Goal: Contribute content

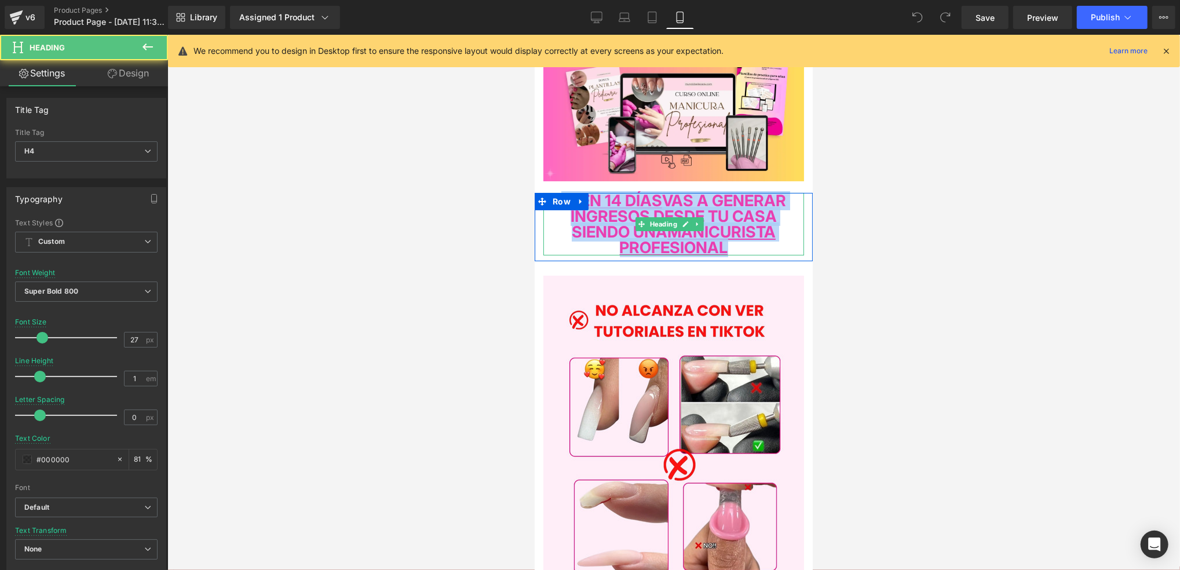
click at [752, 239] on u "MANICURISTA PROFESIONAL" at bounding box center [697, 239] width 156 height 35
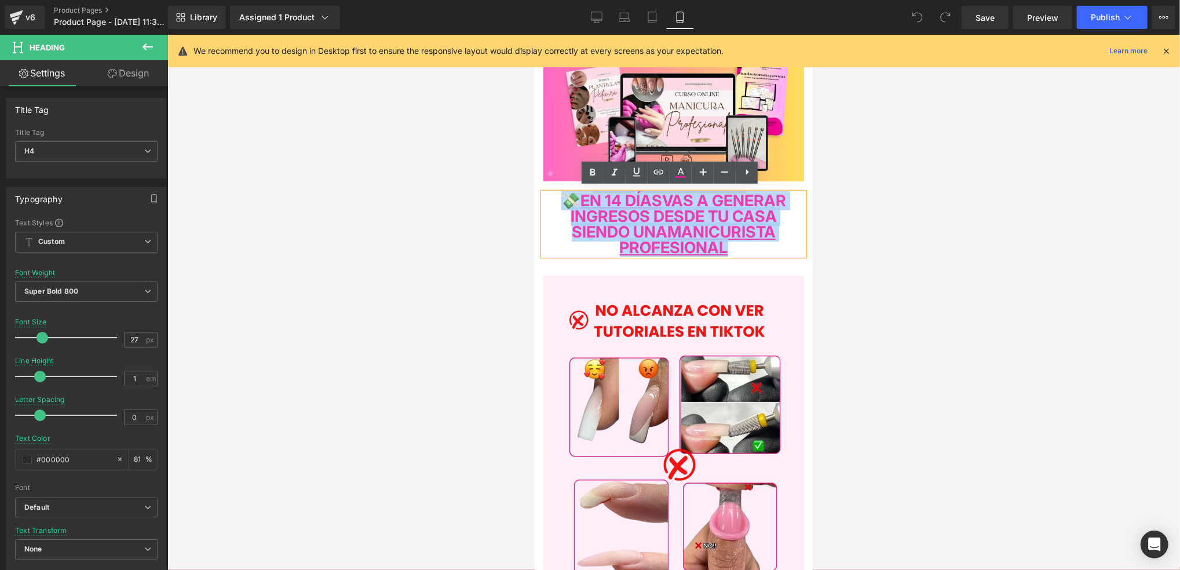
drag, startPoint x: 796, startPoint y: 248, endPoint x: 571, endPoint y: 191, distance: 232.4
click at [571, 192] on div "💸 EN 14 DÍAS VAS A GENERAR INGRESOS DESDE TU CASA SIENDO UNA MANICURISTA PROFES…" at bounding box center [673, 223] width 261 height 63
paste div
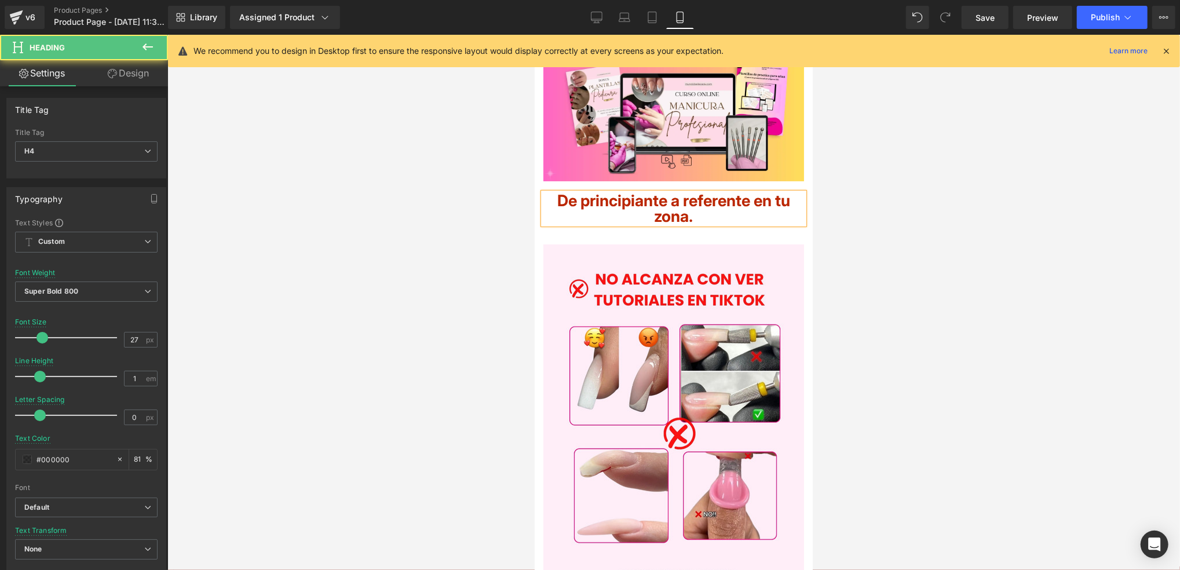
click at [737, 218] on h4 "De principiante a referente en tu zona." at bounding box center [673, 207] width 261 height 31
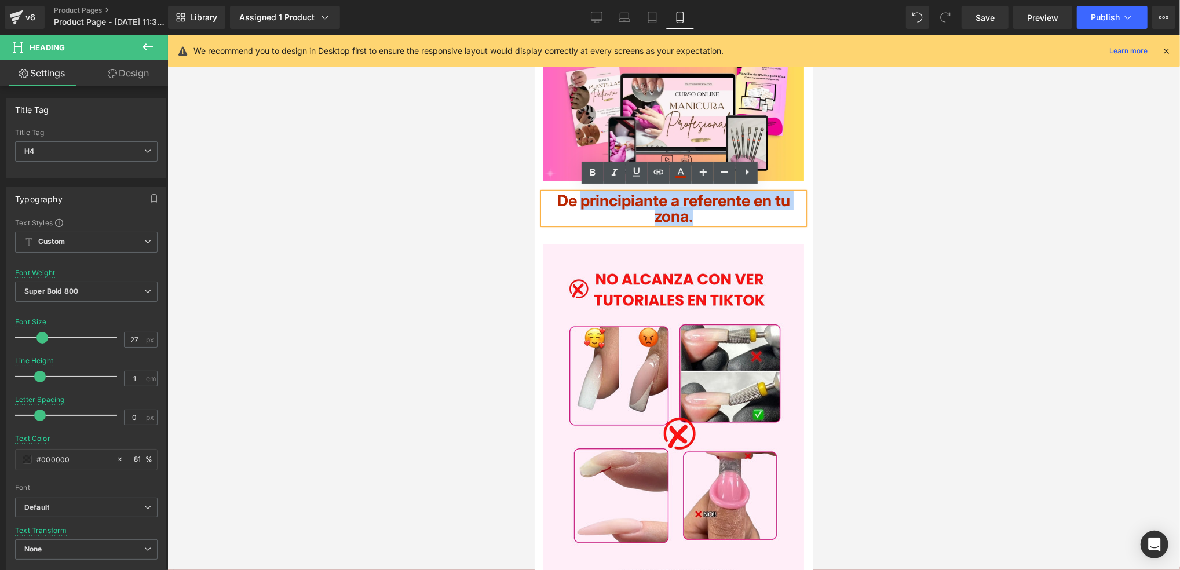
drag, startPoint x: 737, startPoint y: 218, endPoint x: 582, endPoint y: 205, distance: 155.7
click at [582, 205] on h4 "De principiante a referente en tu zona." at bounding box center [673, 207] width 261 height 31
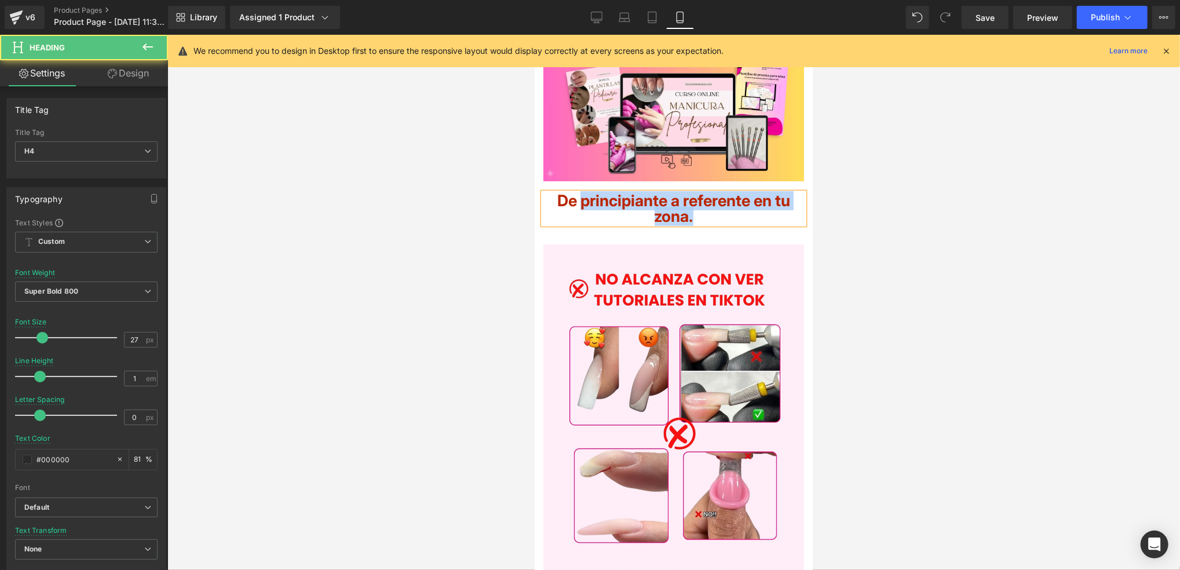
click at [770, 209] on h4 "De principiante a referente en tu zona." at bounding box center [673, 207] width 261 height 31
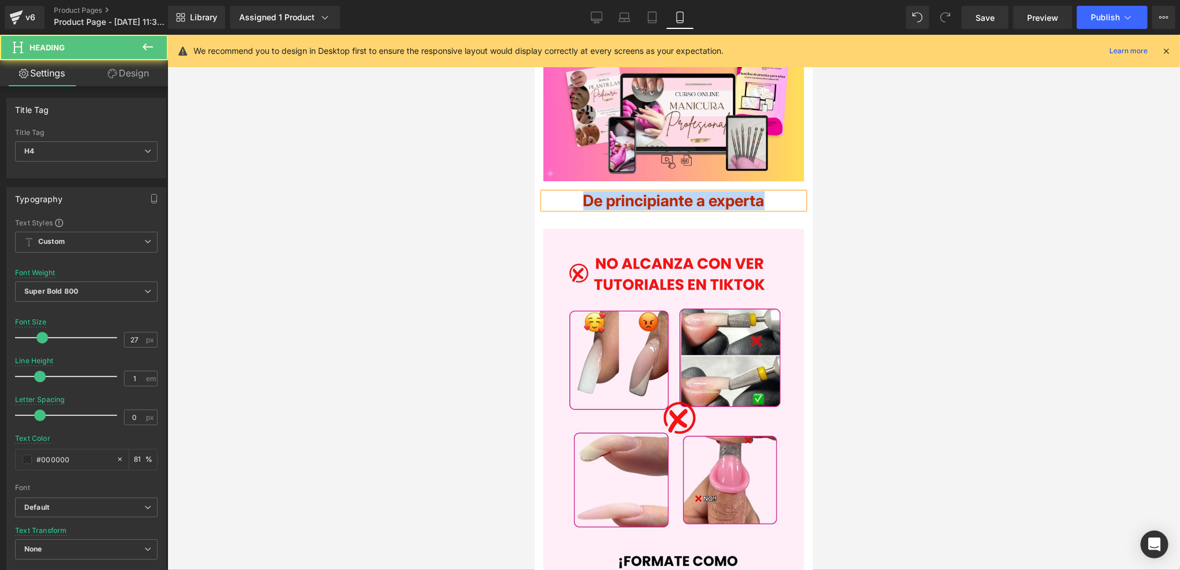
drag, startPoint x: 785, startPoint y: 196, endPoint x: 414, endPoint y: 193, distance: 371.9
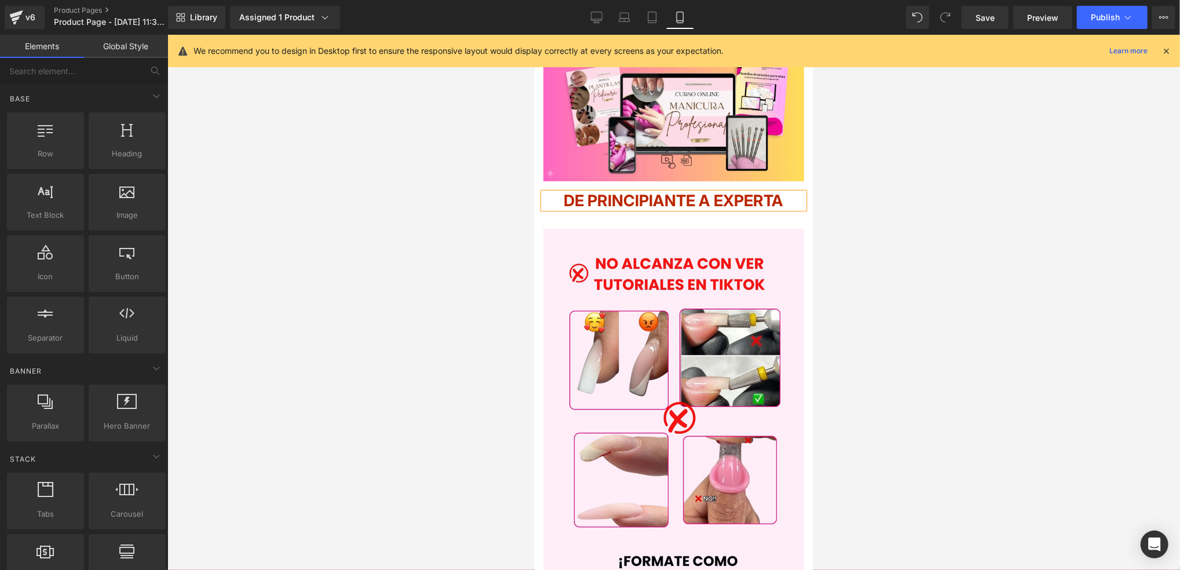
click at [499, 218] on div at bounding box center [673, 302] width 1012 height 535
click at [642, 208] on div at bounding box center [673, 206] width 261 height 3
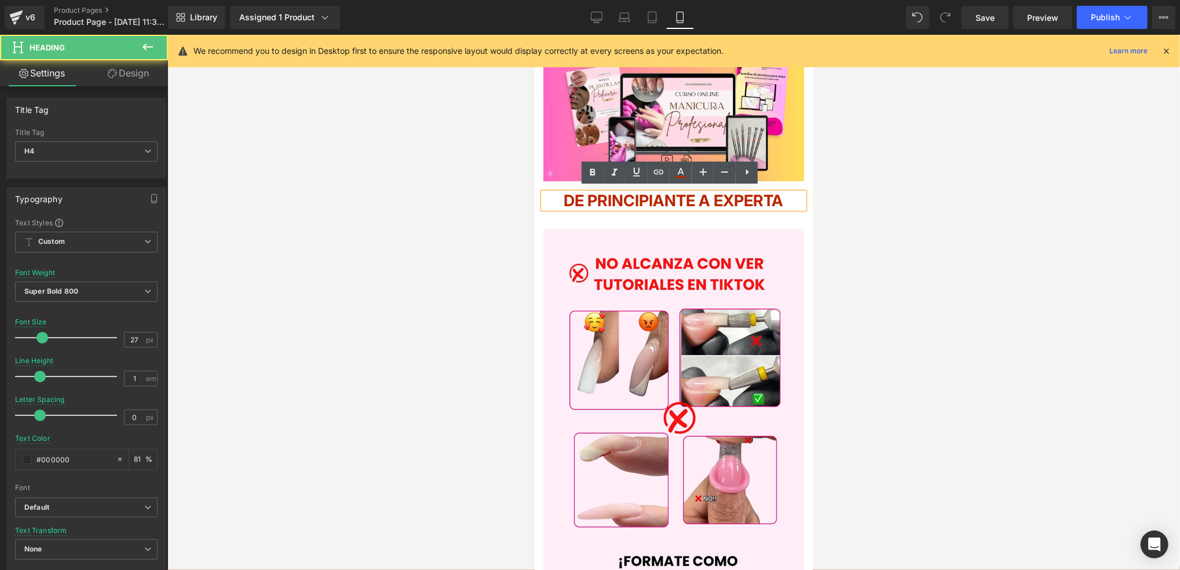
drag, startPoint x: 714, startPoint y: 206, endPoint x: 577, endPoint y: 186, distance: 138.2
click at [577, 192] on div "DE PRINCIPIANTE A EXPERTA" at bounding box center [673, 200] width 261 height 16
drag, startPoint x: 722, startPoint y: 219, endPoint x: 705, endPoint y: 213, distance: 18.0
click at [705, 208] on h4 "DE PRINCIPIANTE A EXPERTA" at bounding box center [673, 200] width 261 height 16
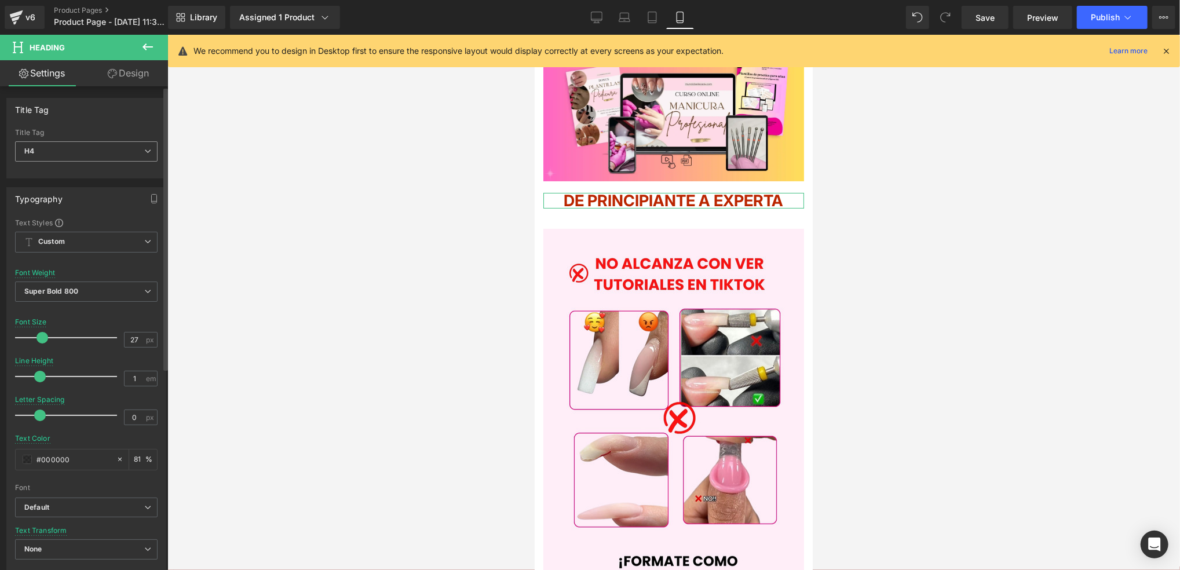
click at [69, 141] on span "H4" at bounding box center [86, 151] width 142 height 20
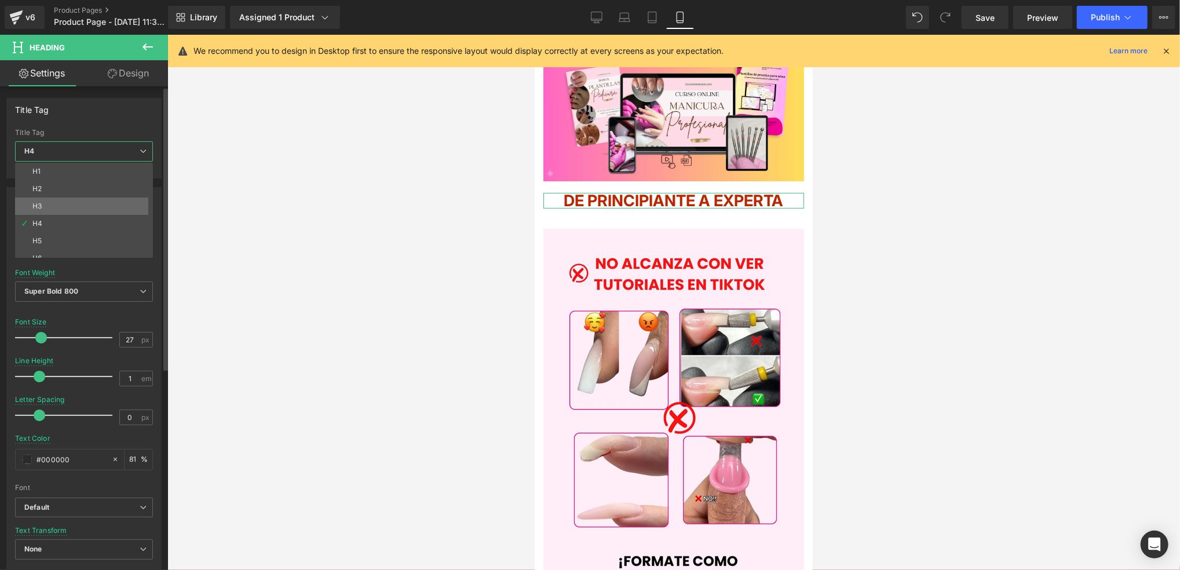
click at [80, 206] on li "H3" at bounding box center [86, 206] width 143 height 17
type input "32"
type input "1.1"
type input "81"
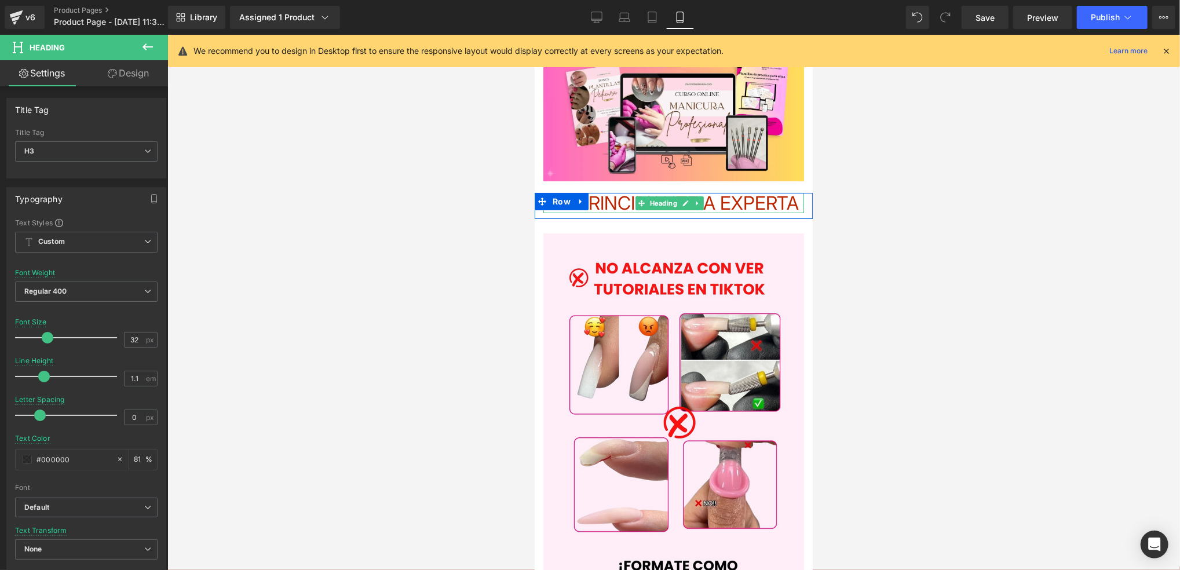
click at [712, 213] on h3 "DE PRINCIPIANTE A EXPERTA" at bounding box center [673, 202] width 261 height 20
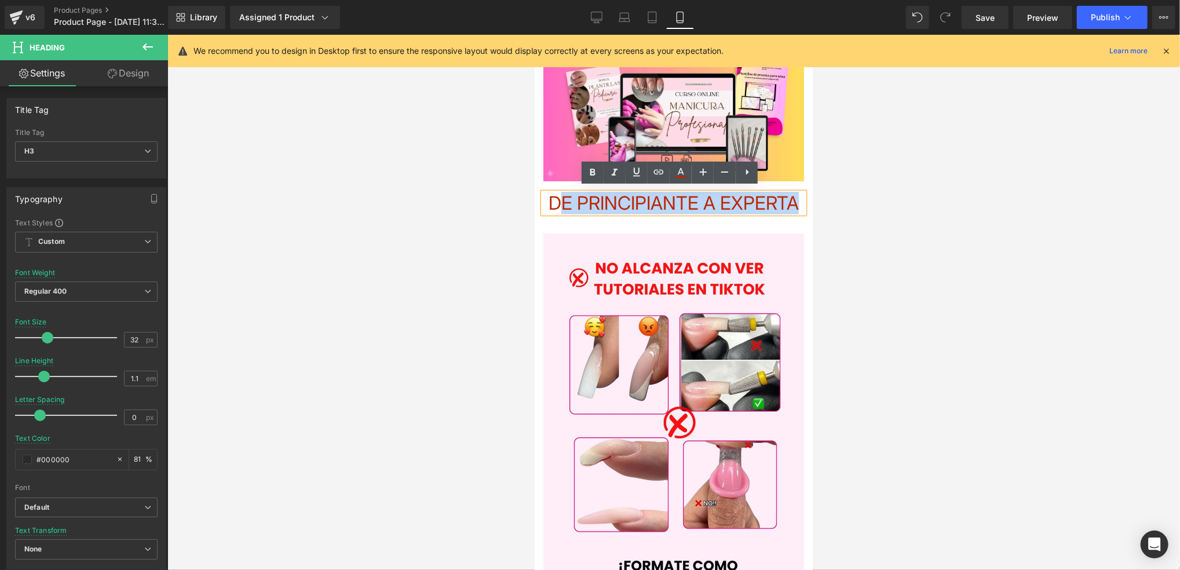
drag, startPoint x: 712, startPoint y: 214, endPoint x: 587, endPoint y: 200, distance: 125.9
click at [587, 200] on h3 "DE PRINCIPIANTE A EXPERTA" at bounding box center [673, 202] width 261 height 20
click at [590, 177] on icon at bounding box center [593, 173] width 14 height 14
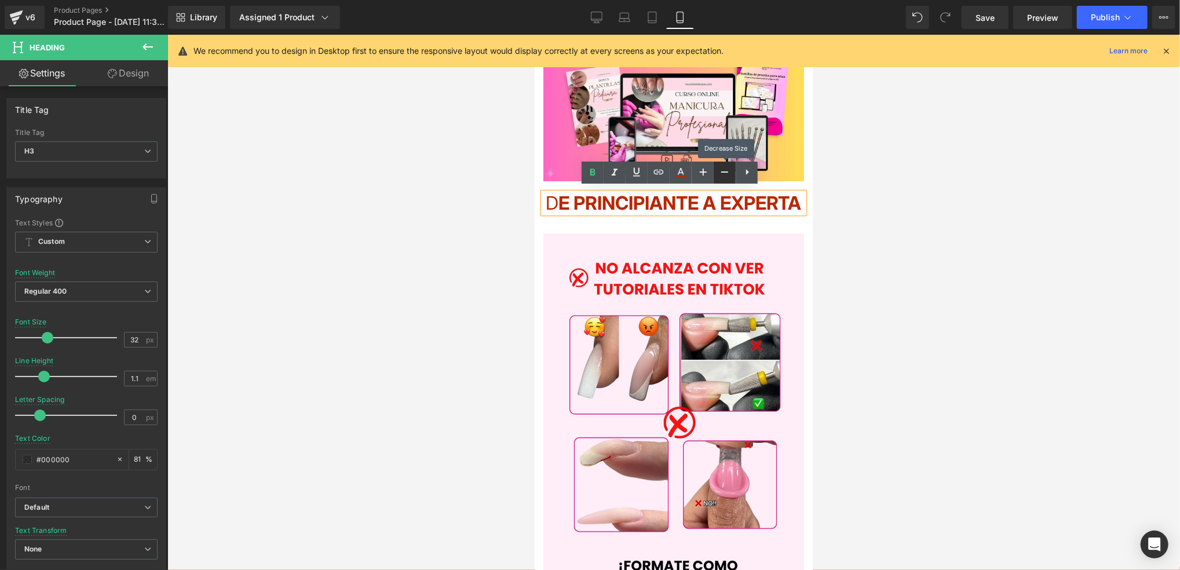
click at [721, 177] on icon at bounding box center [725, 172] width 14 height 14
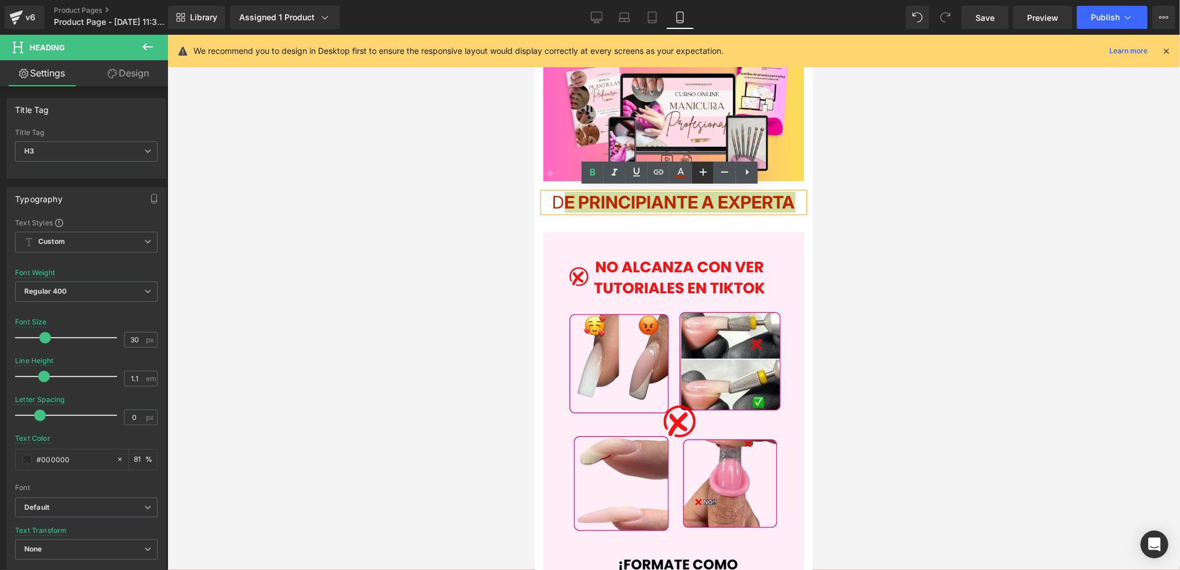
click at [705, 173] on icon at bounding box center [703, 172] width 14 height 14
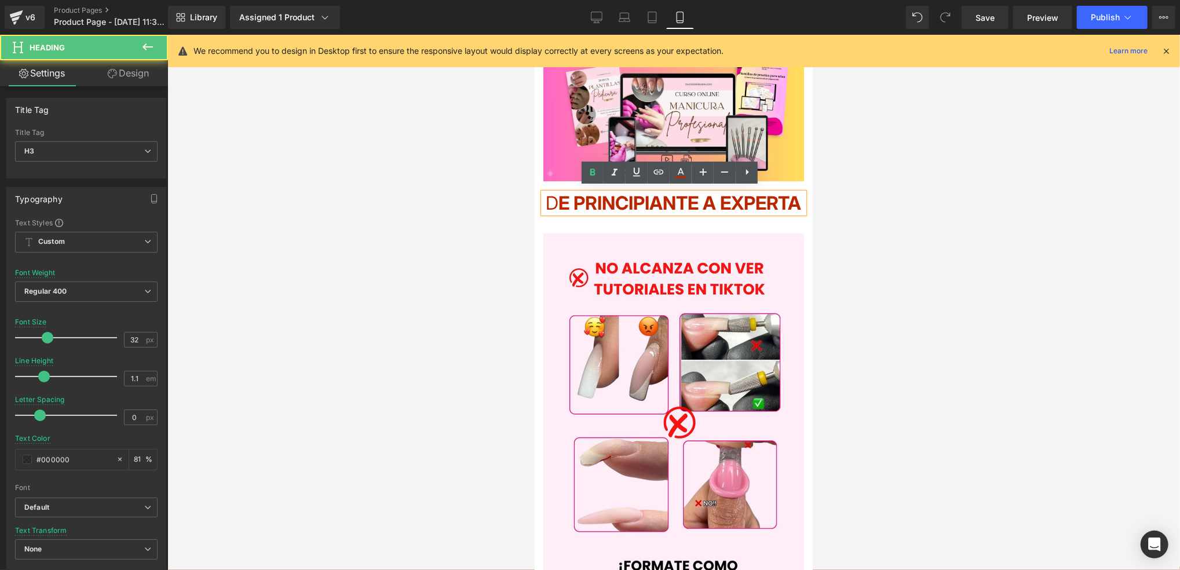
drag, startPoint x: 586, startPoint y: 199, endPoint x: 564, endPoint y: 197, distance: 22.7
click at [564, 197] on h3 "D E PRINCIPIANTE A EXPERTA" at bounding box center [673, 202] width 261 height 20
drag, startPoint x: 568, startPoint y: 197, endPoint x: 597, endPoint y: 196, distance: 29.0
click at [597, 196] on h3 "D E PRINCIPIANTE A EXPERTA" at bounding box center [673, 202] width 261 height 20
click at [597, 174] on icon at bounding box center [593, 173] width 14 height 14
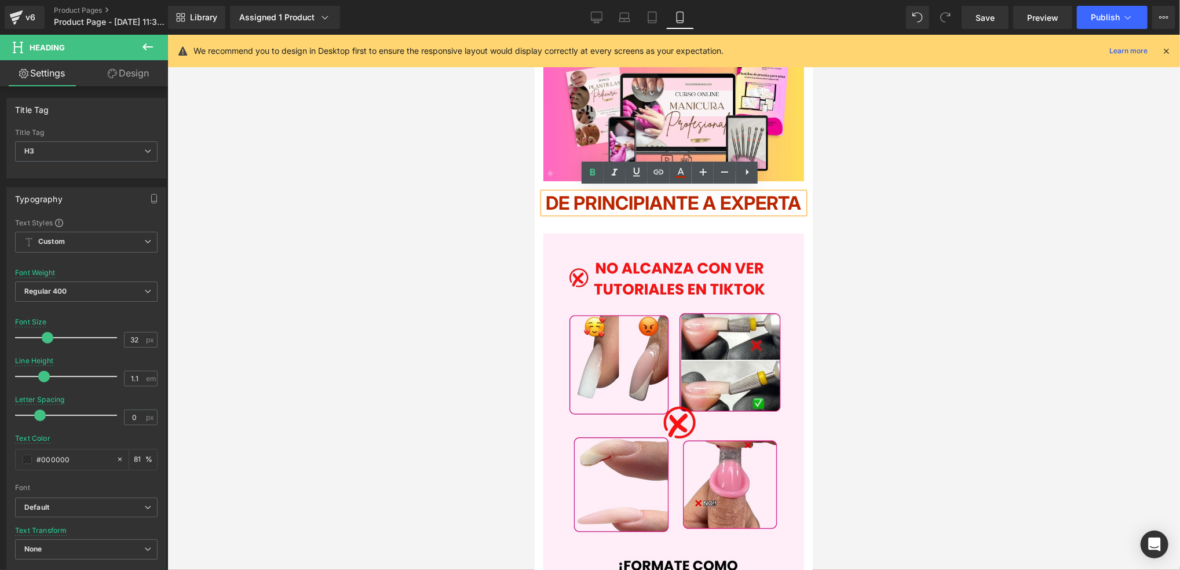
click at [758, 213] on h3 "D E PRINCIPIANTE A EXPERTA" at bounding box center [673, 202] width 261 height 20
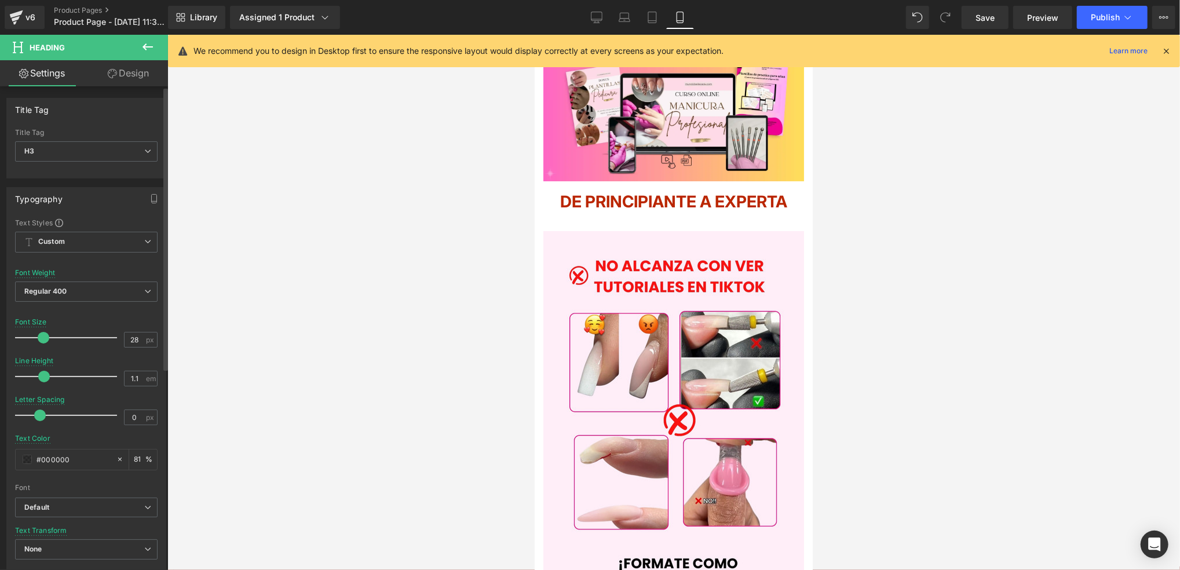
type input "29"
click at [38, 337] on span at bounding box center [44, 338] width 12 height 12
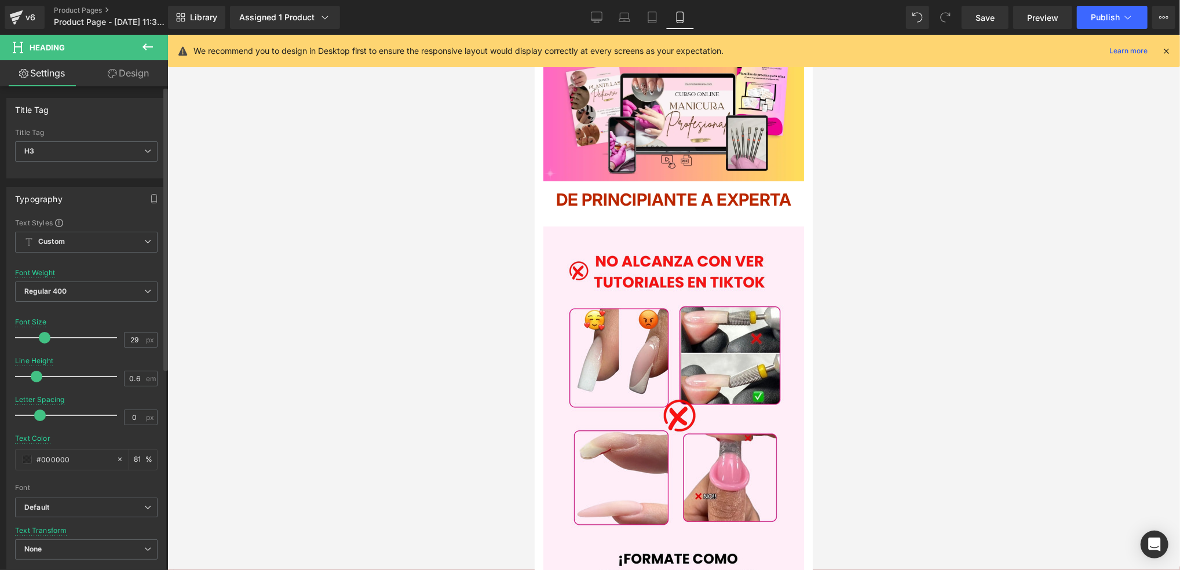
type input "0.5"
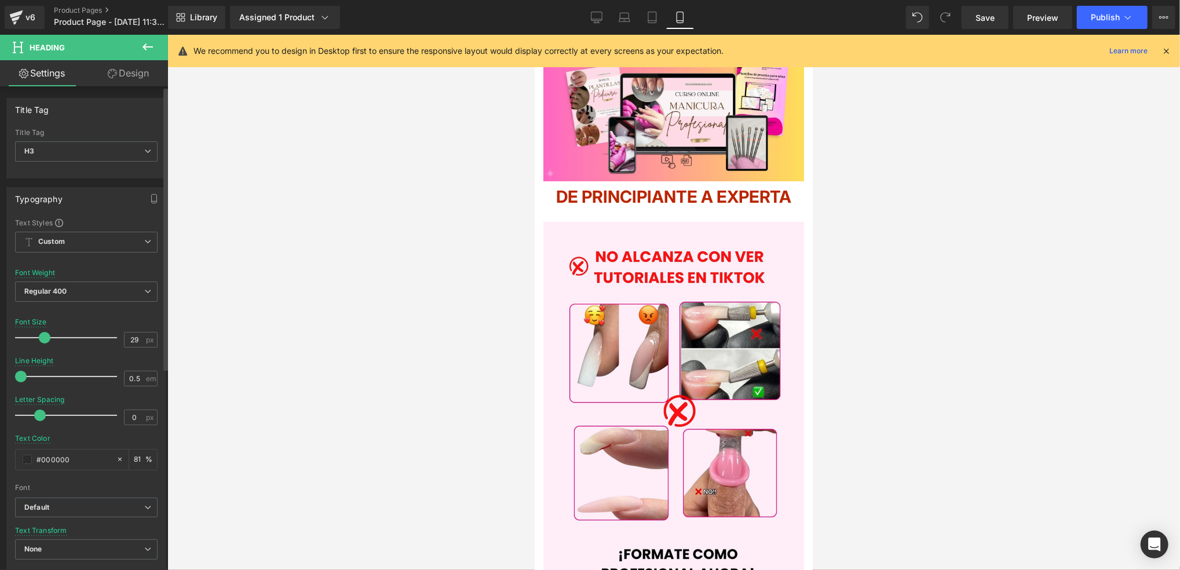
drag, startPoint x: 45, startPoint y: 379, endPoint x: 4, endPoint y: 376, distance: 41.3
click at [4, 376] on div "Typography Text Styles Custom Custom Setup Global Style Custom Setup Global Sty…" at bounding box center [86, 377] width 173 height 398
type input "-0.4"
drag, startPoint x: 39, startPoint y: 415, endPoint x: 32, endPoint y: 413, distance: 7.3
click at [32, 413] on span at bounding box center [33, 415] width 12 height 12
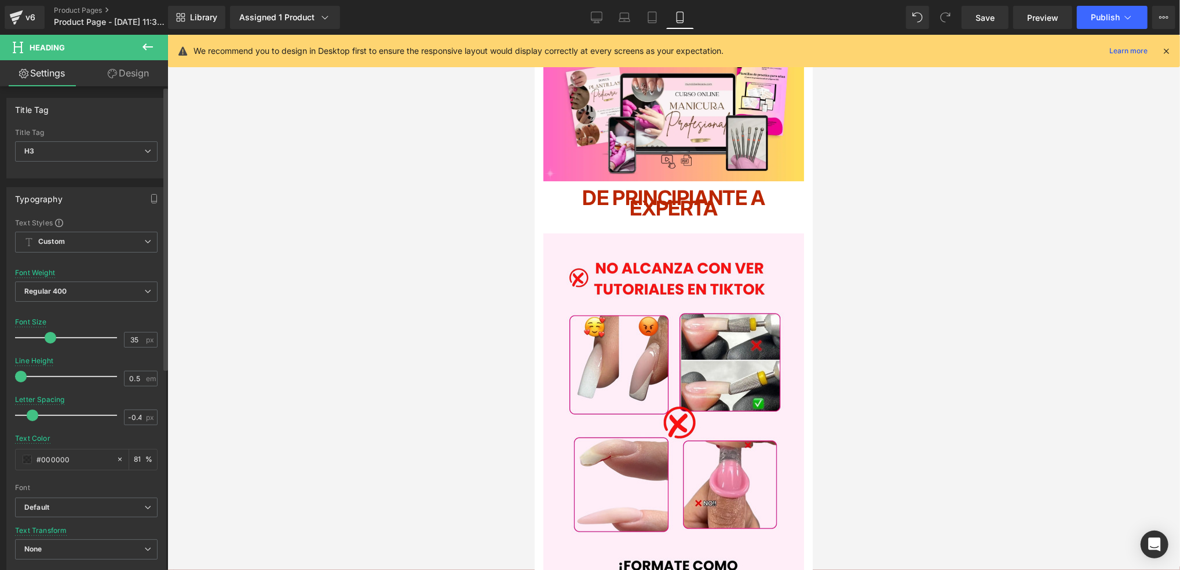
type input "36"
drag, startPoint x: 39, startPoint y: 339, endPoint x: 46, endPoint y: 341, distance: 7.3
click at [46, 341] on span at bounding box center [52, 338] width 12 height 12
type input "-1"
drag, startPoint x: 34, startPoint y: 416, endPoint x: 21, endPoint y: 415, distance: 12.8
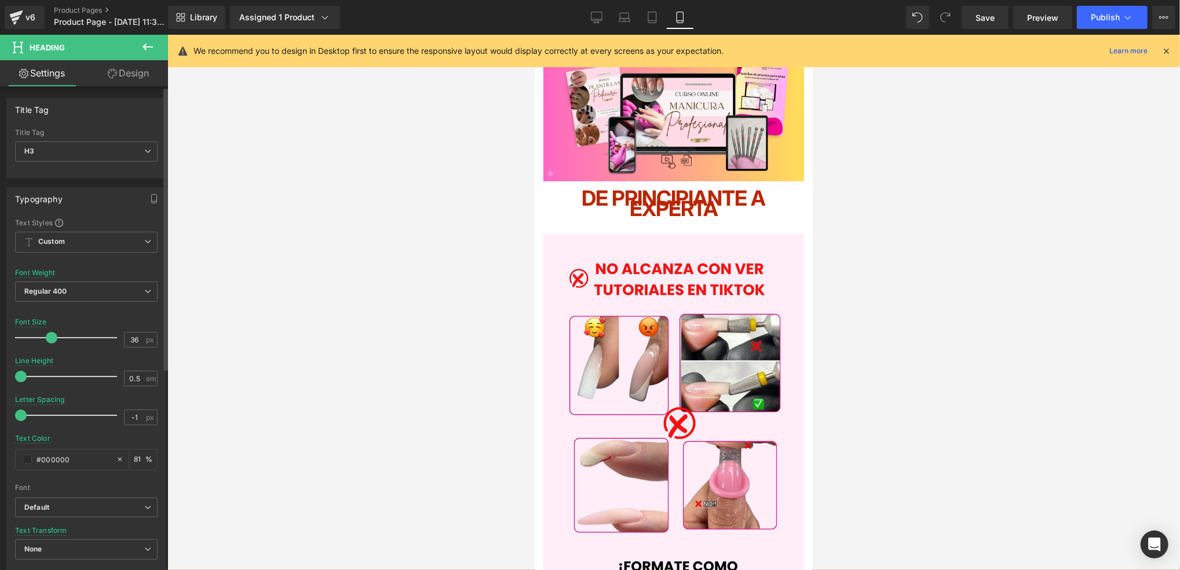
click at [21, 415] on span at bounding box center [21, 415] width 12 height 12
click at [56, 343] on div at bounding box center [69, 337] width 96 height 23
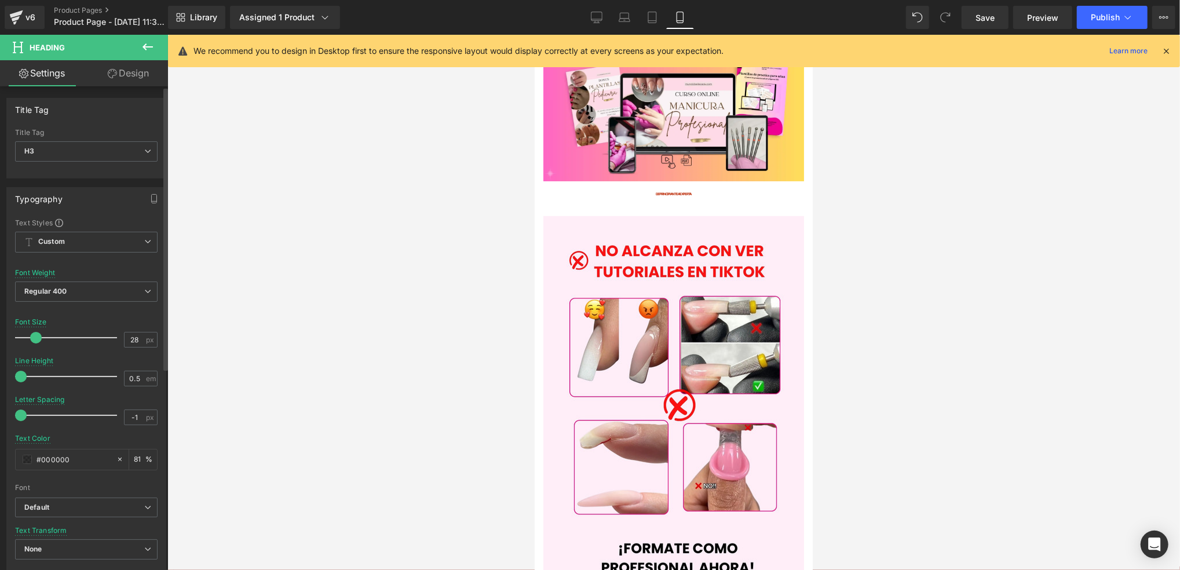
type input "30"
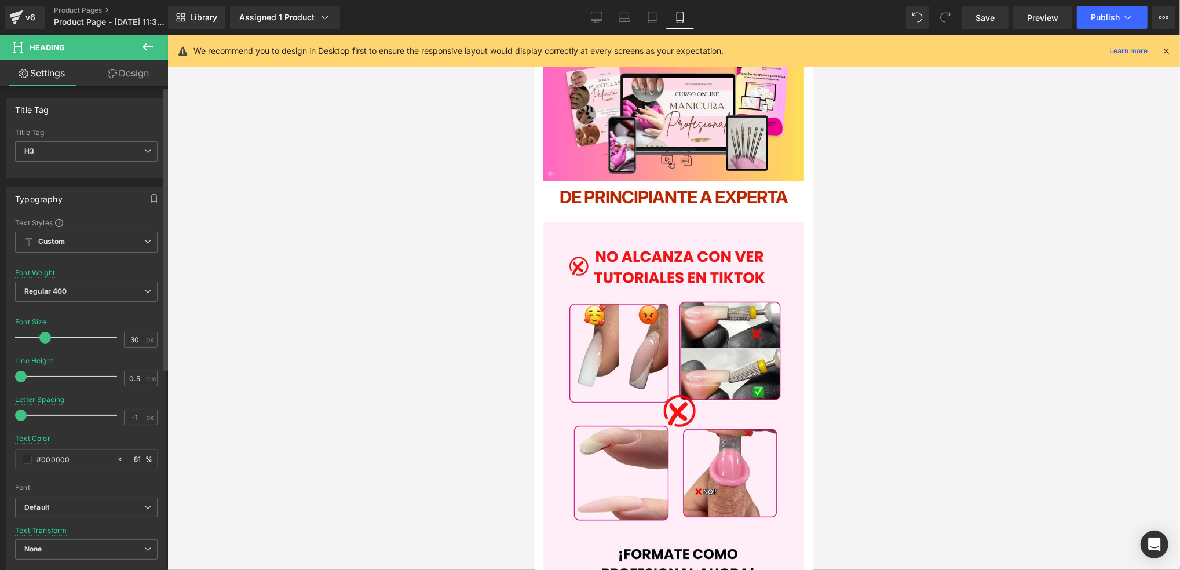
drag, startPoint x: 53, startPoint y: 343, endPoint x: 42, endPoint y: 341, distance: 11.8
click at [42, 341] on span at bounding box center [45, 338] width 12 height 12
type input "-0.5"
drag, startPoint x: 20, startPoint y: 412, endPoint x: 30, endPoint y: 413, distance: 9.3
click at [30, 413] on span at bounding box center [31, 415] width 12 height 12
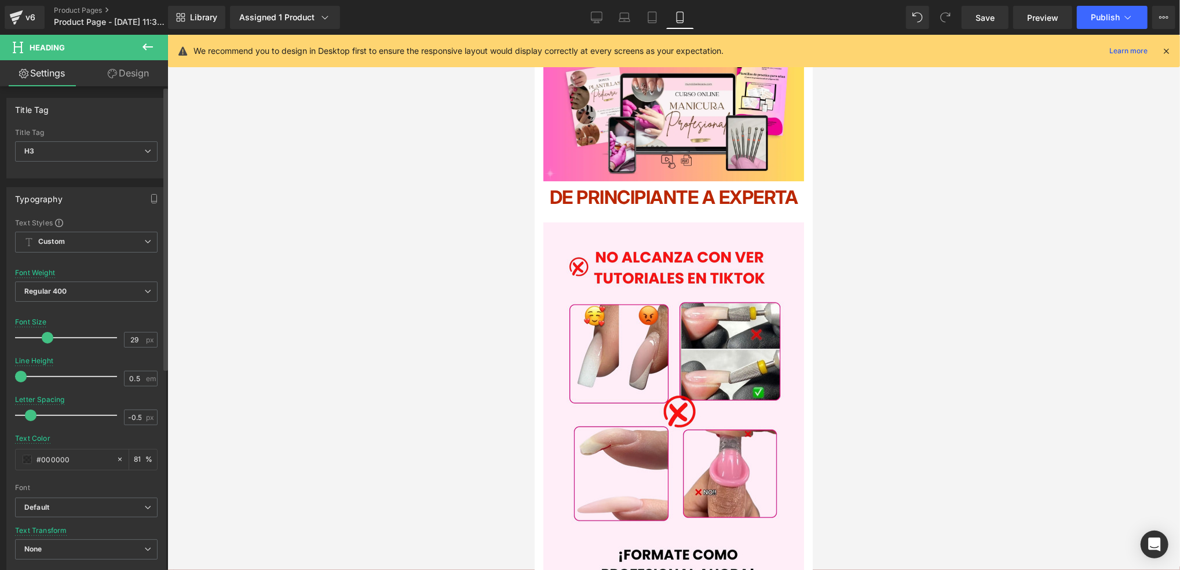
type input "28"
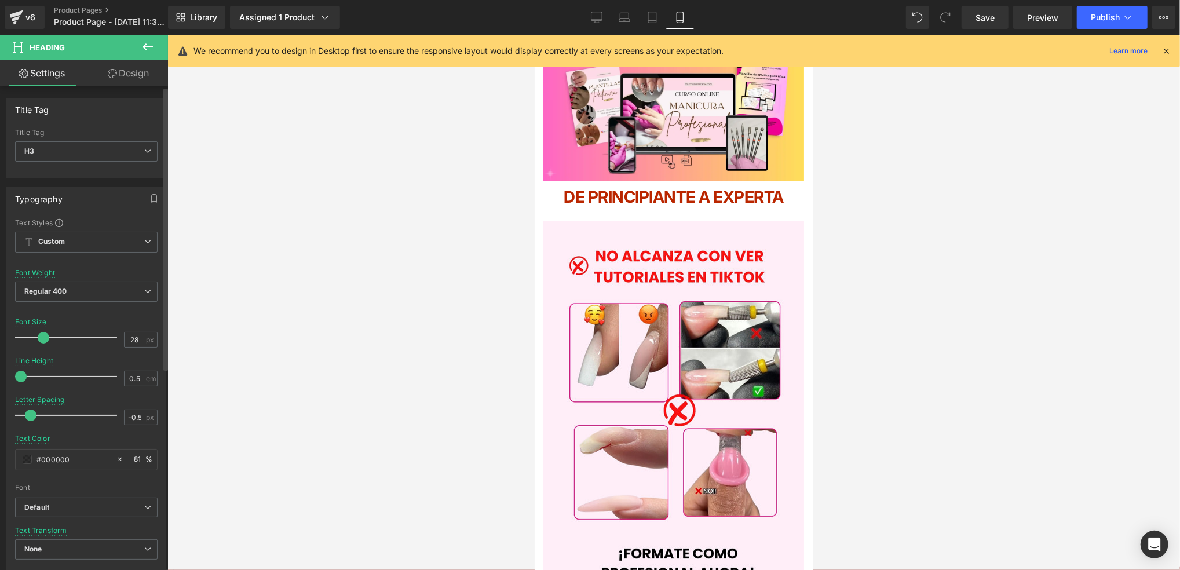
click at [43, 337] on span at bounding box center [44, 338] width 12 height 12
type input "-0.3"
click at [34, 416] on span at bounding box center [34, 415] width 12 height 12
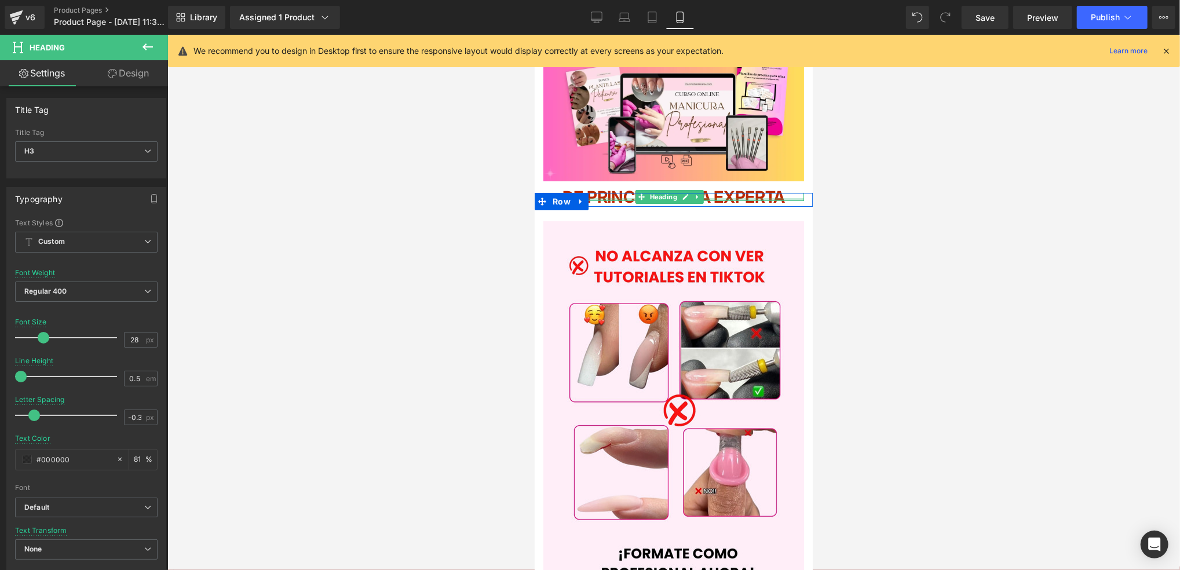
click at [787, 198] on div at bounding box center [673, 199] width 261 height 3
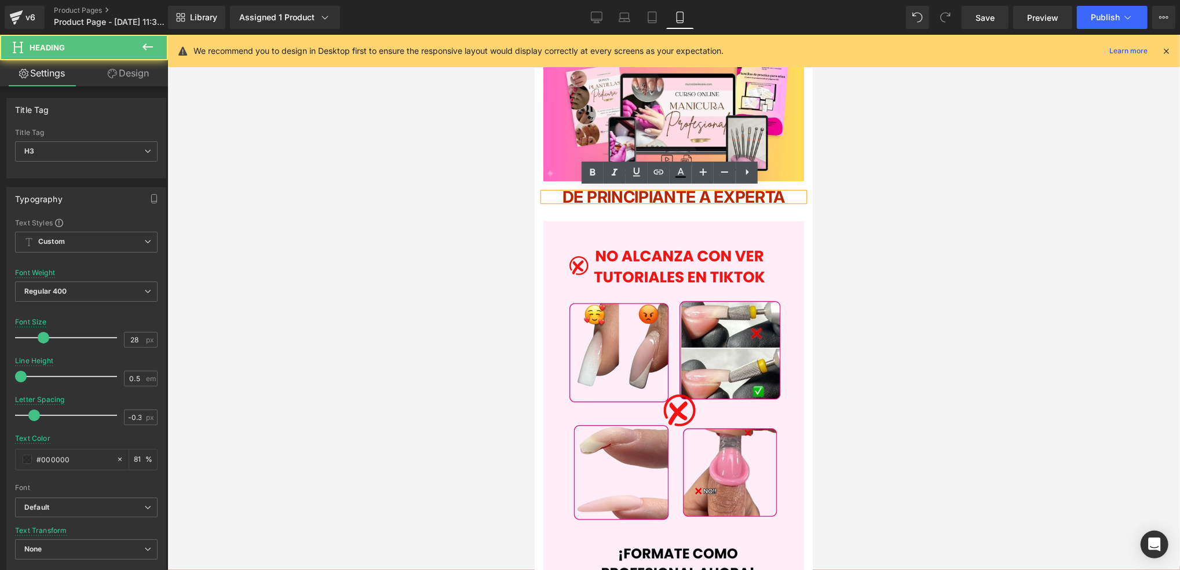
click at [794, 192] on h3 "D E PRINCIPIANTE A EXPERTA" at bounding box center [673, 196] width 261 height 8
click at [560, 192] on strong "D" at bounding box center [566, 197] width 12 height 20
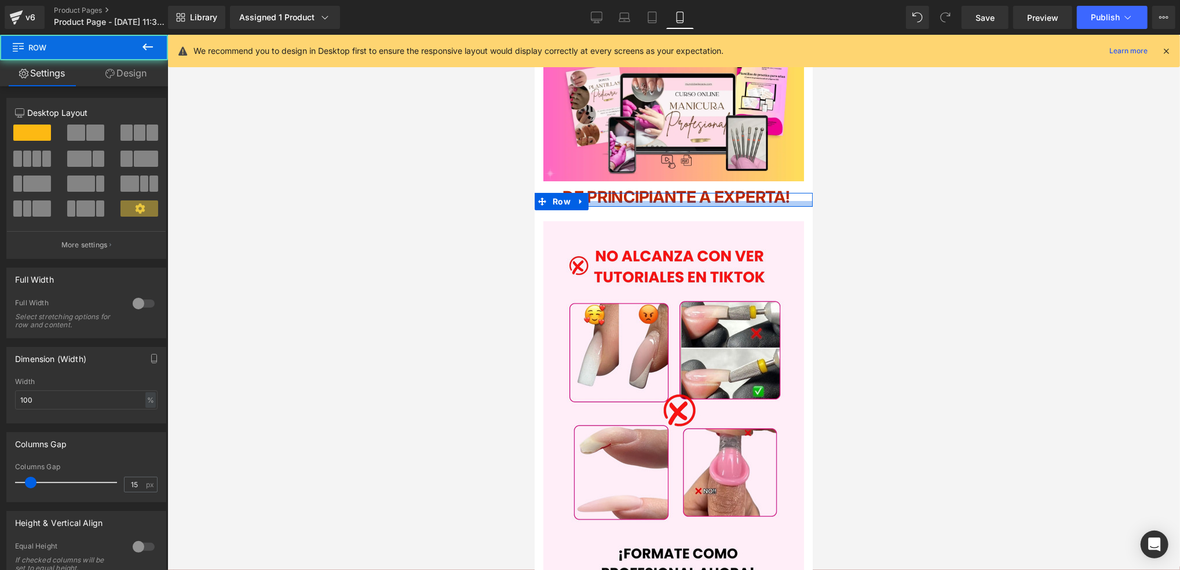
click at [646, 200] on div at bounding box center [673, 203] width 278 height 6
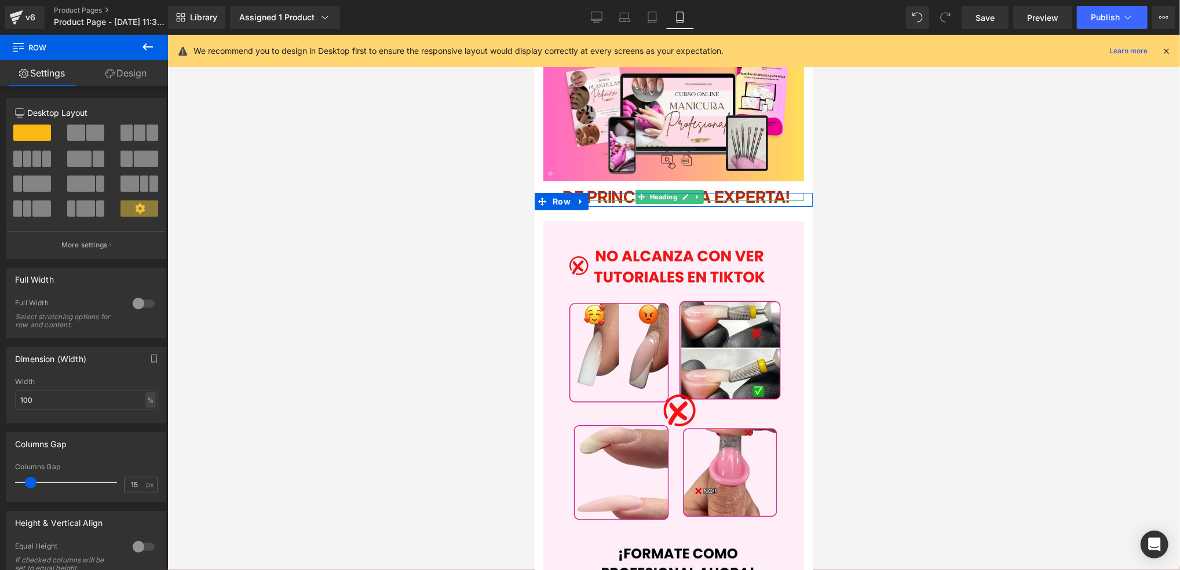
click at [599, 187] on strong "E PRINCIPIANTE A EXPERTA!" at bounding box center [680, 197] width 215 height 20
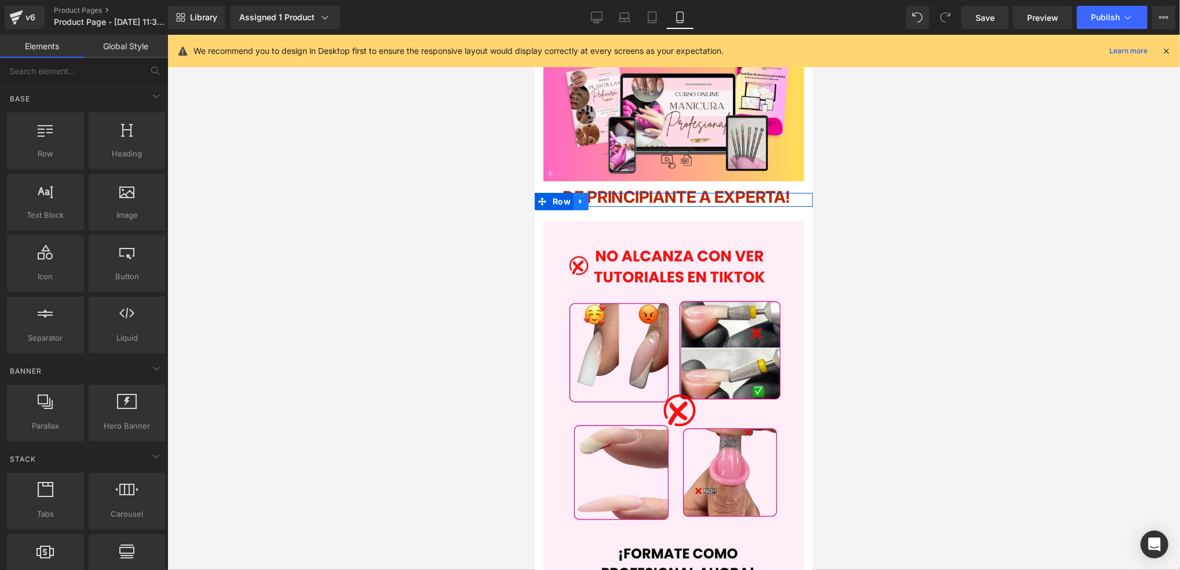
click at [579, 199] on icon at bounding box center [580, 201] width 2 height 5
click at [588, 196] on link at bounding box center [595, 200] width 15 height 17
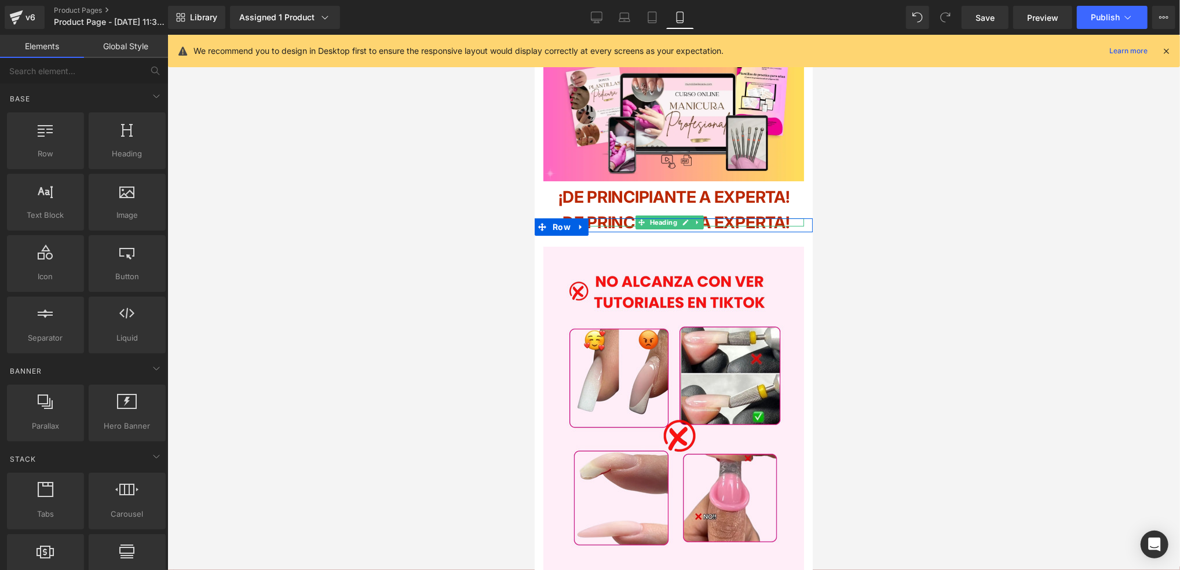
click at [755, 216] on strong "E PRINCIPIANTE A EXPERTA!" at bounding box center [680, 222] width 215 height 20
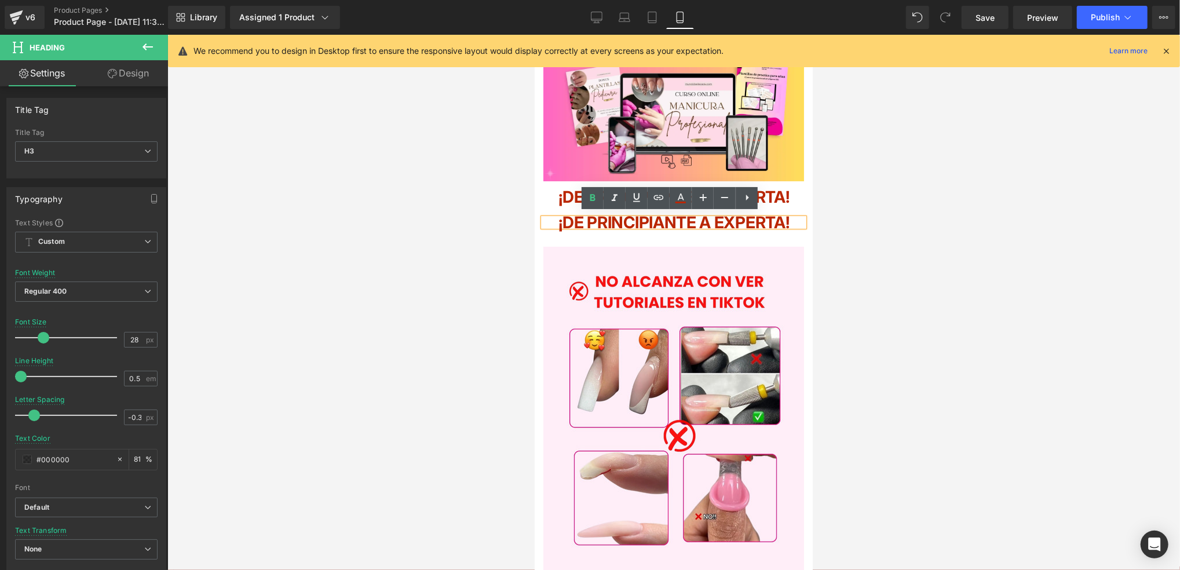
click at [760, 221] on strong "E PRINCIPIANTE A EXPERTA!" at bounding box center [680, 222] width 215 height 20
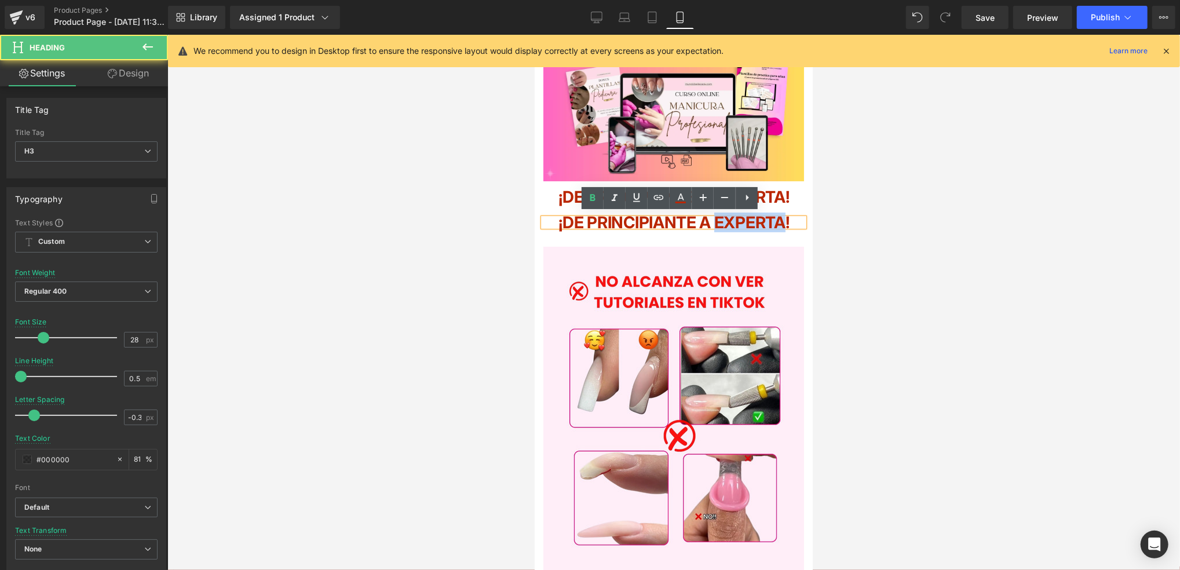
click at [760, 221] on strong "E PRINCIPIANTE A EXPERTA!" at bounding box center [680, 222] width 215 height 20
click at [766, 216] on strong "E PRINCIPIANTE A EXPERTA!" at bounding box center [680, 222] width 215 height 20
paste div
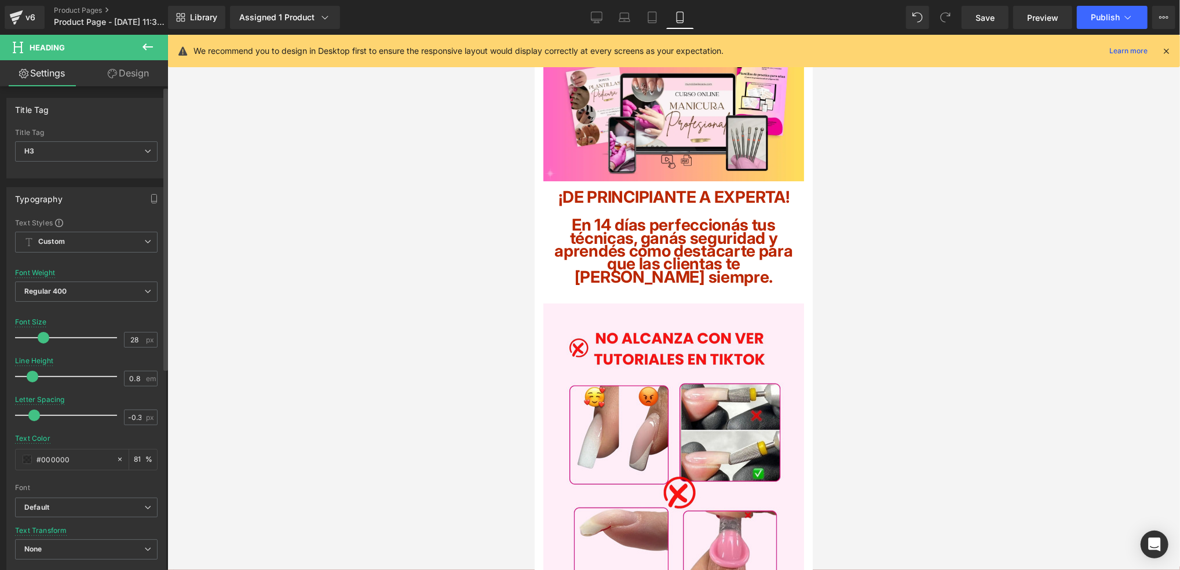
type input "0.9"
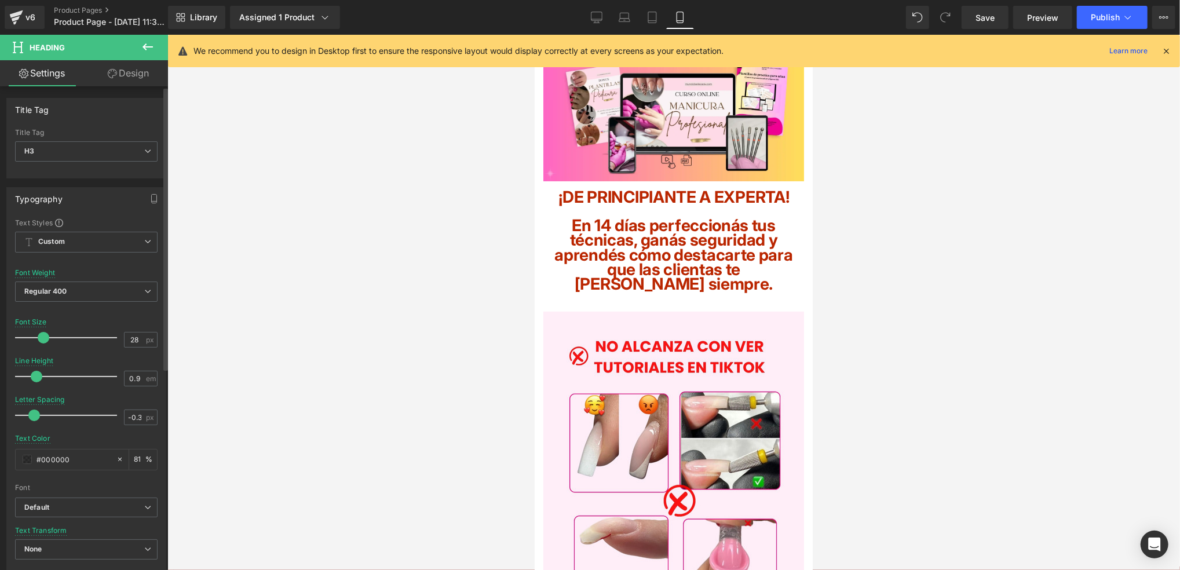
drag, startPoint x: 21, startPoint y: 373, endPoint x: 36, endPoint y: 374, distance: 14.5
click at [36, 374] on span at bounding box center [37, 377] width 12 height 12
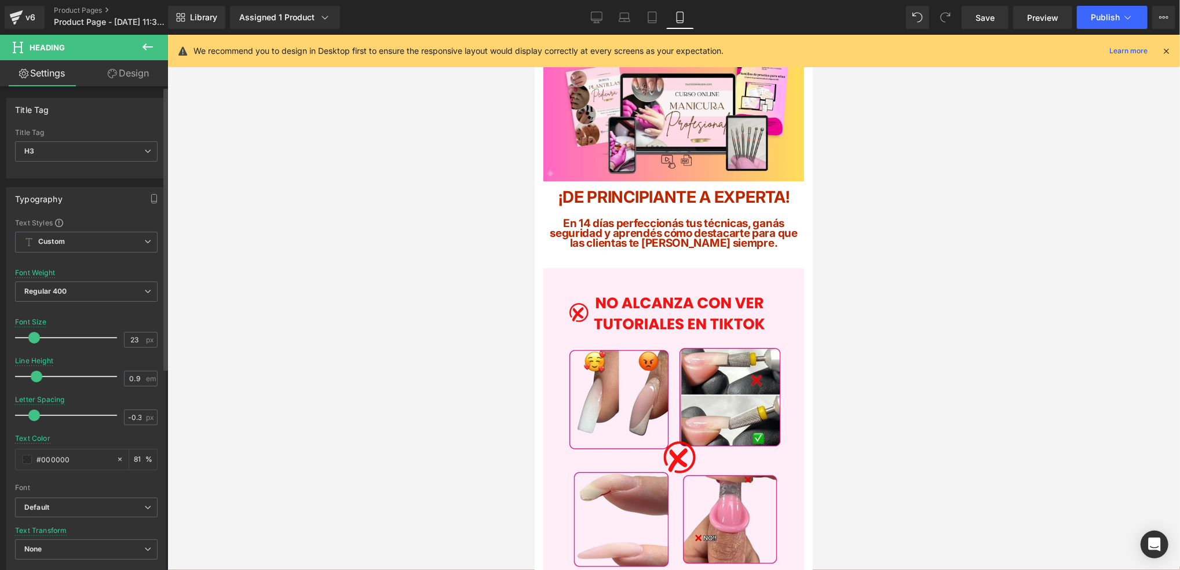
type input "24"
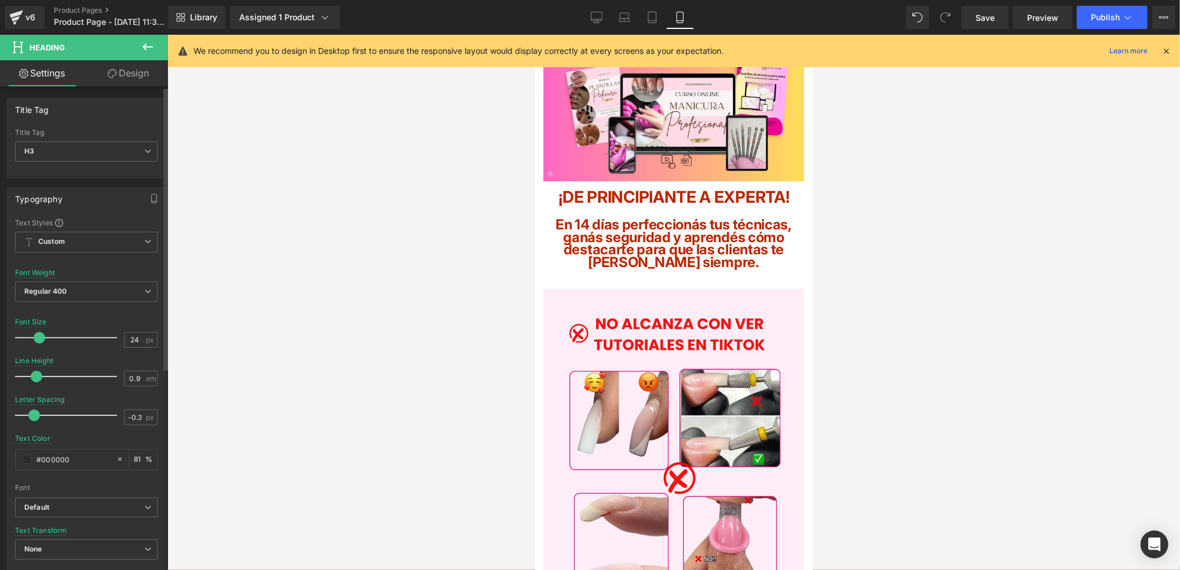
click at [36, 335] on span at bounding box center [40, 338] width 12 height 12
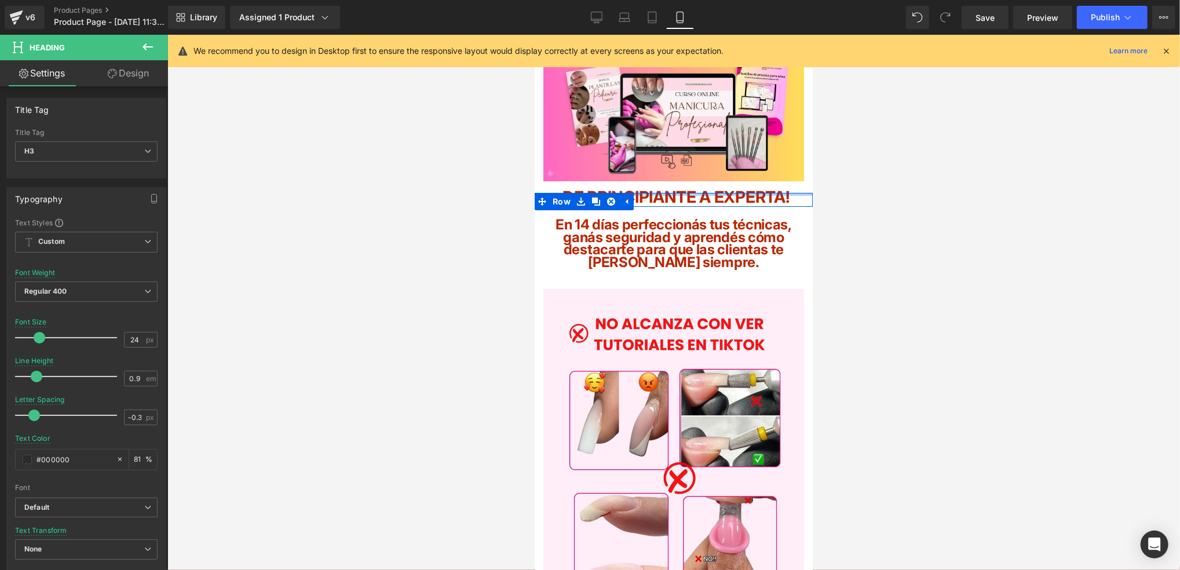
click at [745, 192] on div at bounding box center [673, 193] width 278 height 3
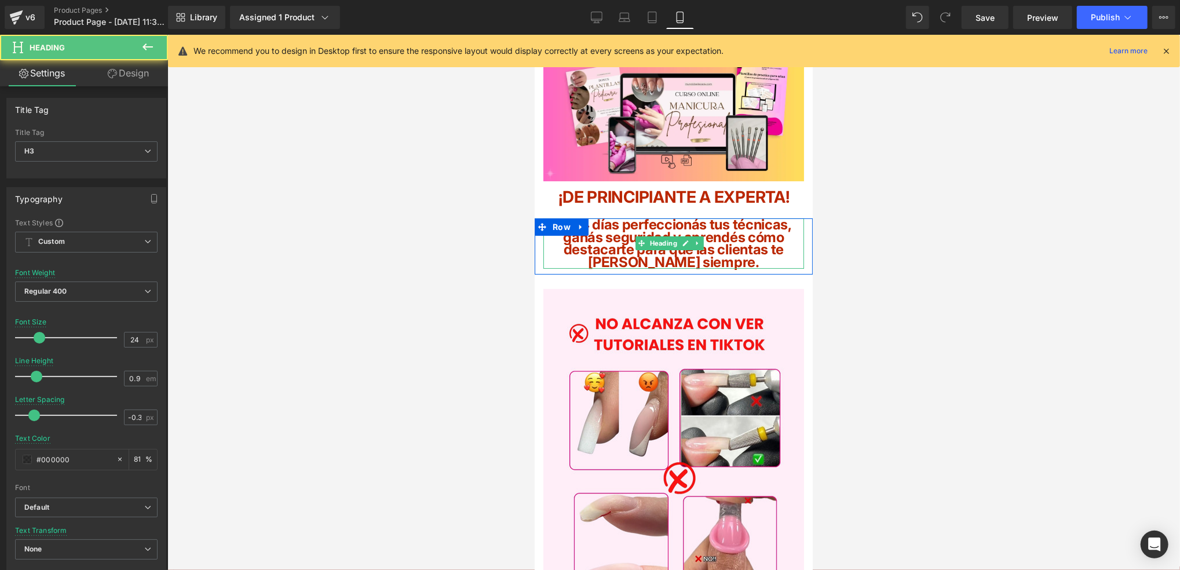
click at [737, 228] on b "En 14 días perfeccionás tus técnicas, ganás seguridad y aprendés cómo destacart…" at bounding box center [673, 242] width 236 height 54
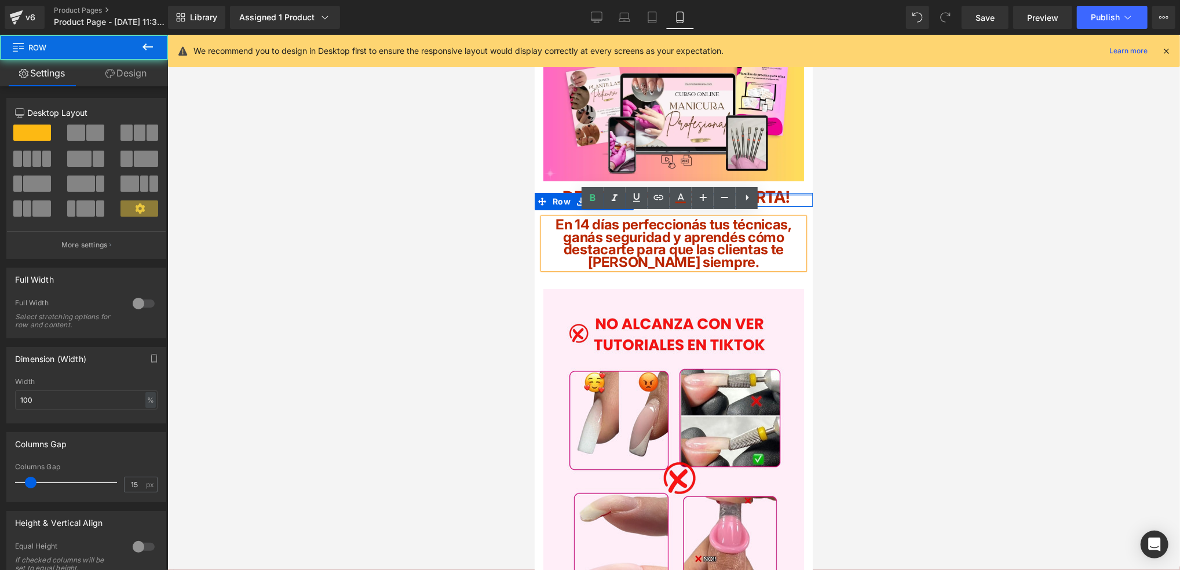
click at [778, 192] on div at bounding box center [673, 193] width 278 height 3
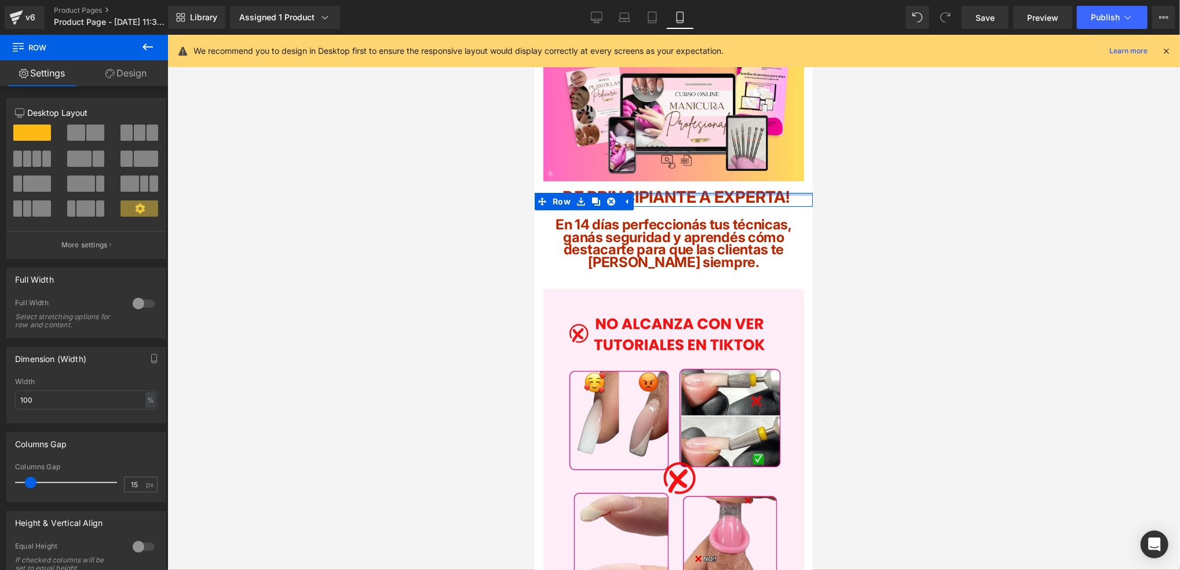
click at [768, 192] on div at bounding box center [673, 193] width 278 height 3
click at [767, 192] on div at bounding box center [673, 193] width 278 height 3
click at [748, 192] on div at bounding box center [673, 193] width 278 height 3
click at [763, 187] on strong "E PRINCIPIANTE A EXPERTA!" at bounding box center [680, 197] width 215 height 20
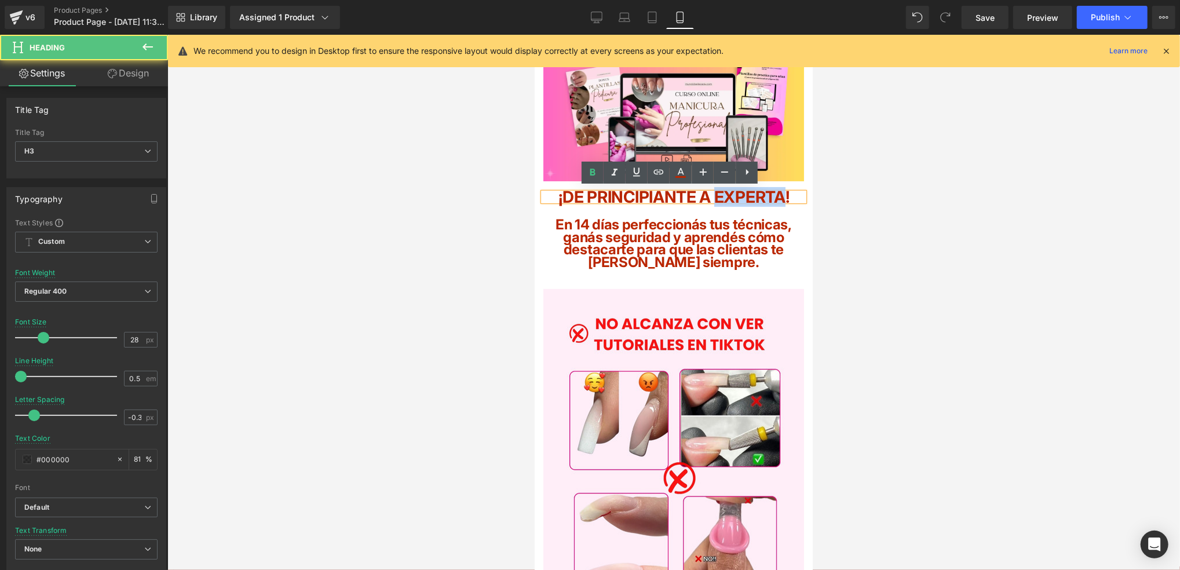
click at [763, 187] on strong "E PRINCIPIANTE A EXPERTA!" at bounding box center [680, 197] width 215 height 20
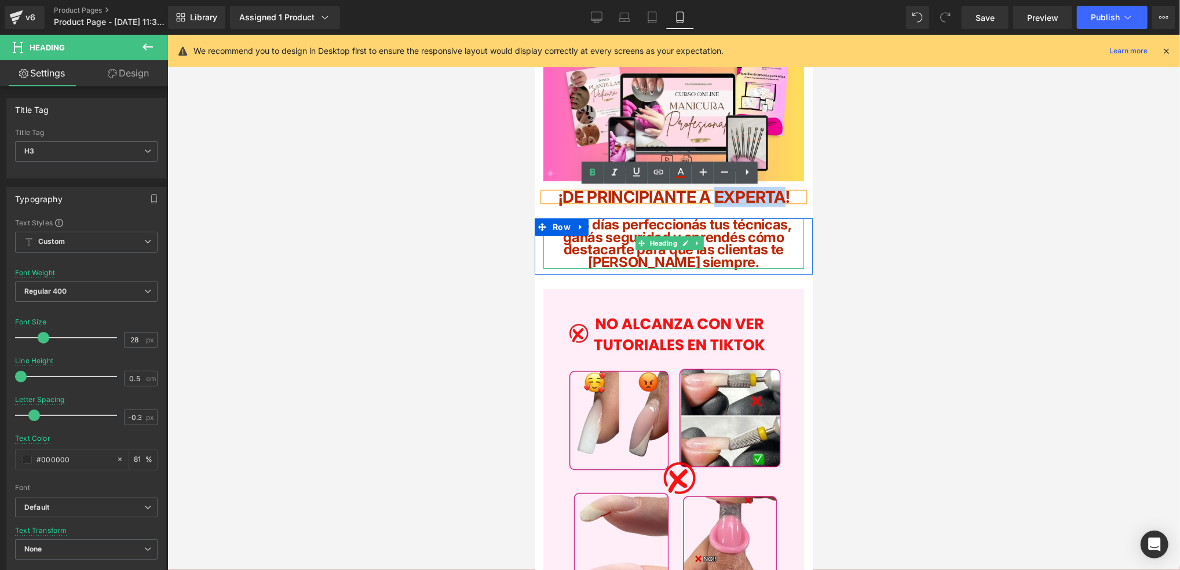
click at [754, 235] on b "En 14 días perfeccionás tus técnicas, ganás seguridad y aprendés cómo destacart…" at bounding box center [673, 242] width 236 height 54
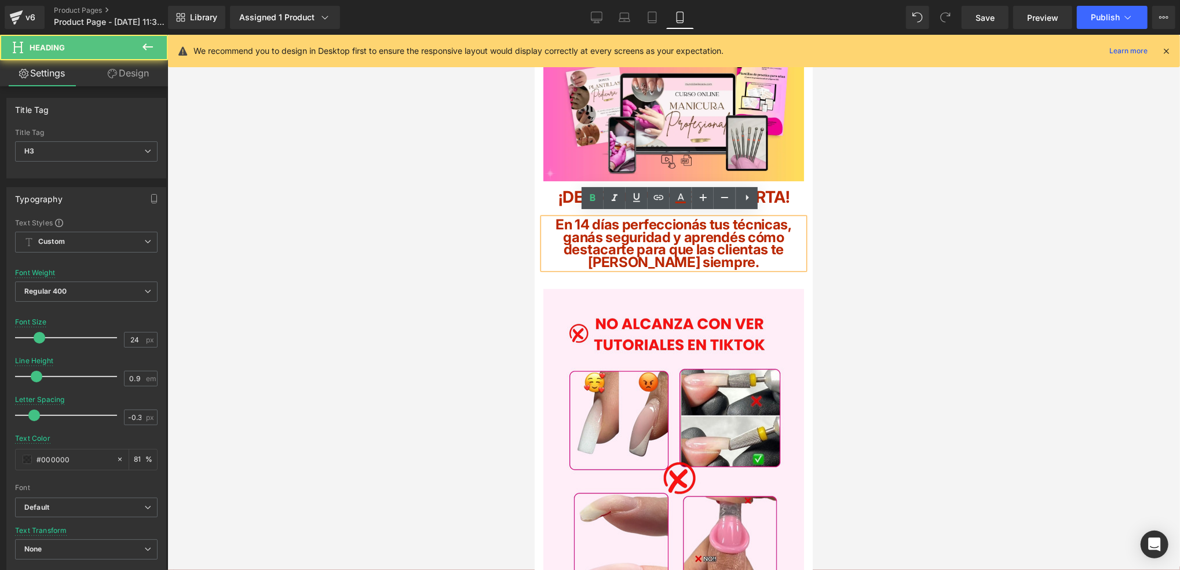
click at [778, 229] on b "En 14 días perfeccionás tus técnicas, ganás seguridad y aprendés cómo destacart…" at bounding box center [673, 242] width 236 height 54
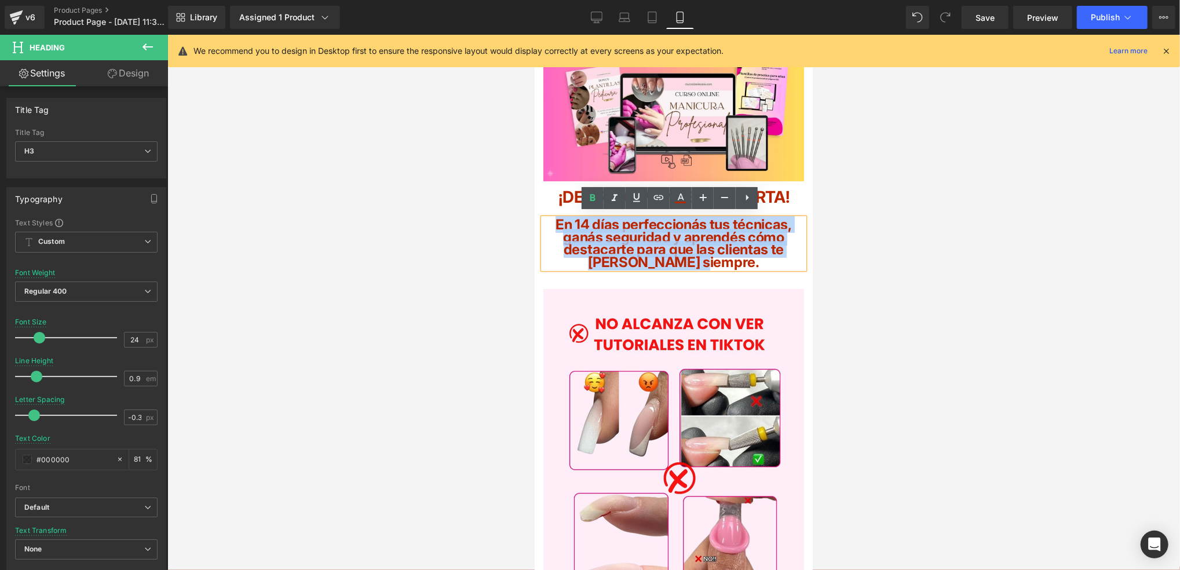
drag, startPoint x: 737, startPoint y: 254, endPoint x: 550, endPoint y: 220, distance: 190.9
click at [550, 220] on h3 "En 14 días perfeccionás tus técnicas, ganás seguridad y aprendés cómo destacart…" at bounding box center [673, 243] width 261 height 50
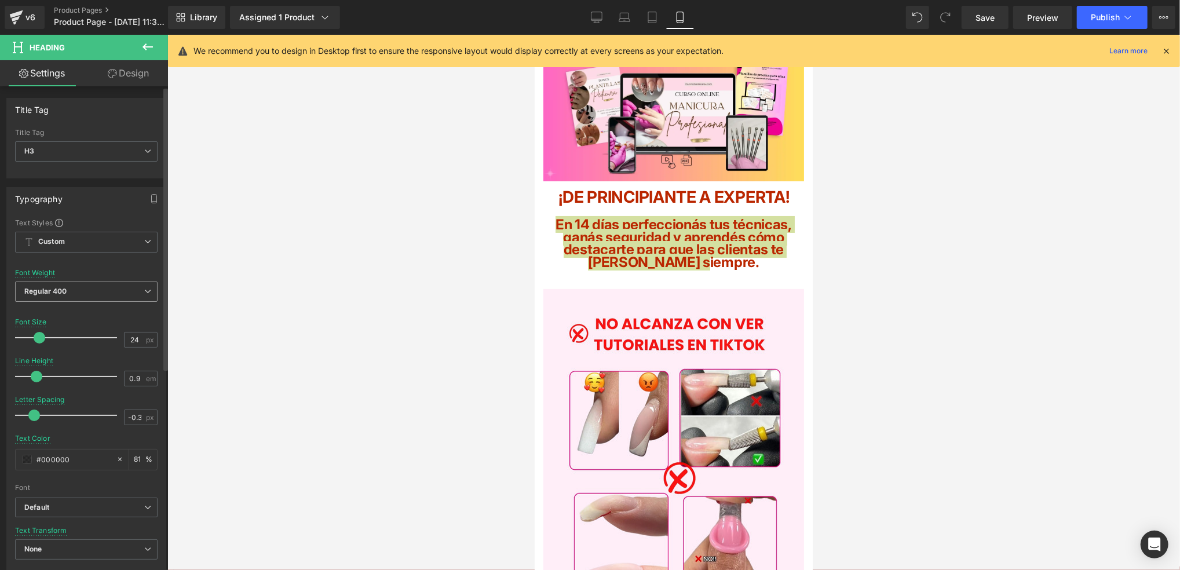
click at [81, 290] on span "Regular 400" at bounding box center [86, 291] width 142 height 20
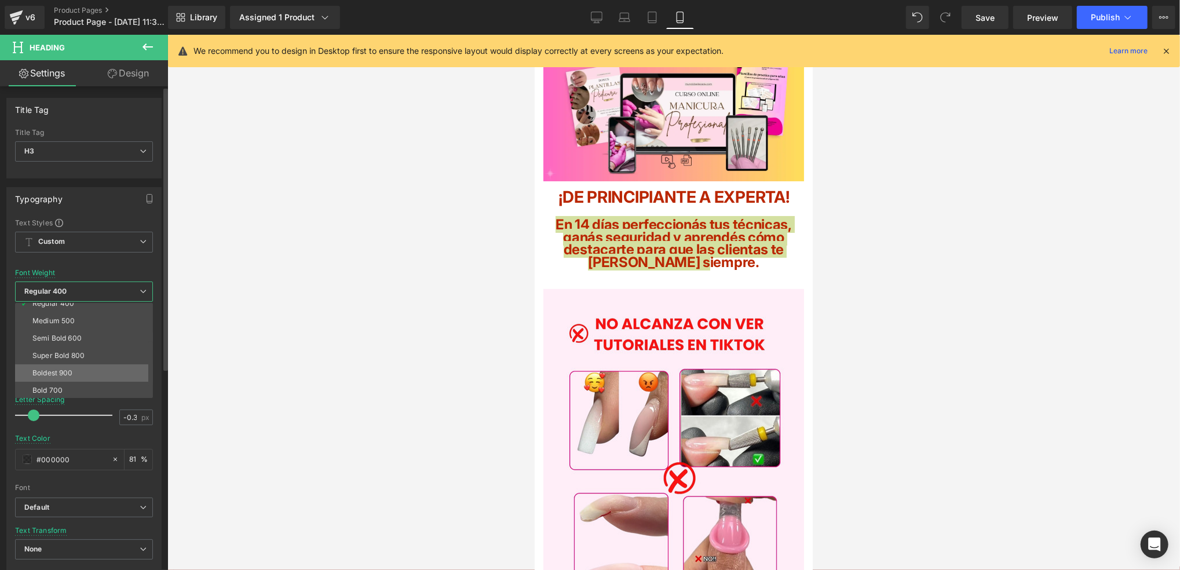
scroll to position [77, 0]
click at [65, 320] on div "Semi Bold 600" at bounding box center [56, 321] width 49 height 8
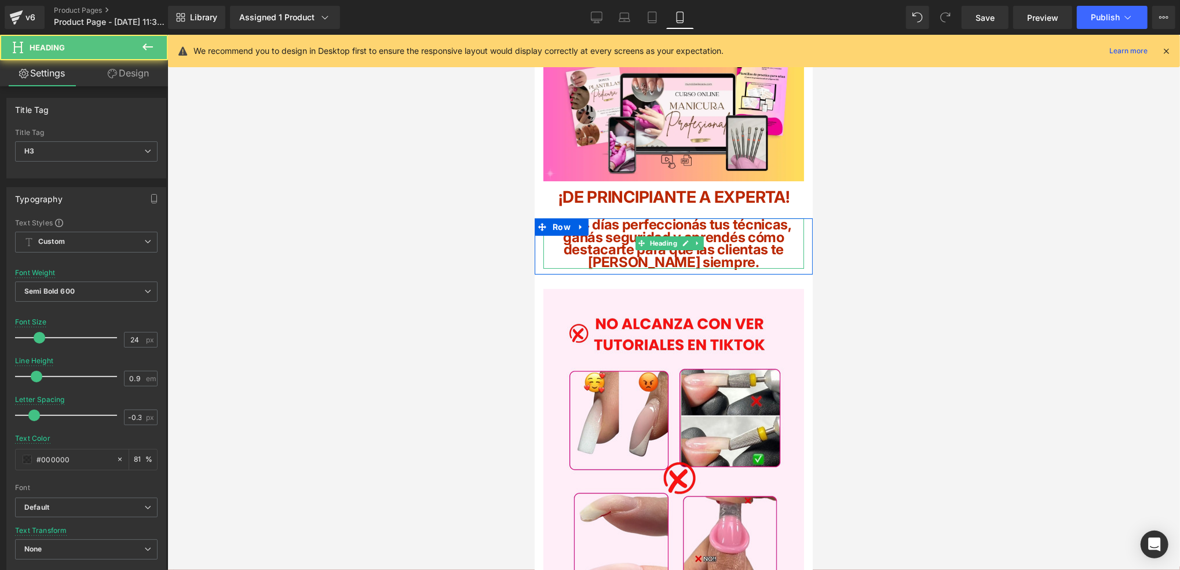
click at [782, 258] on b "En 14 días perfeccionás tus técnicas, ganás seguridad y aprendés cómo destacart…" at bounding box center [673, 242] width 236 height 54
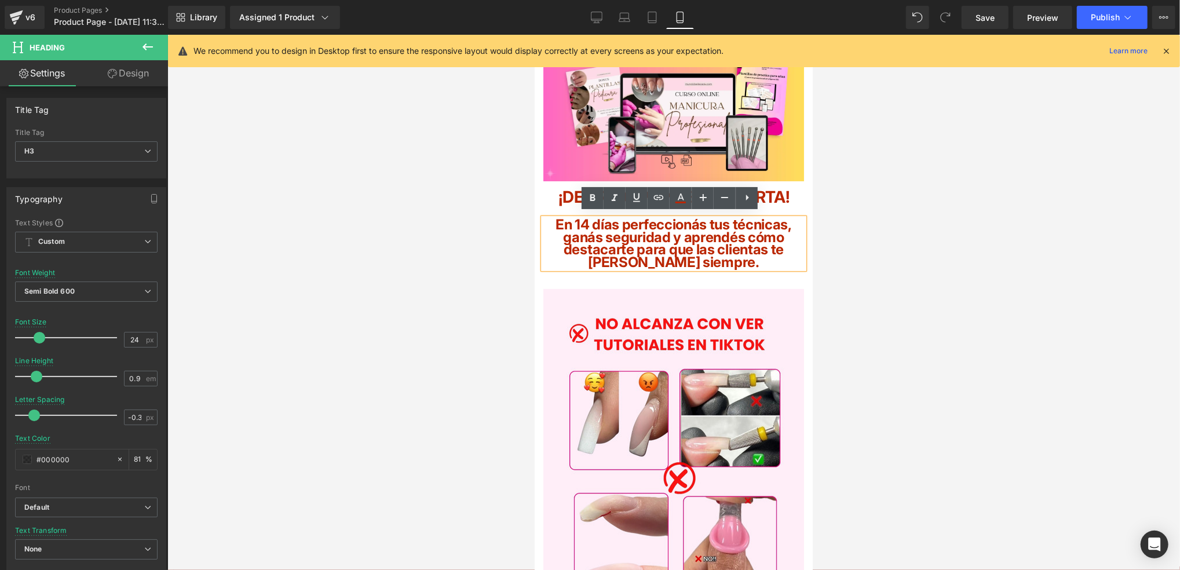
click at [782, 269] on b "En 14 días perfeccionás tus técnicas, ganás seguridad y aprendés cómo destacart…" at bounding box center [673, 242] width 236 height 54
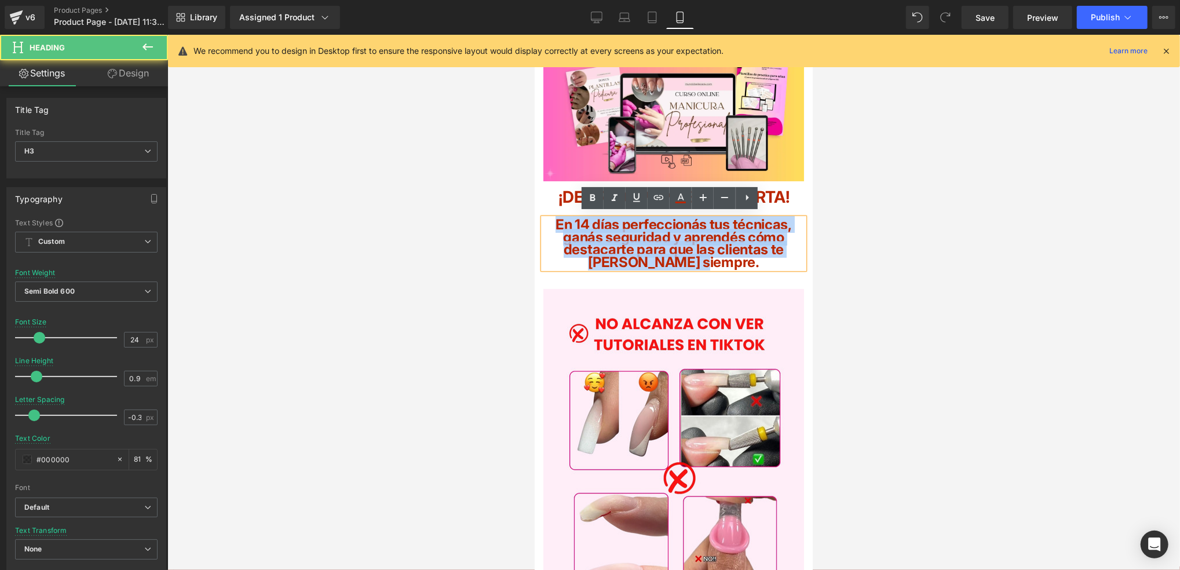
drag, startPoint x: 794, startPoint y: 267, endPoint x: 551, endPoint y: 224, distance: 247.1
click at [551, 224] on h3 "En 14 días perfeccionás tus técnicas, ganás seguridad y aprendés cómo destacart…" at bounding box center [673, 243] width 261 height 50
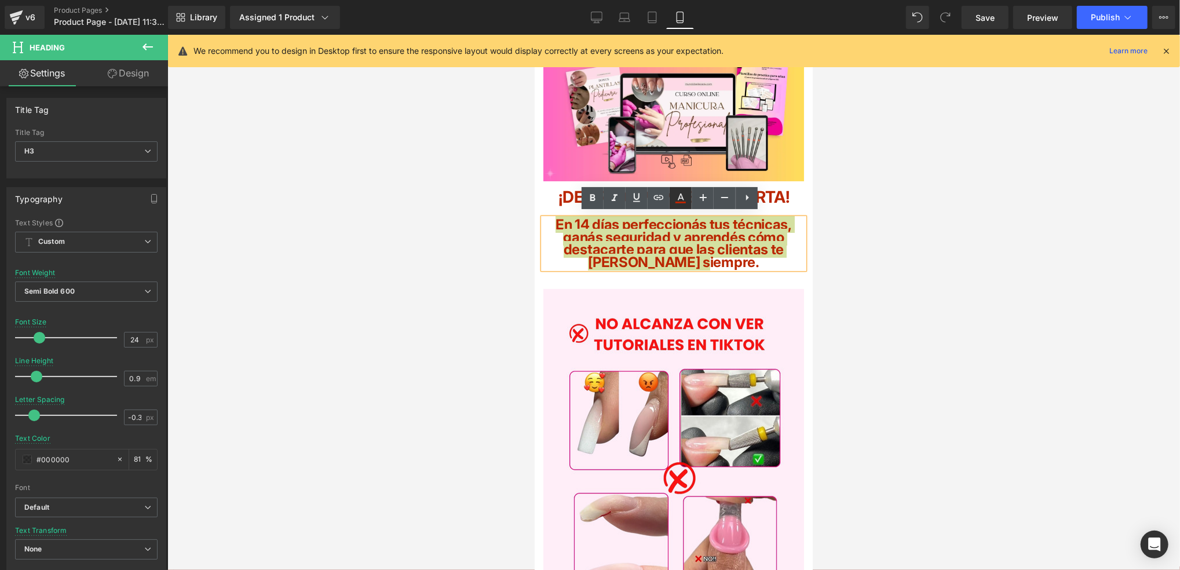
click at [683, 203] on icon at bounding box center [680, 203] width 10 height 2
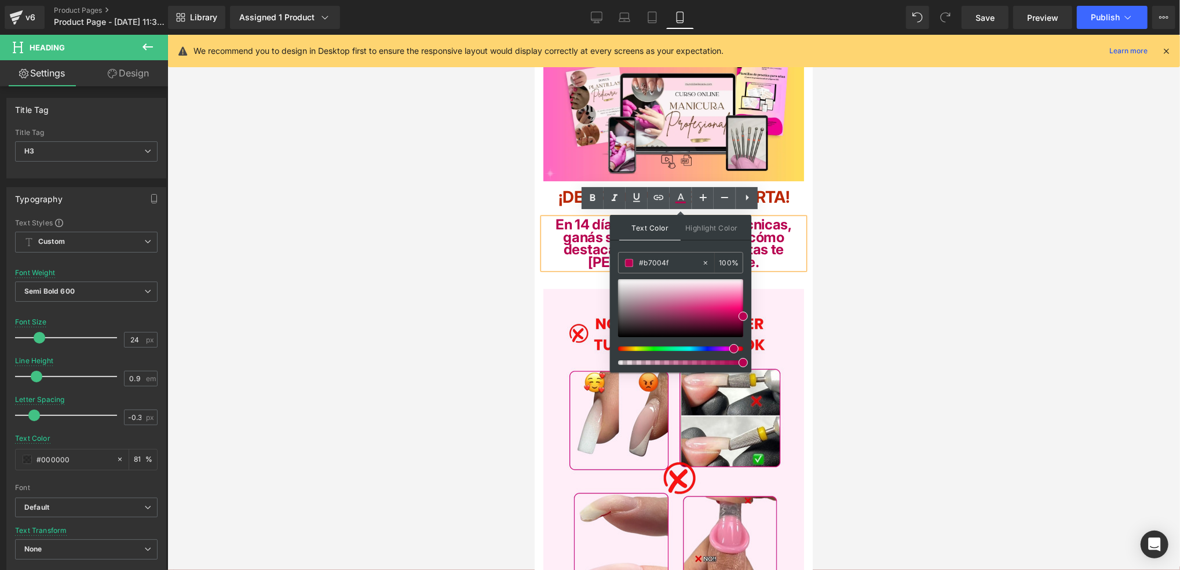
click at [729, 348] on div at bounding box center [675, 348] width 125 height 5
type input "#fc0273"
drag, startPoint x: 743, startPoint y: 317, endPoint x: 739, endPoint y: 309, distance: 9.1
click at [739, 309] on span at bounding box center [738, 308] width 9 height 9
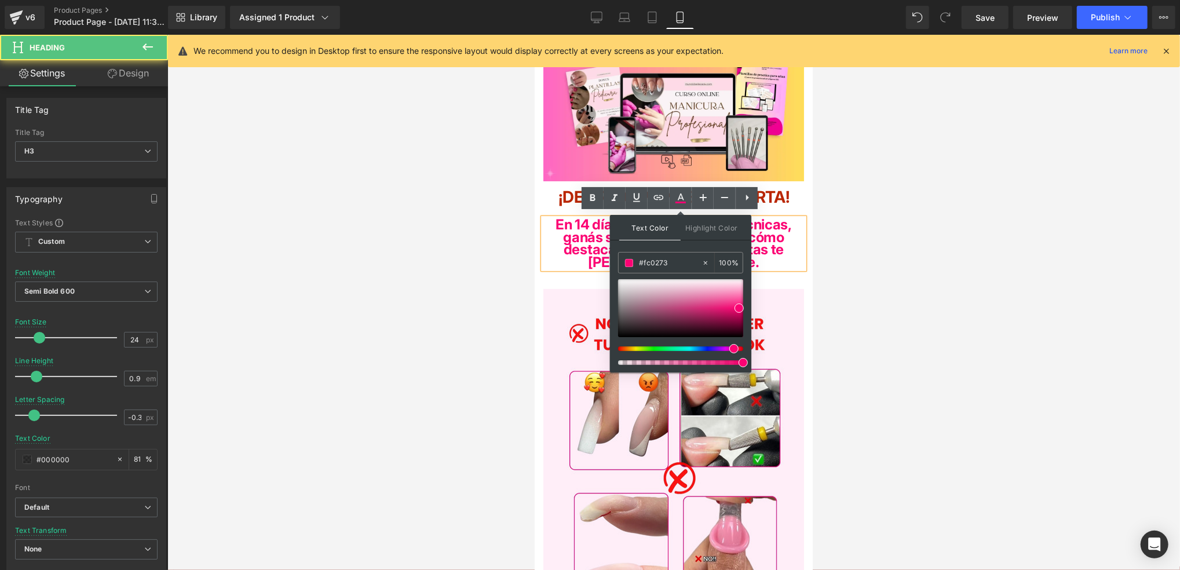
click at [769, 237] on b "En 14 días perfeccionás tus técnicas, ganás seguridad y aprendés cómo destacart…" at bounding box center [673, 242] width 236 height 54
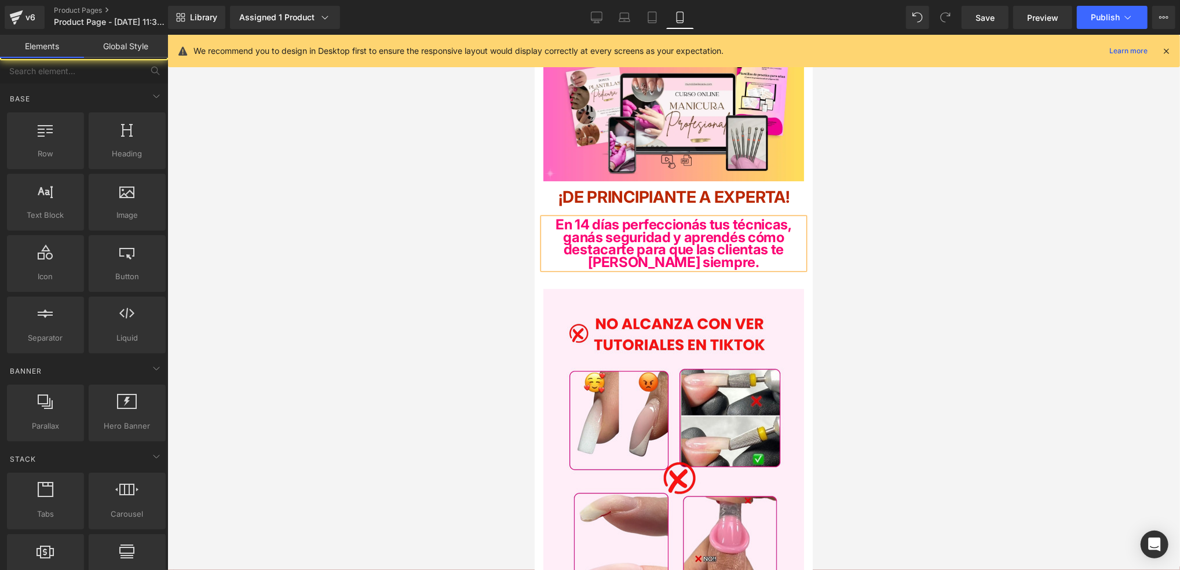
click at [842, 231] on div at bounding box center [673, 302] width 1012 height 535
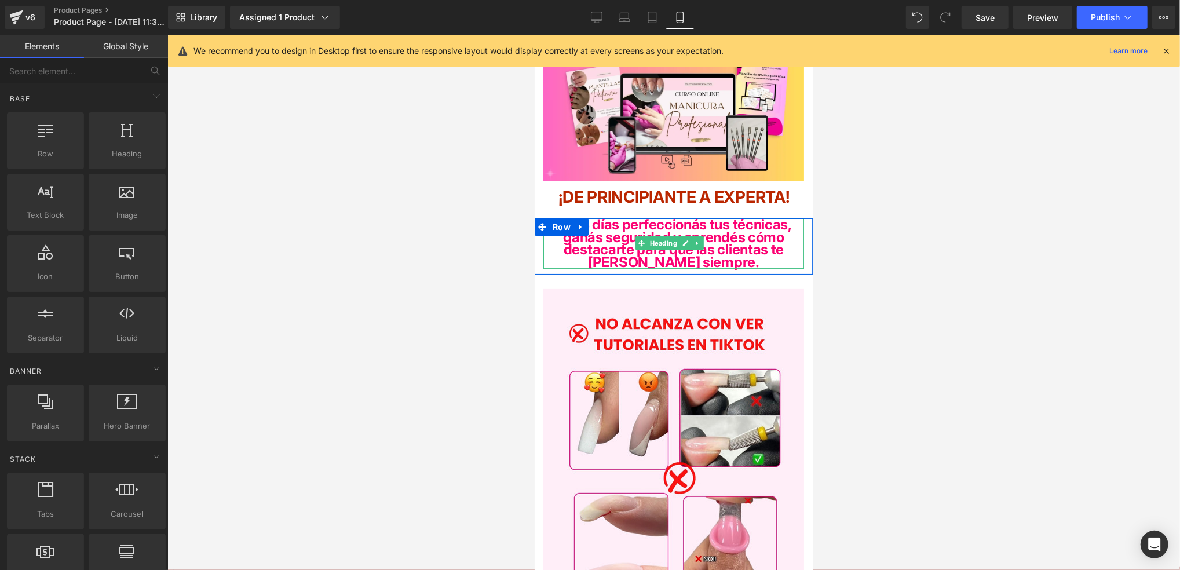
click at [749, 240] on b "En 14 días perfeccionás tus técnicas, ganás seguridad y aprendés cómo destacart…" at bounding box center [673, 242] width 236 height 54
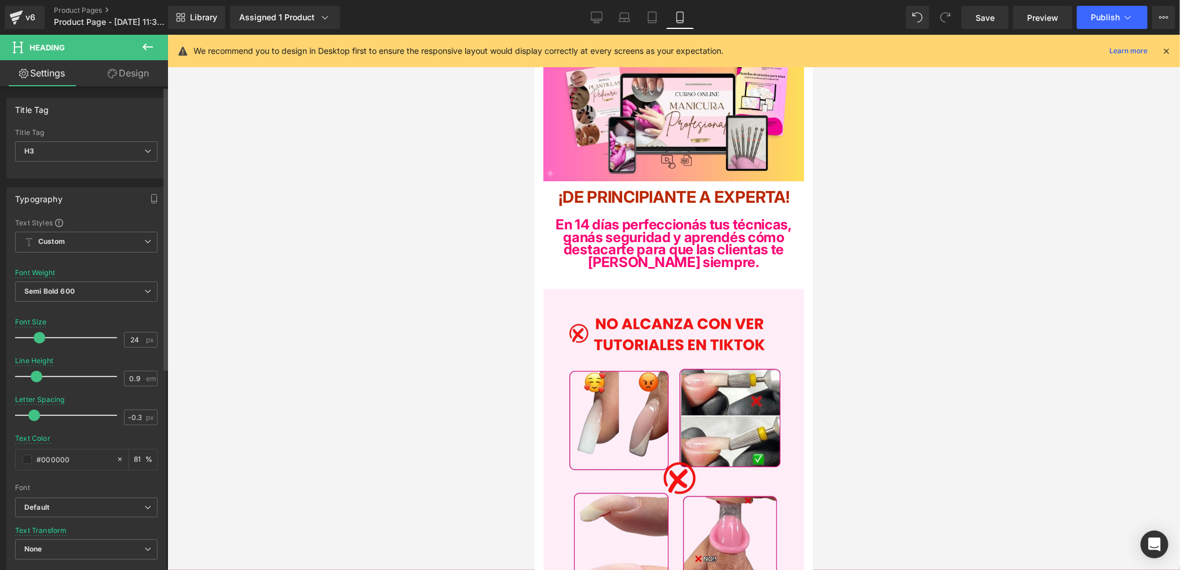
type input "23"
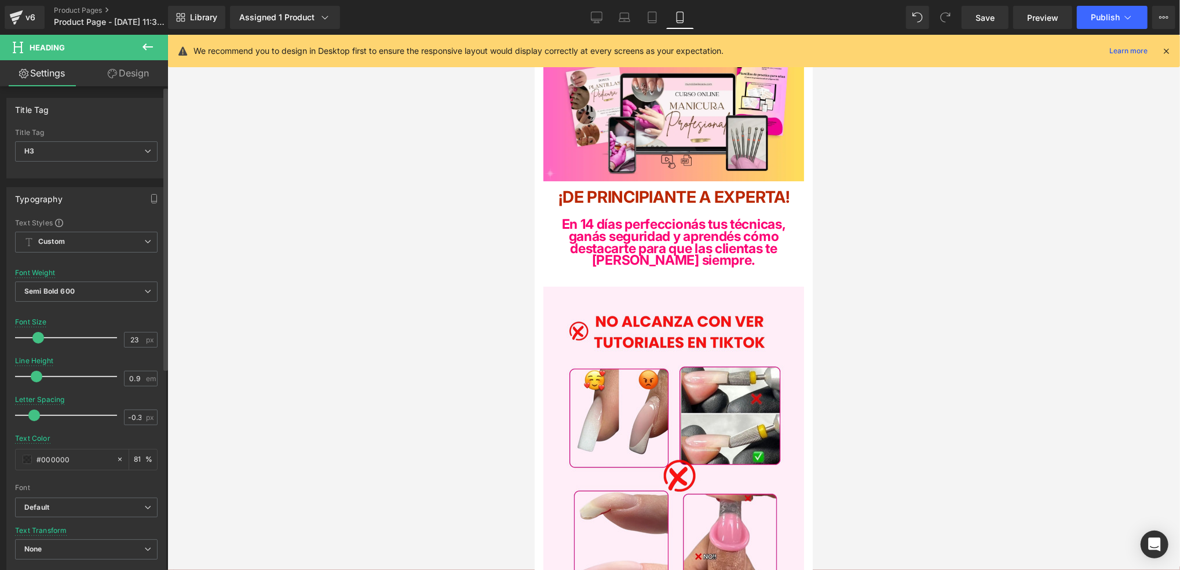
drag, startPoint x: 39, startPoint y: 339, endPoint x: 38, endPoint y: 332, distance: 7.0
click at [38, 332] on span at bounding box center [38, 338] width 12 height 12
type input "0.2"
drag, startPoint x: 32, startPoint y: 418, endPoint x: 41, endPoint y: 420, distance: 8.9
click at [41, 420] on span at bounding box center [44, 415] width 12 height 12
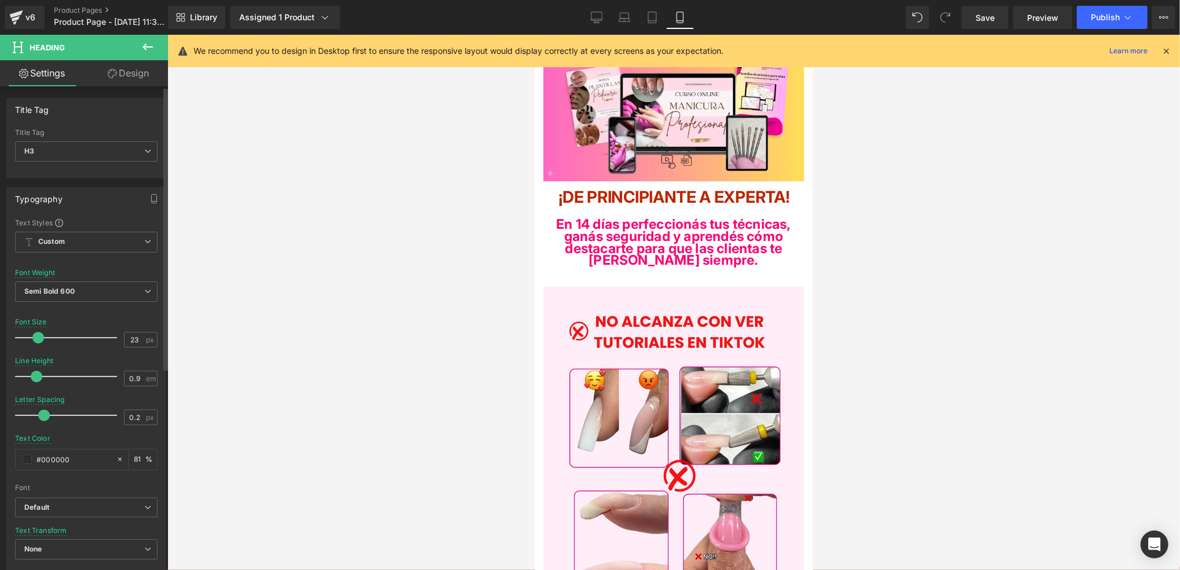
type input "1"
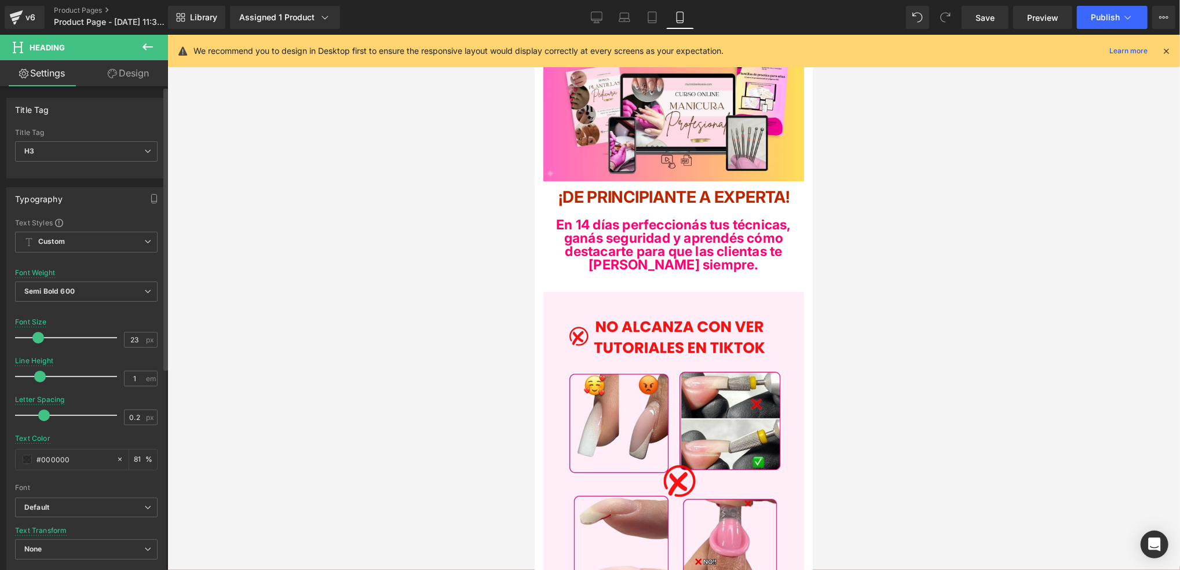
click at [42, 378] on span at bounding box center [40, 377] width 12 height 12
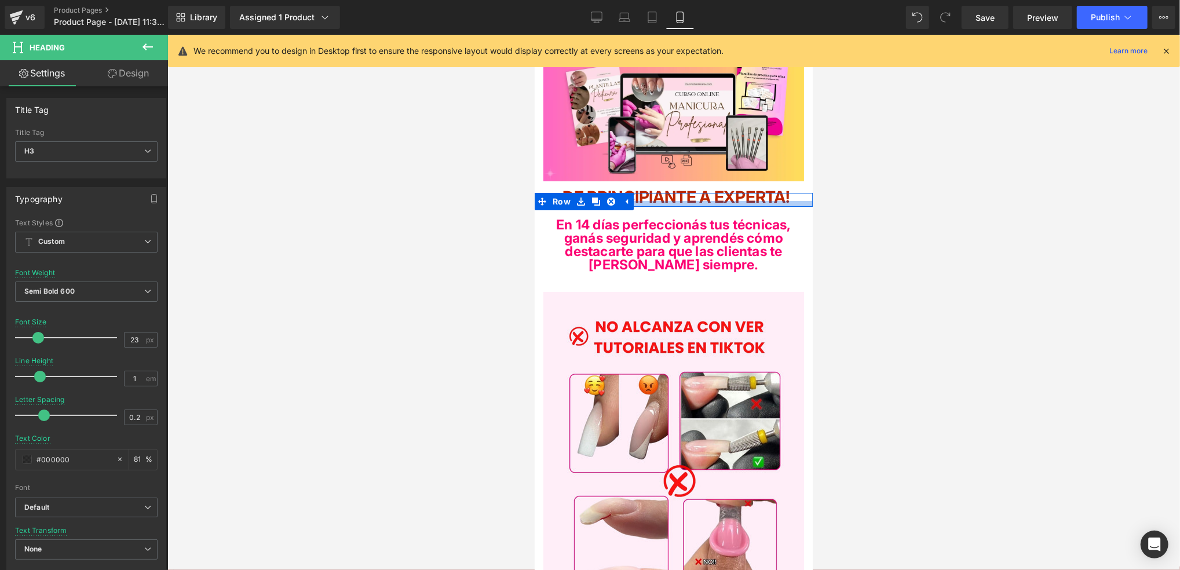
click at [749, 200] on div at bounding box center [673, 203] width 278 height 6
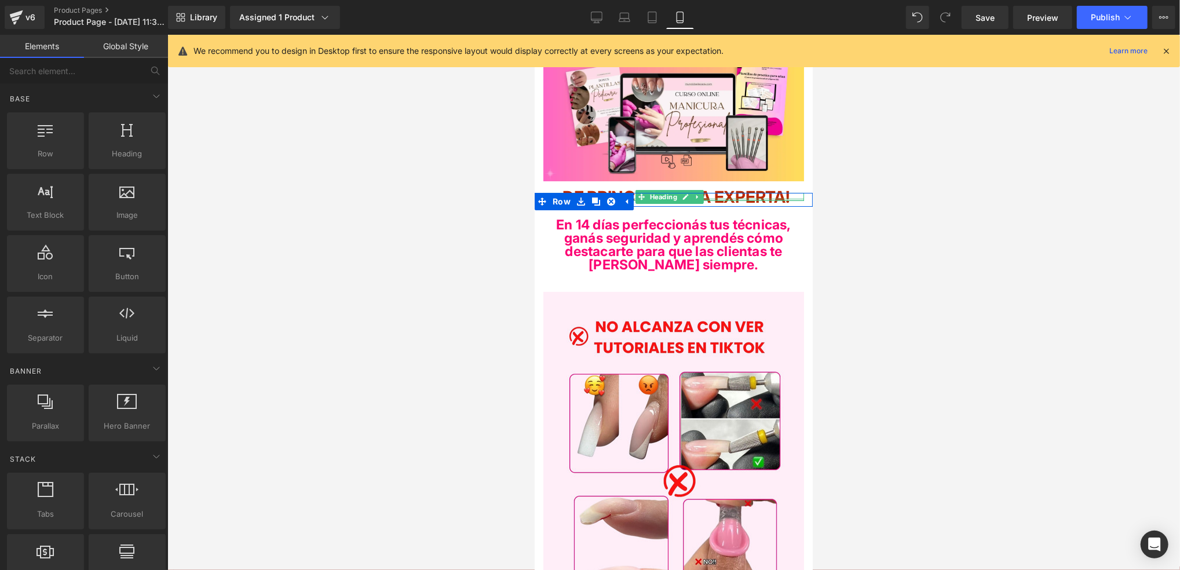
click at [747, 198] on div at bounding box center [673, 199] width 261 height 3
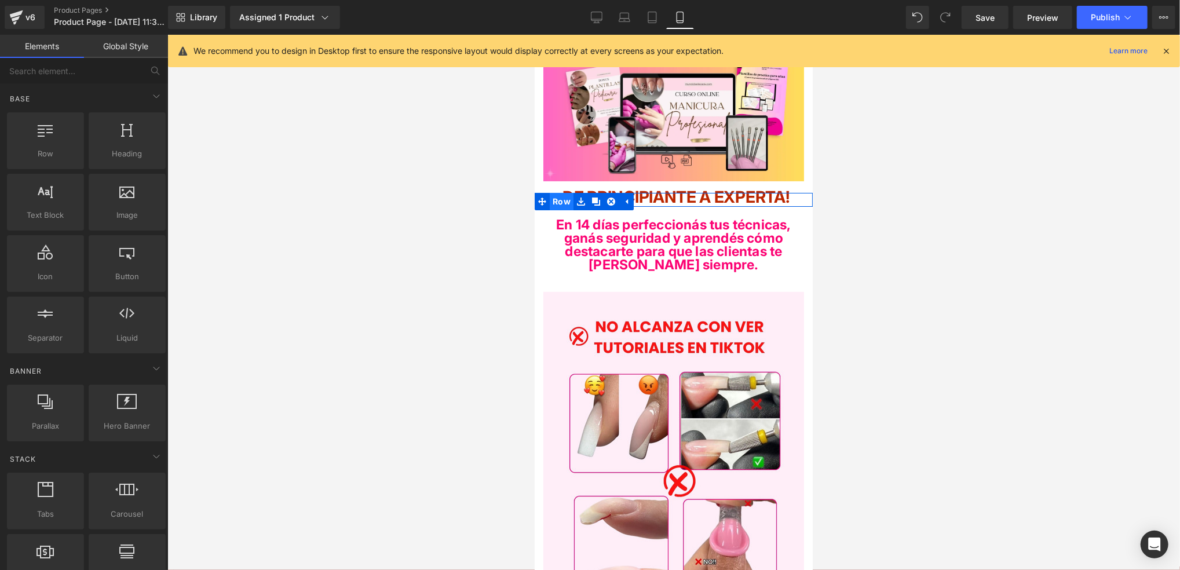
click at [557, 200] on span "Row" at bounding box center [561, 200] width 24 height 17
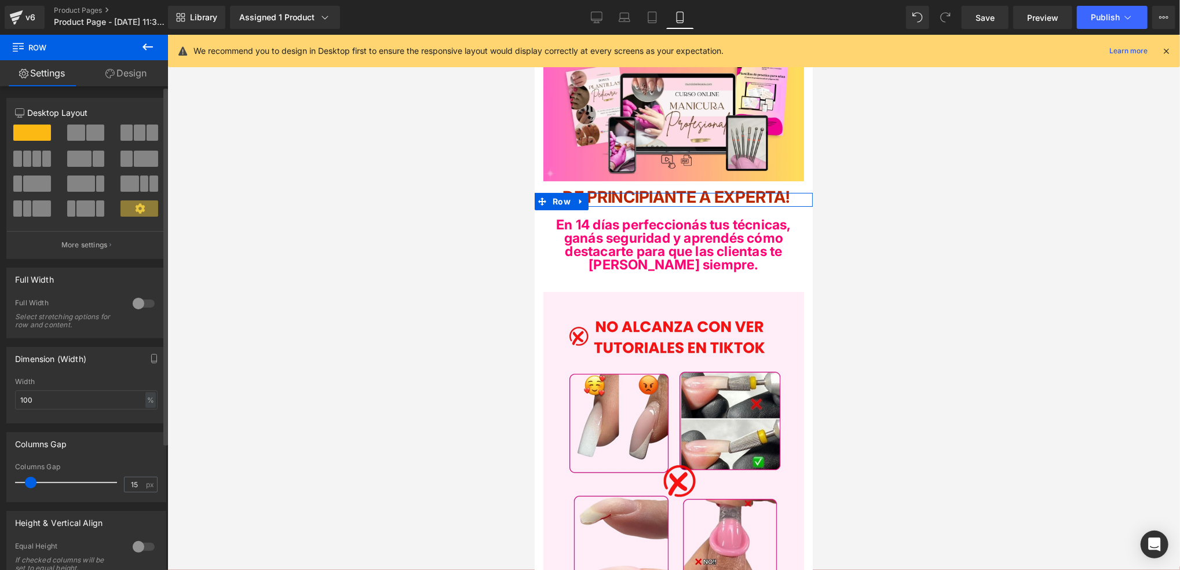
click at [158, 94] on div "Column Size Customizer 12 Desktop Layout Laptop Layout Tablet Layout Mobile Lay…" at bounding box center [86, 174] width 173 height 170
drag, startPoint x: 156, startPoint y: 81, endPoint x: 184, endPoint y: 82, distance: 27.8
click at [155, 81] on link "Design" at bounding box center [126, 73] width 84 height 26
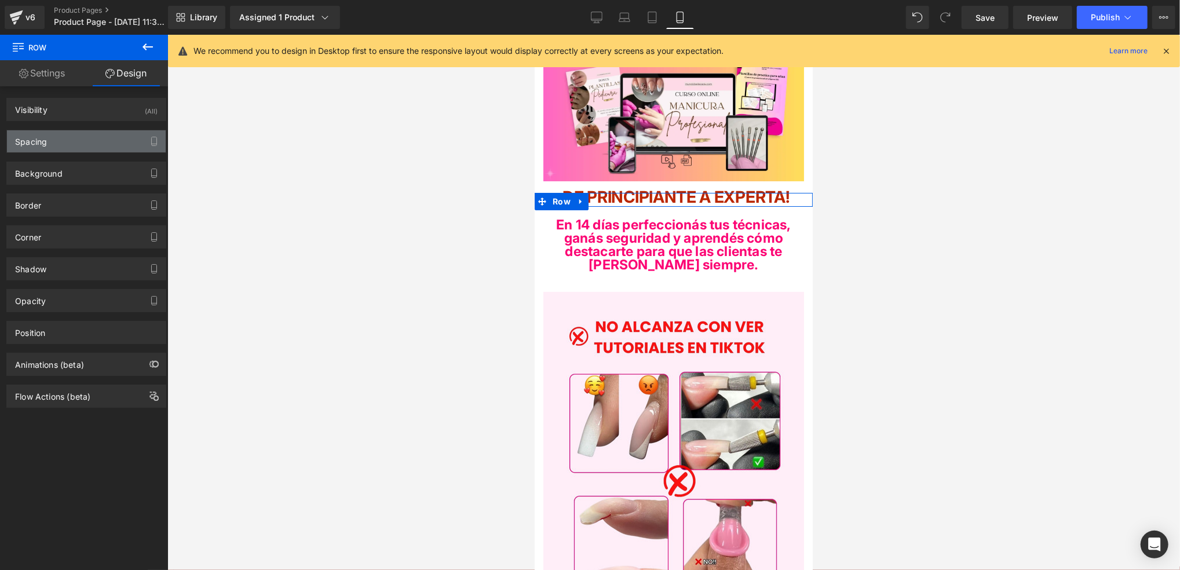
drag, startPoint x: 85, startPoint y: 108, endPoint x: 85, endPoint y: 133, distance: 24.3
click at [85, 133] on div "Visibility (All) 0|0|0|0 1 Show on Desktop 1 Show on Laptop 1 Show on Tablet 1 …" at bounding box center [86, 246] width 173 height 321
click at [85, 134] on div "Spacing" at bounding box center [86, 141] width 159 height 22
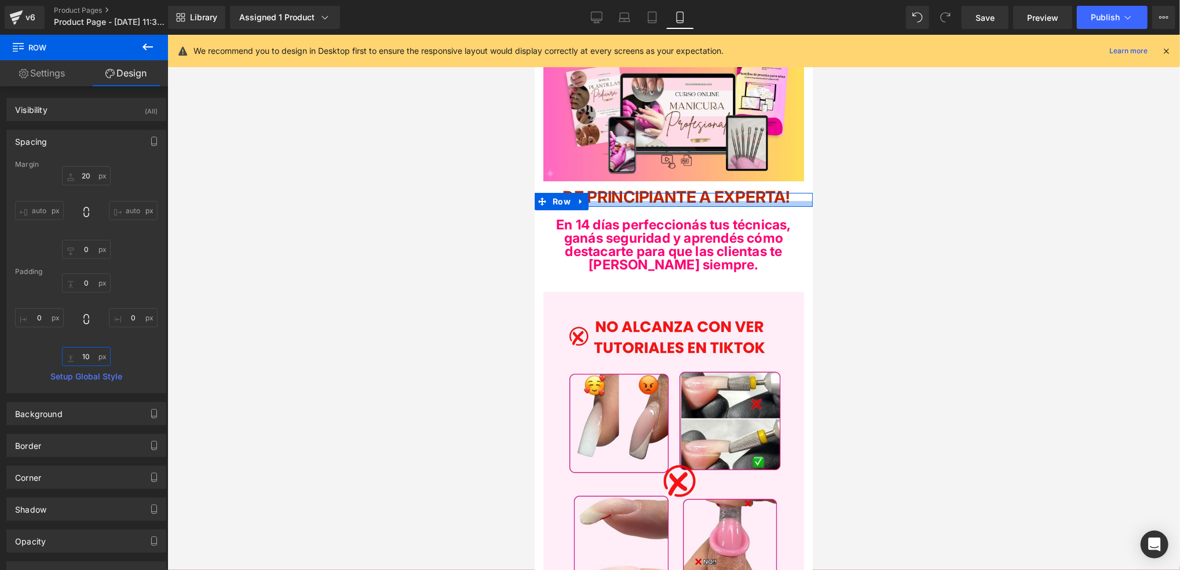
click at [86, 350] on input "10" at bounding box center [86, 356] width 49 height 19
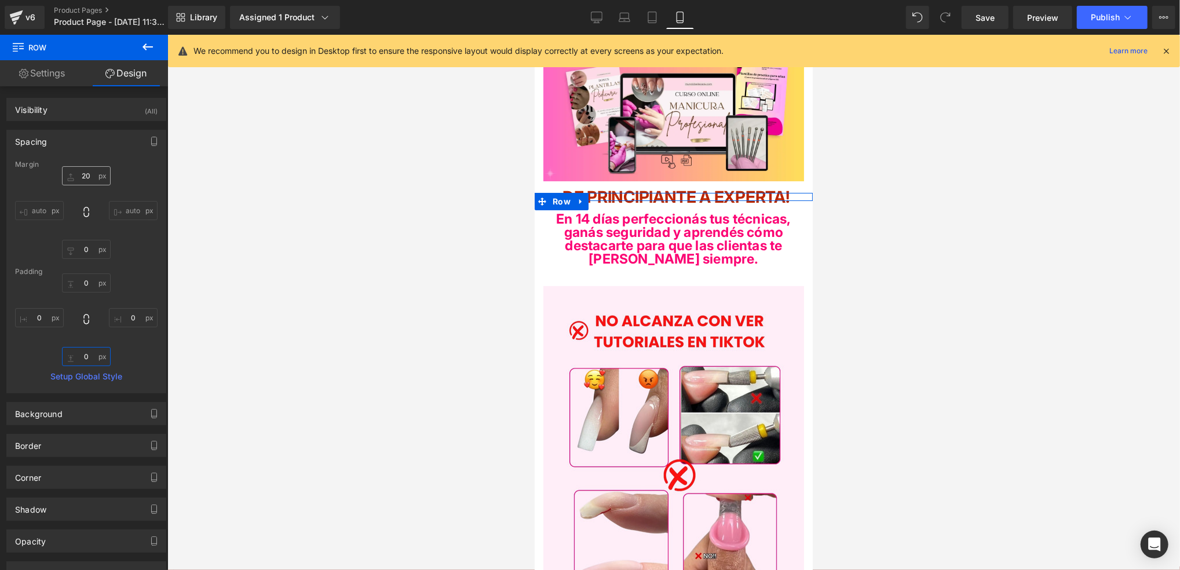
type input "0"
click at [89, 171] on input "20" at bounding box center [86, 175] width 49 height 19
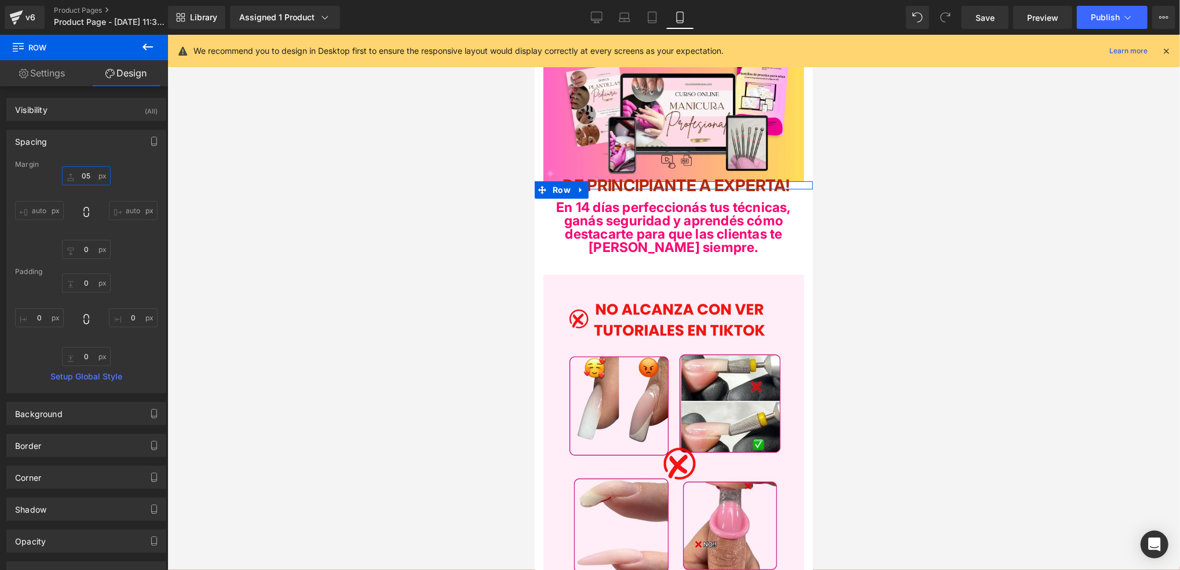
type input "5"
type input "8"
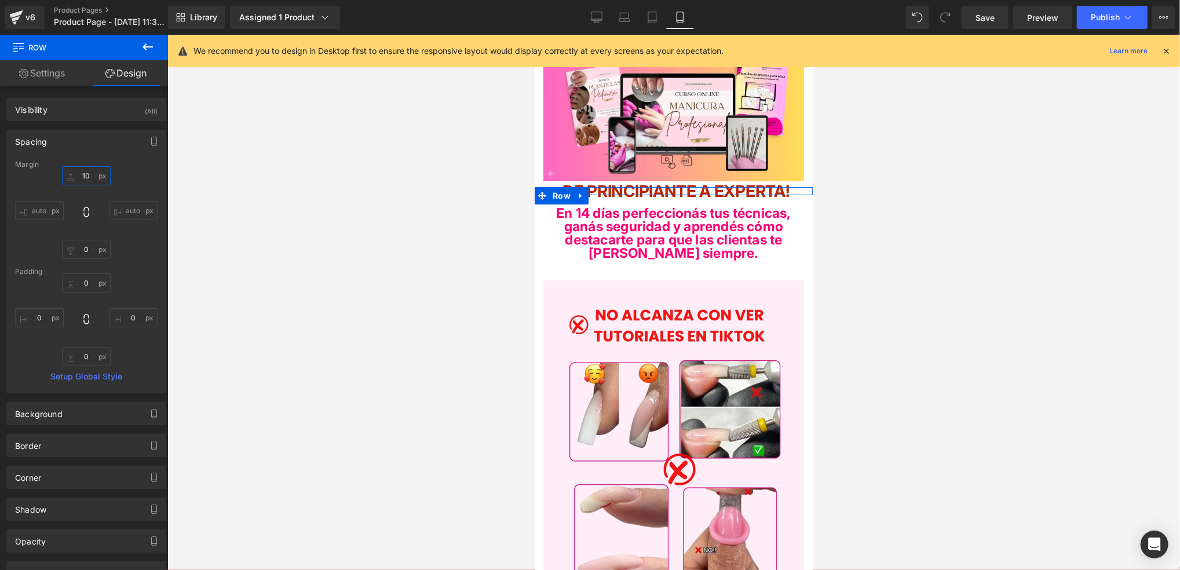
type input "10"
click at [105, 151] on div "Spacing" at bounding box center [86, 141] width 159 height 22
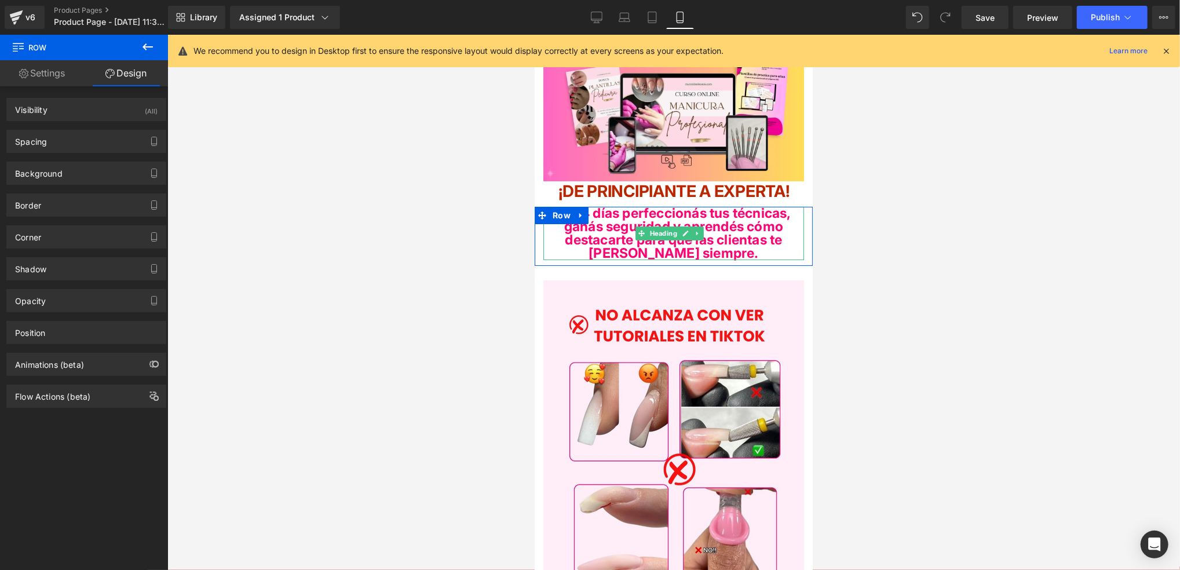
click at [784, 239] on b "En 14 días perfeccionás tus técnicas, ganás seguridad y aprendés cómo destacart…" at bounding box center [672, 232] width 235 height 56
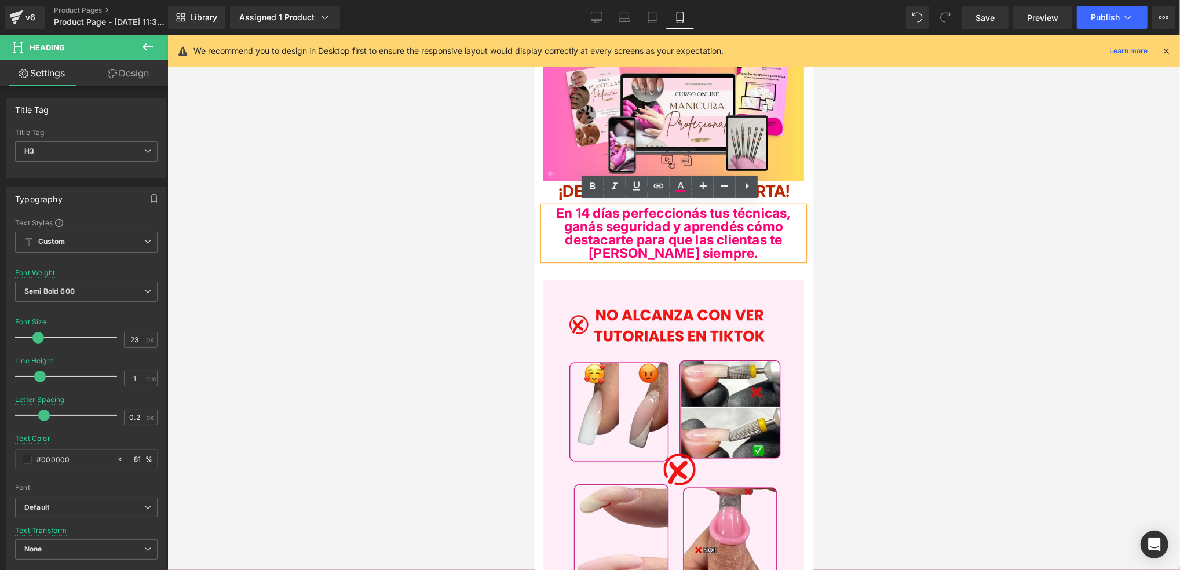
click at [597, 228] on b "En 14 días perfeccionás tus técnicas, ganás seguridad y aprendés cómo destacart…" at bounding box center [672, 232] width 235 height 56
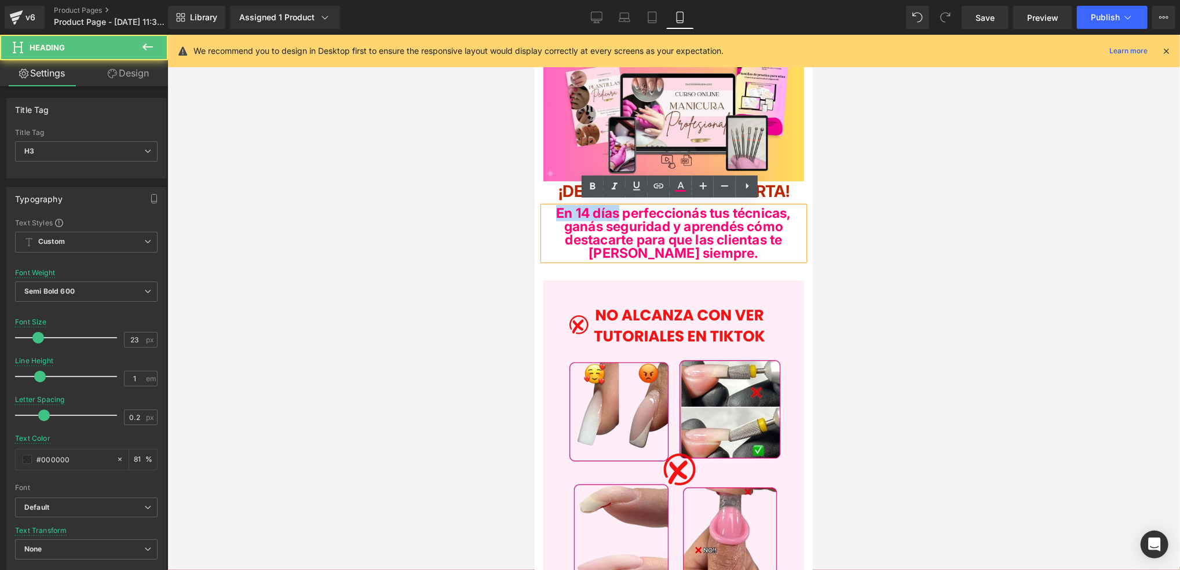
drag, startPoint x: 562, startPoint y: 211, endPoint x: 642, endPoint y: 202, distance: 79.9
click at [642, 206] on h3 "En 14 días perfeccionás tus técnicas, ganás seguridad y aprendés cómo destacart…" at bounding box center [673, 232] width 261 height 53
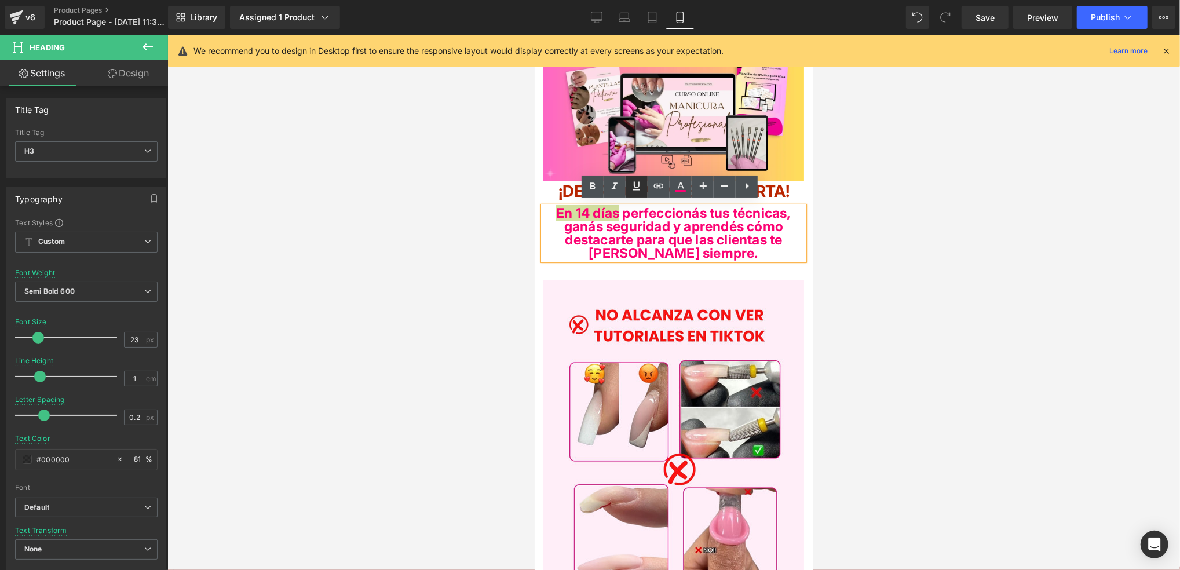
drag, startPoint x: 108, startPoint y: 163, endPoint x: 642, endPoint y: 190, distance: 535.3
click at [642, 189] on icon at bounding box center [637, 186] width 14 height 14
click at [712, 244] on b "En 14 días perfeccionás tus técnicas, ganás seguridad y aprendés cómo destacart…" at bounding box center [673, 232] width 232 height 56
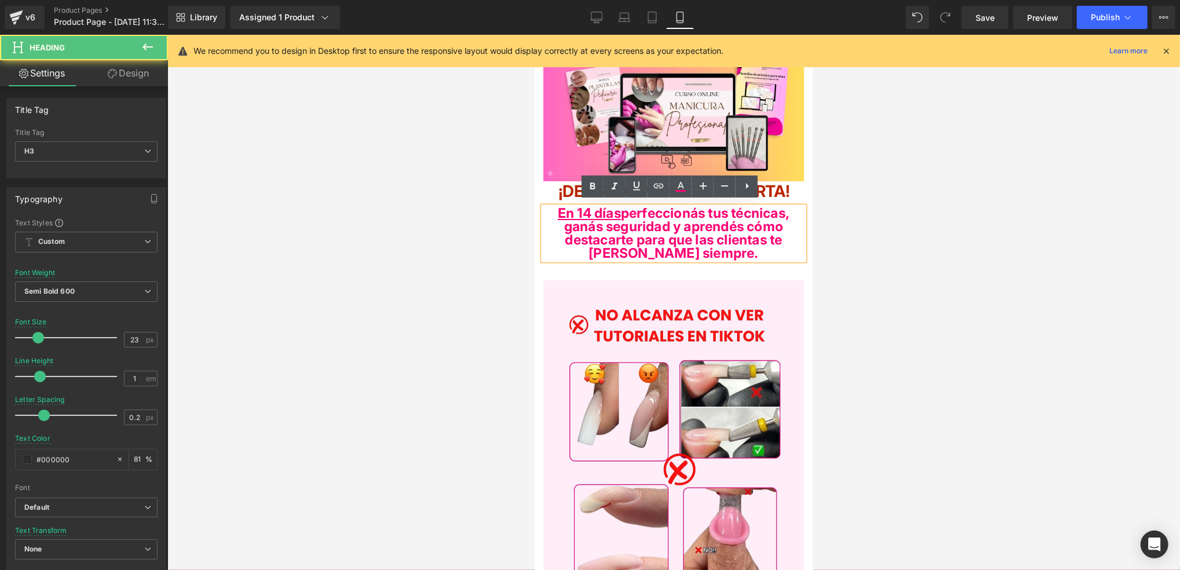
click at [757, 232] on b "En 14 días perfeccionás tus técnicas, ganás seguridad y aprendés cómo destacart…" at bounding box center [673, 232] width 232 height 56
click at [648, 237] on b "En 14 días perfeccionás tus técnicas, ganás seguridad y aprendés cómo destacart…" at bounding box center [673, 232] width 232 height 56
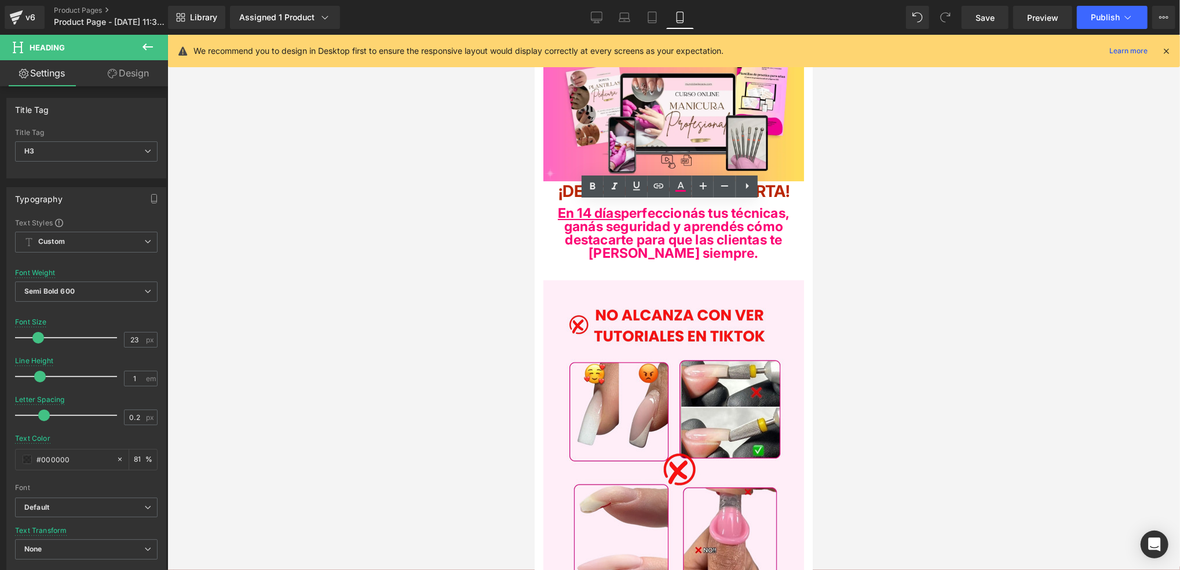
click at [826, 276] on div at bounding box center [673, 302] width 1012 height 535
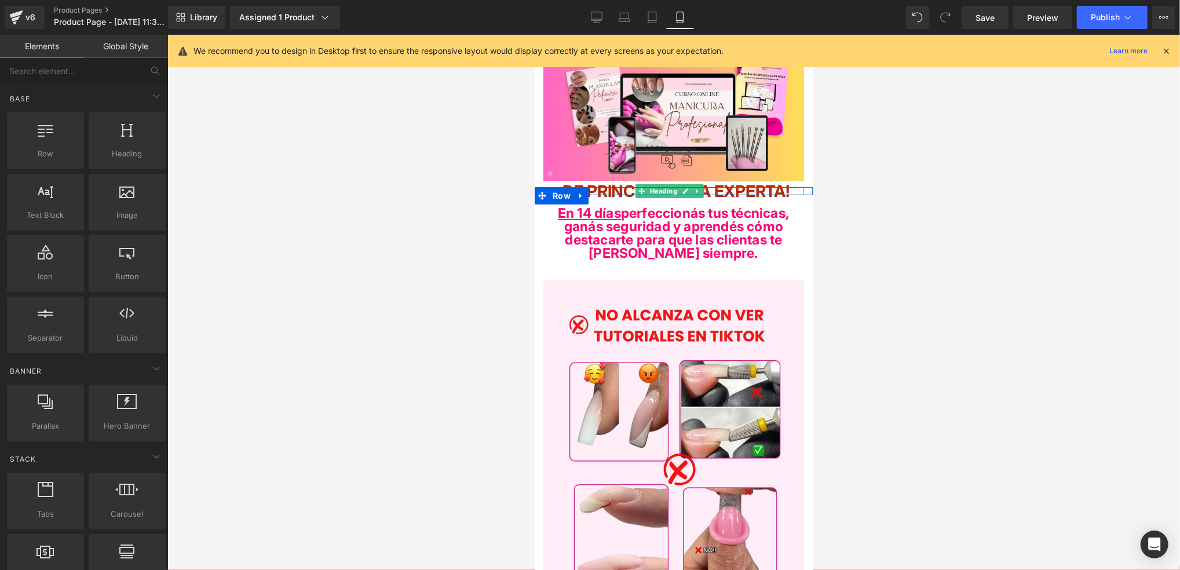
click at [791, 187] on h3 "¡D E PRINCIPIANTE A EXPERTA!" at bounding box center [673, 191] width 261 height 8
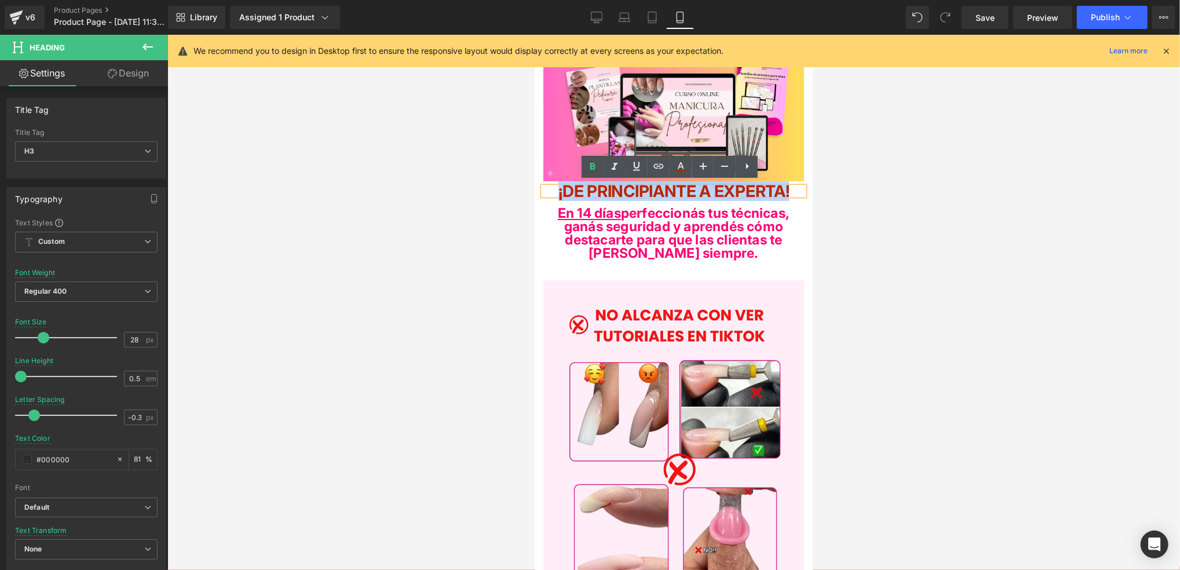
drag, startPoint x: 788, startPoint y: 187, endPoint x: 534, endPoint y: 191, distance: 254.3
click at [683, 167] on icon at bounding box center [681, 165] width 6 height 7
type input "#f41aa0"
type input "81"
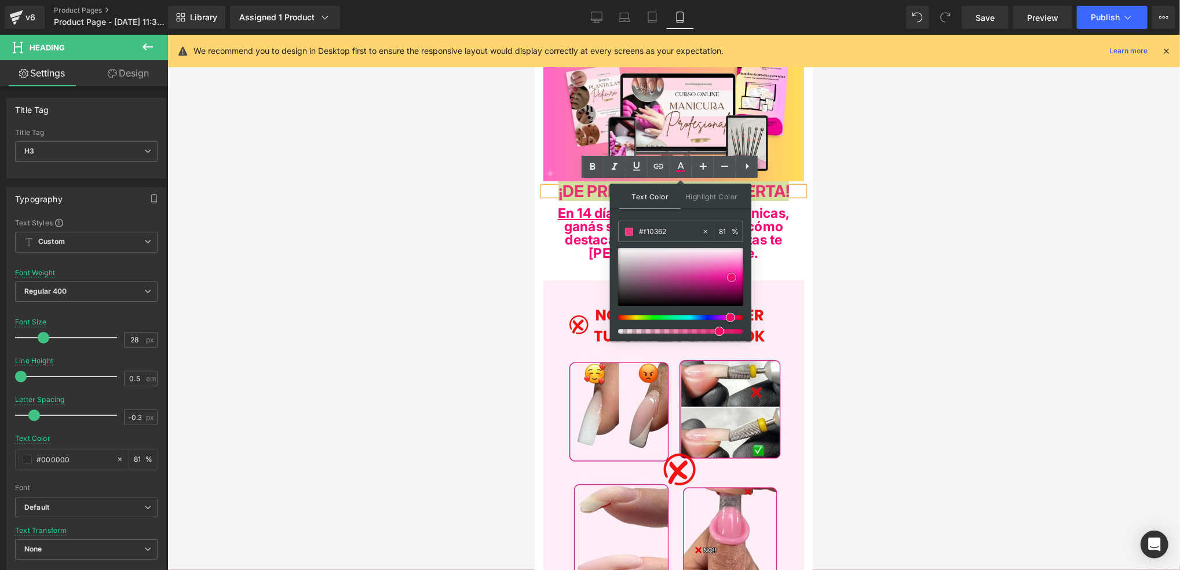
type input "#f20262"
drag, startPoint x: 730, startPoint y: 266, endPoint x: 737, endPoint y: 275, distance: 11.1
click at [737, 275] on span at bounding box center [740, 277] width 9 height 9
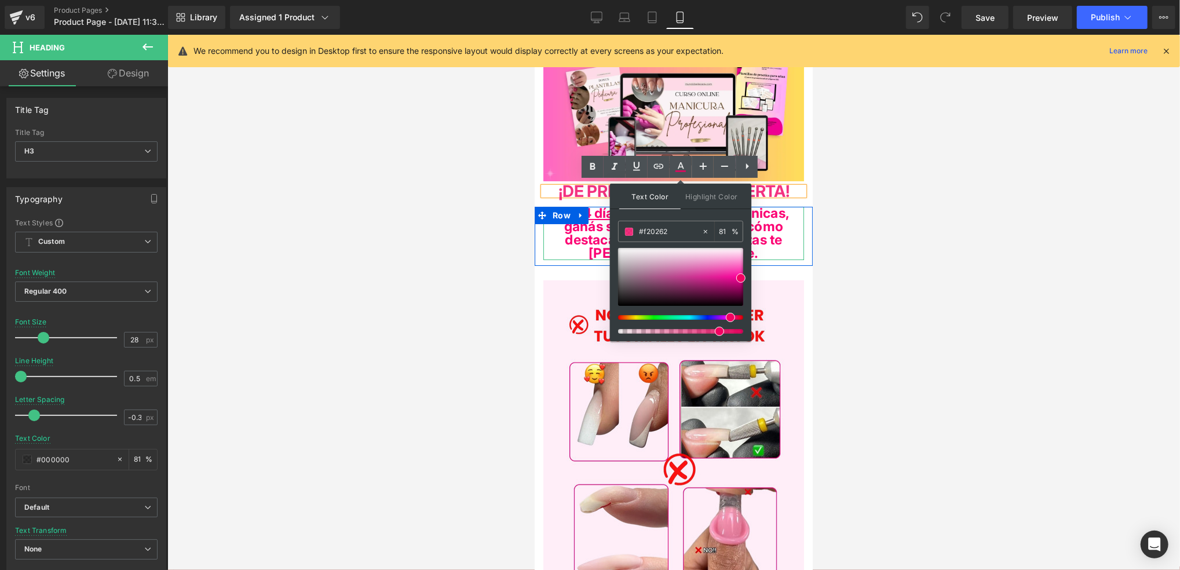
click at [770, 217] on b "En 14 días perfeccionás tus técnicas, ganás seguridad y aprendés cómo destacart…" at bounding box center [673, 232] width 232 height 56
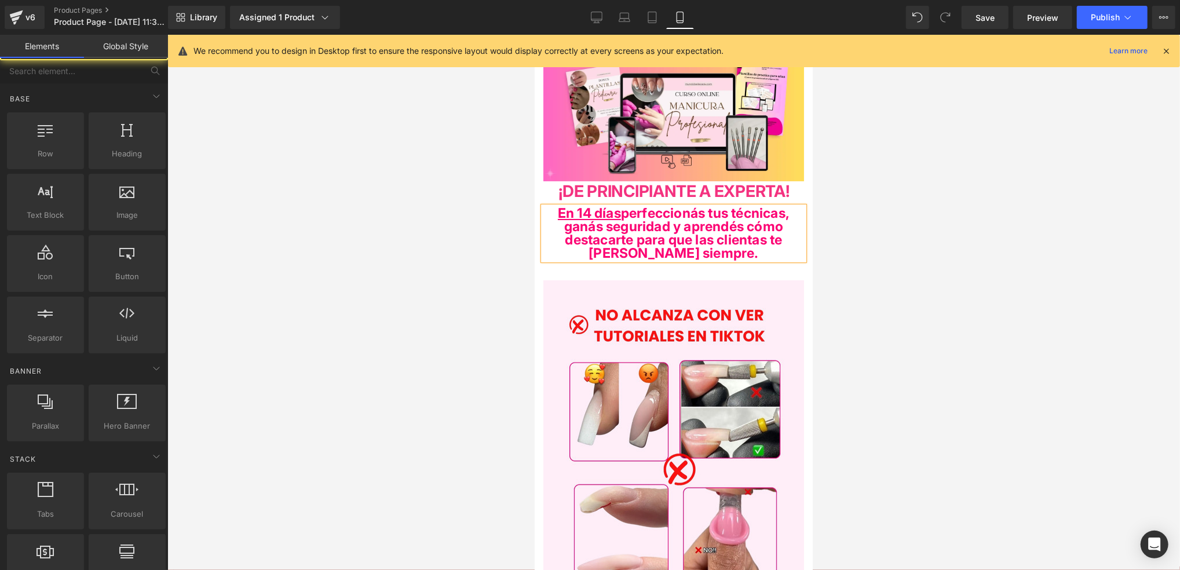
click at [837, 242] on div at bounding box center [673, 302] width 1012 height 535
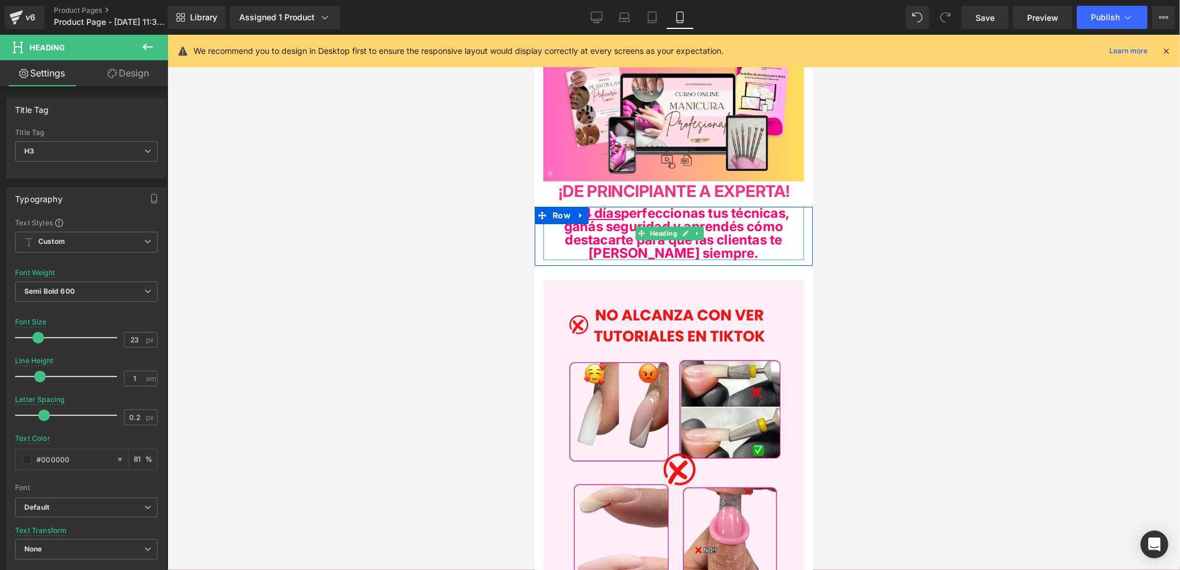
click at [626, 217] on b "En 14 días perfeccionas tus técnicas, ganás seguridad y aprendés cómo destacart…" at bounding box center [673, 232] width 232 height 56
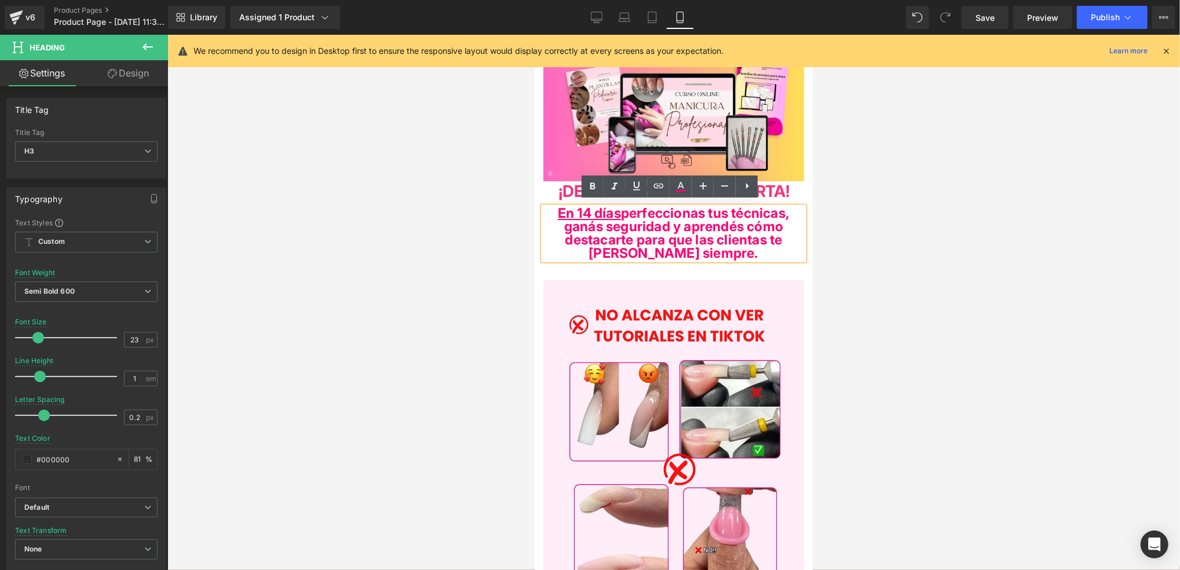
click at [813, 247] on div at bounding box center [673, 302] width 1012 height 535
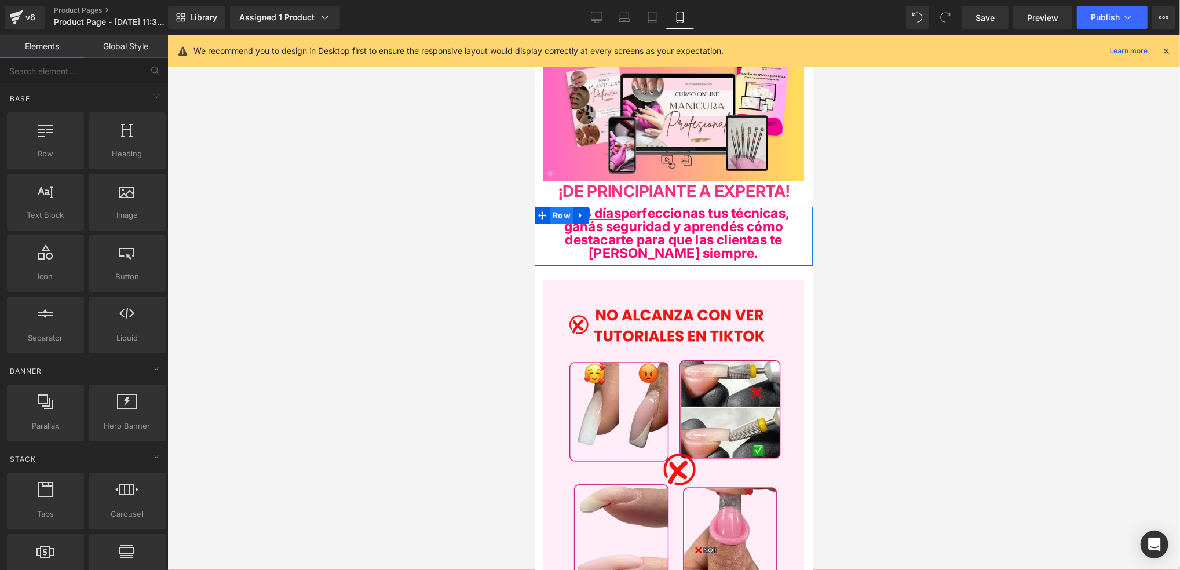
click at [566, 215] on span "Row" at bounding box center [561, 214] width 24 height 17
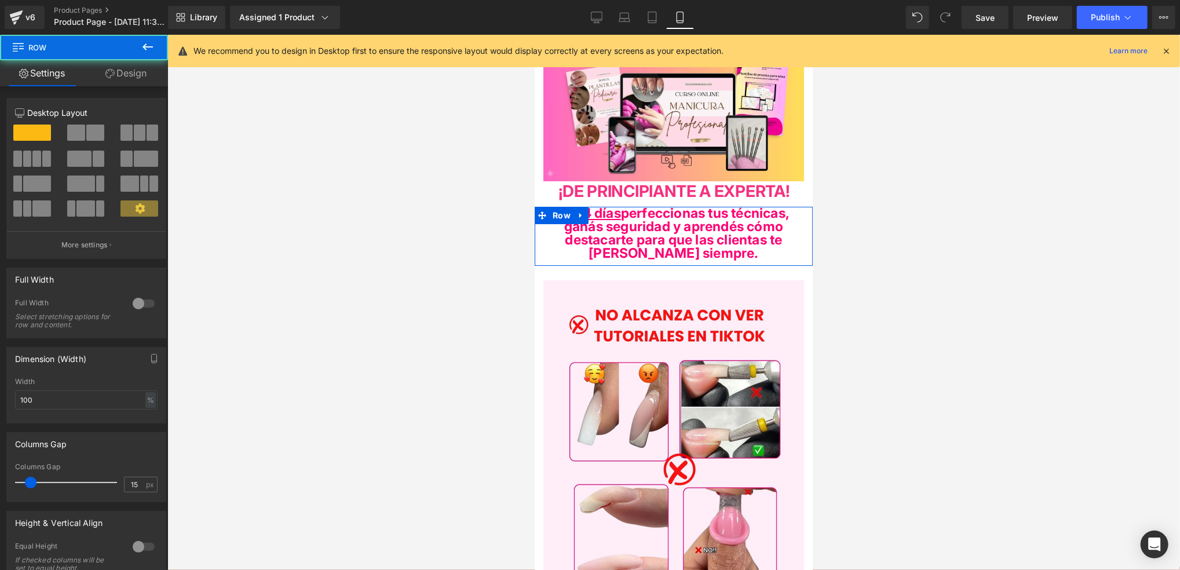
click at [140, 77] on link "Design" at bounding box center [126, 73] width 84 height 26
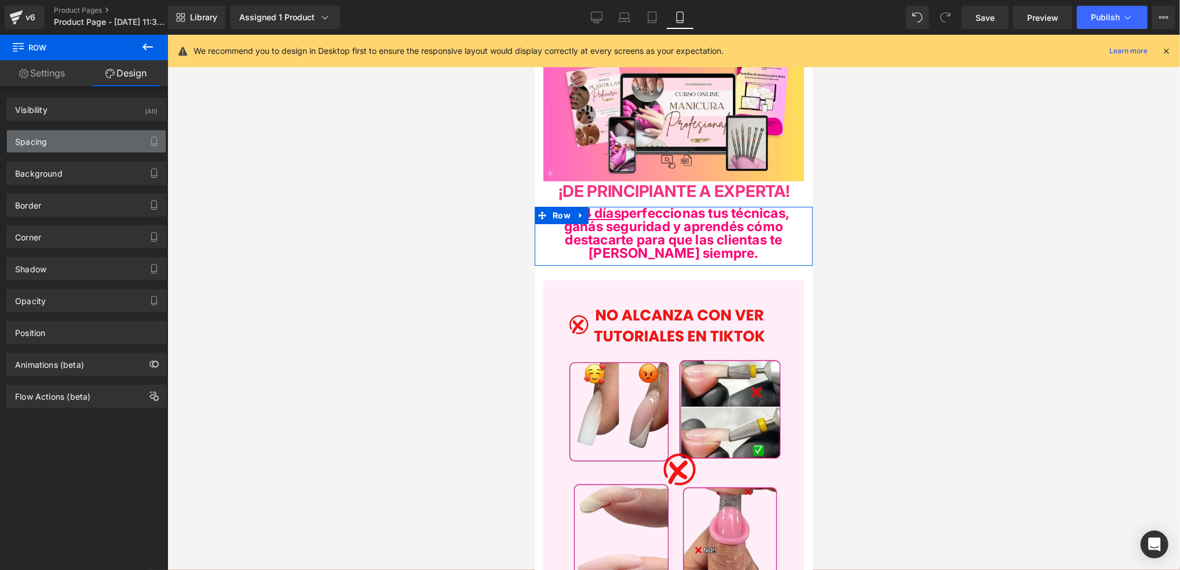
click at [96, 134] on div "Spacing" at bounding box center [86, 141] width 159 height 22
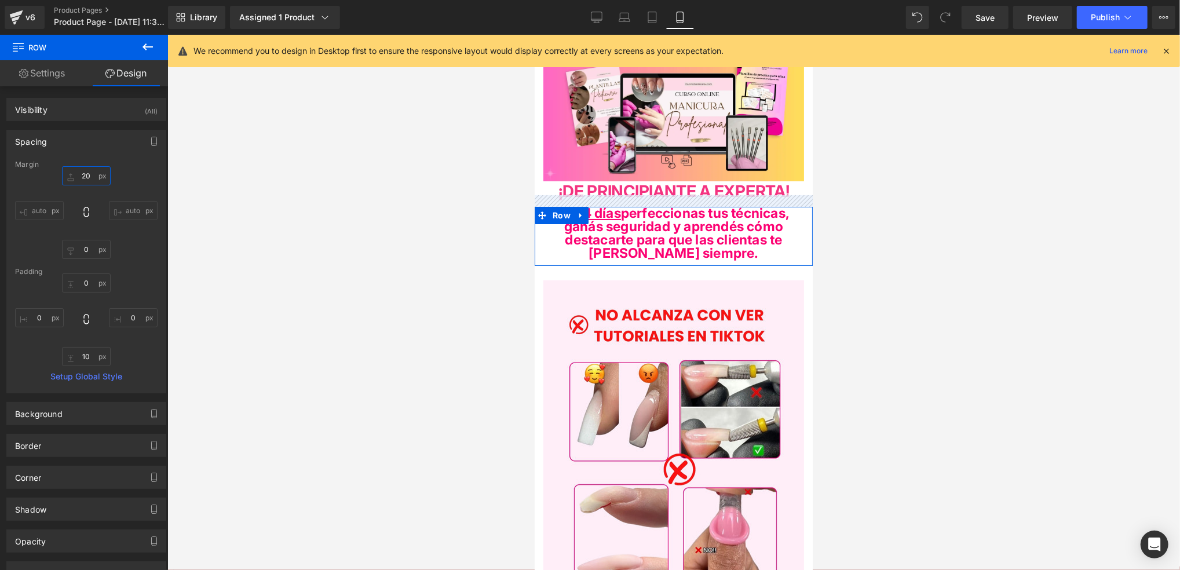
click at [91, 177] on input "20" at bounding box center [86, 175] width 49 height 19
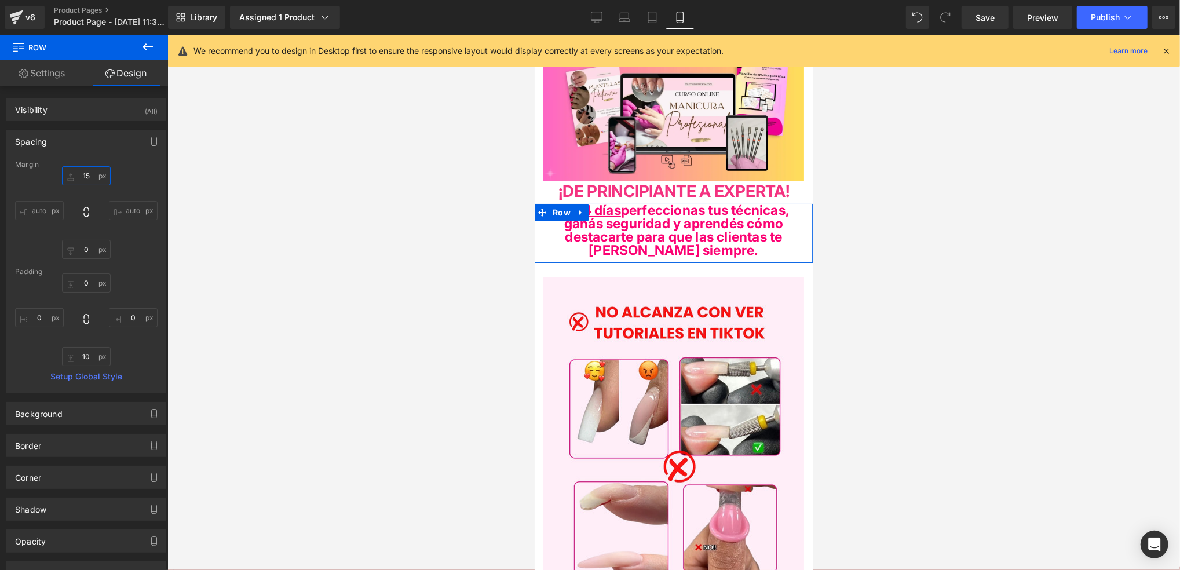
type input "1"
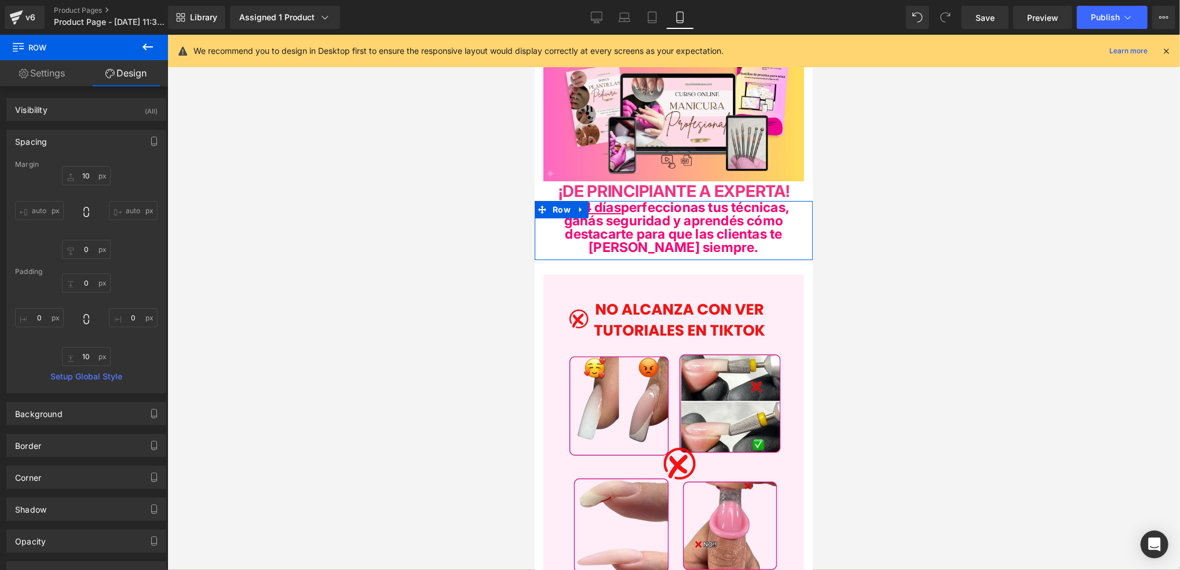
click at [142, 196] on div "10 10 auto auto 0px 0 auto auto" at bounding box center [86, 212] width 142 height 93
click at [100, 178] on input "10" at bounding box center [86, 175] width 49 height 19
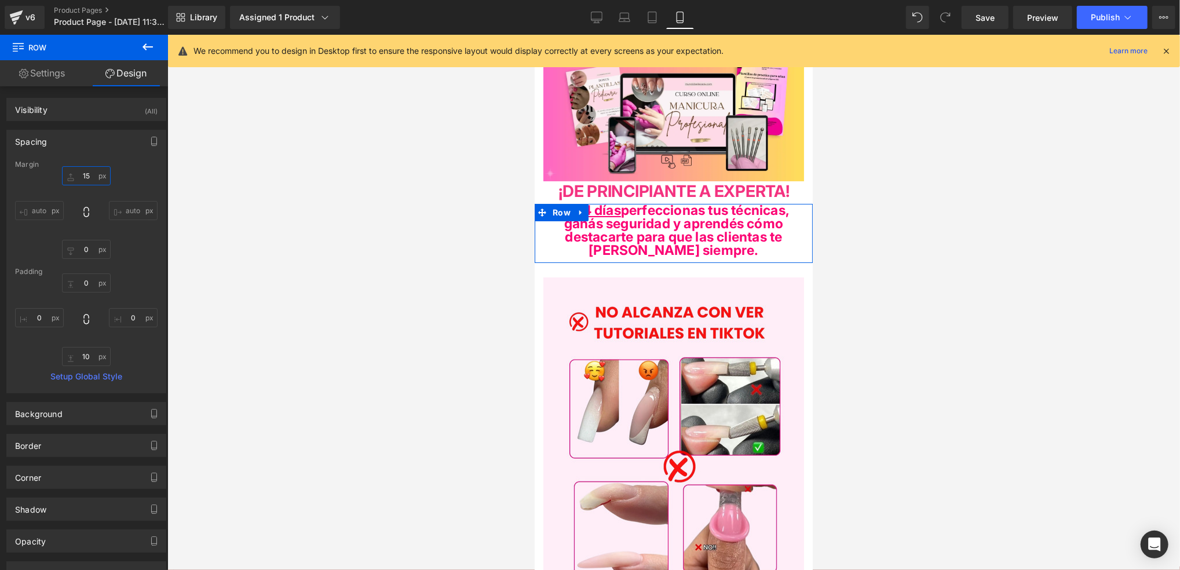
type input "1"
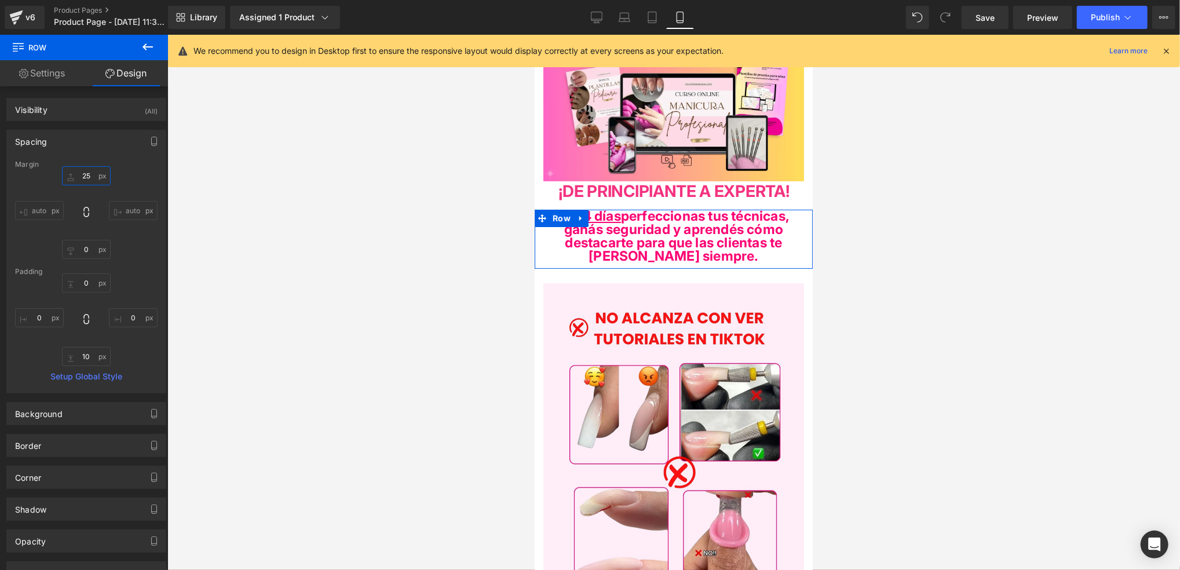
type input "25"
click at [139, 191] on div "25 25 auto auto 0px 0 auto auto" at bounding box center [86, 212] width 142 height 93
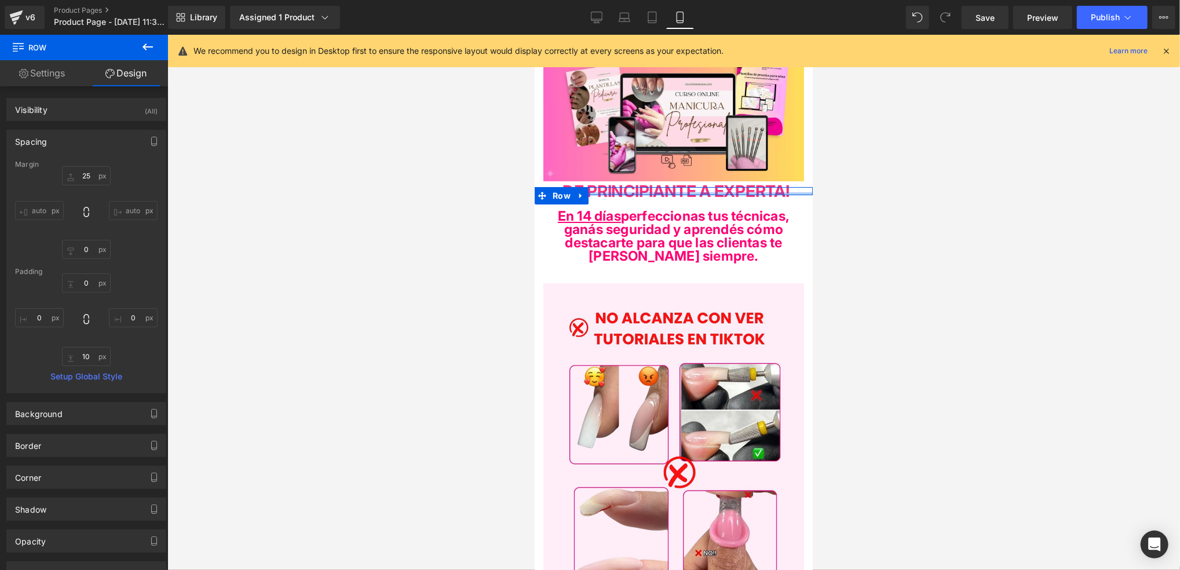
click at [791, 192] on div at bounding box center [673, 193] width 278 height 3
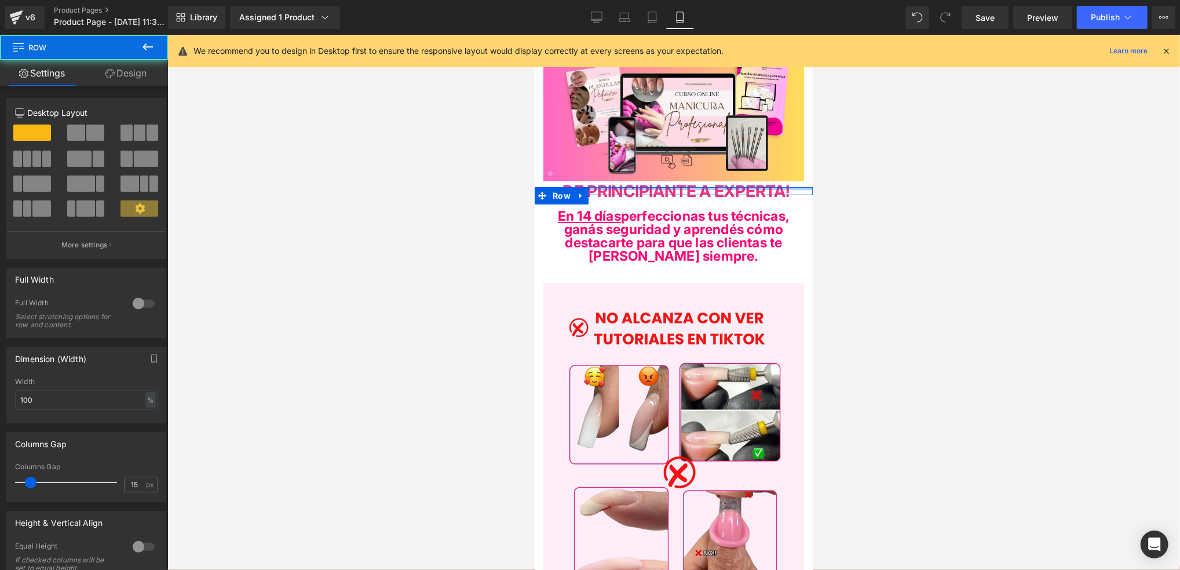
click at [792, 187] on div at bounding box center [673, 188] width 278 height 3
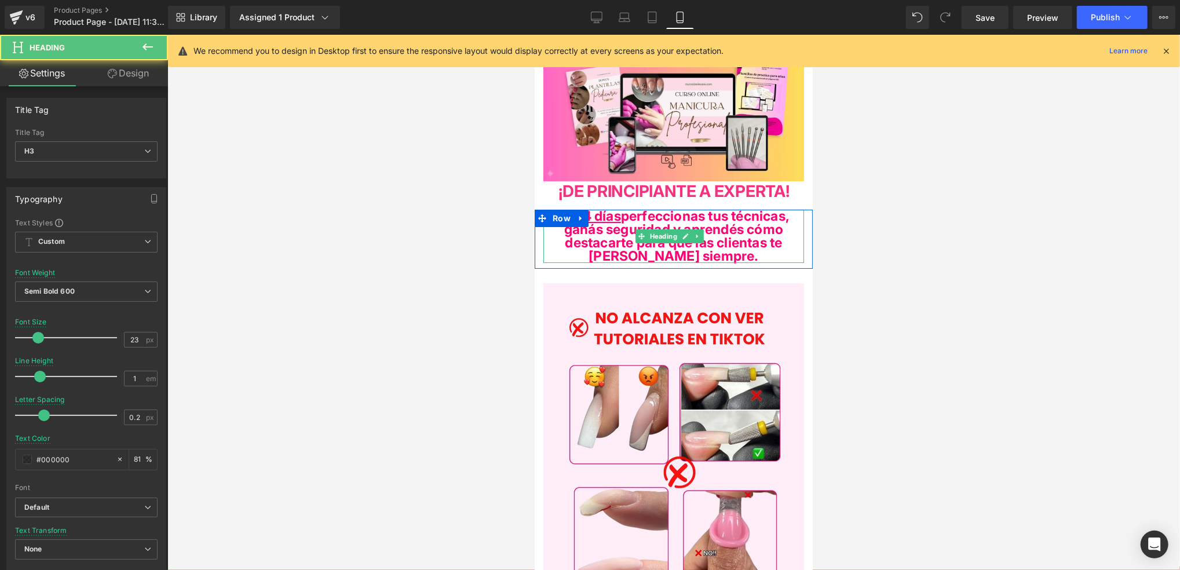
click at [770, 249] on b "En 14 días perfeccionas tus técnicas, ganás seguridad y aprendés cómo destacart…" at bounding box center [673, 235] width 232 height 56
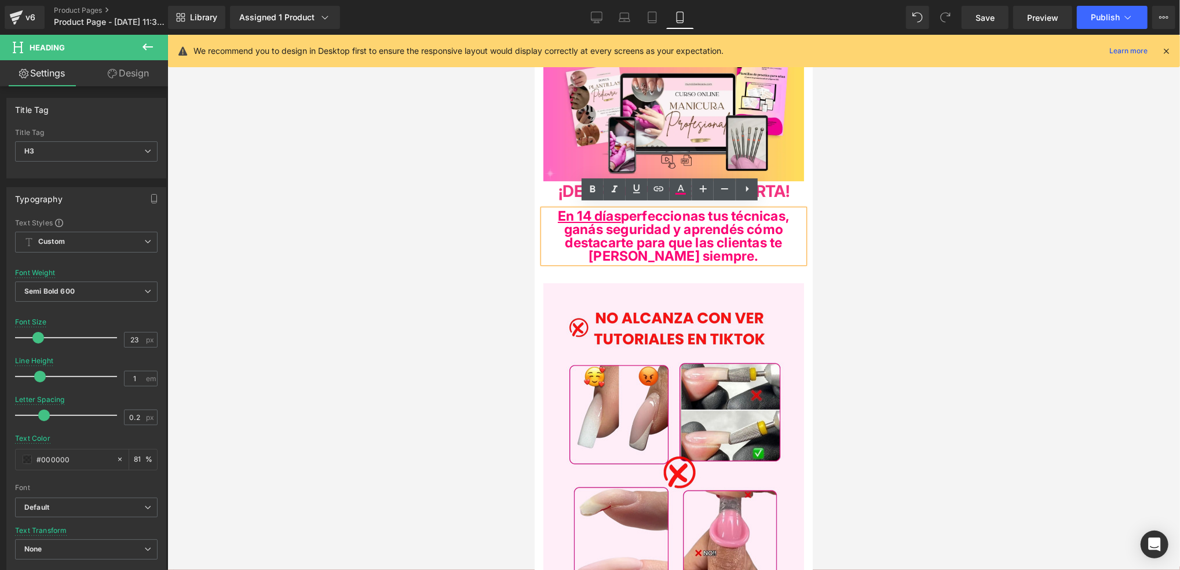
click at [795, 255] on h3 "En 14 días perfeccionas tus técnicas, ganás seguridad y aprendés cómo destacart…" at bounding box center [673, 235] width 261 height 53
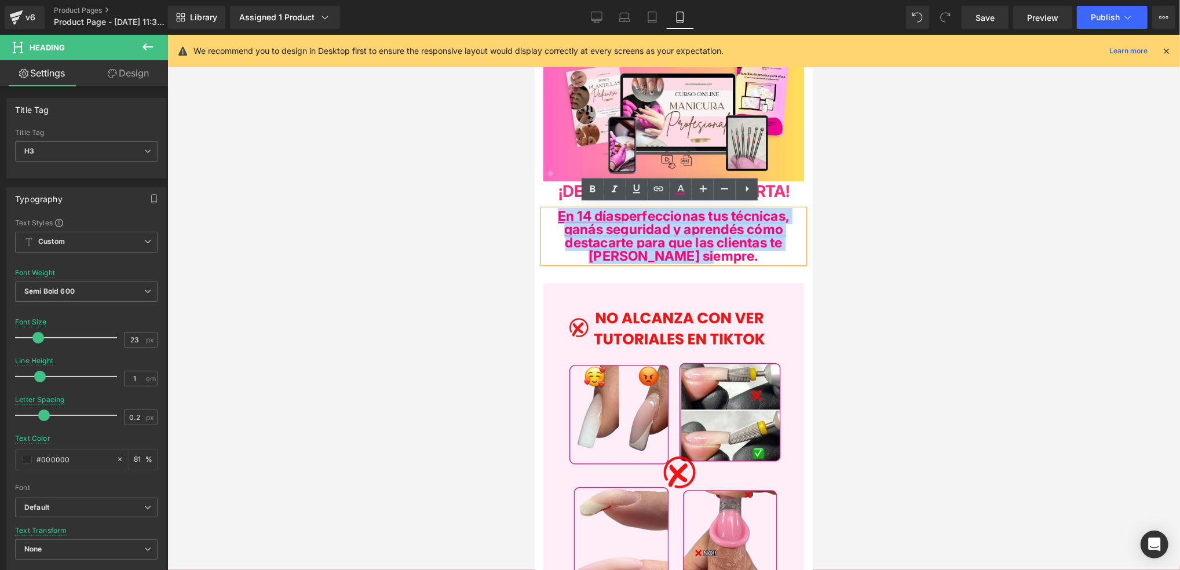
drag, startPoint x: 795, startPoint y: 255, endPoint x: 1123, endPoint y: 229, distance: 328.9
click at [566, 209] on h3 "En 14 días perfeccionas tus técnicas, ganás seguridad y aprendés cómo destacart…" at bounding box center [673, 235] width 261 height 53
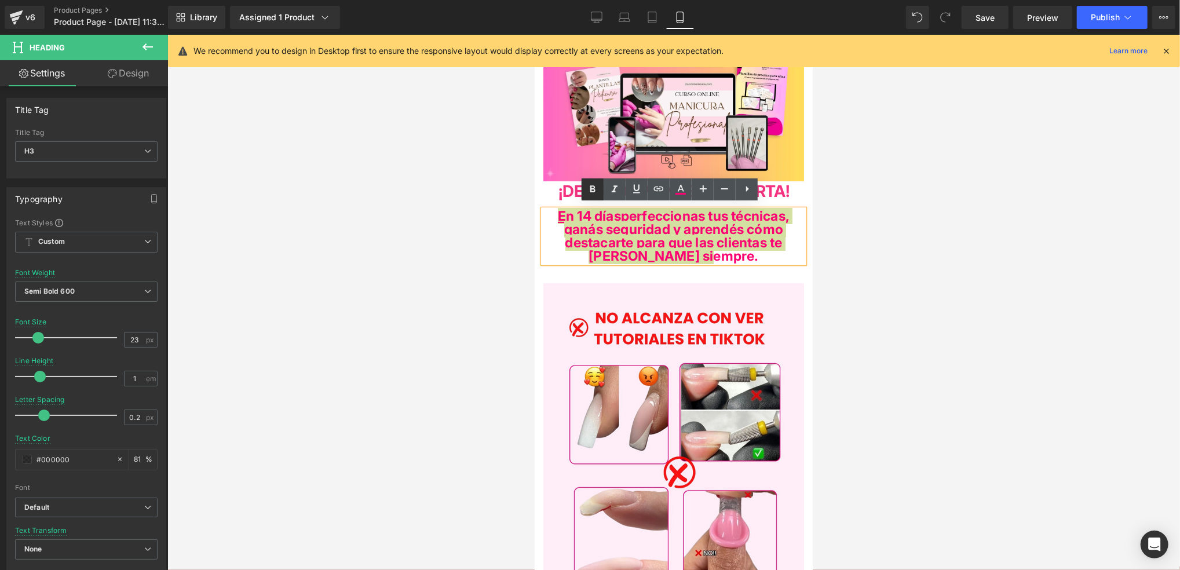
click at [592, 193] on icon at bounding box center [593, 189] width 14 height 14
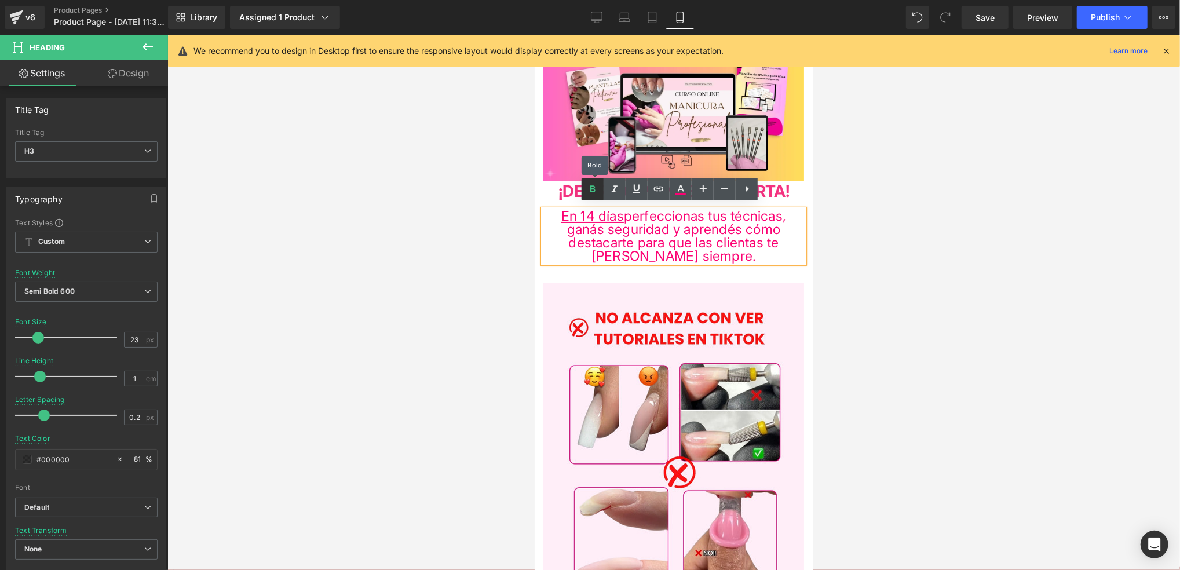
click at [592, 193] on icon at bounding box center [593, 189] width 14 height 14
drag, startPoint x: 694, startPoint y: 254, endPoint x: 701, endPoint y: 255, distance: 7.0
click at [695, 254] on h3 "En 14 días perfeccionas tus técnicas, ganás seguridad y aprendés cómo destacart…" at bounding box center [673, 235] width 261 height 53
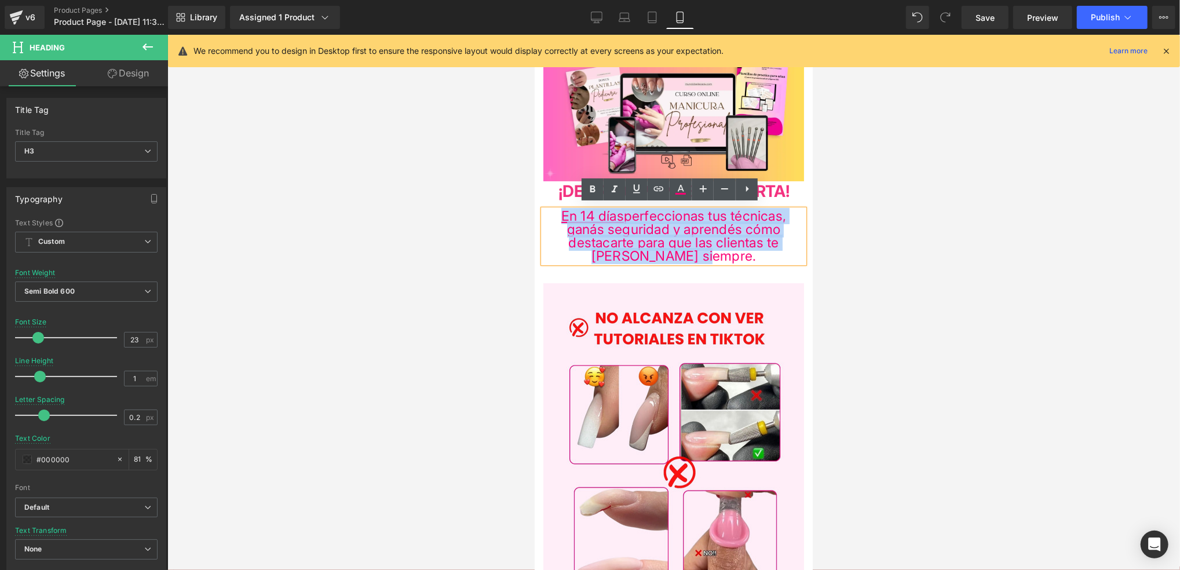
drag, startPoint x: 711, startPoint y: 255, endPoint x: 574, endPoint y: 201, distance: 147.1
click at [555, 209] on h3 "En 14 días perfeccionas tus técnicas, ganás seguridad y aprendés cómo destacart…" at bounding box center [673, 235] width 261 height 53
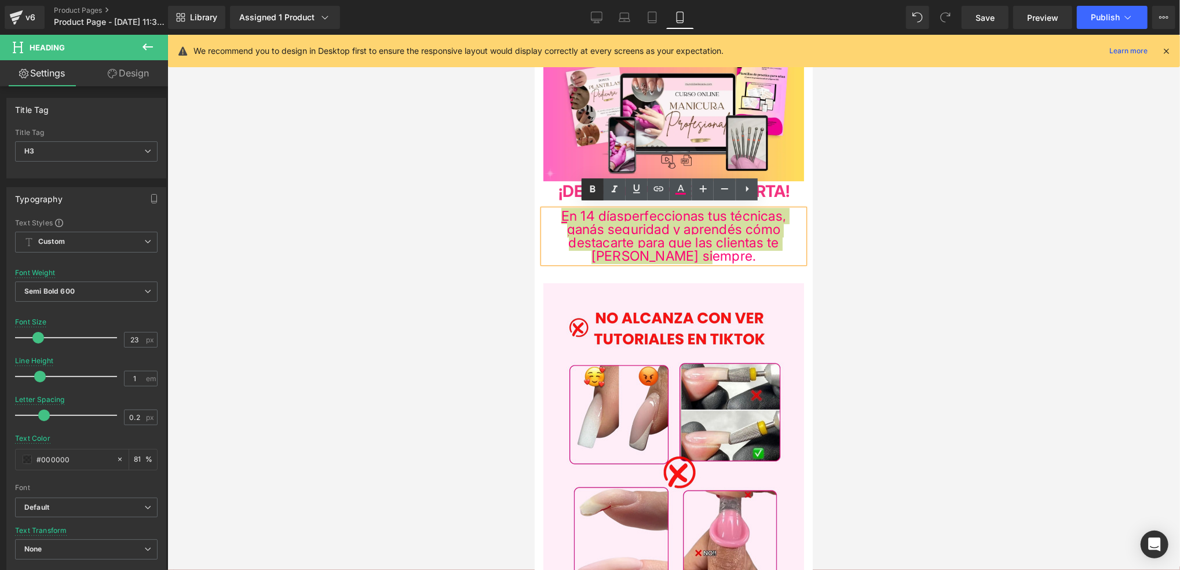
click at [590, 190] on icon at bounding box center [593, 189] width 14 height 14
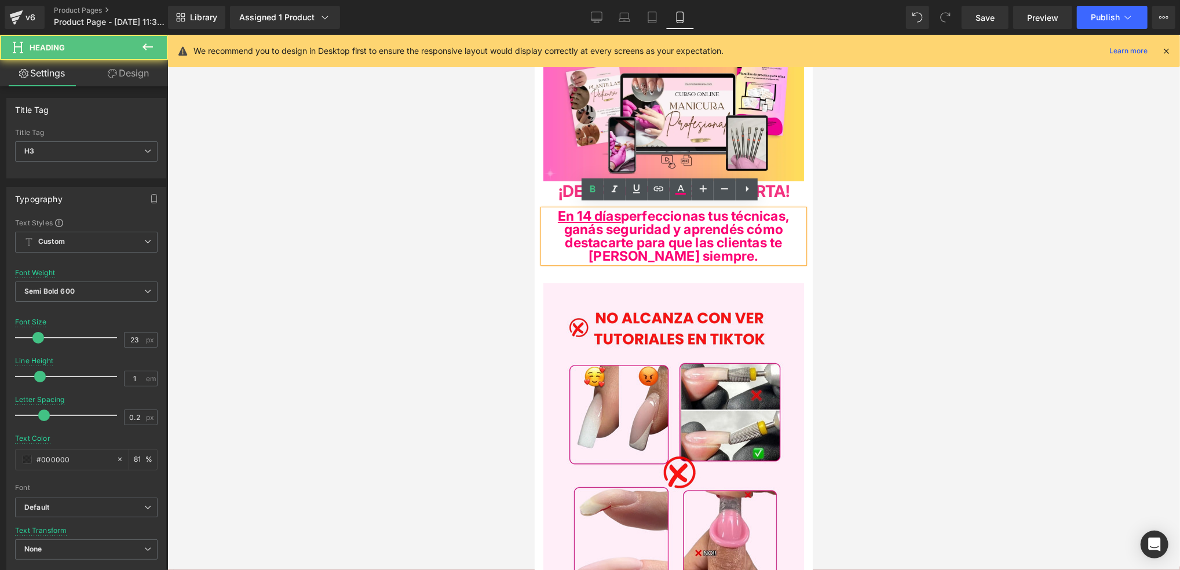
click at [731, 252] on h3 "En 14 días perfeccionas tus técnicas, ganás seguridad y aprendés cómo destacart…" at bounding box center [673, 235] width 261 height 53
click at [727, 188] on icon at bounding box center [725, 189] width 14 height 14
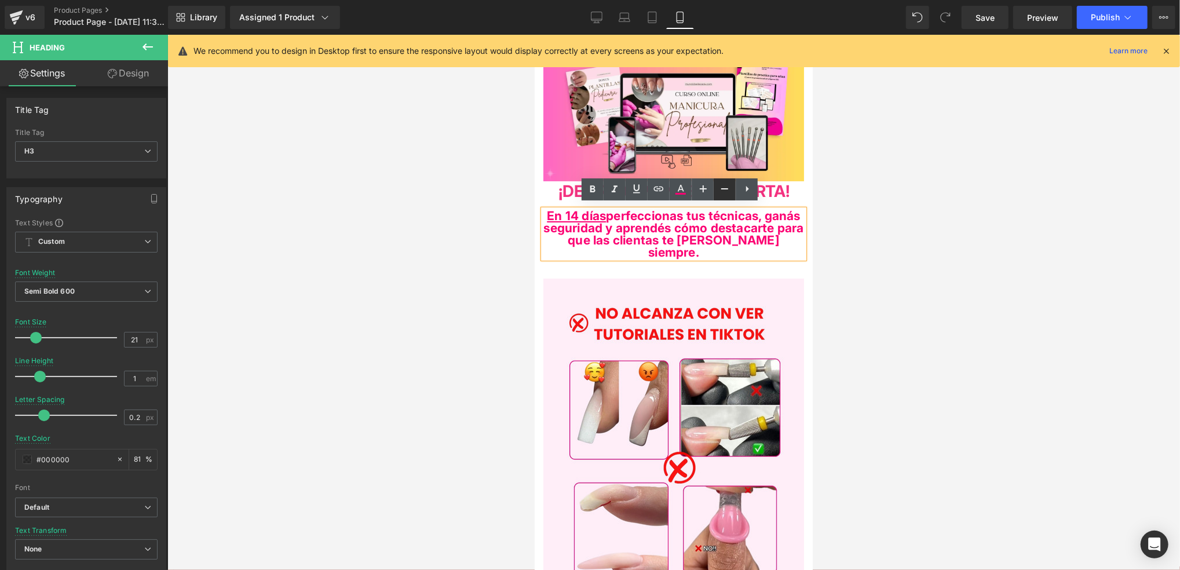
click at [715, 190] on link at bounding box center [725, 189] width 22 height 22
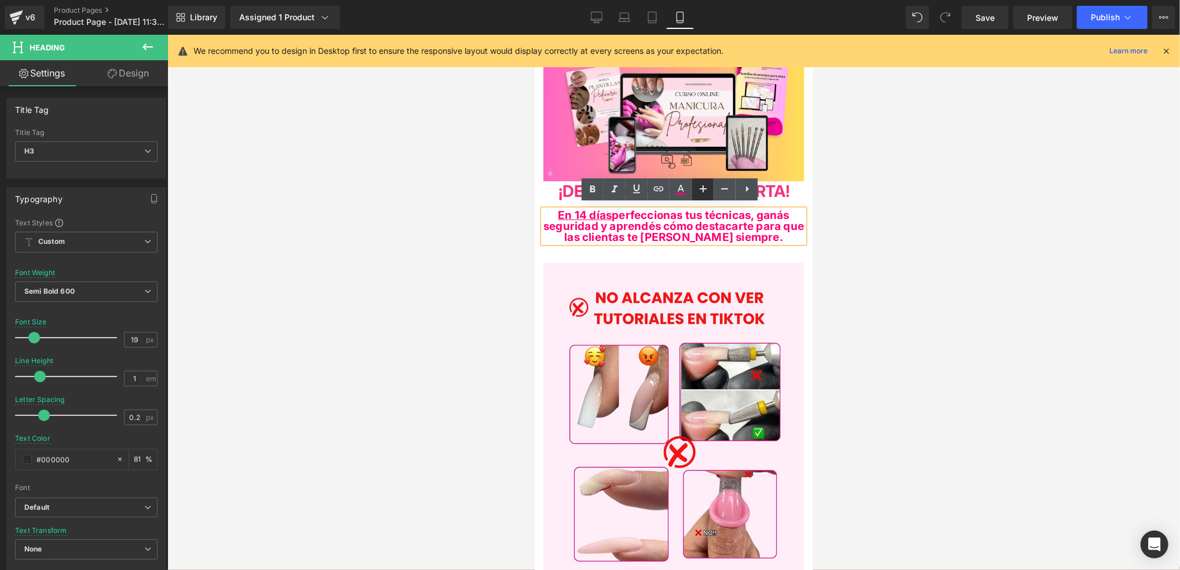
click at [711, 190] on link at bounding box center [703, 189] width 22 height 22
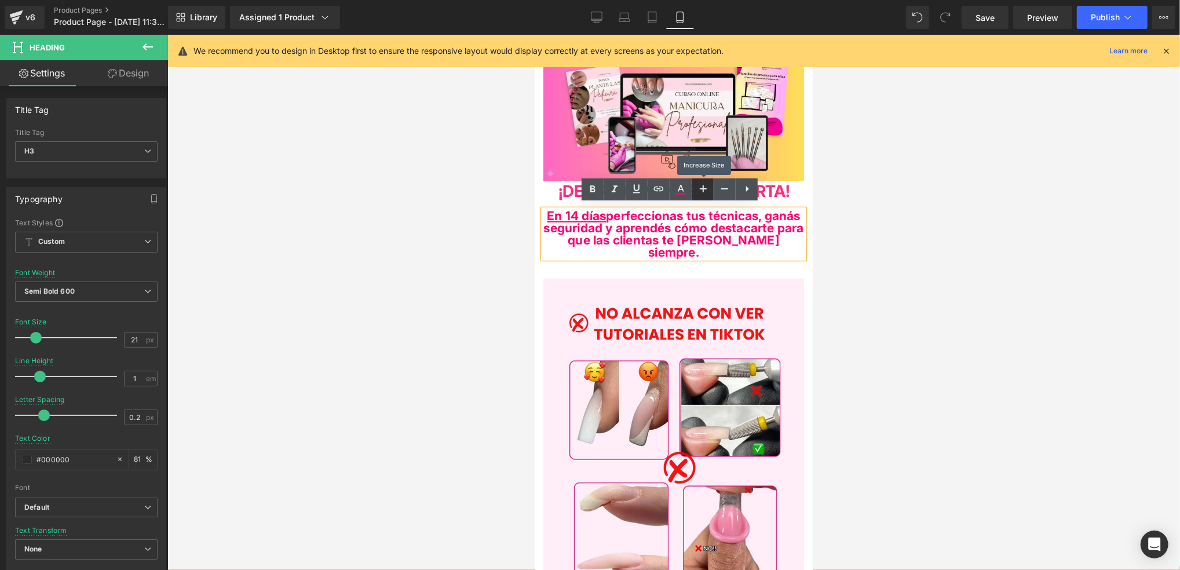
click at [711, 190] on link at bounding box center [703, 189] width 22 height 22
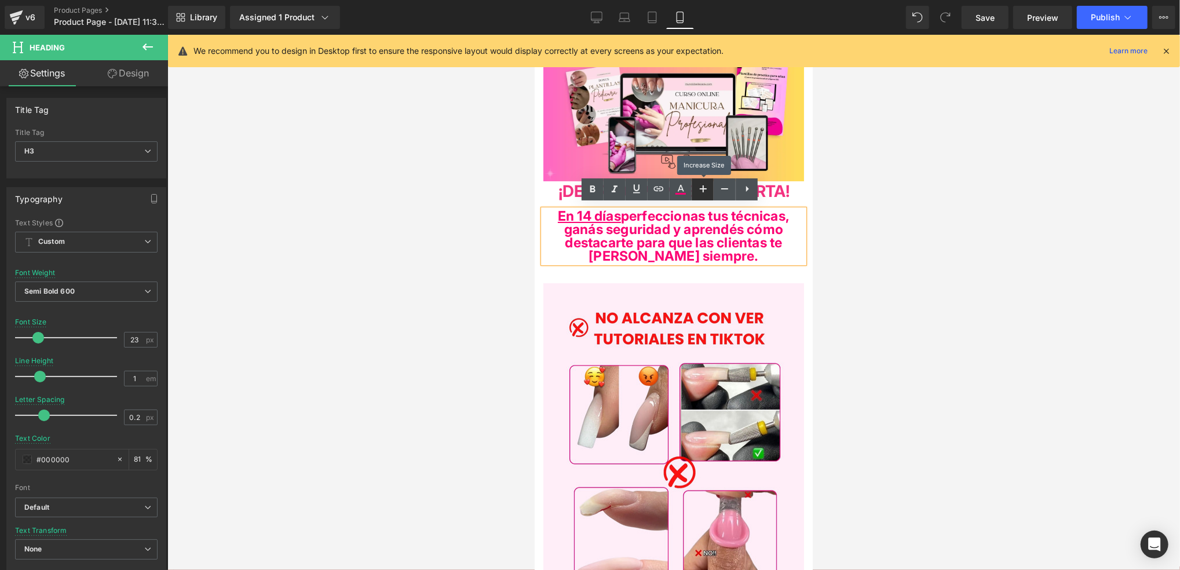
click at [712, 189] on link at bounding box center [703, 189] width 22 height 22
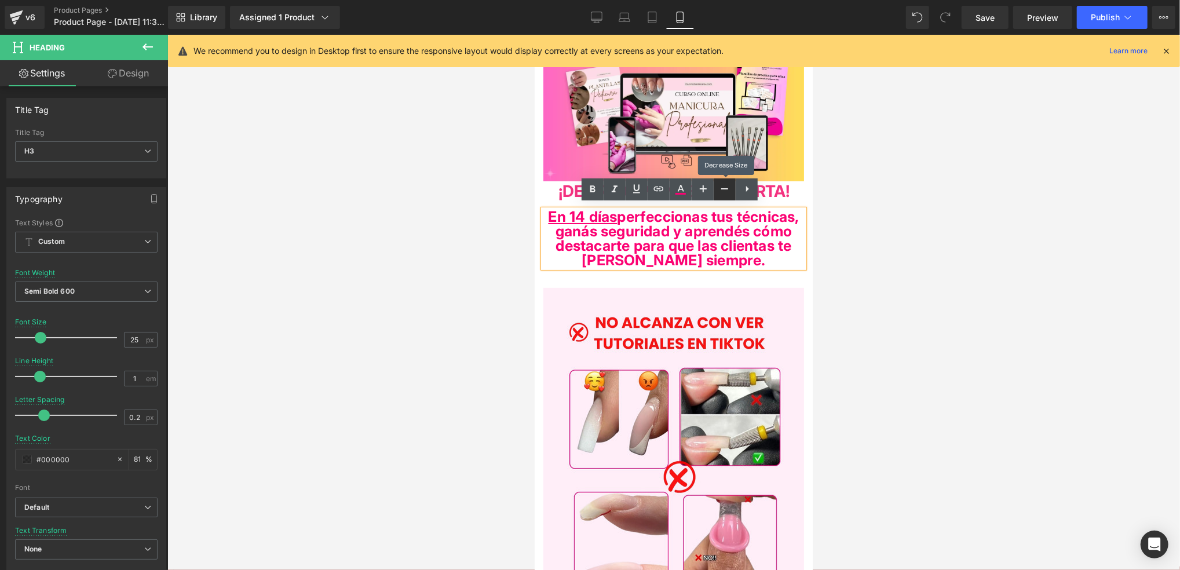
click at [720, 193] on icon at bounding box center [725, 189] width 14 height 14
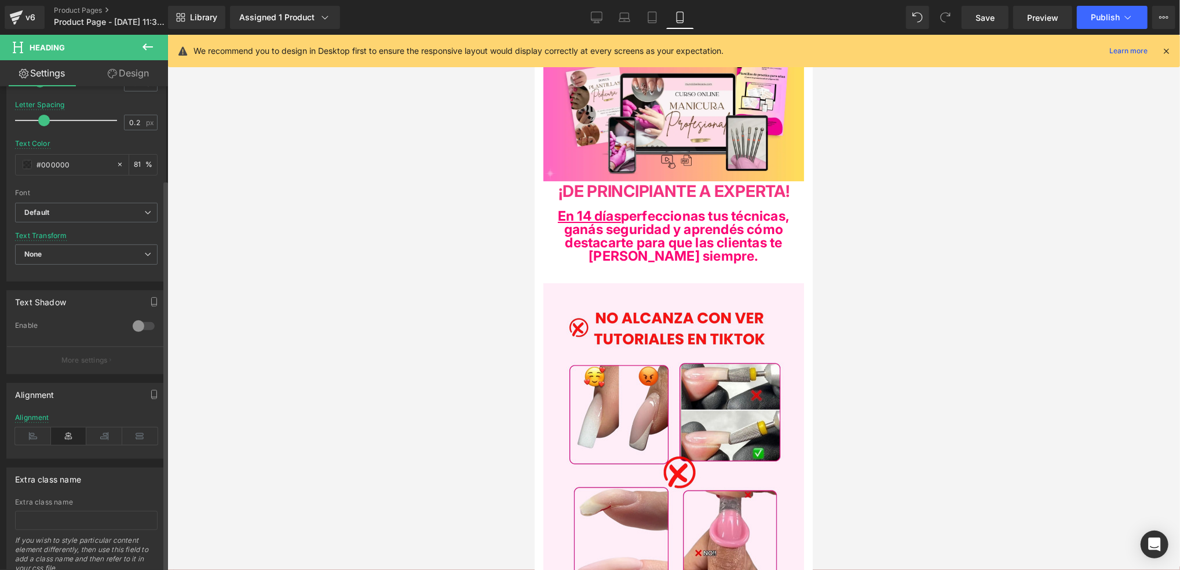
scroll to position [341, 0]
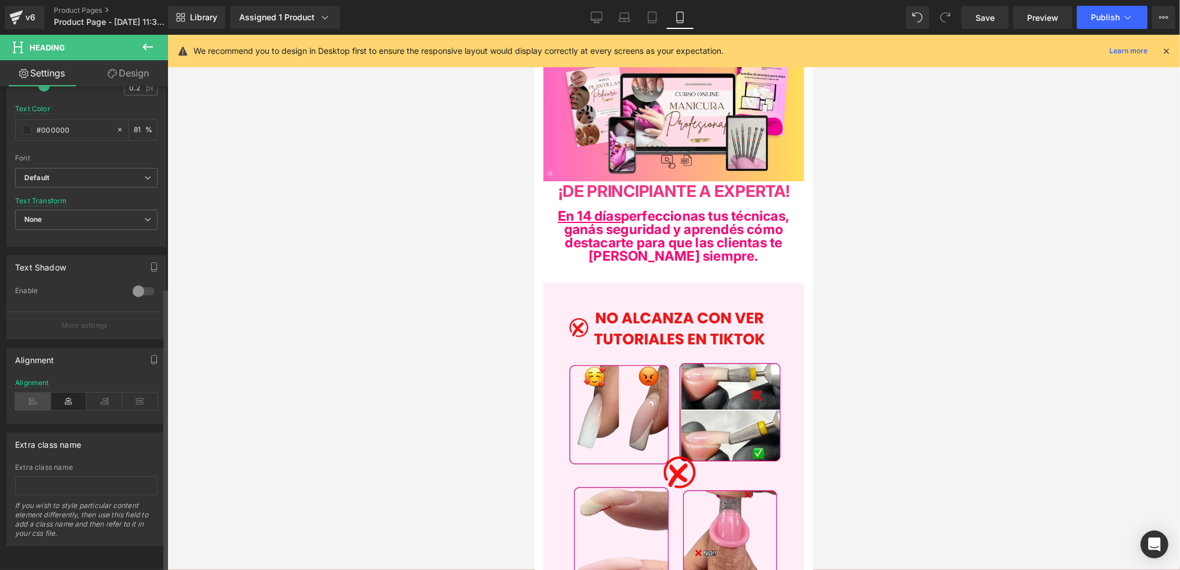
click at [48, 393] on icon at bounding box center [33, 401] width 36 height 17
click at [67, 393] on icon at bounding box center [69, 401] width 36 height 17
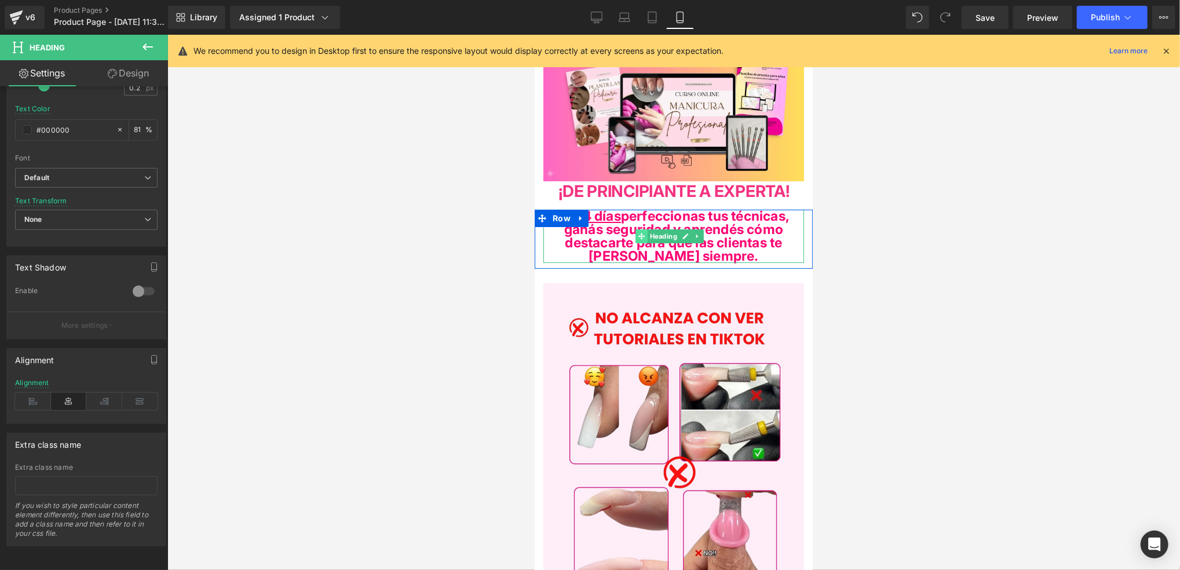
click at [641, 232] on icon at bounding box center [641, 235] width 6 height 7
click at [627, 230] on span "En 14 días perfeccionas tus técnicas, ganás seguridad y aprendés cómo destacart…" at bounding box center [673, 235] width 232 height 56
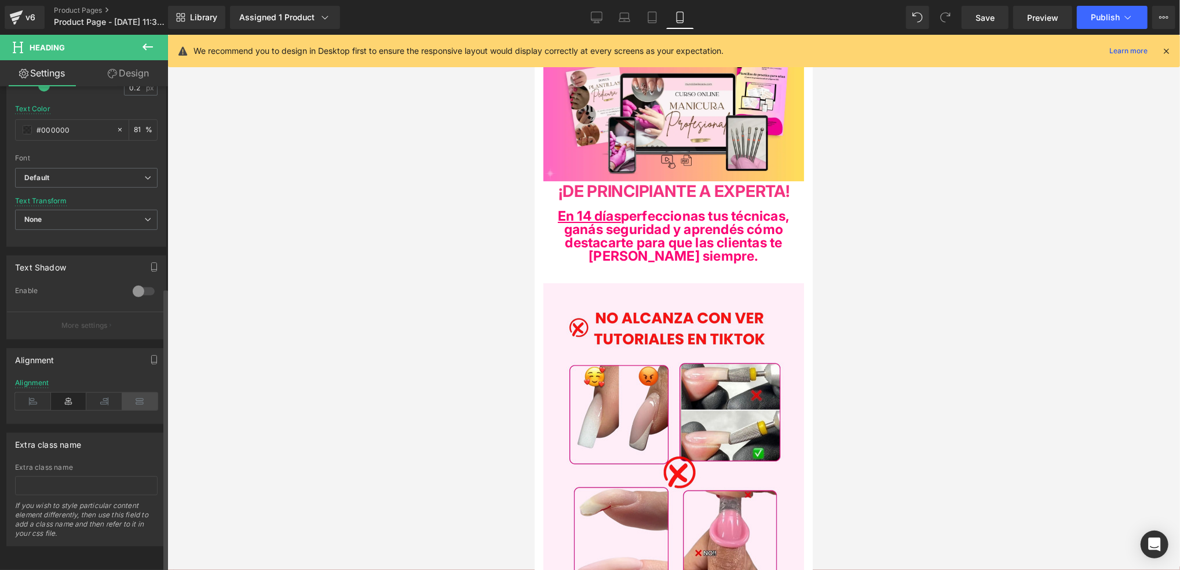
click at [137, 393] on icon at bounding box center [140, 401] width 36 height 17
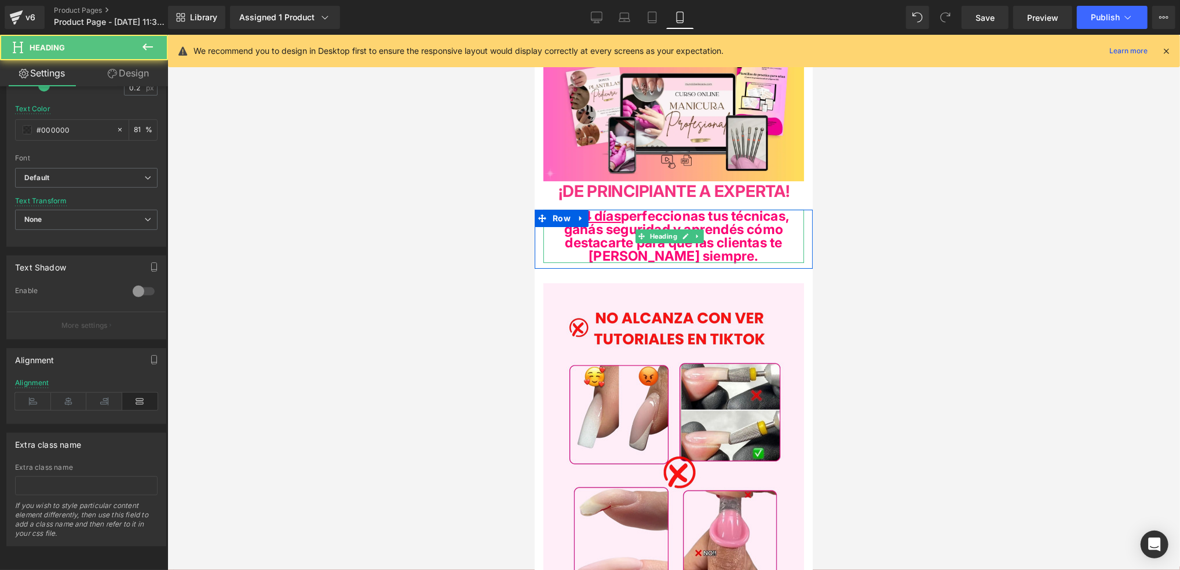
click at [735, 254] on h3 "En 14 días perfeccionas tus técnicas, ganás seguridad y aprendés cómo destacart…" at bounding box center [673, 235] width 261 height 53
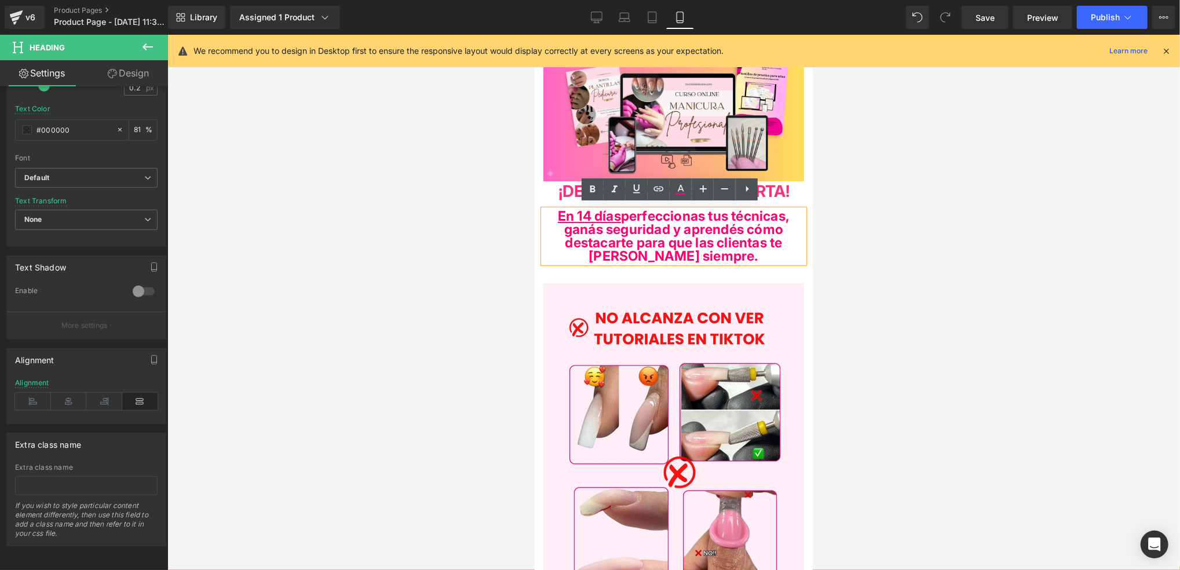
drag, startPoint x: 735, startPoint y: 255, endPoint x: 542, endPoint y: 213, distance: 197.9
click at [543, 213] on div "En 14 días perfeccionas tus técnicas, ganás seguridad y aprendés cómo destacart…" at bounding box center [673, 235] width 261 height 53
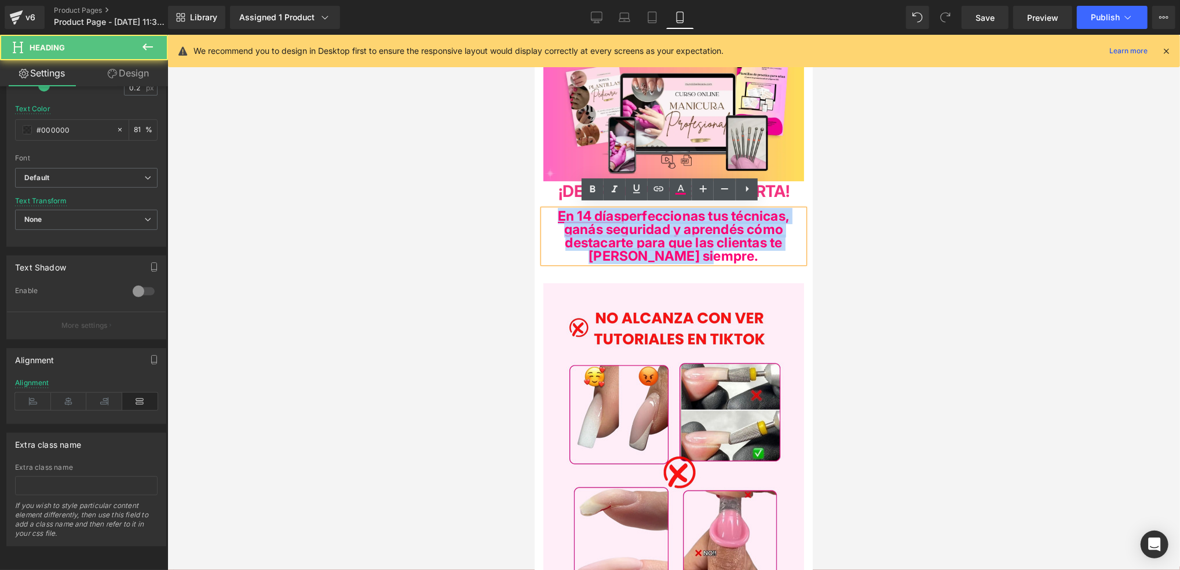
drag, startPoint x: 546, startPoint y: 206, endPoint x: 722, endPoint y: 251, distance: 181.6
click at [722, 250] on h3 "En 14 días perfeccionas tus técnicas, ganás seguridad y aprendés cómo destacart…" at bounding box center [673, 235] width 261 height 53
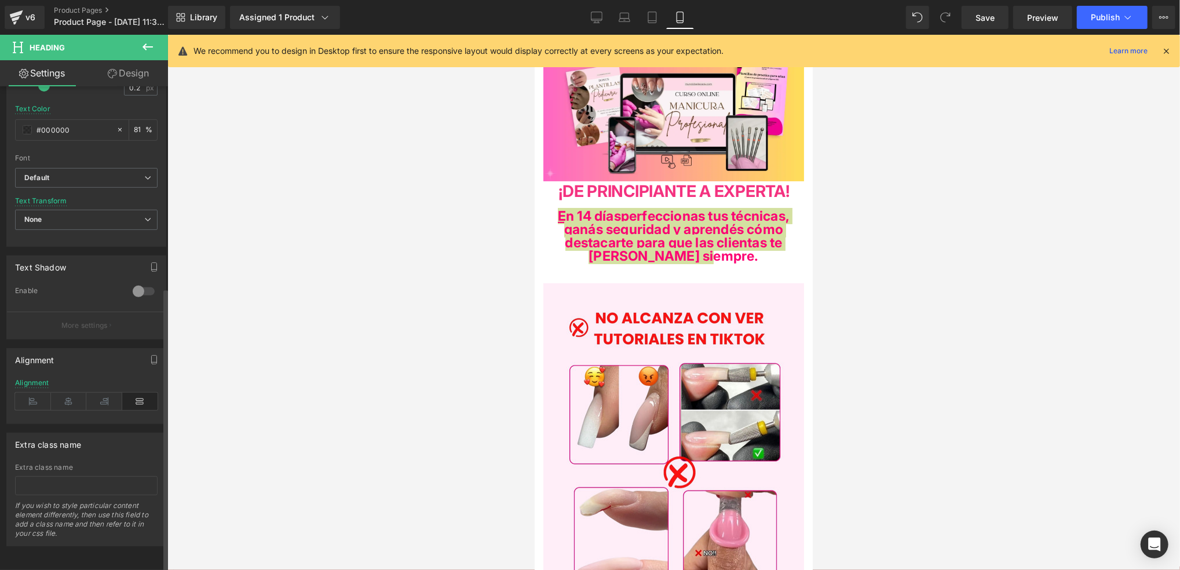
click at [132, 393] on icon at bounding box center [140, 401] width 36 height 17
click at [115, 393] on icon at bounding box center [104, 401] width 36 height 17
drag, startPoint x: 89, startPoint y: 389, endPoint x: 76, endPoint y: 390, distance: 12.9
click at [88, 393] on icon at bounding box center [104, 401] width 36 height 17
click at [60, 393] on icon at bounding box center [69, 401] width 36 height 17
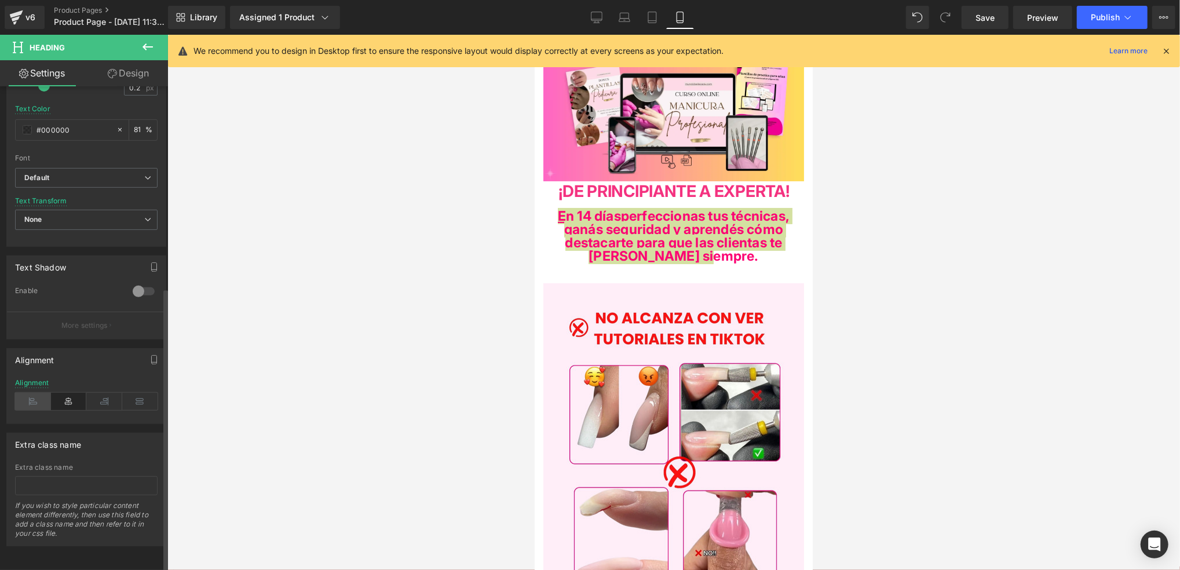
click at [33, 393] on icon at bounding box center [33, 401] width 36 height 17
click at [62, 393] on icon at bounding box center [69, 401] width 36 height 17
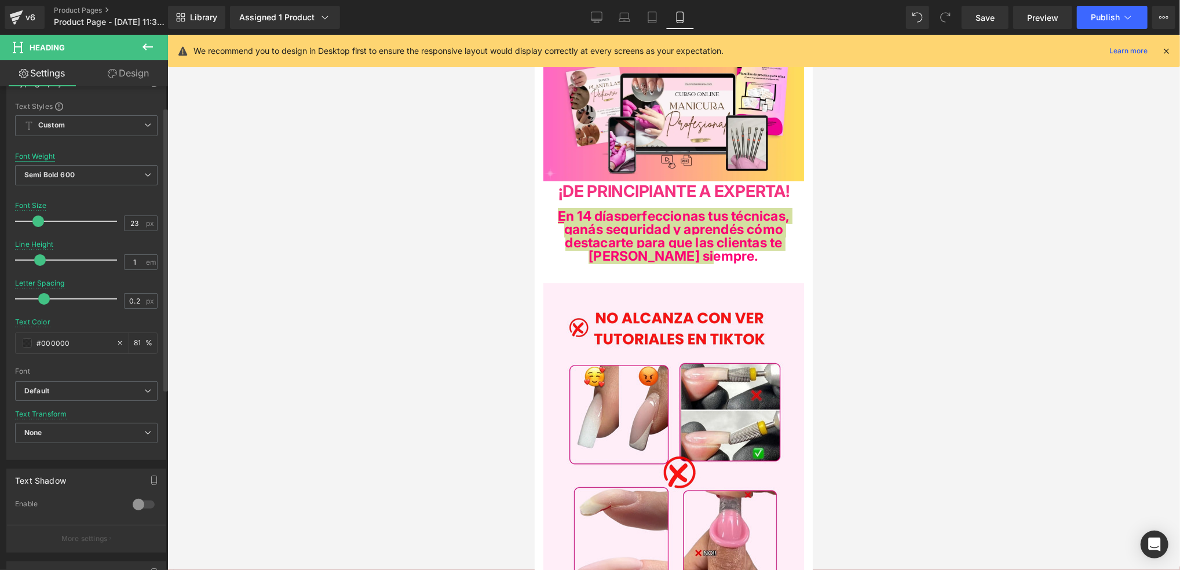
scroll to position [32, 0]
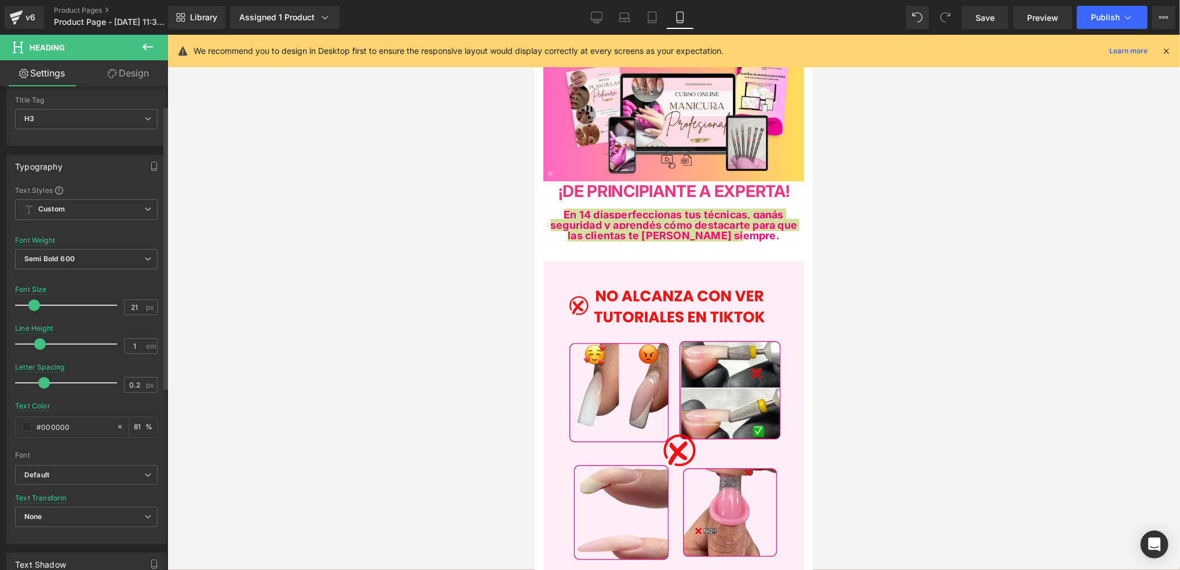
type input "22"
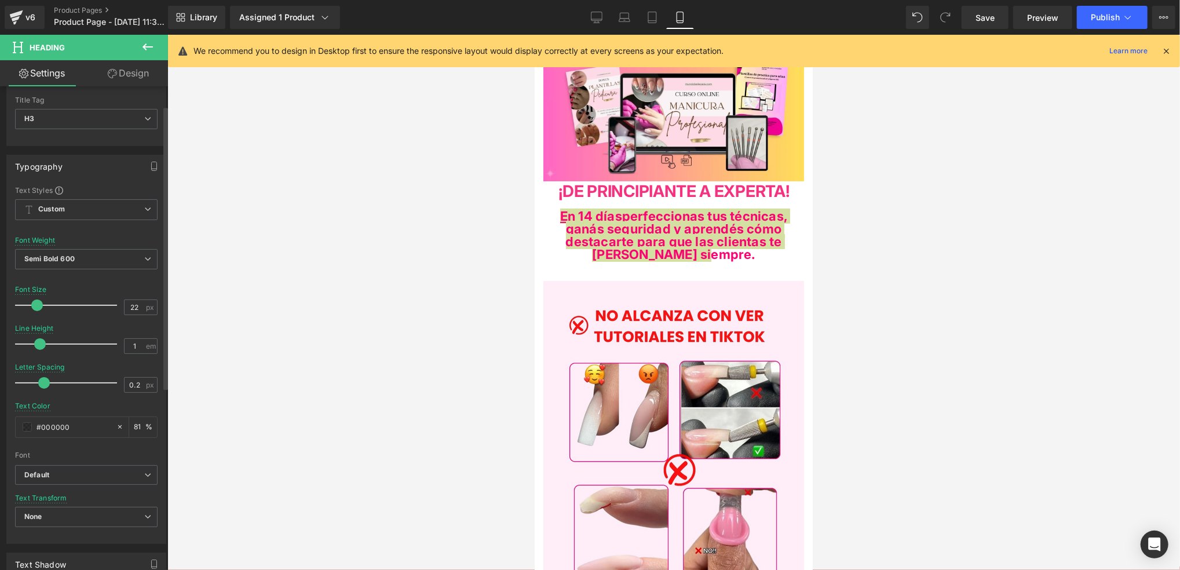
click at [39, 307] on span at bounding box center [37, 305] width 12 height 12
click at [38, 339] on span at bounding box center [40, 344] width 12 height 12
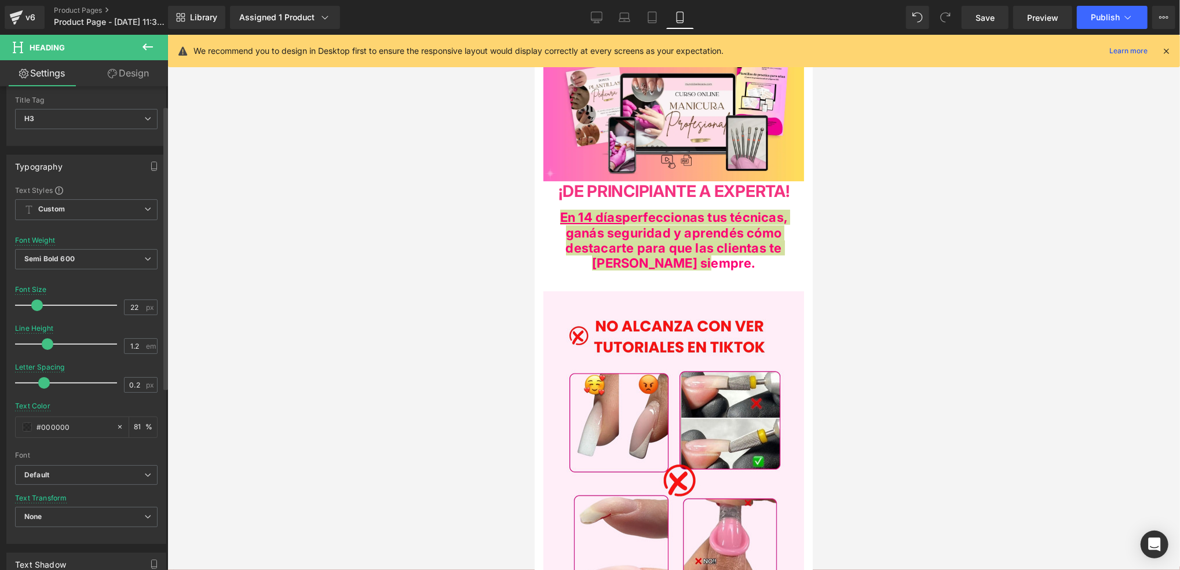
type input "1.1"
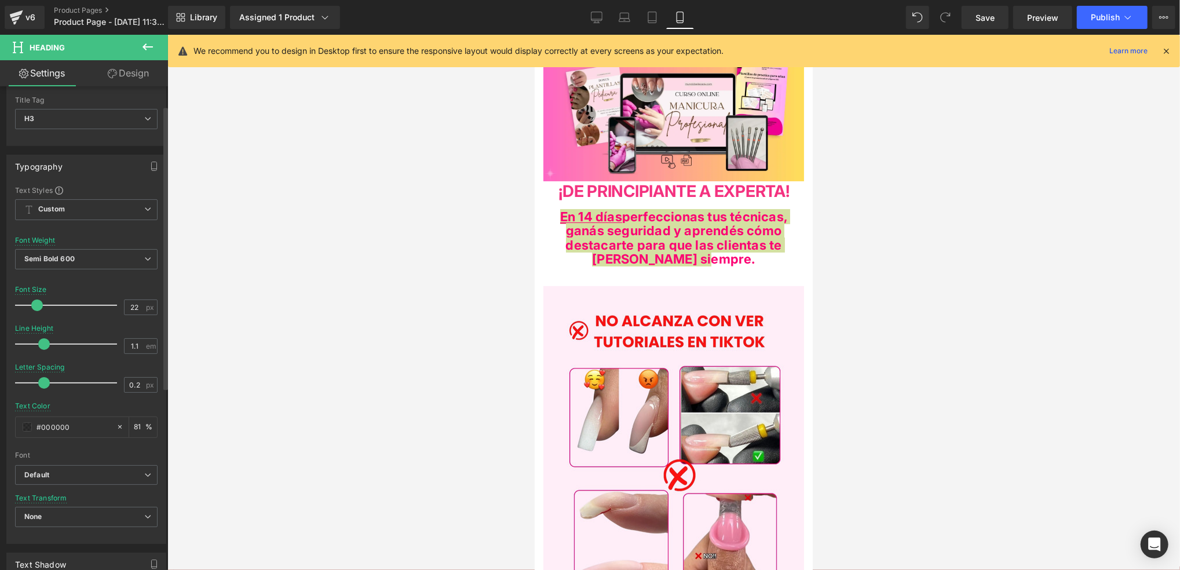
drag, startPoint x: 38, startPoint y: 341, endPoint x: 43, endPoint y: 346, distance: 7.0
click at [43, 346] on span at bounding box center [44, 344] width 12 height 12
type input "2"
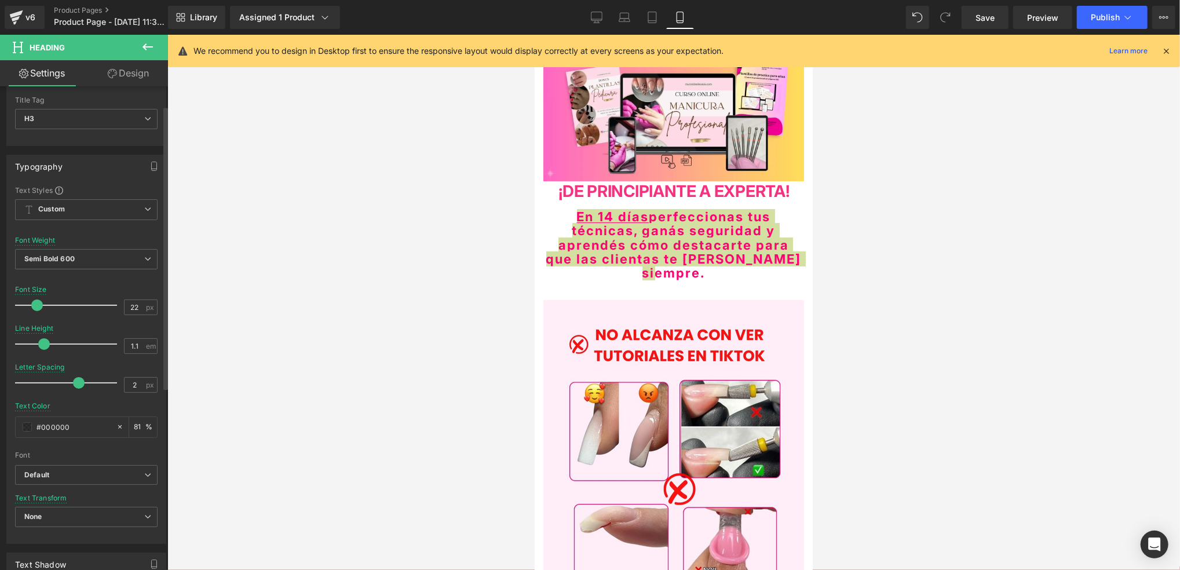
drag, startPoint x: 38, startPoint y: 387, endPoint x: 71, endPoint y: 383, distance: 32.7
click at [73, 383] on span at bounding box center [79, 383] width 12 height 12
type input "1.2"
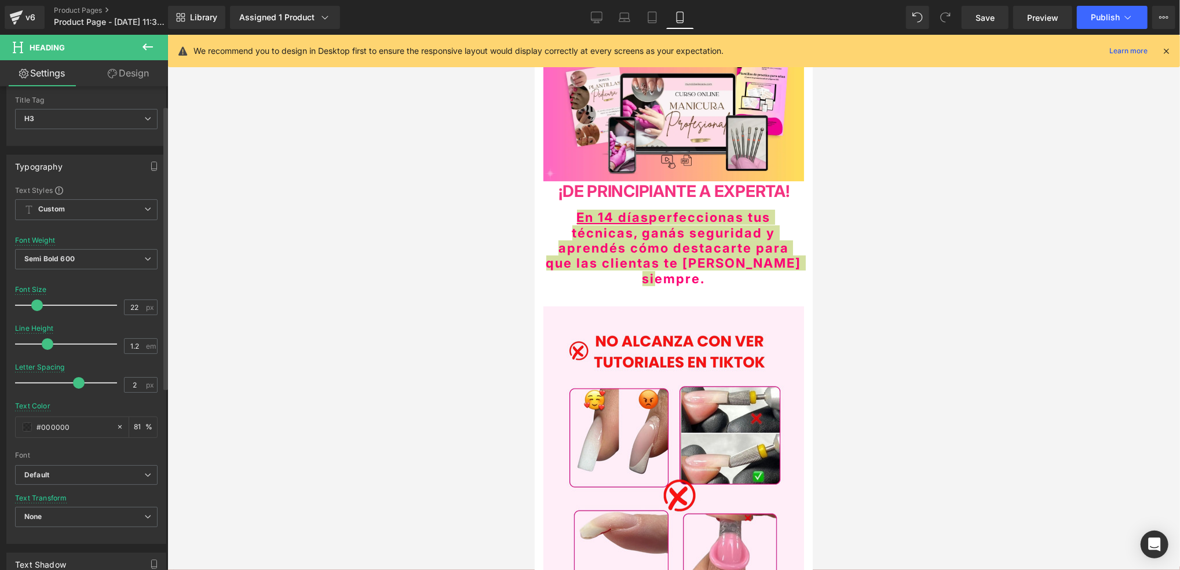
click at [47, 344] on span at bounding box center [48, 344] width 12 height 12
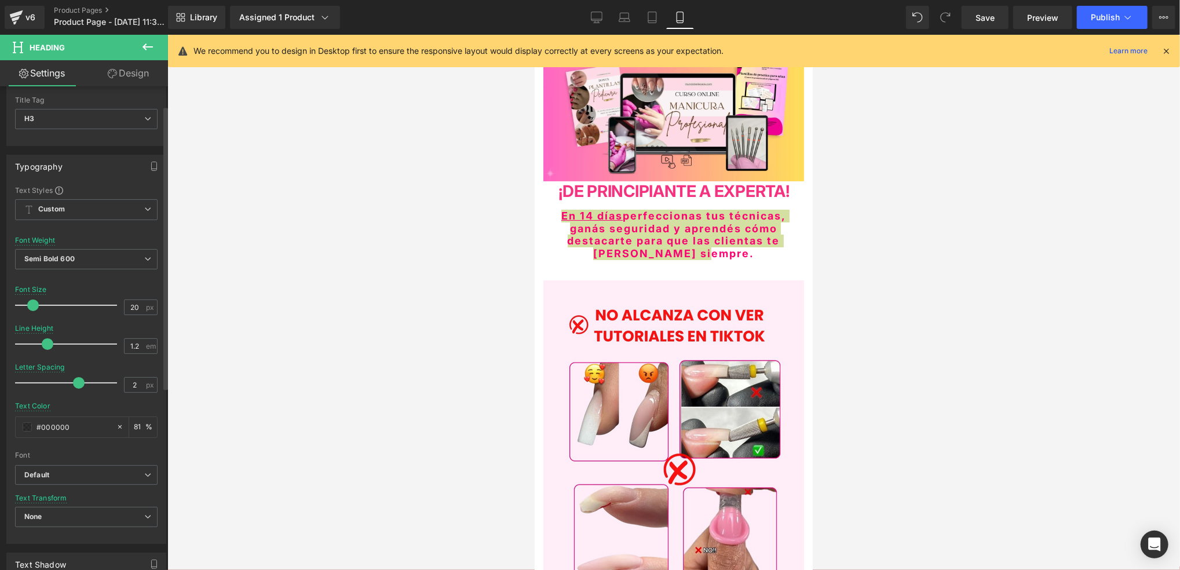
type input "21"
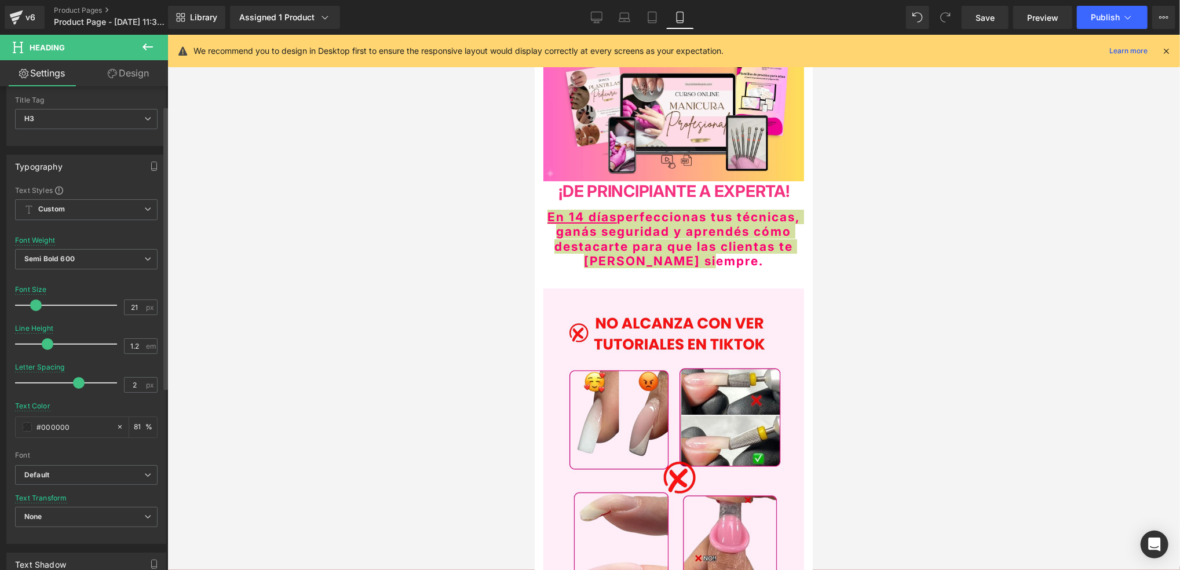
click at [38, 307] on span at bounding box center [36, 305] width 12 height 12
click at [66, 207] on span "Custom Setup Global Style" at bounding box center [86, 209] width 142 height 21
click at [66, 207] on span "Custom Setup Global Style" at bounding box center [84, 209] width 138 height 21
click at [78, 251] on span "Semi Bold 600" at bounding box center [86, 259] width 142 height 20
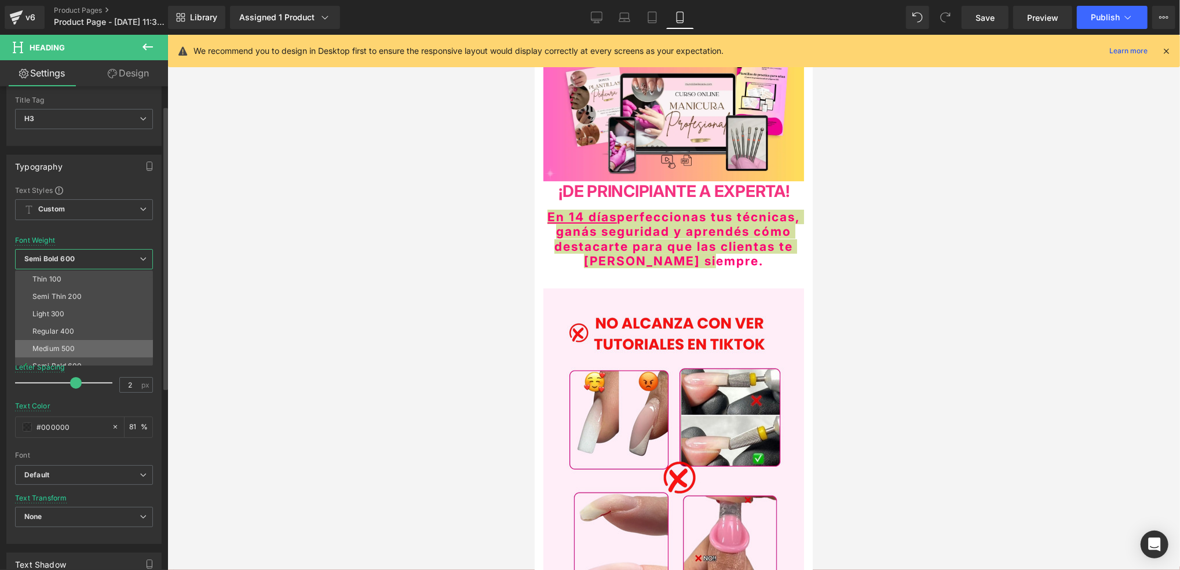
scroll to position [77, 0]
click at [72, 304] on div "Super Bold 800" at bounding box center [58, 306] width 52 height 8
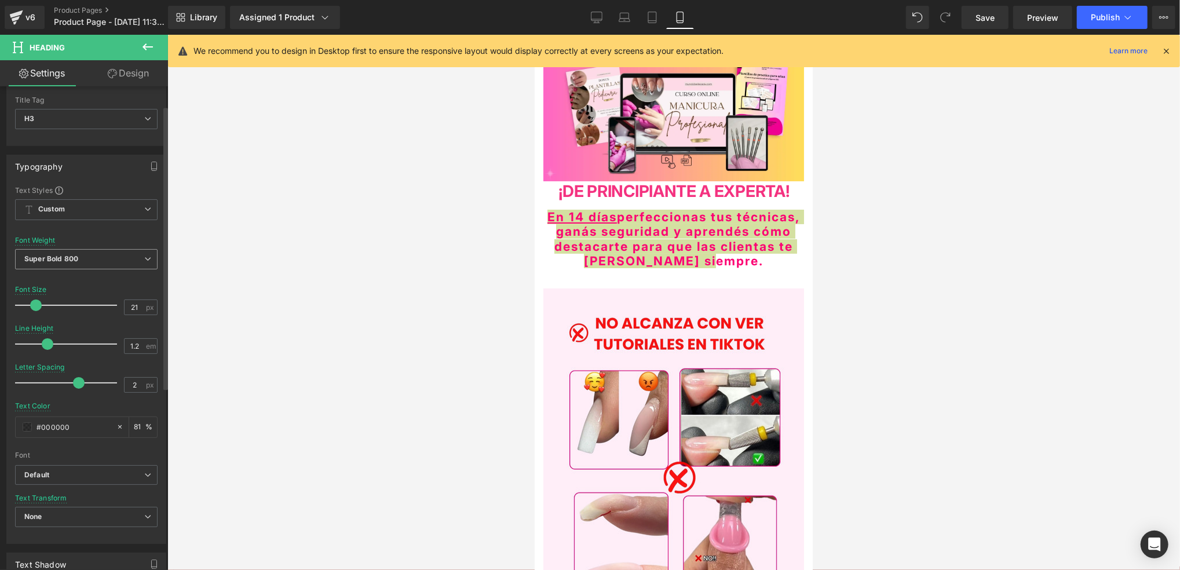
drag, startPoint x: 97, startPoint y: 253, endPoint x: 96, endPoint y: 278, distance: 25.0
click at [98, 258] on span "Super Bold 800" at bounding box center [86, 259] width 142 height 20
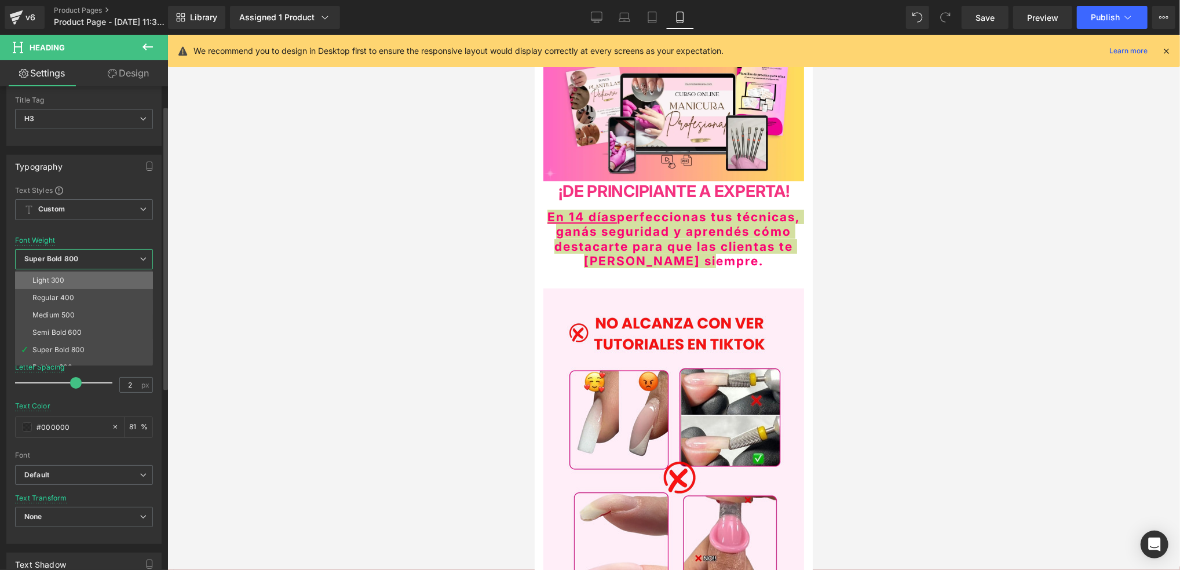
scroll to position [0, 0]
click at [63, 331] on div "Regular 400" at bounding box center [53, 331] width 42 height 8
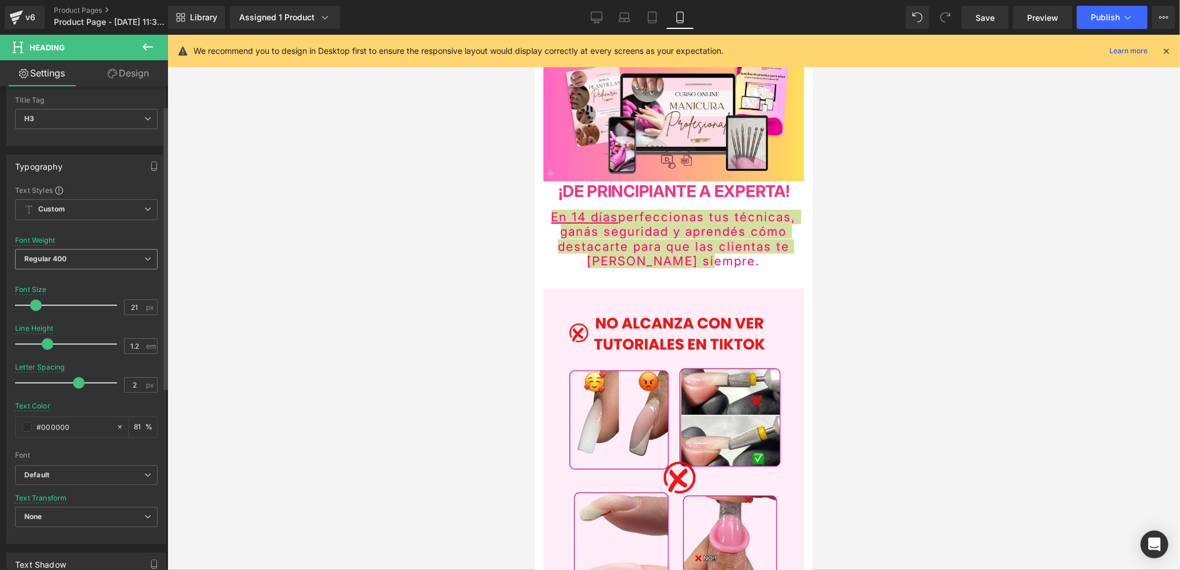
click at [103, 265] on span "Regular 400" at bounding box center [86, 259] width 142 height 20
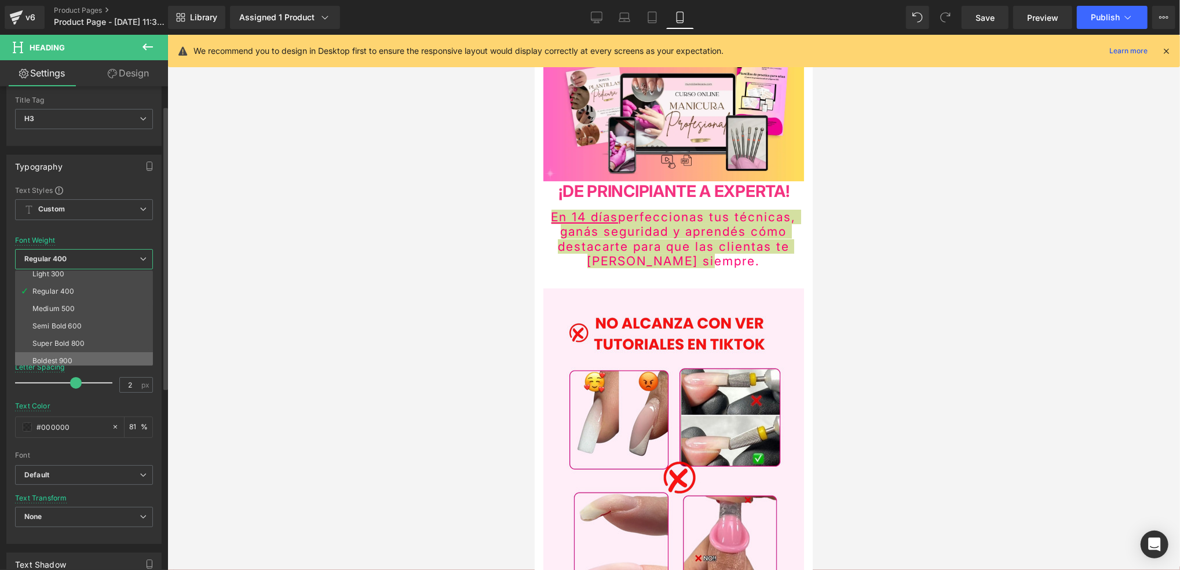
scroll to position [77, 0]
click at [77, 288] on div "Semi Bold 600" at bounding box center [56, 289] width 49 height 8
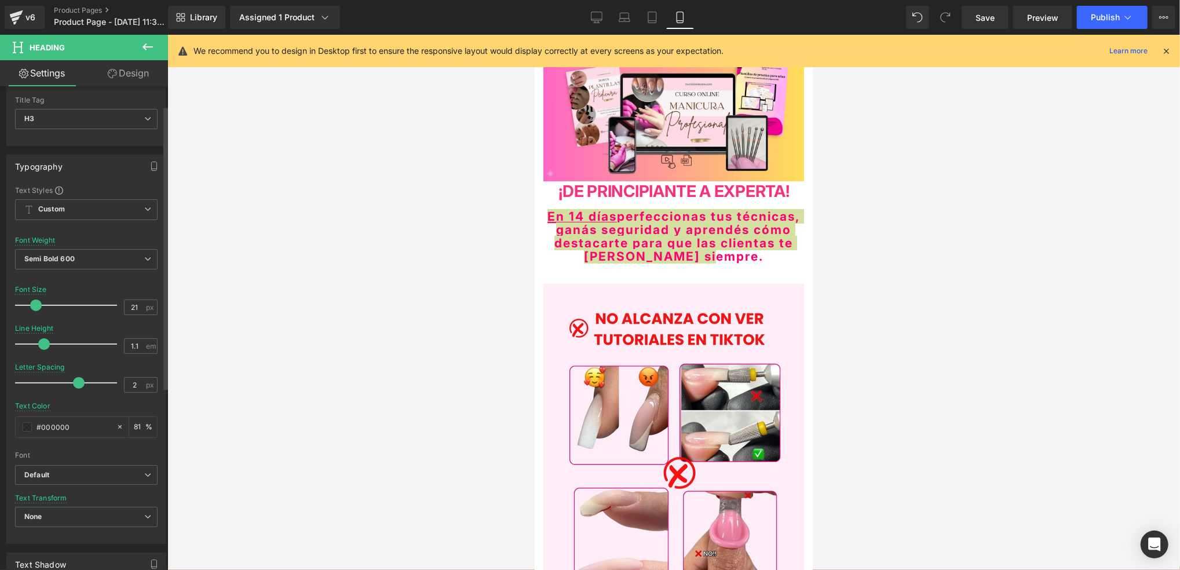
type input "1.2"
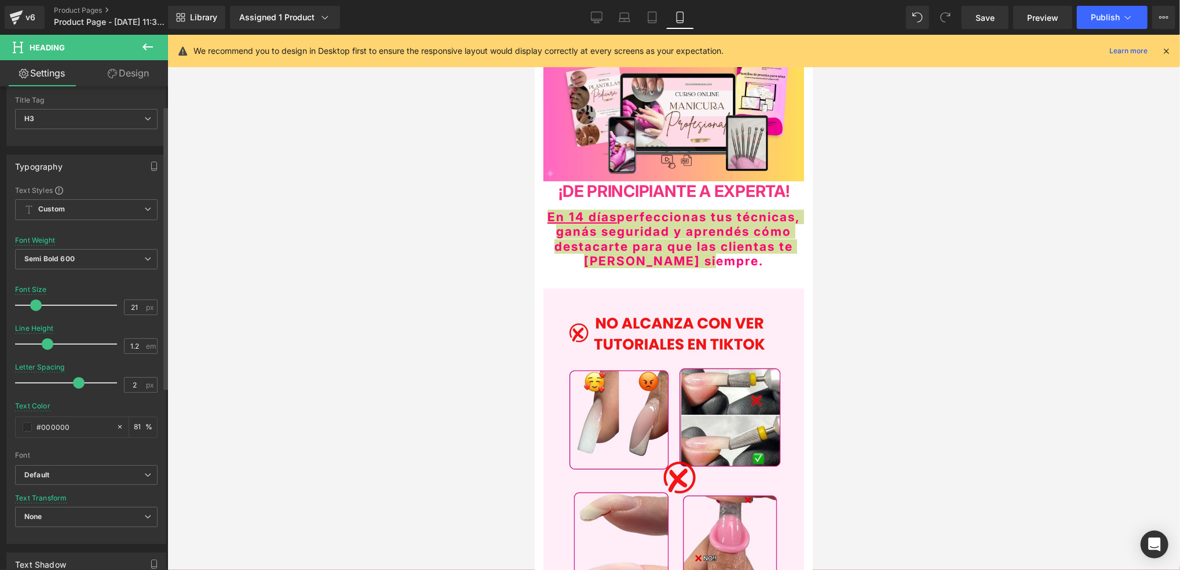
click at [45, 344] on span at bounding box center [48, 344] width 12 height 12
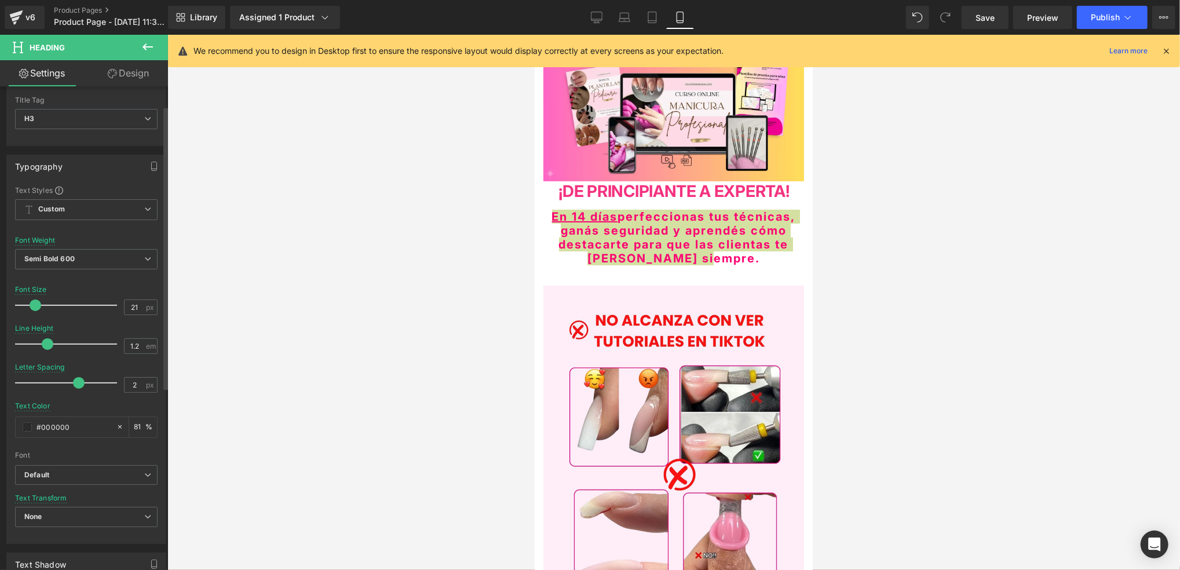
type input "22"
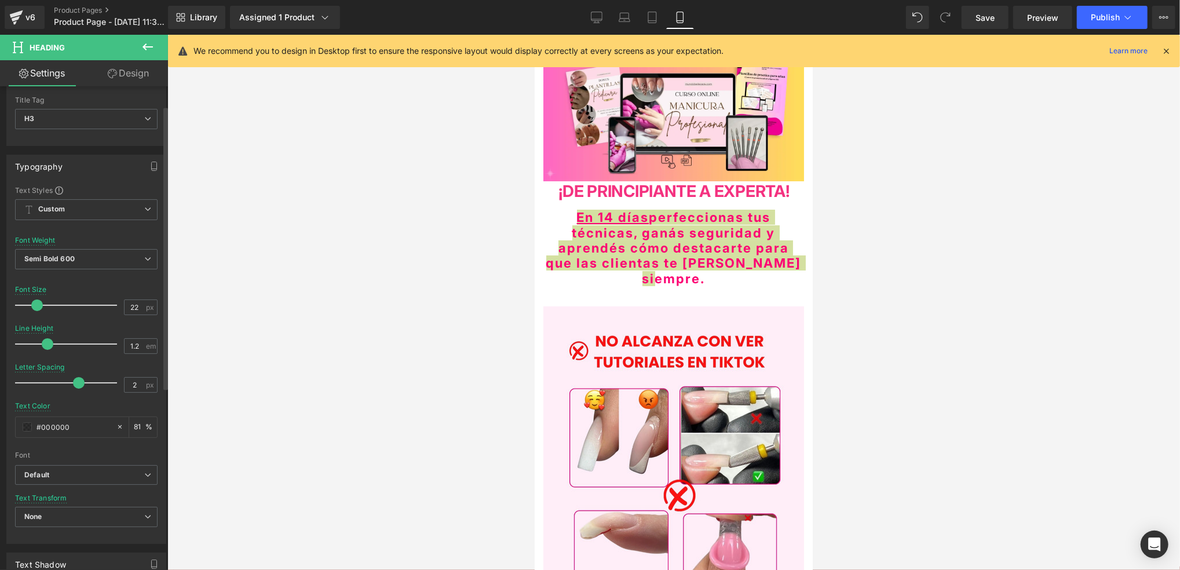
click at [37, 304] on span at bounding box center [37, 305] width 12 height 12
click at [302, 304] on div at bounding box center [673, 302] width 1012 height 535
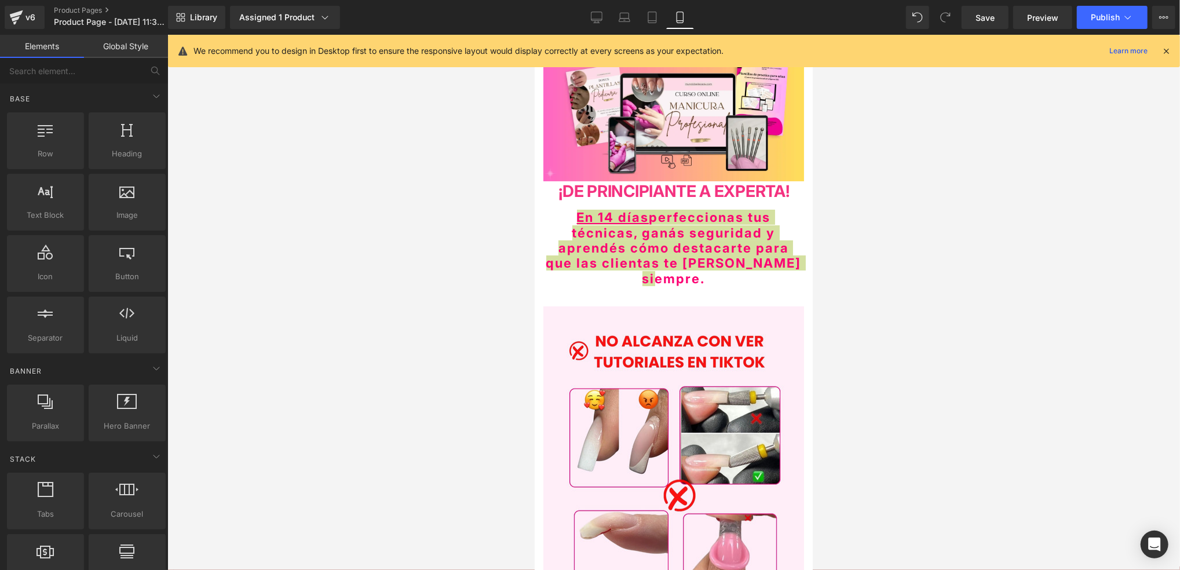
click at [302, 304] on div at bounding box center [673, 302] width 1012 height 535
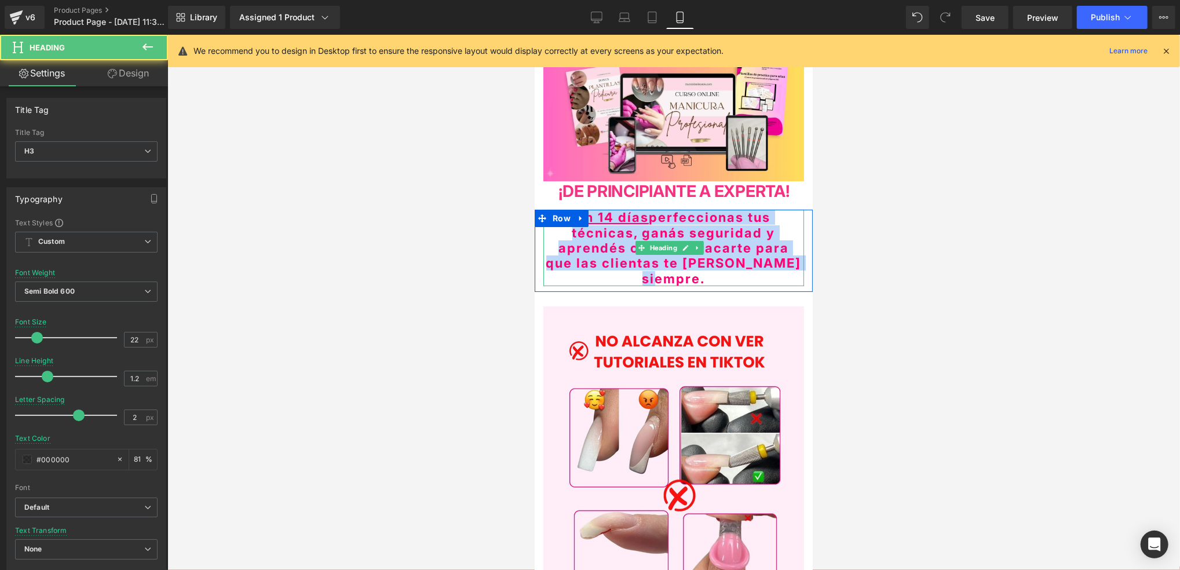
click at [737, 231] on span "En 14 días perfeccionas tus técnicas, ganás seguridad y aprendés cómo destacart…" at bounding box center [673, 247] width 255 height 76
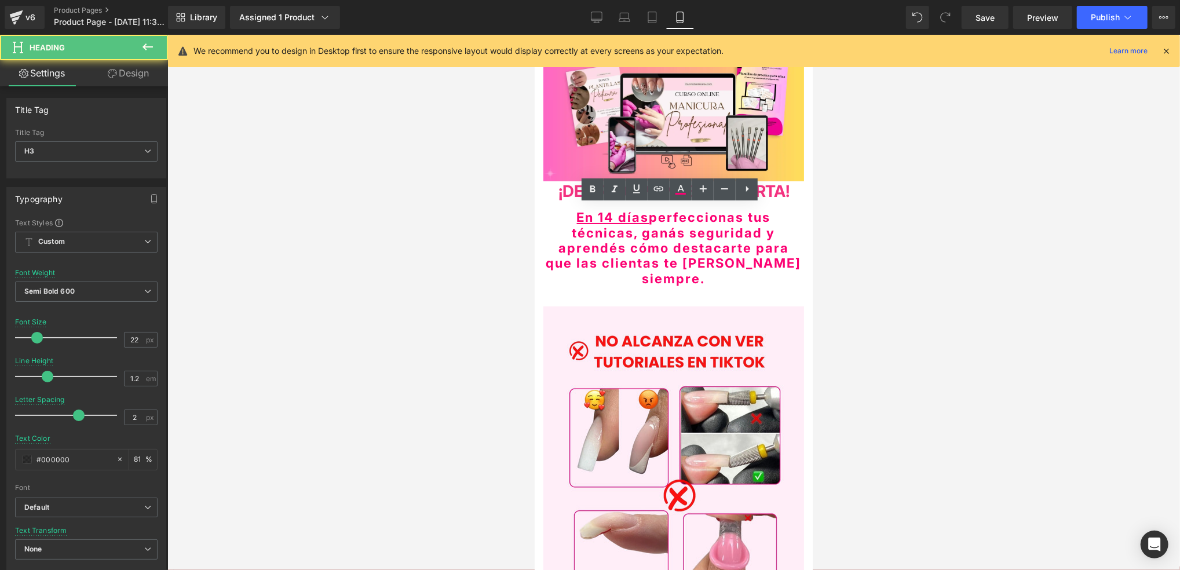
click at [1101, 222] on div at bounding box center [673, 302] width 1012 height 535
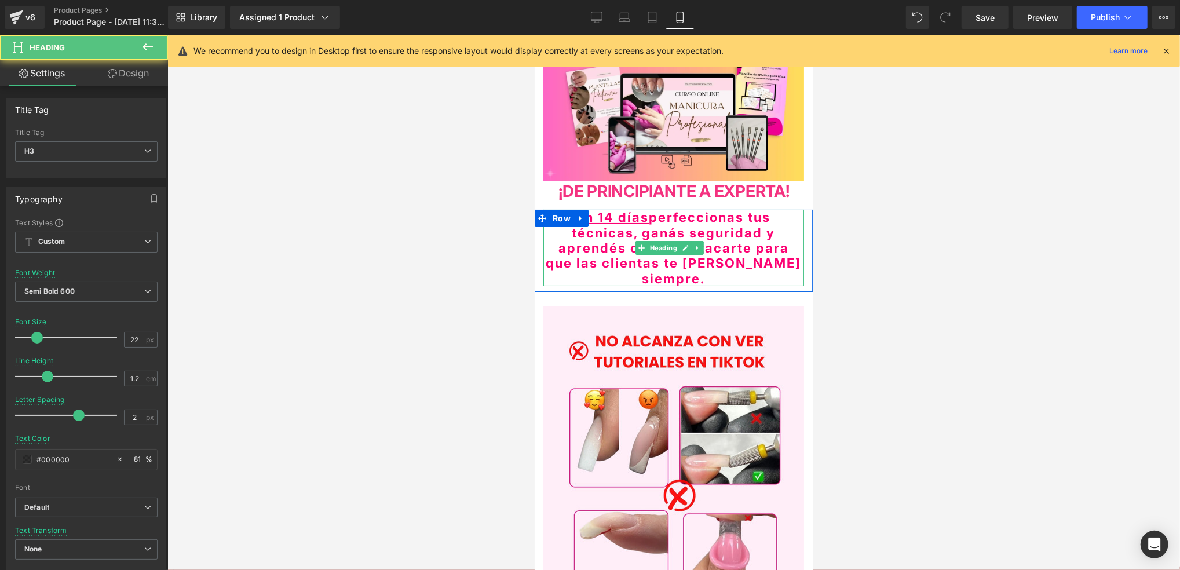
click at [770, 246] on span "En 14 días perfeccionas tus técnicas, ganás seguridad y aprendés cómo destacart…" at bounding box center [673, 247] width 255 height 76
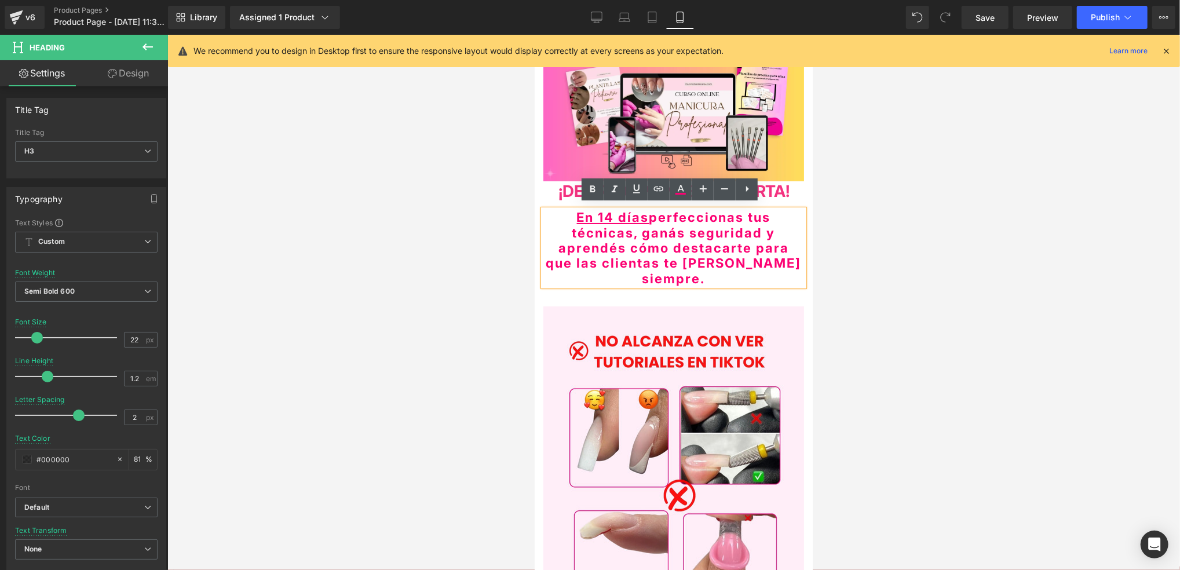
click at [587, 218] on span "En 14 días" at bounding box center [612, 216] width 72 height 15
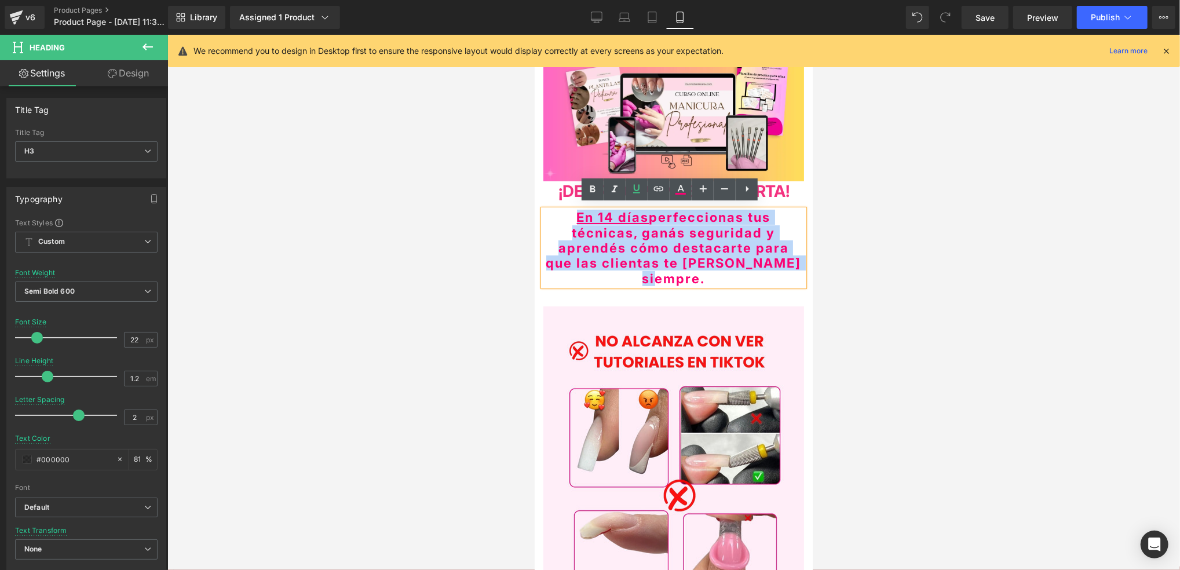
drag, startPoint x: 573, startPoint y: 213, endPoint x: 789, endPoint y: 264, distance: 222.0
click at [789, 265] on h3 "En 14 días perfeccionas tus técnicas, ganás seguridad y aprendés cómo destacart…" at bounding box center [673, 247] width 261 height 76
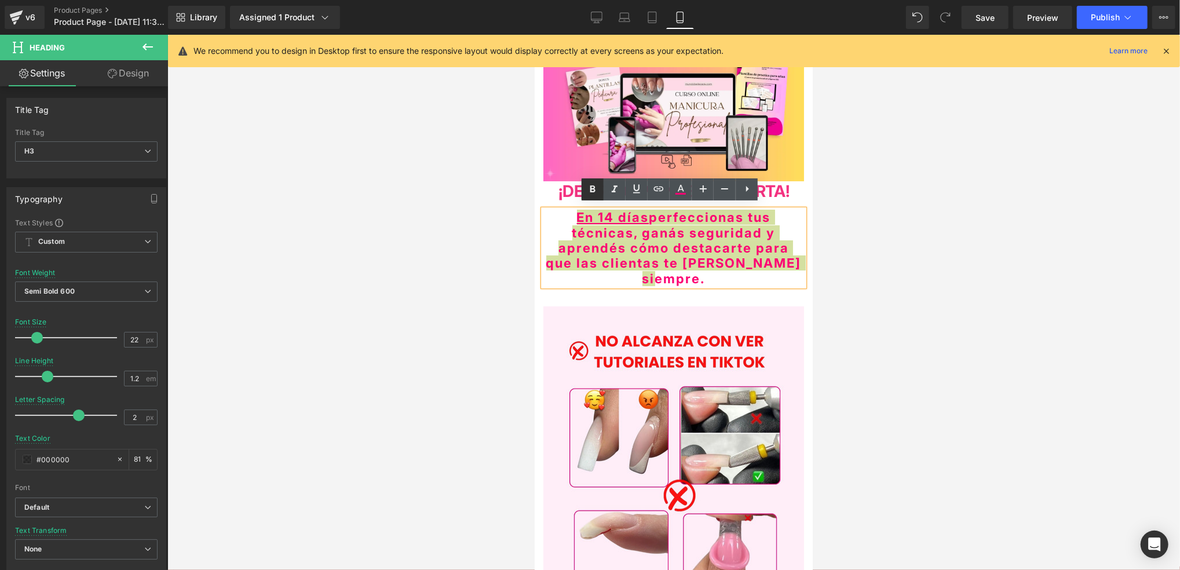
click at [589, 182] on link at bounding box center [593, 189] width 22 height 22
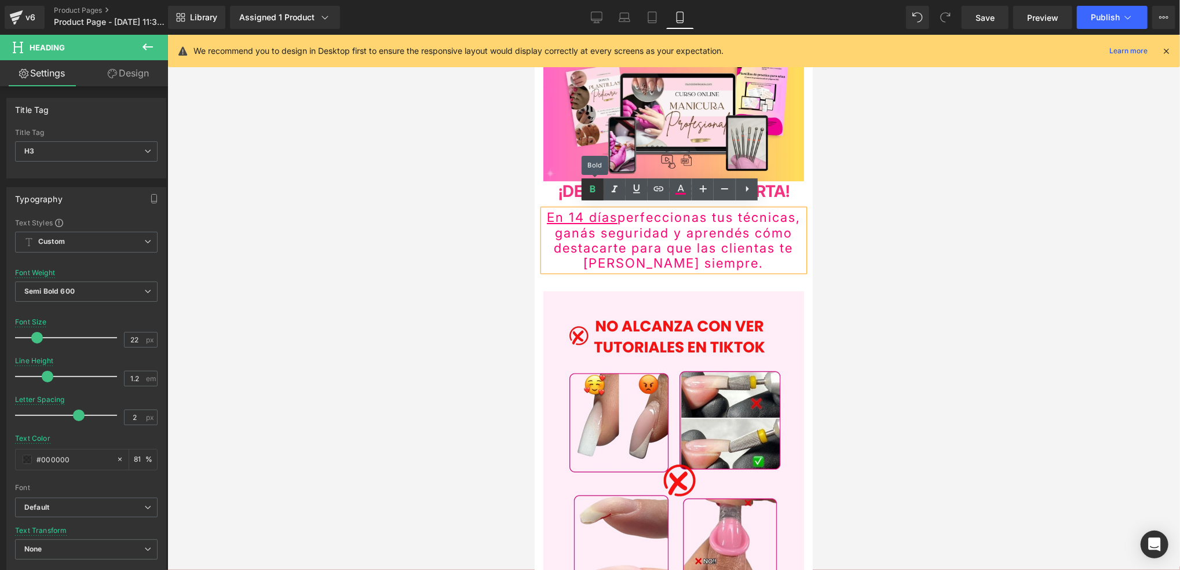
click at [589, 182] on link at bounding box center [593, 189] width 22 height 22
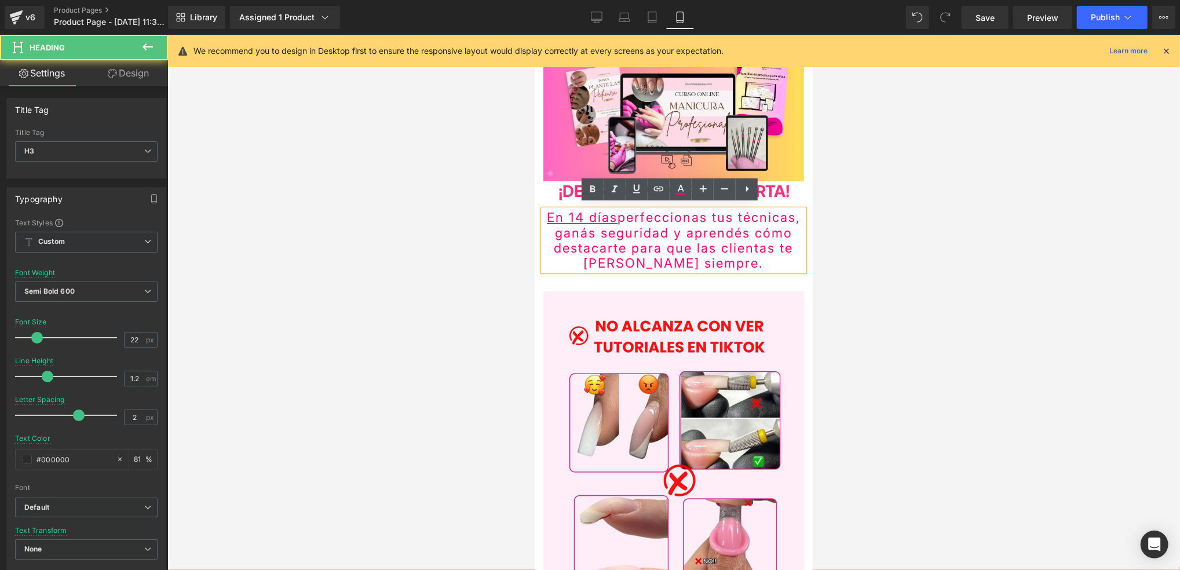
click at [791, 237] on h3 "En 14 días perfeccionas tus técnicas, ganás seguridad y aprendés cómo destacart…" at bounding box center [673, 239] width 261 height 61
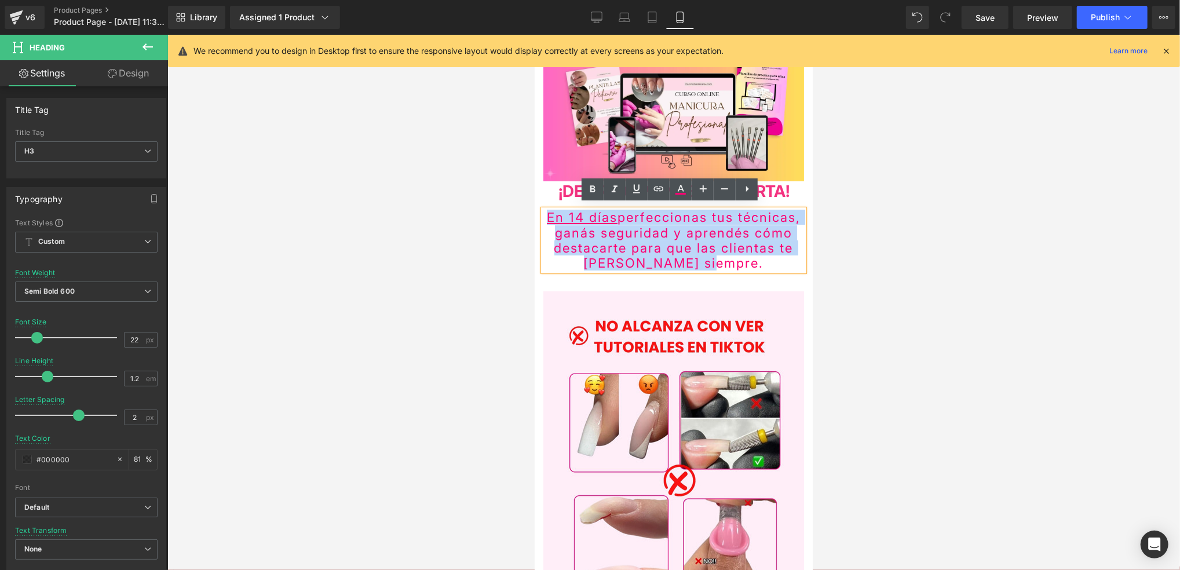
drag, startPoint x: 785, startPoint y: 256, endPoint x: 569, endPoint y: 210, distance: 220.8
click at [569, 210] on h3 "En 14 días perfeccionas tus técnicas, ganás seguridad y aprendés cómo destacart…" at bounding box center [673, 239] width 261 height 61
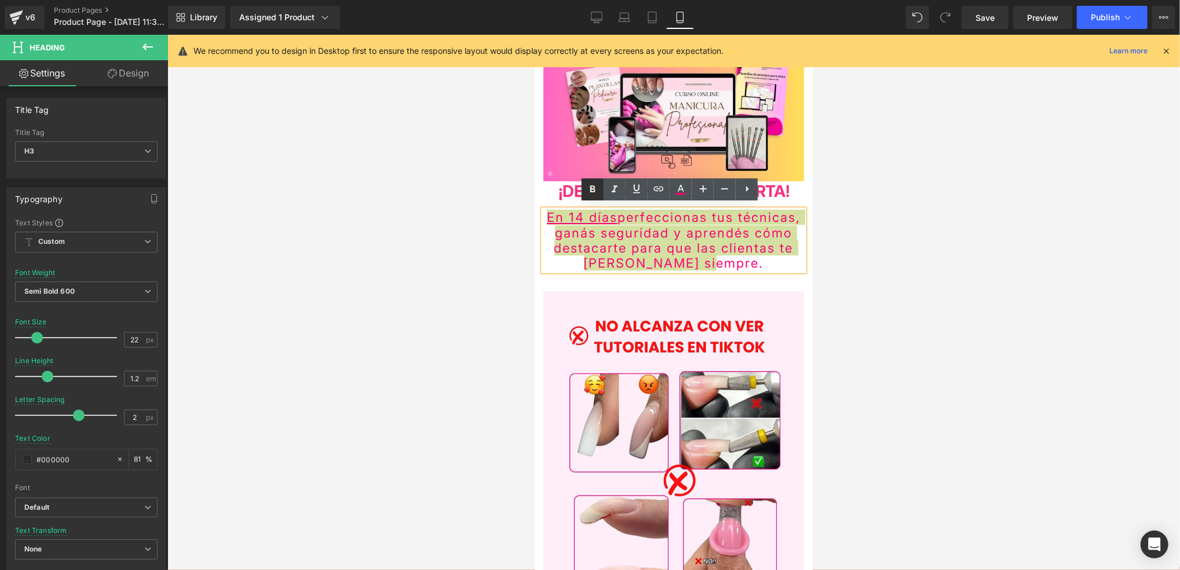
click at [602, 191] on link at bounding box center [593, 189] width 22 height 22
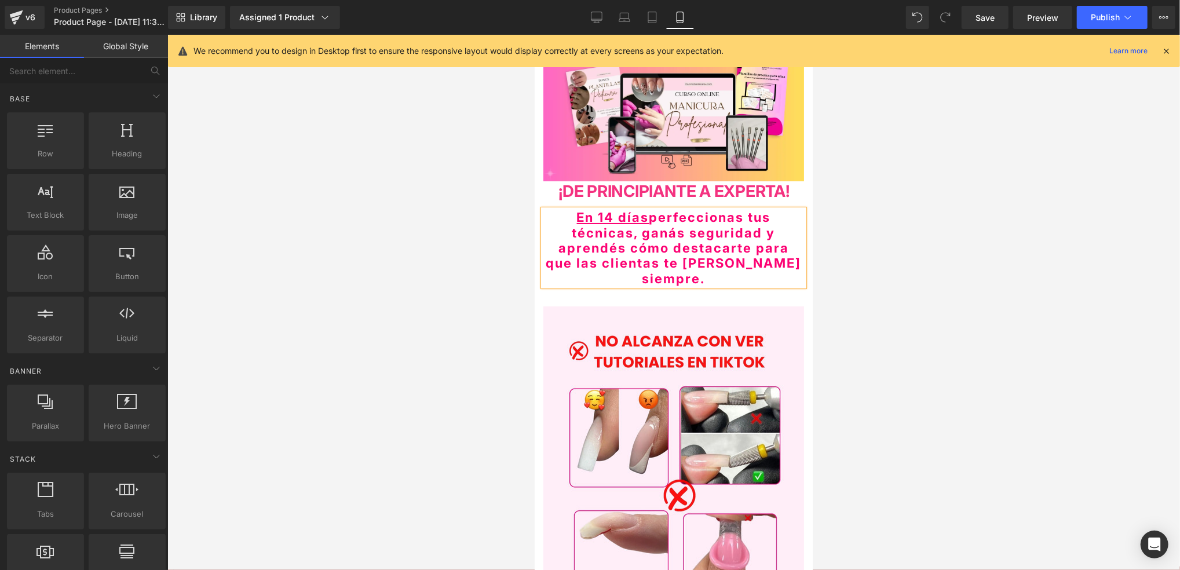
click at [857, 240] on div at bounding box center [673, 302] width 1012 height 535
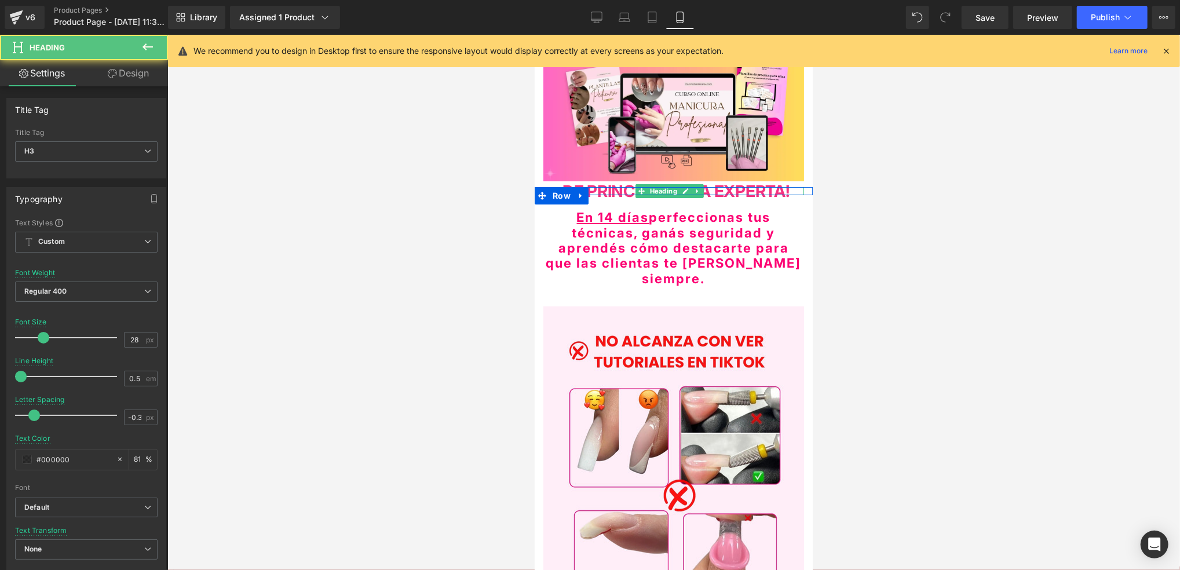
click at [773, 191] on strong "E PRINCIPIANTE A EXPERTA!" at bounding box center [680, 191] width 215 height 20
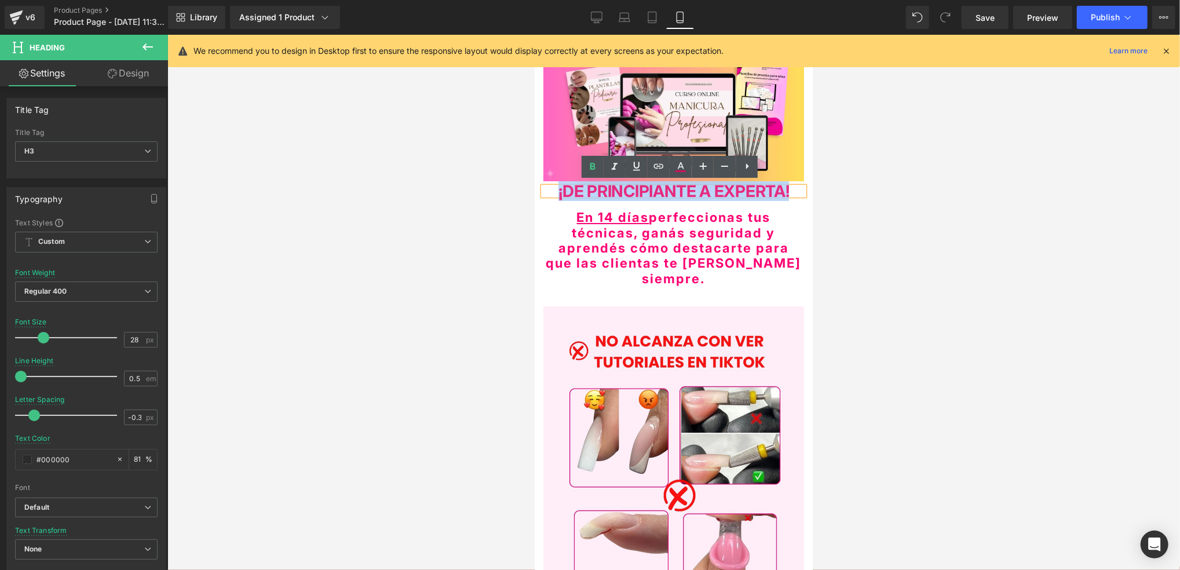
drag, startPoint x: 796, startPoint y: 187, endPoint x: 536, endPoint y: 195, distance: 260.2
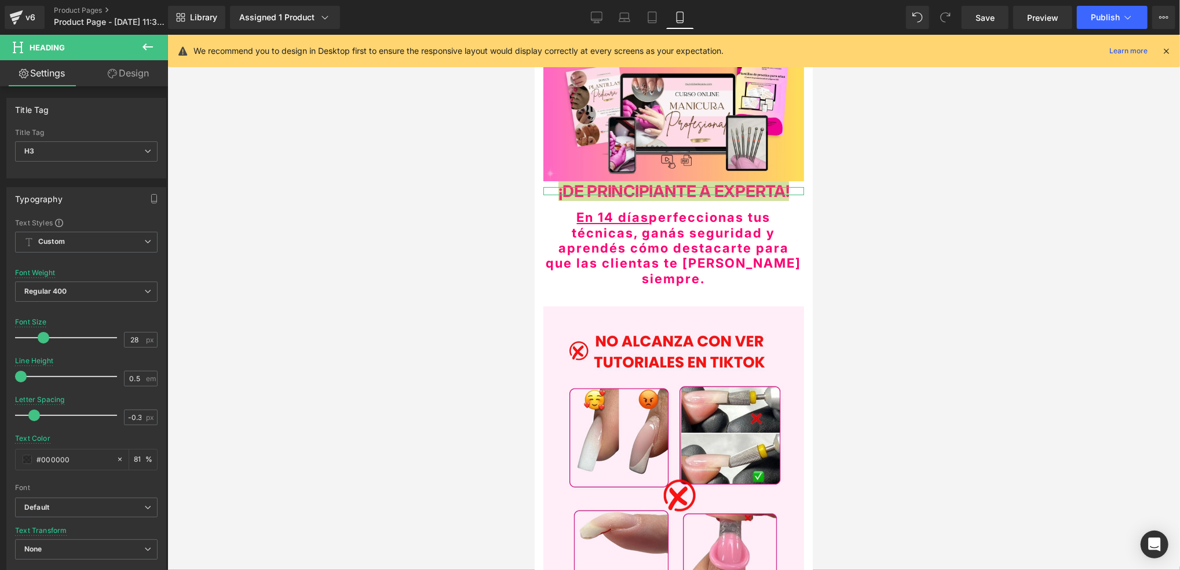
click at [108, 67] on link "Design" at bounding box center [128, 73] width 84 height 26
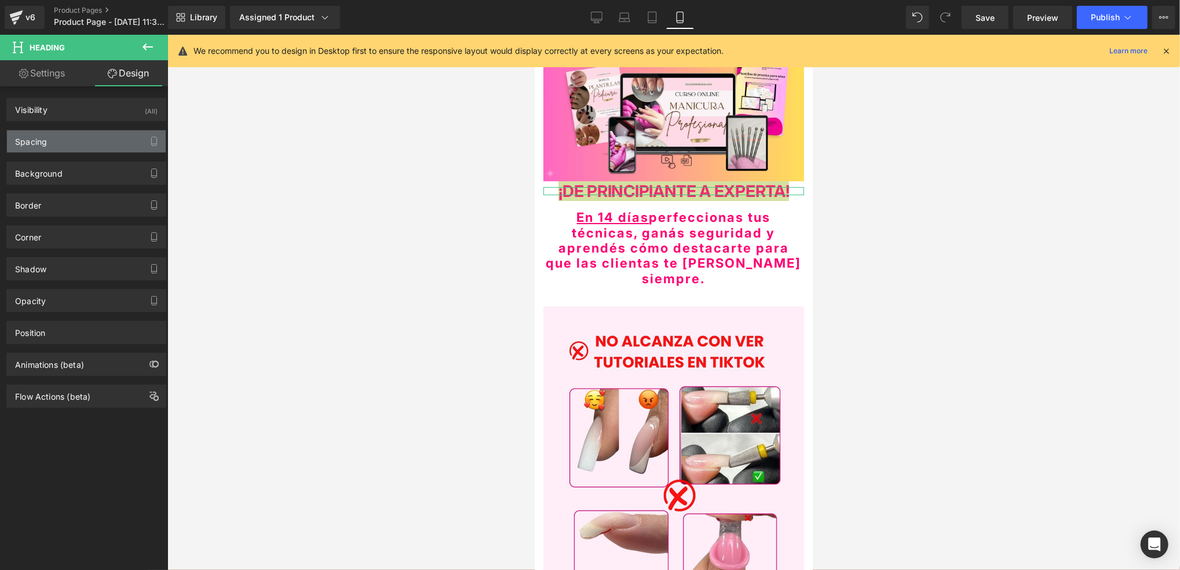
click at [97, 138] on div "Spacing" at bounding box center [86, 141] width 159 height 22
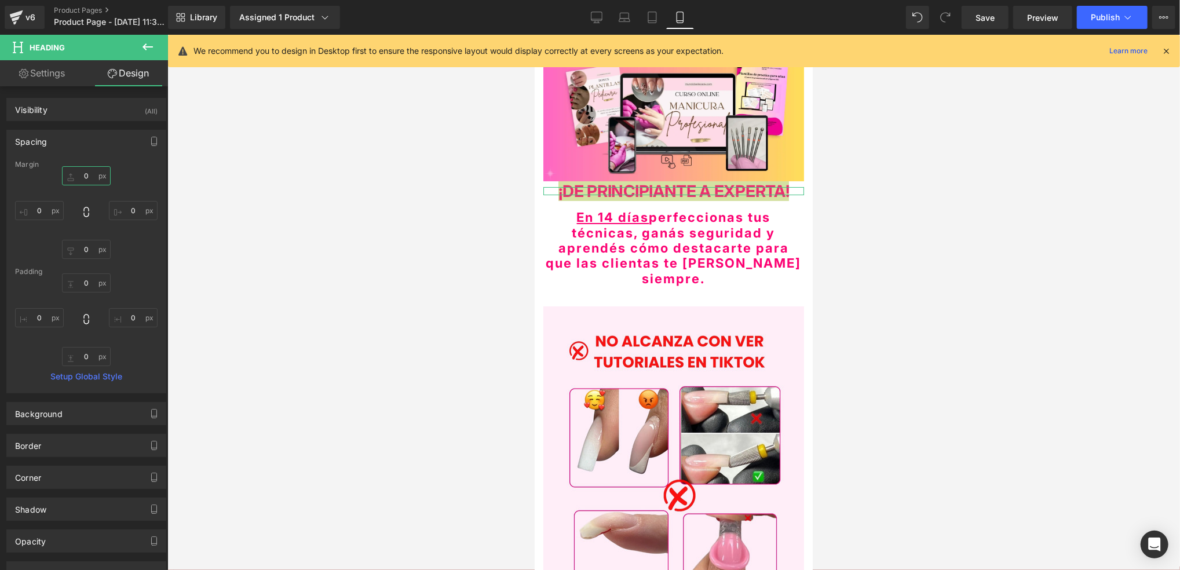
click at [83, 173] on input "0" at bounding box center [86, 175] width 49 height 19
type input "5"
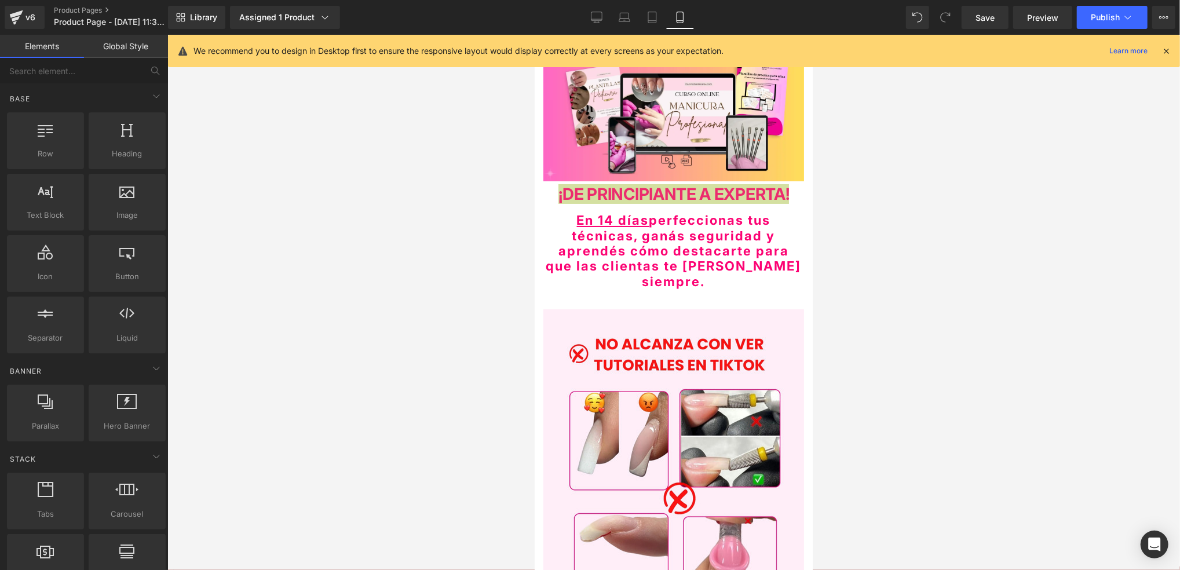
click at [248, 229] on div at bounding box center [673, 302] width 1012 height 535
click at [447, 226] on div at bounding box center [673, 302] width 1012 height 535
click at [842, 198] on div at bounding box center [673, 302] width 1012 height 535
click at [777, 193] on strong "E PRINCIPIANTE A EXPERTA!" at bounding box center [680, 194] width 215 height 20
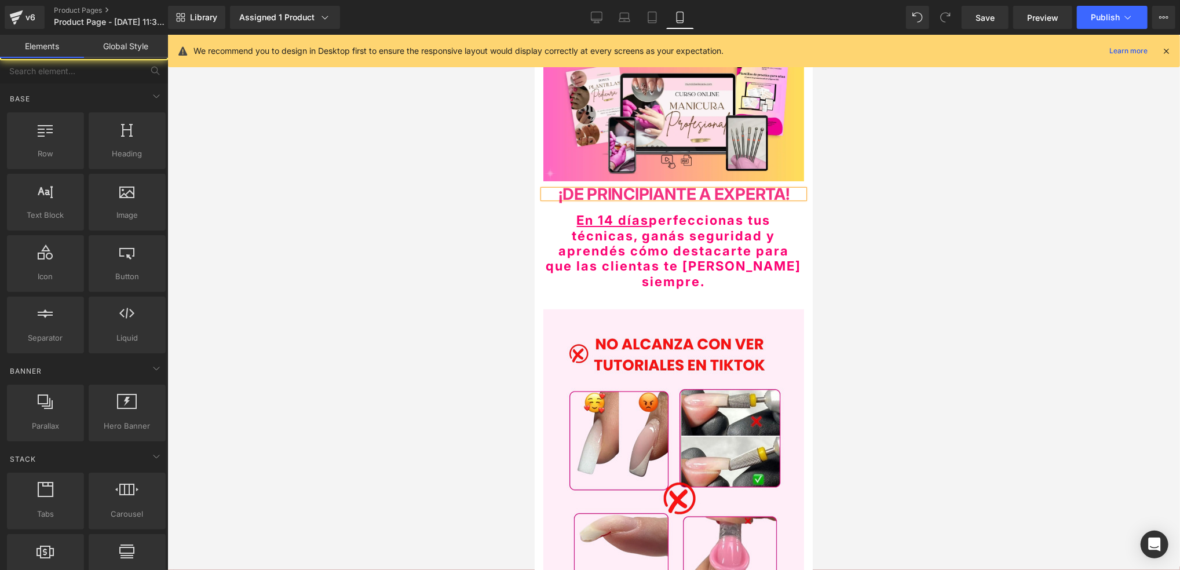
click at [865, 234] on div at bounding box center [673, 302] width 1012 height 535
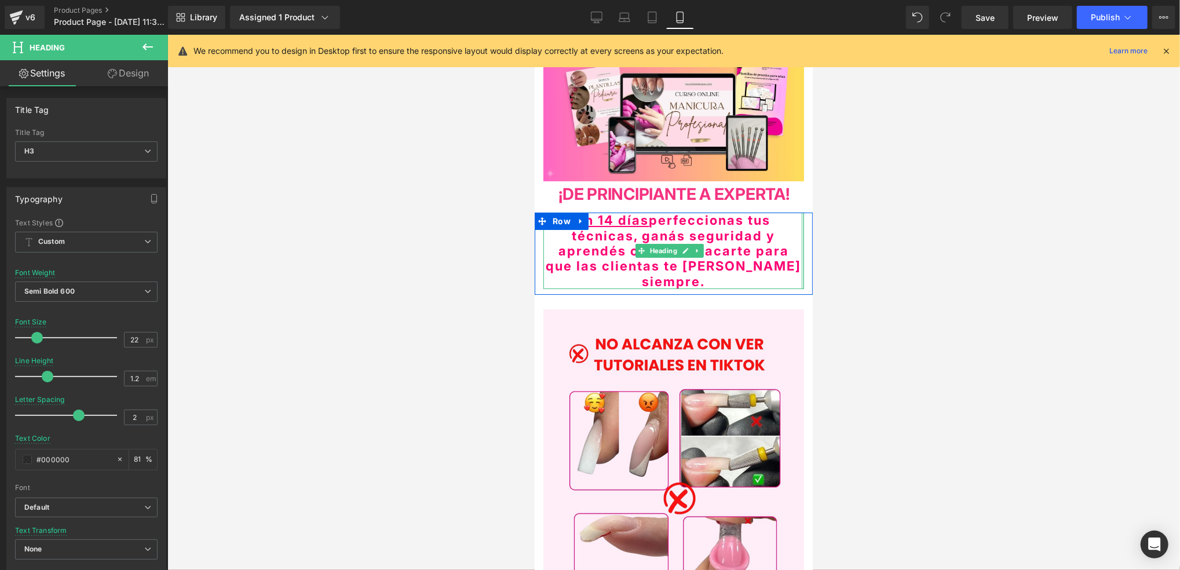
drag, startPoint x: 793, startPoint y: 261, endPoint x: 798, endPoint y: 250, distance: 11.7
click at [798, 250] on div "En 14 días perfeccionas tus técnicas, ganás seguridad y aprendés cómo destacart…" at bounding box center [673, 250] width 278 height 76
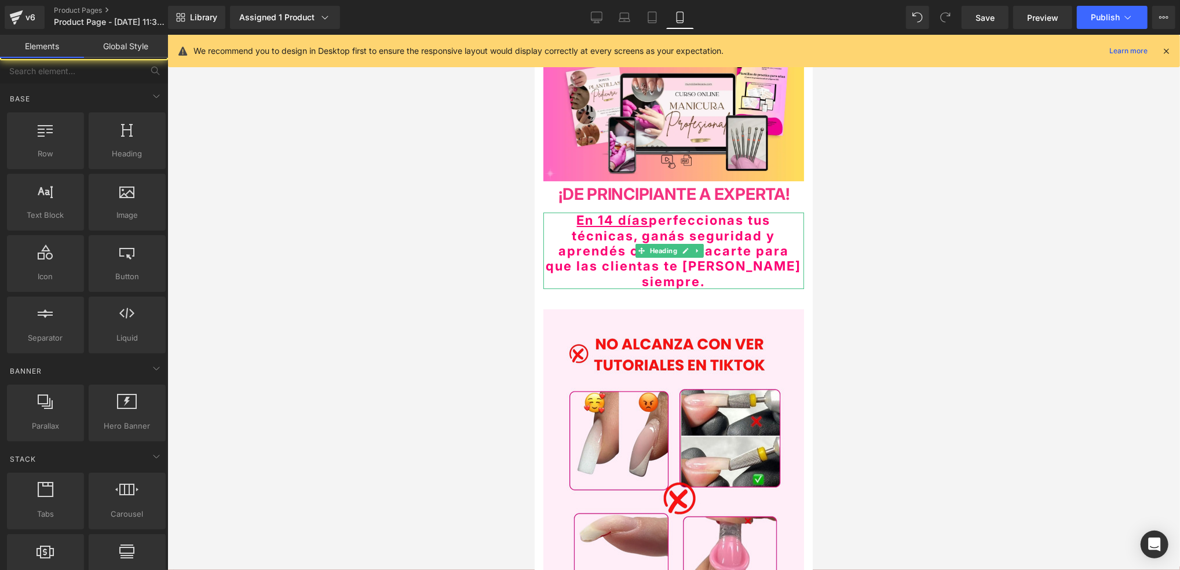
click at [910, 228] on div at bounding box center [673, 302] width 1012 height 535
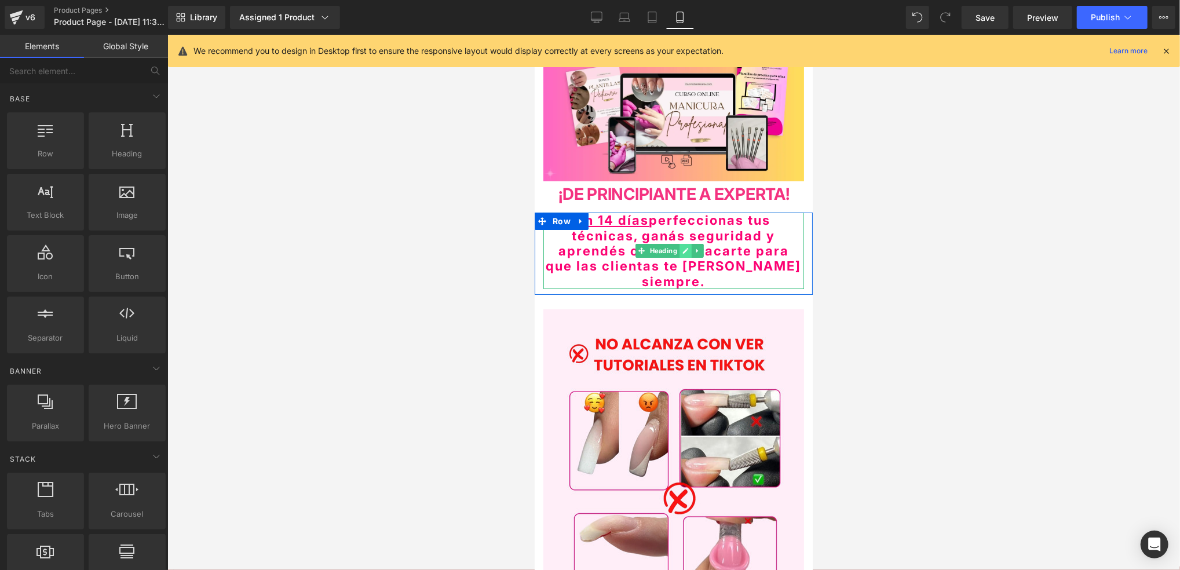
click at [684, 247] on icon at bounding box center [685, 250] width 6 height 7
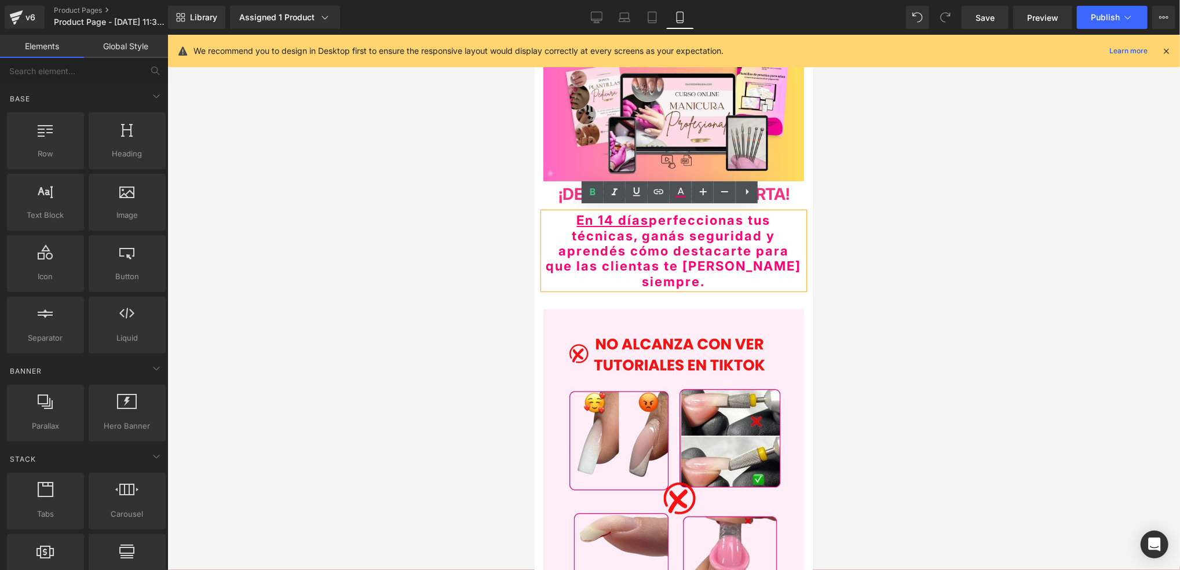
click at [767, 240] on span "En 14 días perfeccionas tus técnicas, ganás seguridad y aprendés cómo destacart…" at bounding box center [673, 250] width 255 height 76
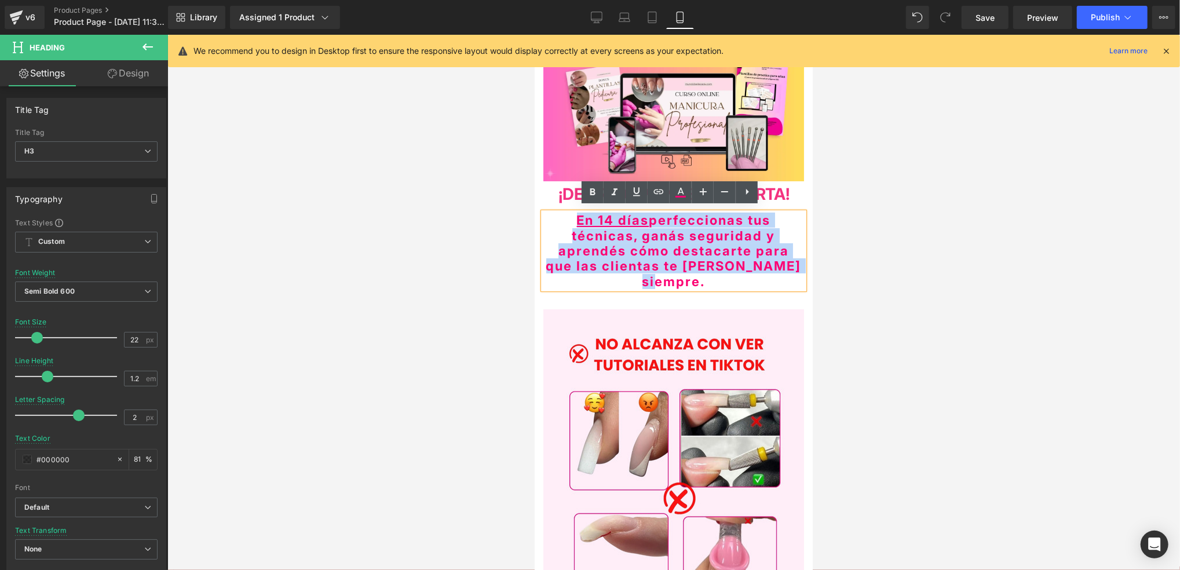
drag, startPoint x: 791, startPoint y: 266, endPoint x: 560, endPoint y: 222, distance: 235.4
click at [560, 222] on h3 "En 14 días perfeccionas tus técnicas, ganás seguridad y aprendés cómo destacart…" at bounding box center [673, 250] width 261 height 76
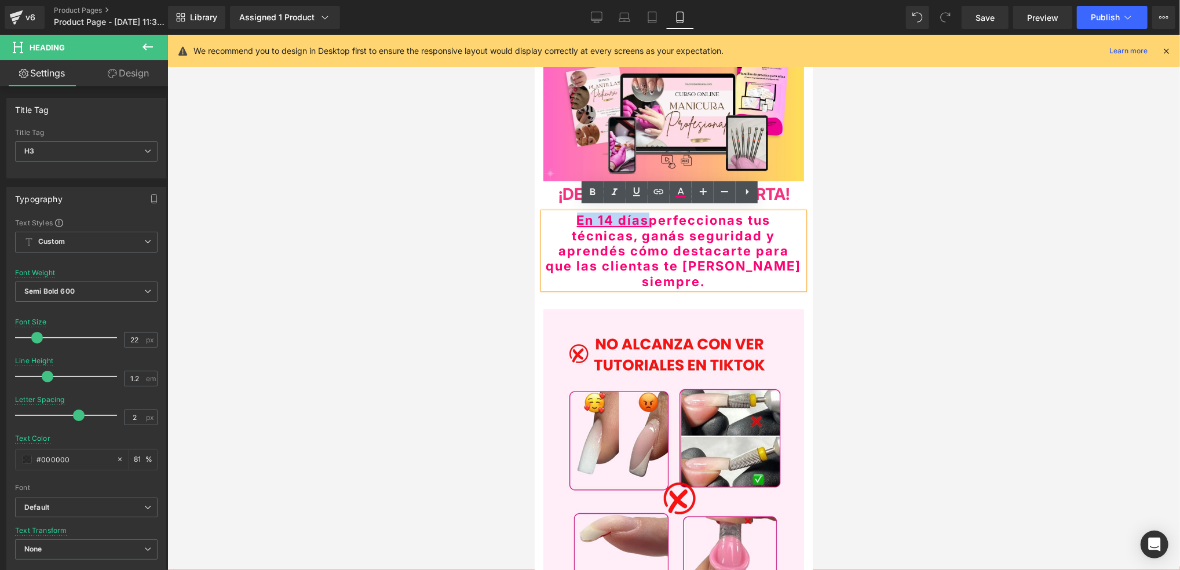
drag, startPoint x: 645, startPoint y: 214, endPoint x: 569, endPoint y: 214, distance: 75.9
click at [569, 214] on h3 "En 14 días perfeccionas tus técnicas, ganás seguridad y aprendés cómo destacart…" at bounding box center [673, 250] width 261 height 76
click at [624, 192] on link at bounding box center [615, 192] width 22 height 22
click at [697, 190] on icon at bounding box center [703, 192] width 14 height 14
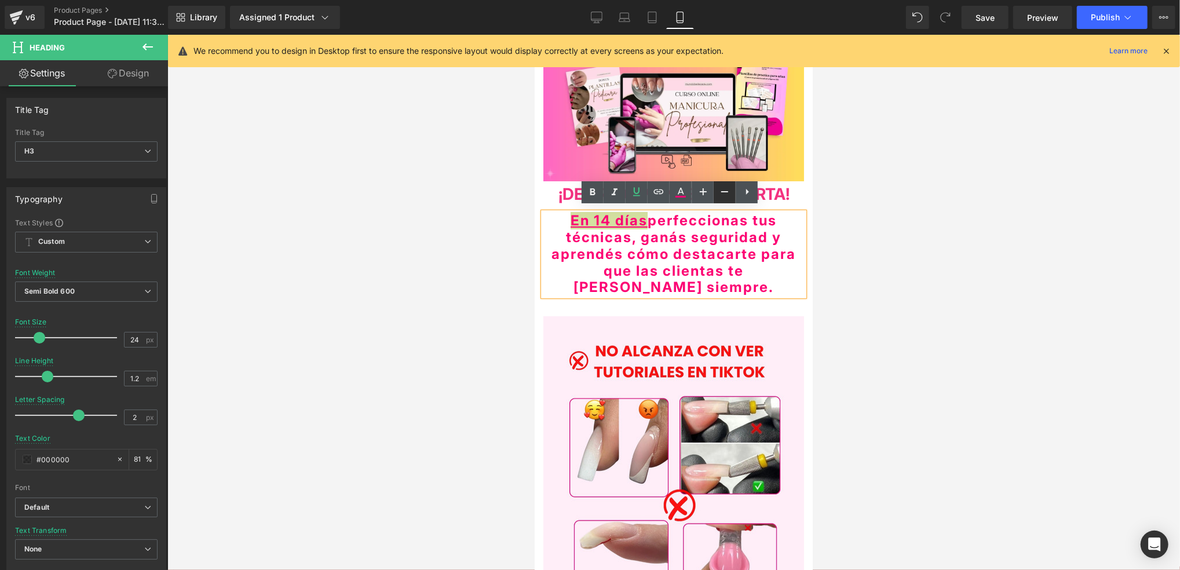
click at [718, 191] on icon at bounding box center [725, 192] width 14 height 14
type input "22"
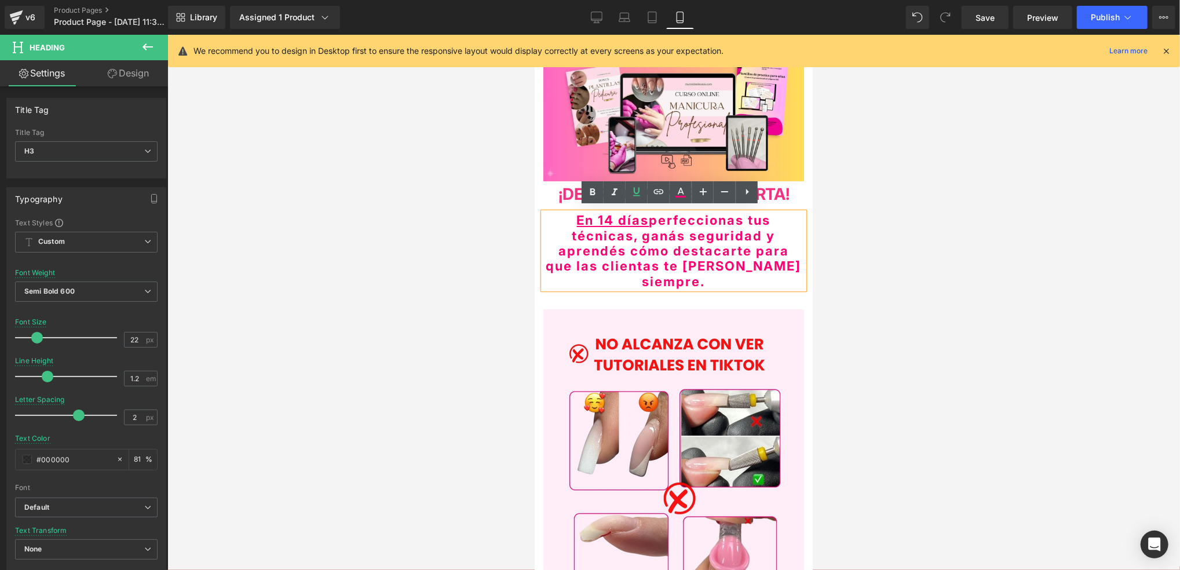
click at [748, 259] on span "En 14 días perfeccionas tus técnicas, ganás seguridad y aprendés cómo destacart…" at bounding box center [673, 250] width 255 height 76
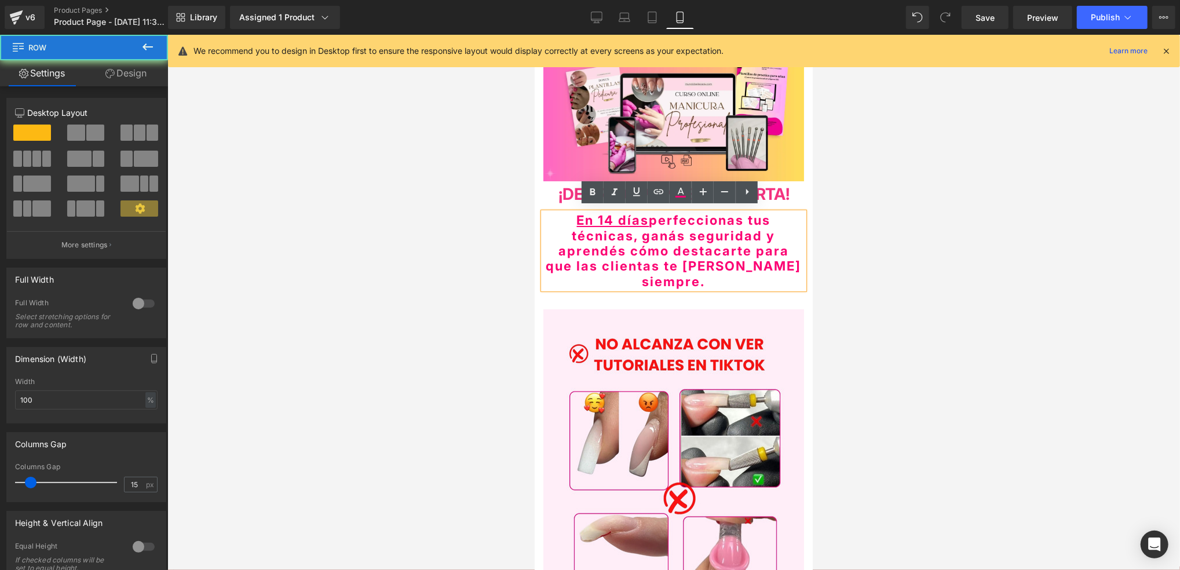
click at [800, 251] on div "En 14 días perfeccionas tus técnicas, ganás seguridad y aprendés cómo destacart…" at bounding box center [673, 250] width 278 height 76
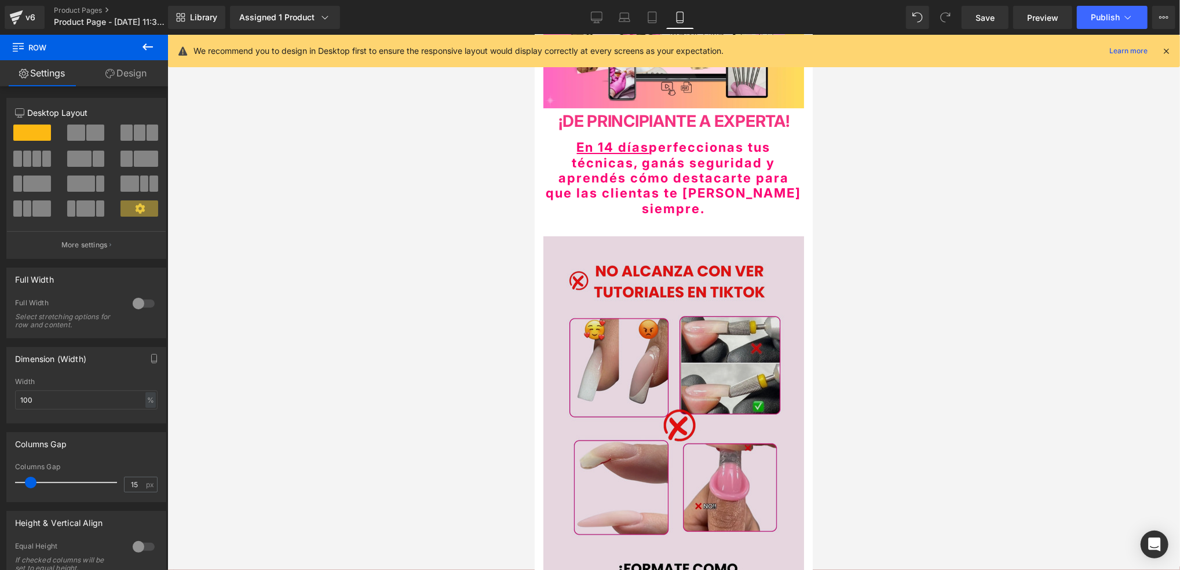
scroll to position [0, 0]
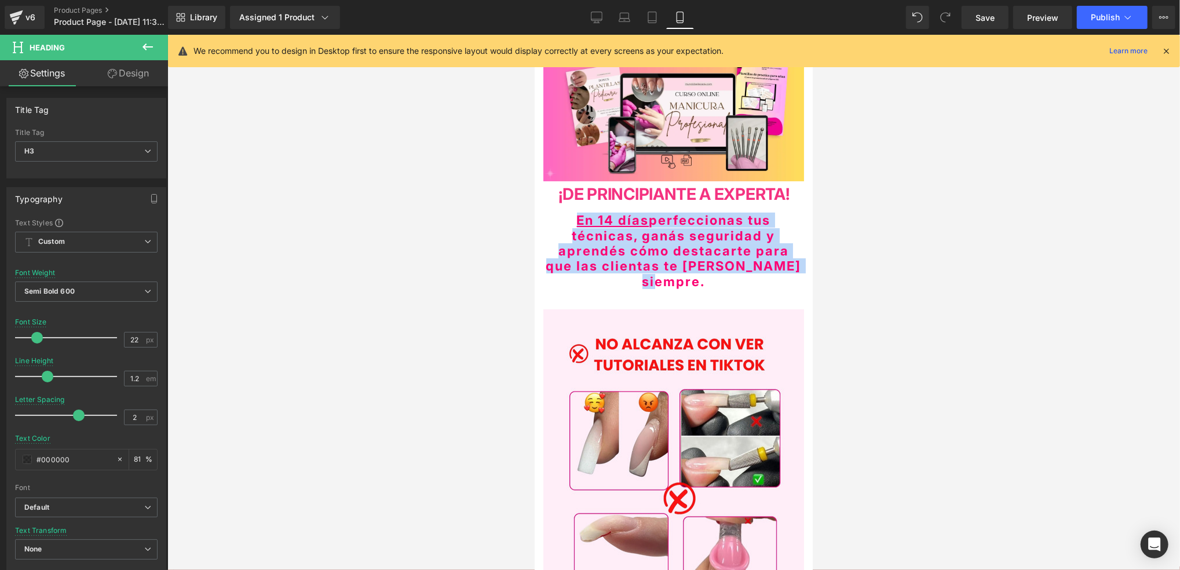
drag, startPoint x: 788, startPoint y: 259, endPoint x: 525, endPoint y: 218, distance: 266.1
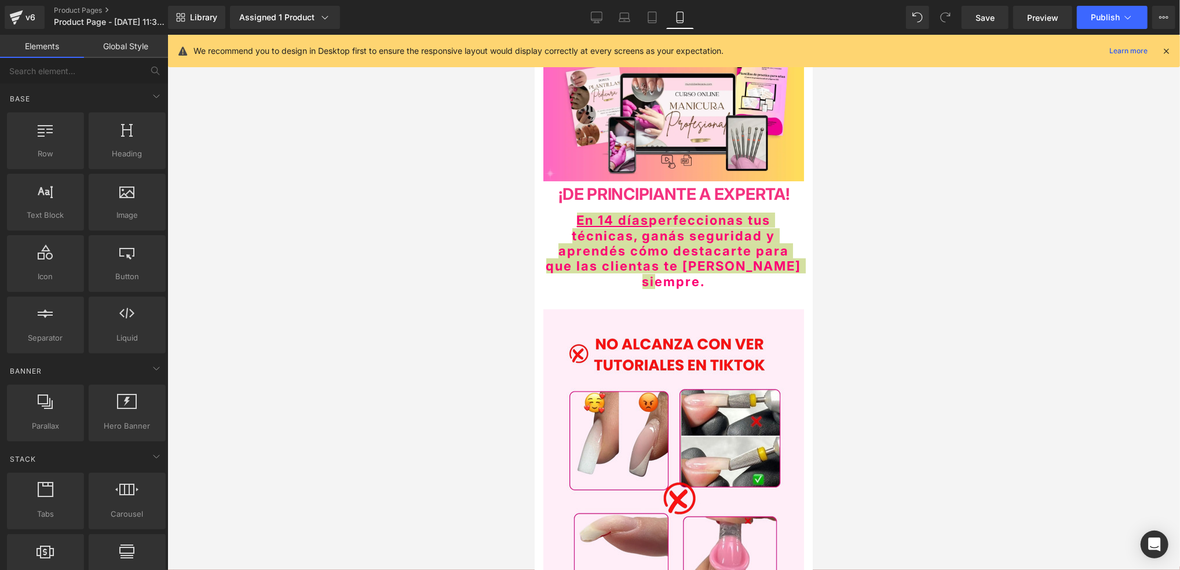
click at [855, 237] on div at bounding box center [673, 302] width 1012 height 535
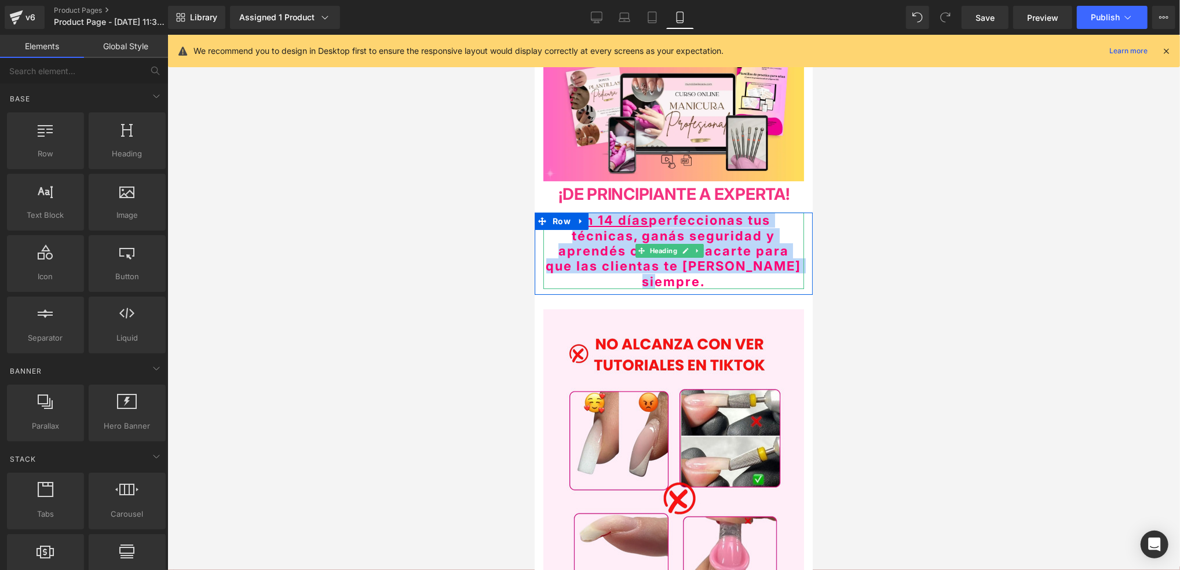
click at [727, 231] on span "En 14 días perfeccionas tus técnicas, ganás seguridad y aprendés cómo destacart…" at bounding box center [673, 250] width 255 height 76
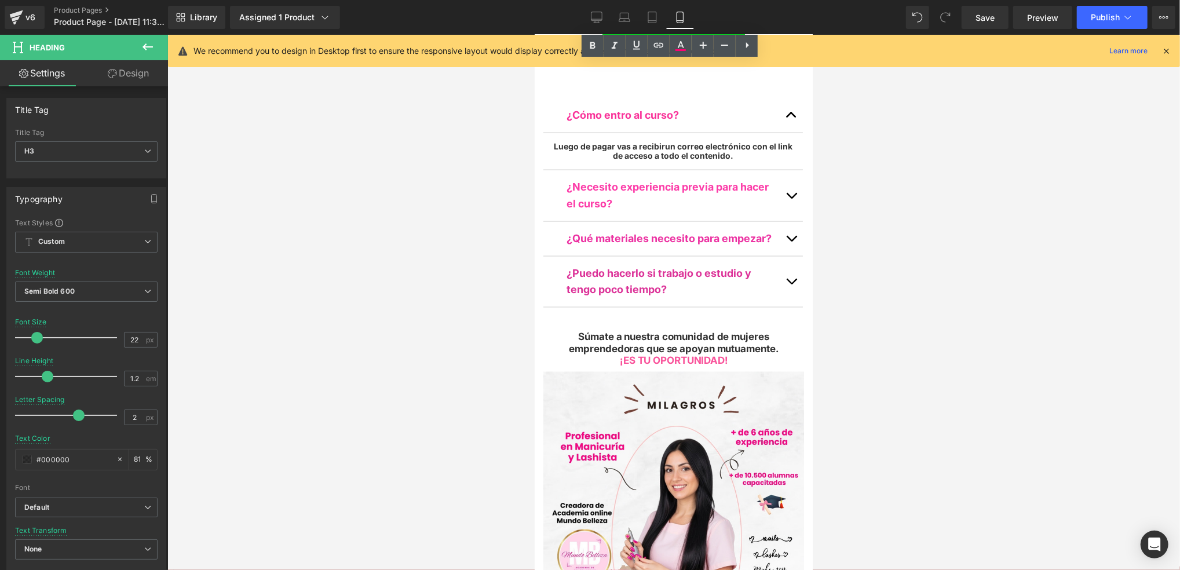
scroll to position [4685, 0]
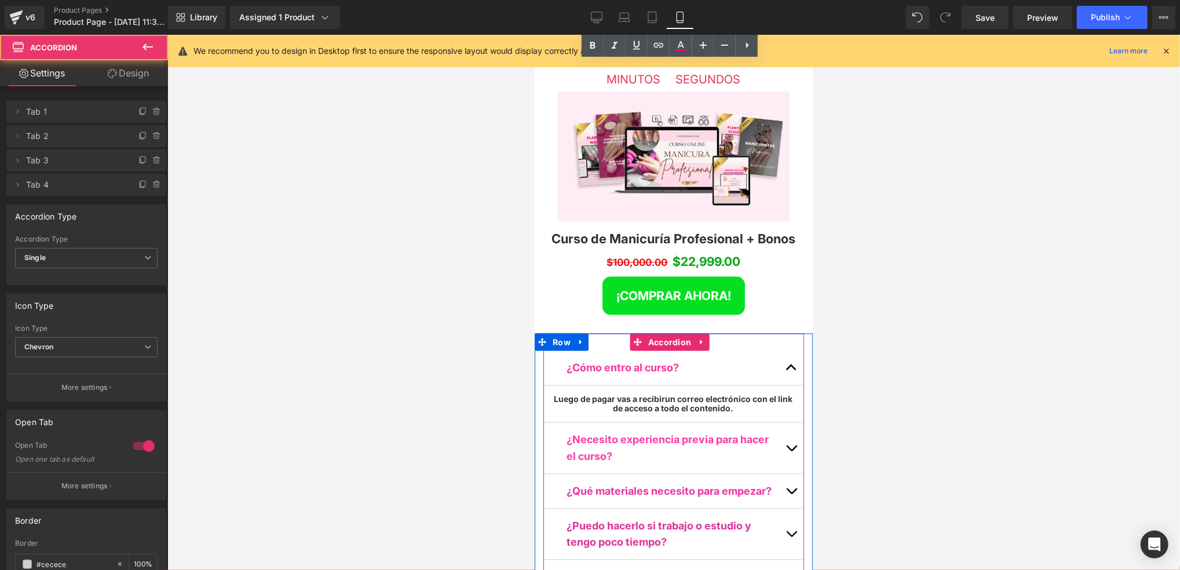
click at [779, 422] on button "button" at bounding box center [790, 447] width 23 height 51
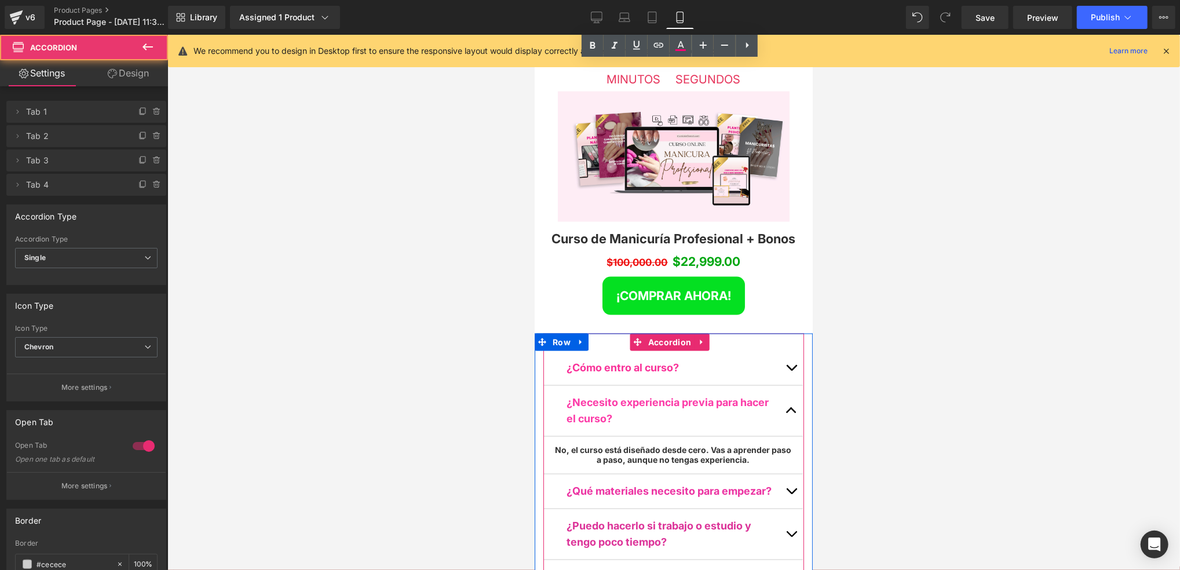
click at [779, 474] on button "button" at bounding box center [790, 491] width 23 height 34
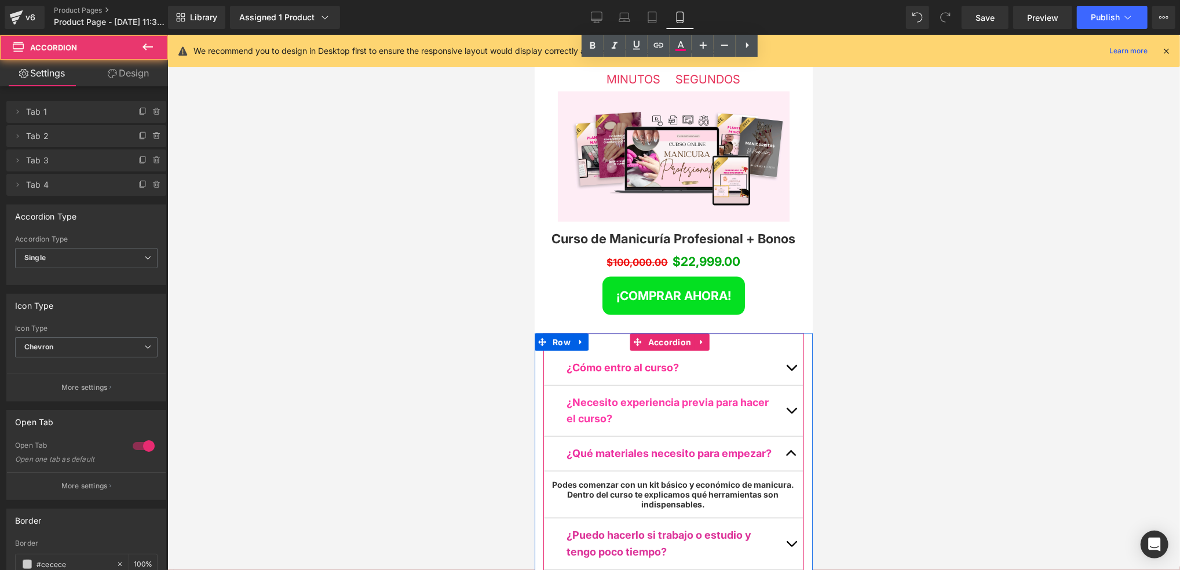
click at [781, 518] on button "button" at bounding box center [790, 543] width 23 height 51
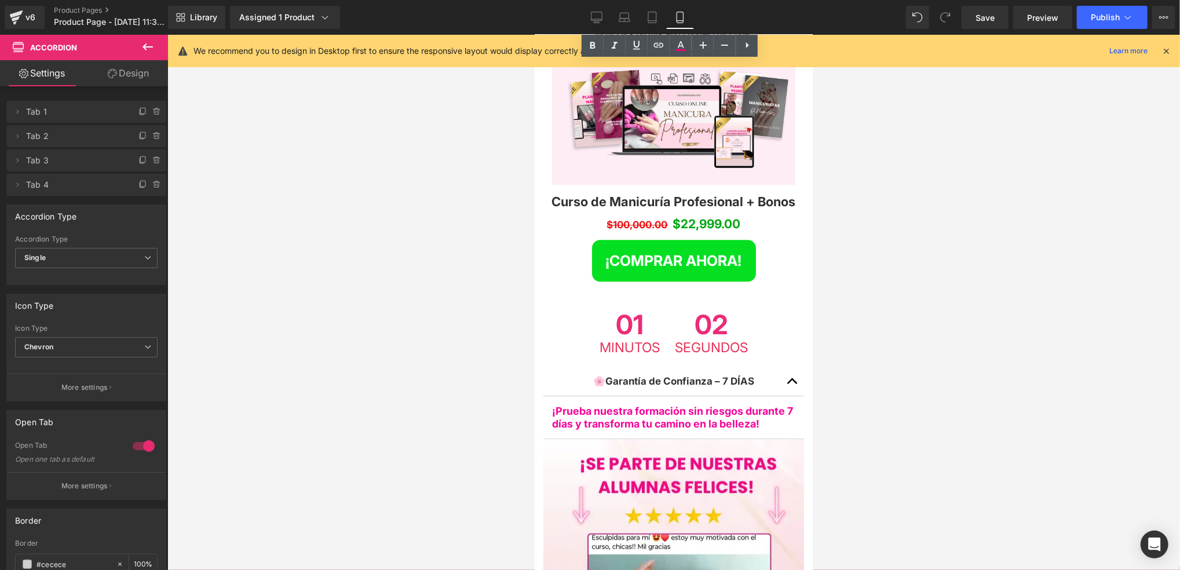
scroll to position [2413, 0]
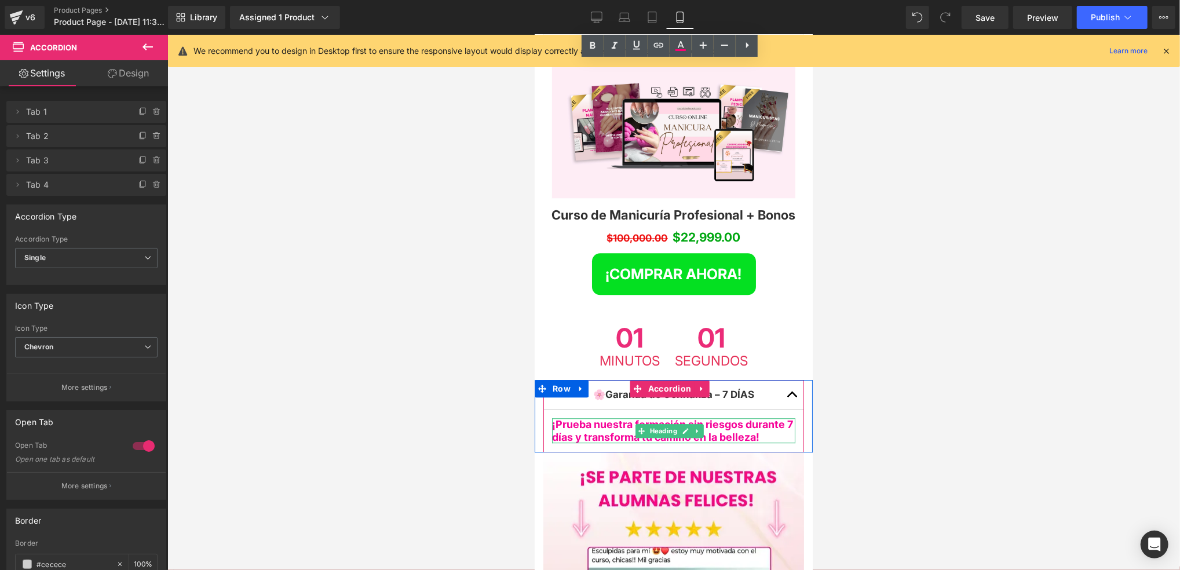
click at [774, 418] on h5 "¡Prueba nuestra formación sin riesgos durante 7 días y transforma tu camino en …" at bounding box center [672, 430] width 243 height 25
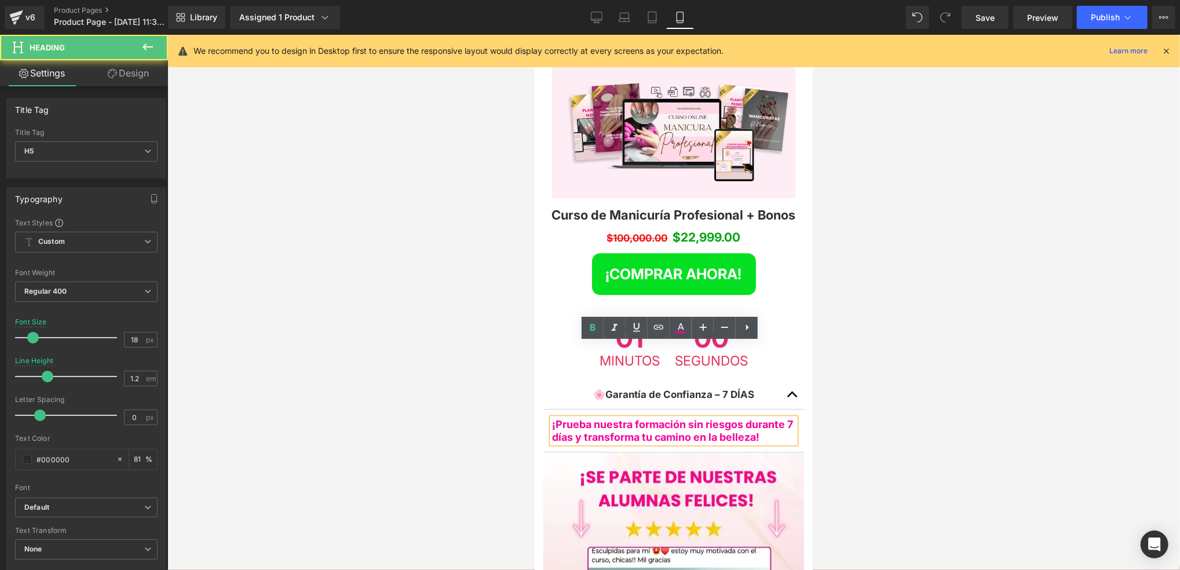
click at [770, 418] on h5 "¡Prueba nuestra formación sin riesgos durante 7 días y transforma tu camino en …" at bounding box center [672, 430] width 243 height 25
drag, startPoint x: 772, startPoint y: 360, endPoint x: 1050, endPoint y: 364, distance: 278.6
click at [534, 329] on html "Ir directamente al contenido Image Row ¡D E PRINCIPIANTE A EXPERTA! Heading Row…" at bounding box center [673, 525] width 278 height 5809
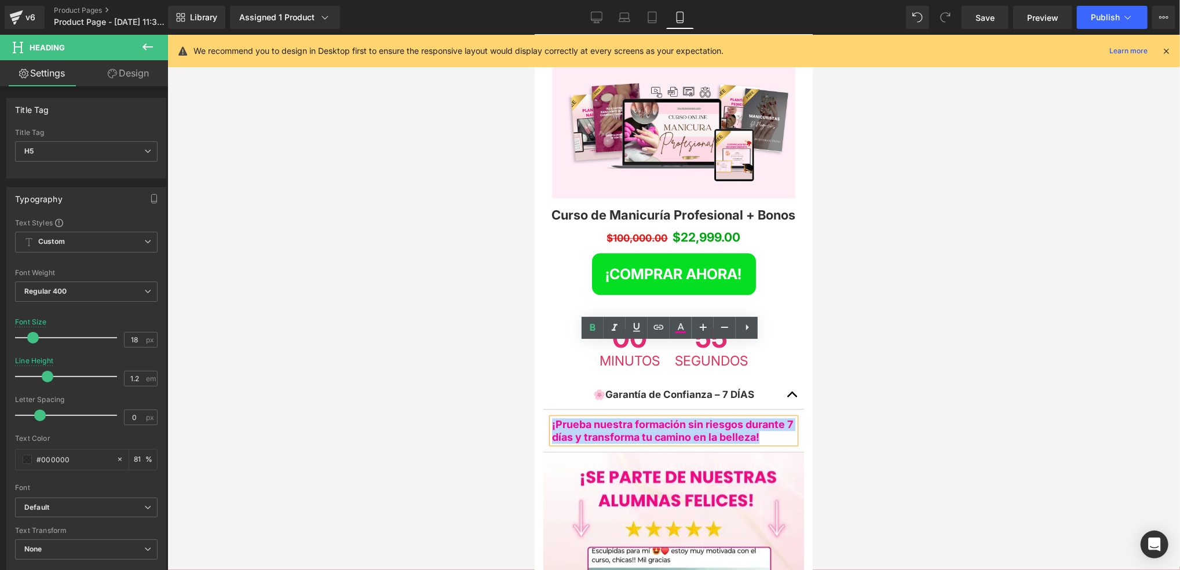
copy b "¡Prueba nuestra formación sin riesgos durante 7 días y transforma tu camino en …"
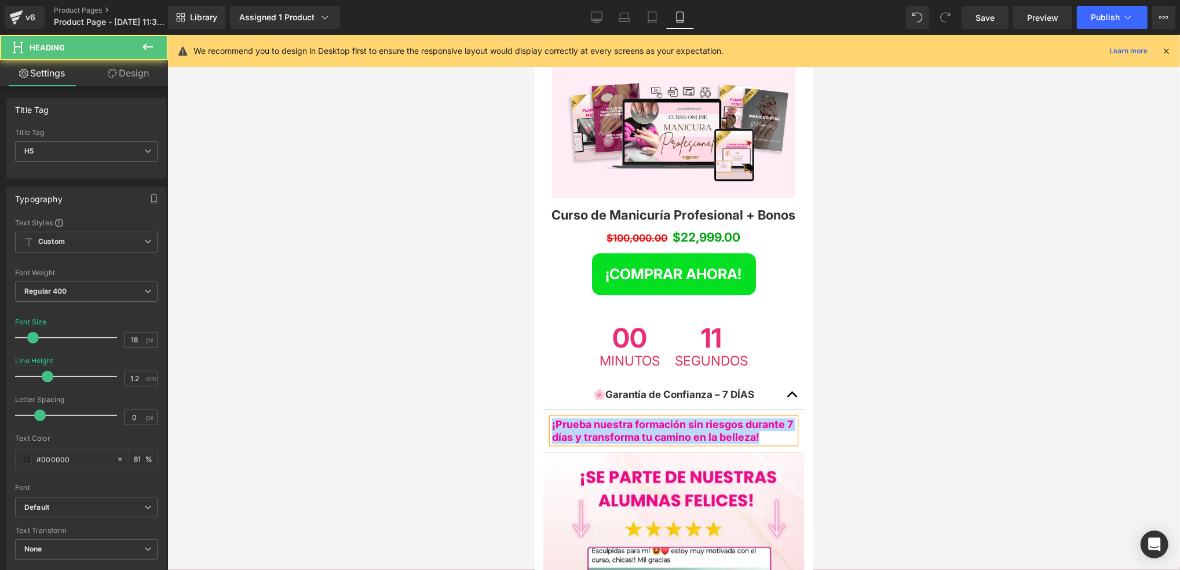
drag, startPoint x: 755, startPoint y: 355, endPoint x: 758, endPoint y: 368, distance: 13.0
click at [755, 418] on b "¡Prueba nuestra formación sin riesgos durante 7 días y transforma tu camino en …" at bounding box center [671, 430] width 241 height 25
click at [770, 418] on h5 "¡Prueba nuestra formación sin riesgos durante 7 días y transforma tu camino en …" at bounding box center [672, 430] width 243 height 25
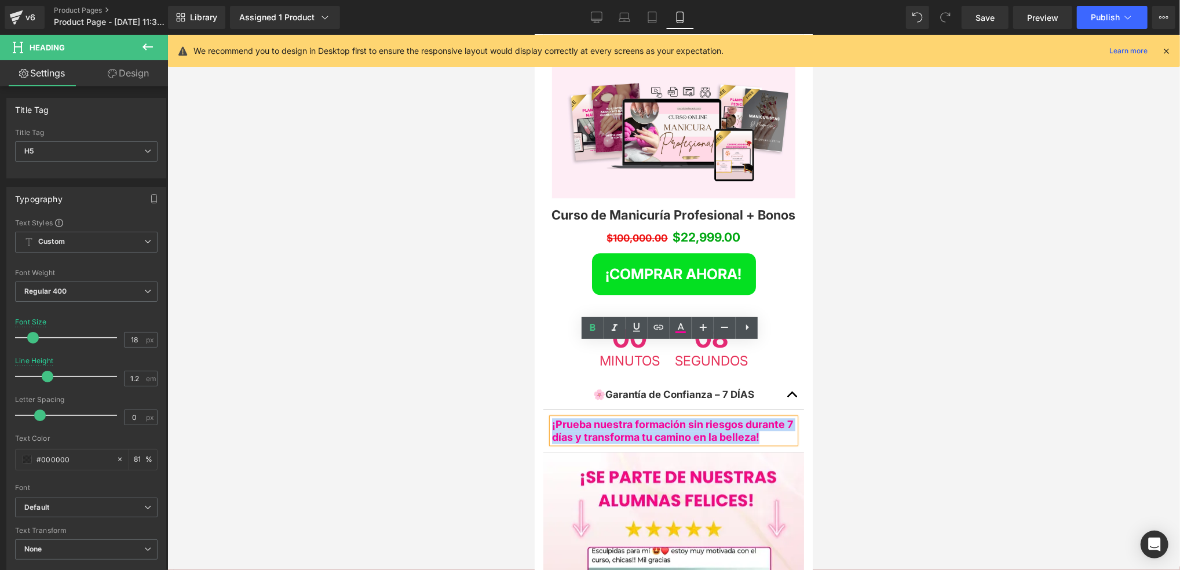
drag, startPoint x: 778, startPoint y: 361, endPoint x: 1065, endPoint y: 380, distance: 286.8
click at [534, 345] on html "Ir directamente al contenido Image Row ¡D E PRINCIPIANTE A EXPERTA! Heading Row…" at bounding box center [673, 525] width 278 height 5809
paste div
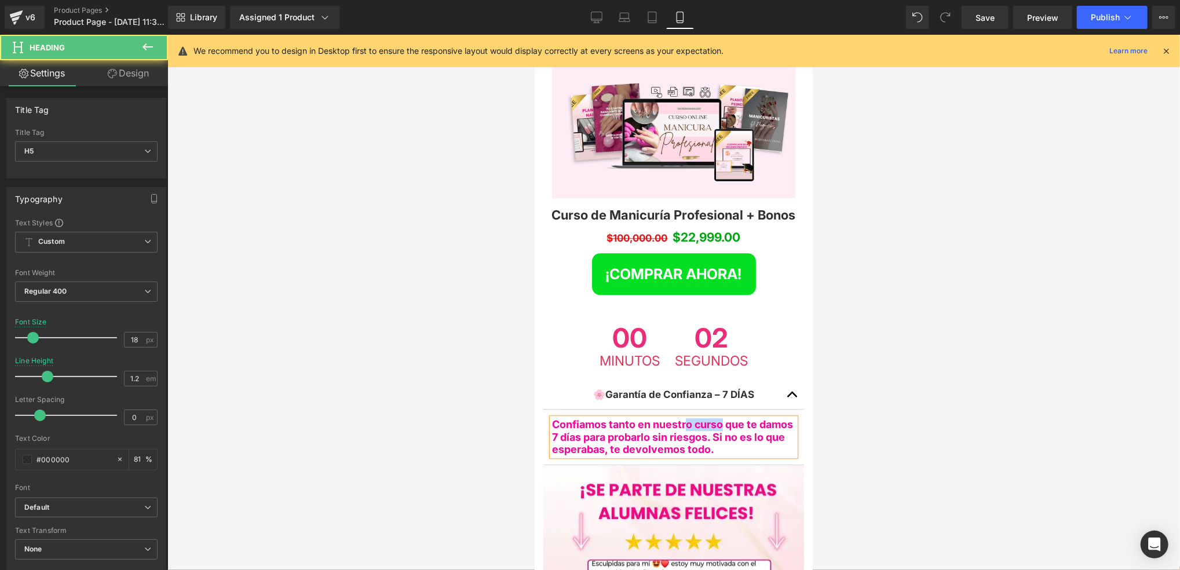
drag, startPoint x: 720, startPoint y: 352, endPoint x: 684, endPoint y: 344, distance: 36.7
click at [684, 418] on span "Confiamos tanto en nuestro curso que te damos 7 días para probarlo sin riesgos.…" at bounding box center [671, 436] width 241 height 37
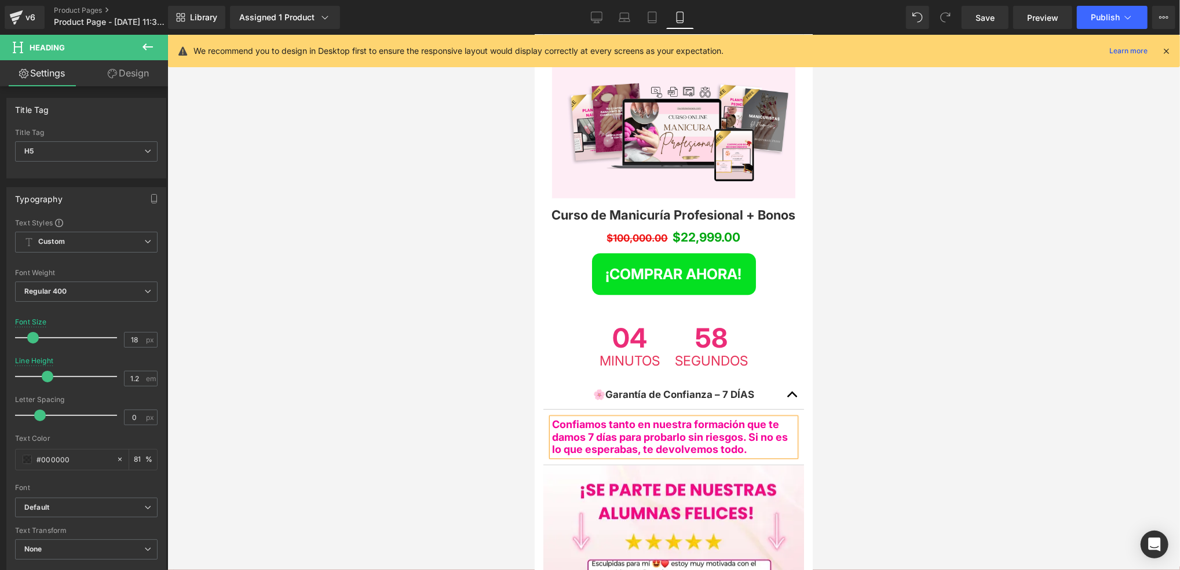
click at [882, 364] on div at bounding box center [673, 302] width 1012 height 535
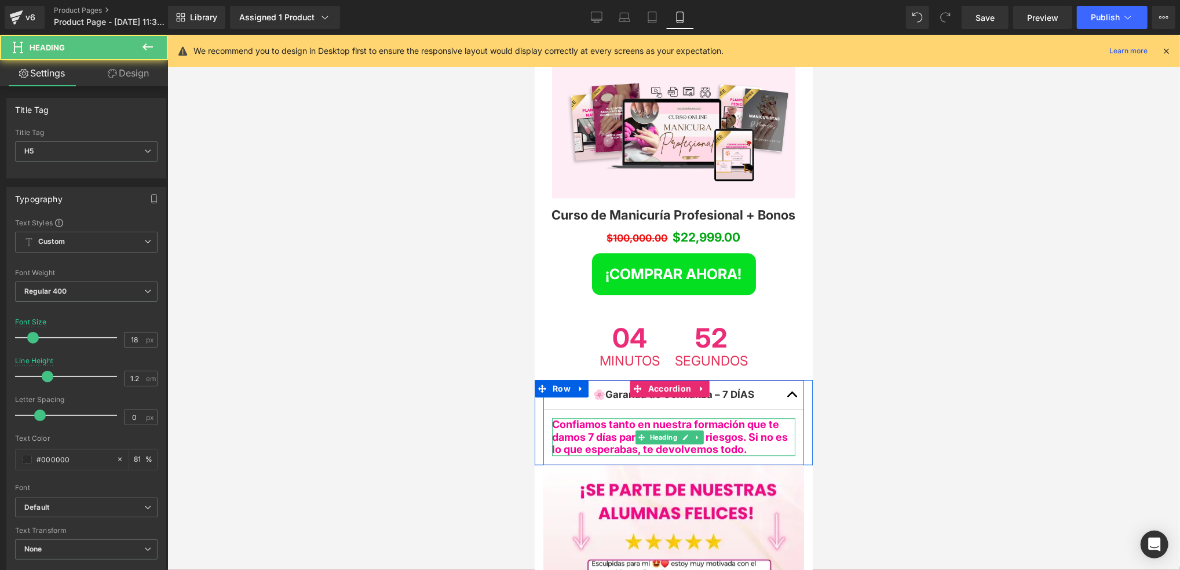
click at [759, 418] on h5 "Confiamos tanto en nuestra formación que te damos 7 días para probarlo sin ries…" at bounding box center [672, 437] width 243 height 38
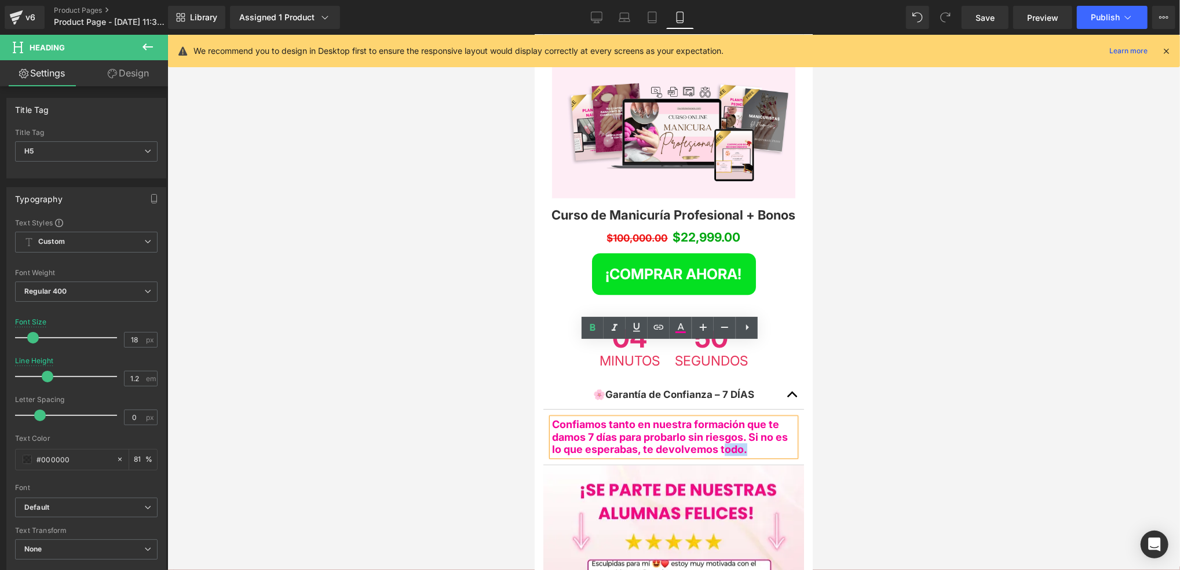
drag, startPoint x: 759, startPoint y: 373, endPoint x: 739, endPoint y: 376, distance: 20.0
click at [739, 418] on h5 "Confiamos tanto en nuestra formación que te damos 7 días para probarlo sin ries…" at bounding box center [672, 437] width 243 height 38
click at [838, 368] on div at bounding box center [673, 302] width 1012 height 535
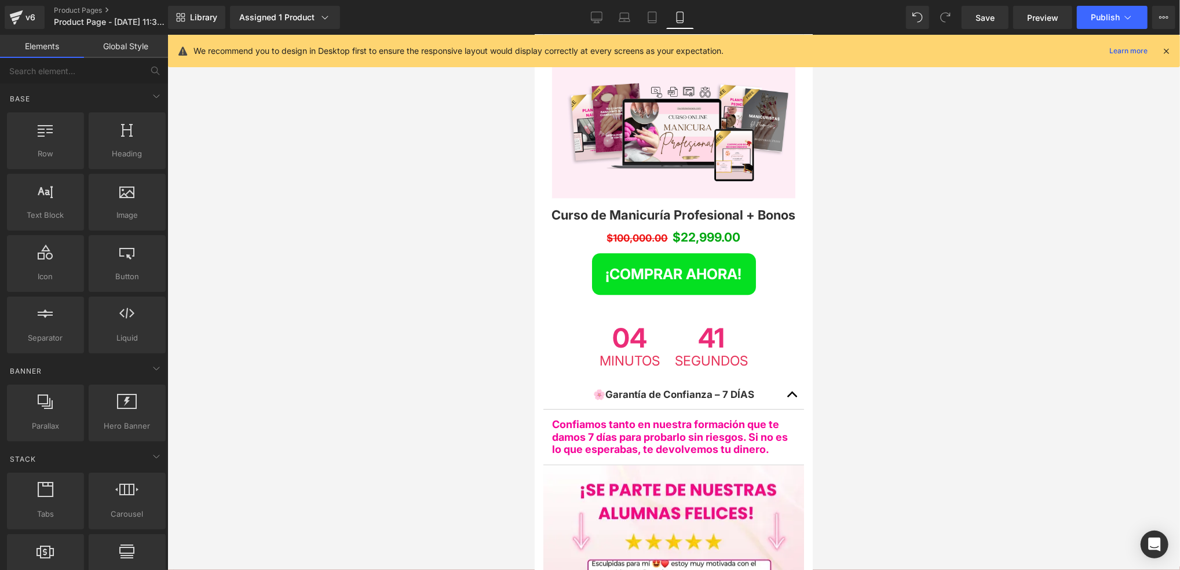
click at [868, 351] on div at bounding box center [673, 302] width 1012 height 535
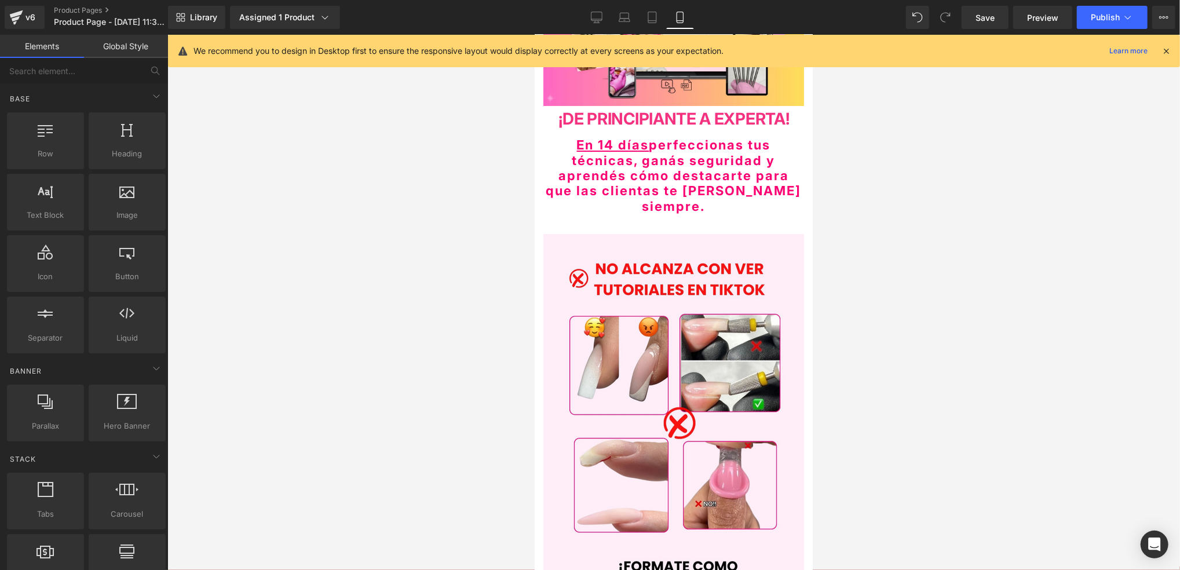
scroll to position [0, 0]
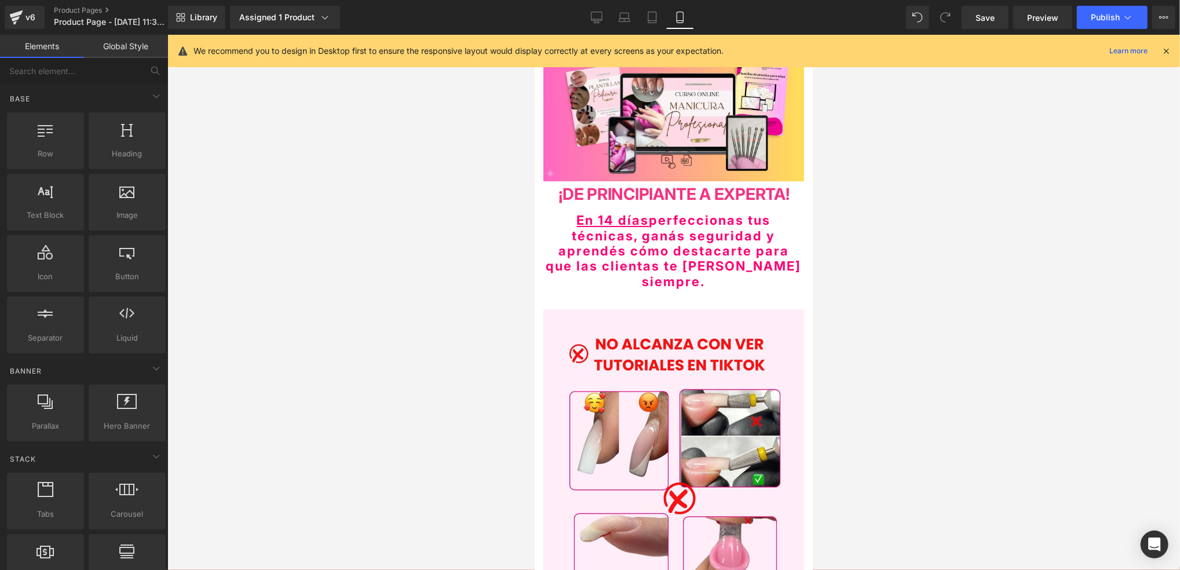
drag, startPoint x: 997, startPoint y: 17, endPoint x: 1002, endPoint y: 30, distance: 13.2
click at [997, 23] on link "Save" at bounding box center [984, 17] width 47 height 23
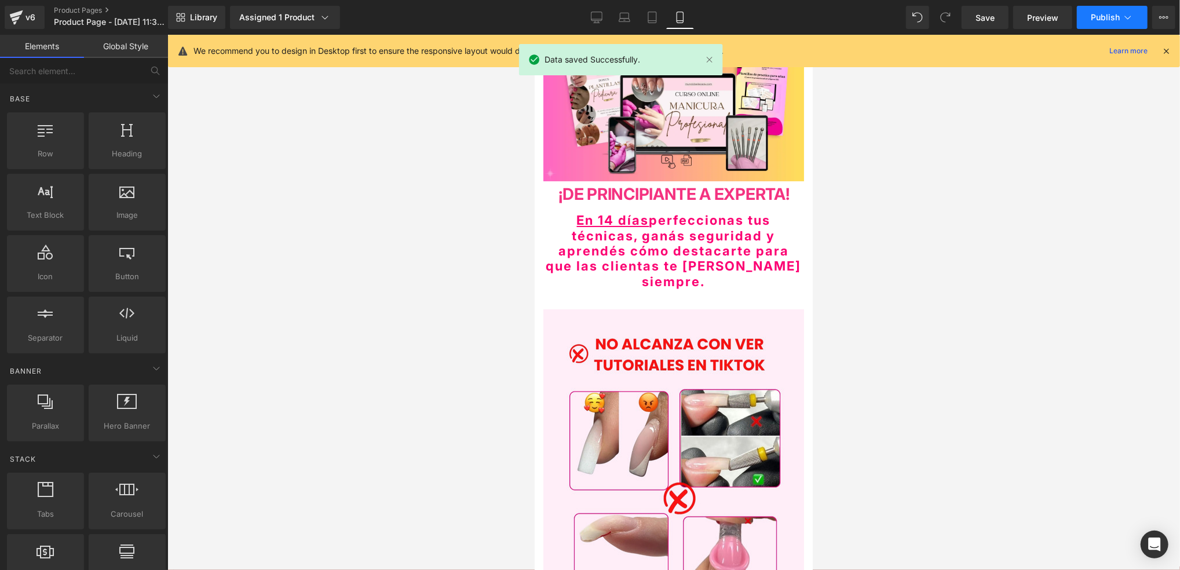
click at [1111, 13] on span "Publish" at bounding box center [1105, 17] width 29 height 9
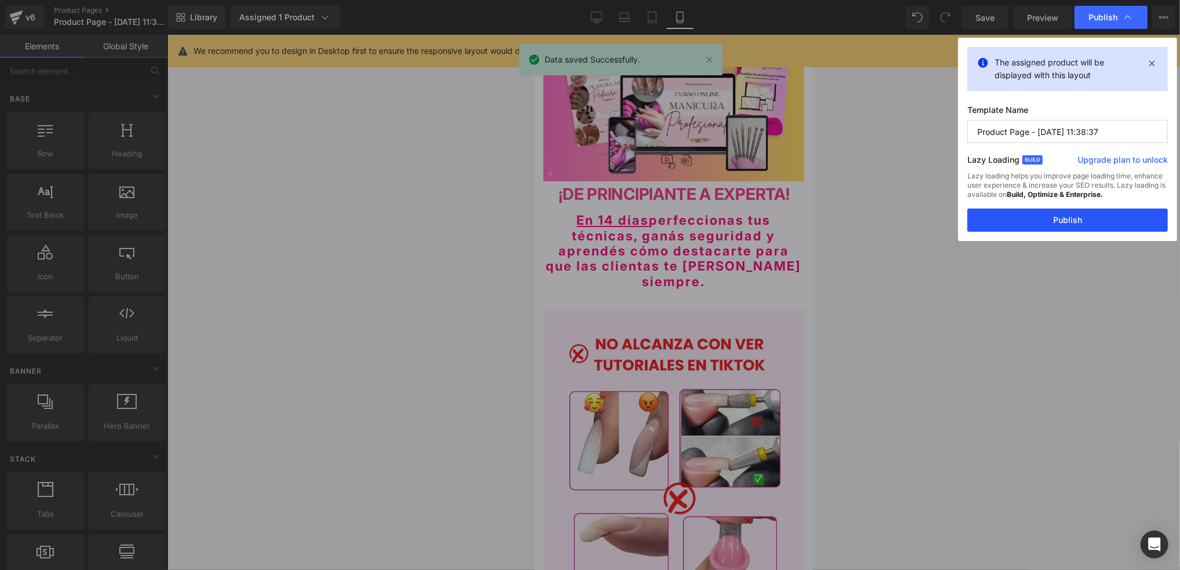
click at [1072, 216] on button "Publish" at bounding box center [1067, 220] width 200 height 23
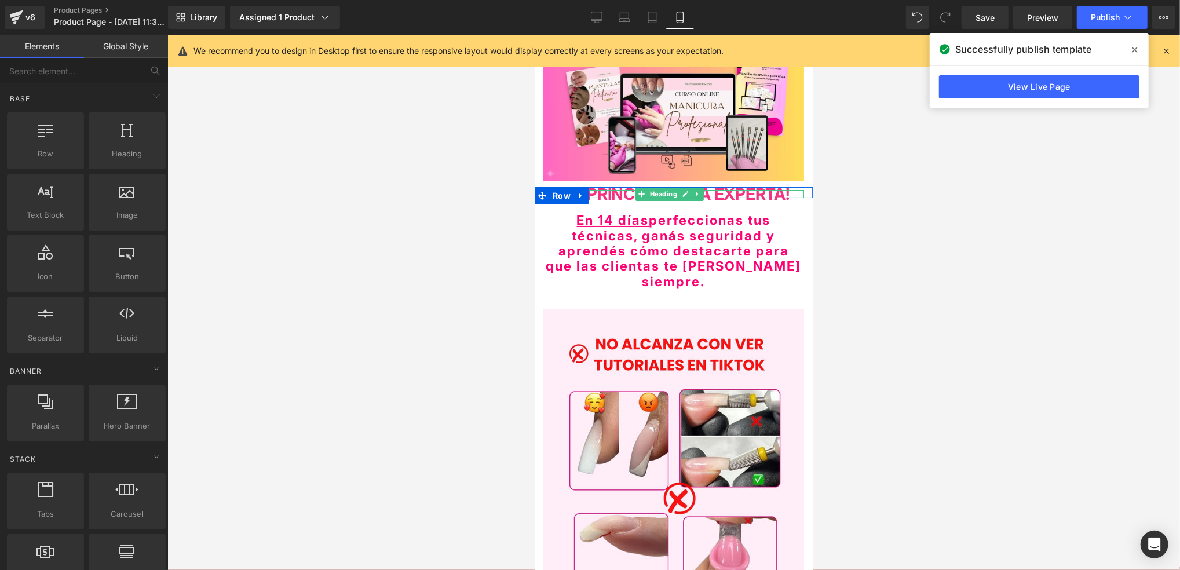
click at [646, 189] on span at bounding box center [641, 194] width 12 height 14
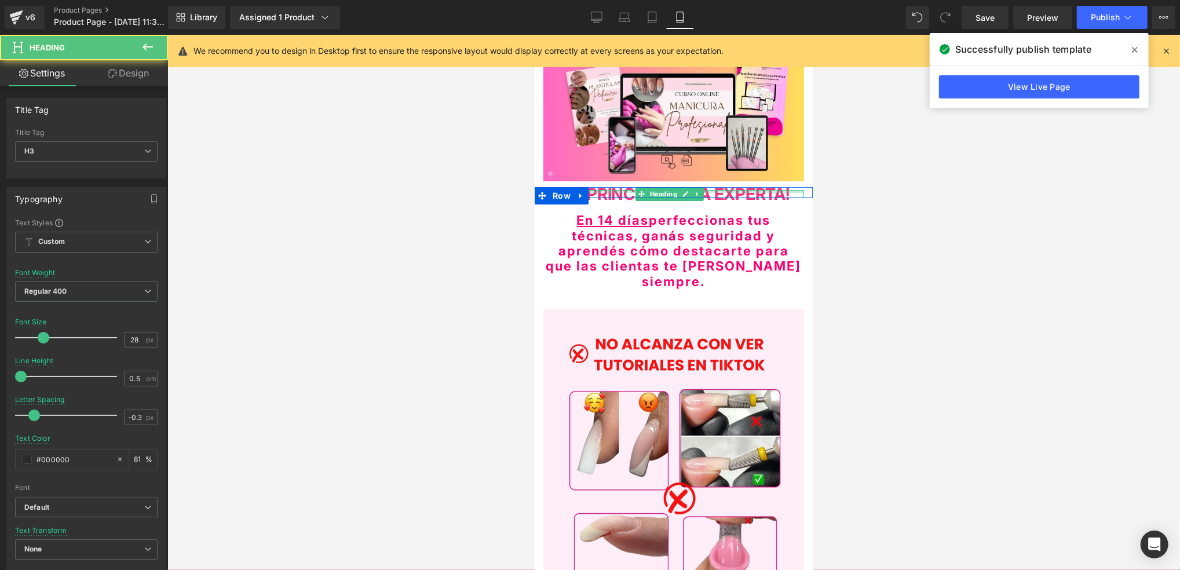
click at [621, 189] on div at bounding box center [673, 190] width 261 height 3
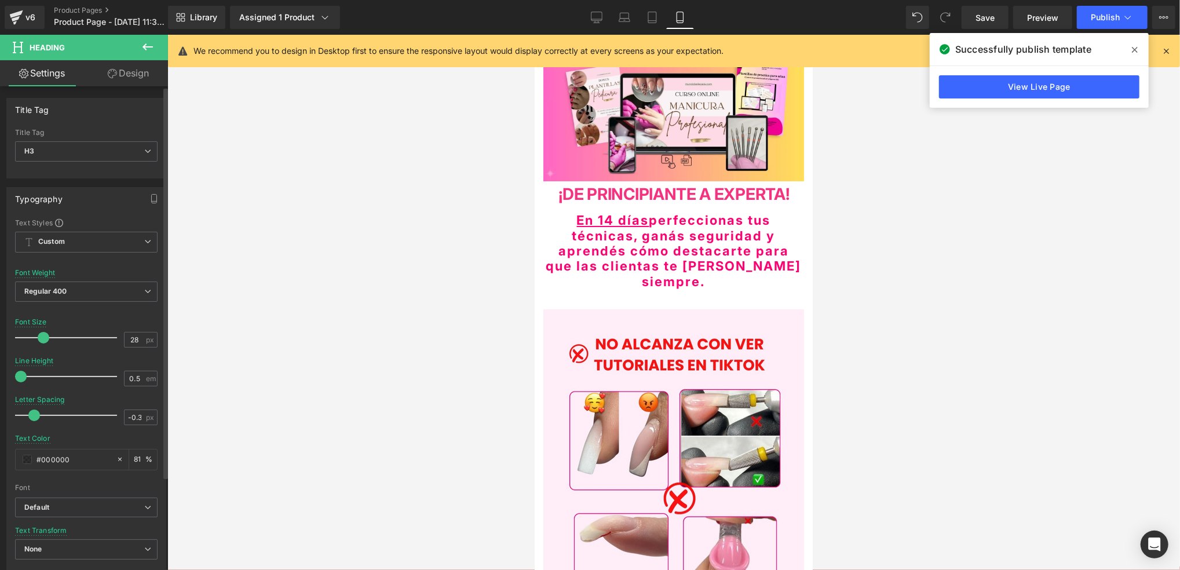
click at [42, 337] on span at bounding box center [44, 338] width 12 height 12
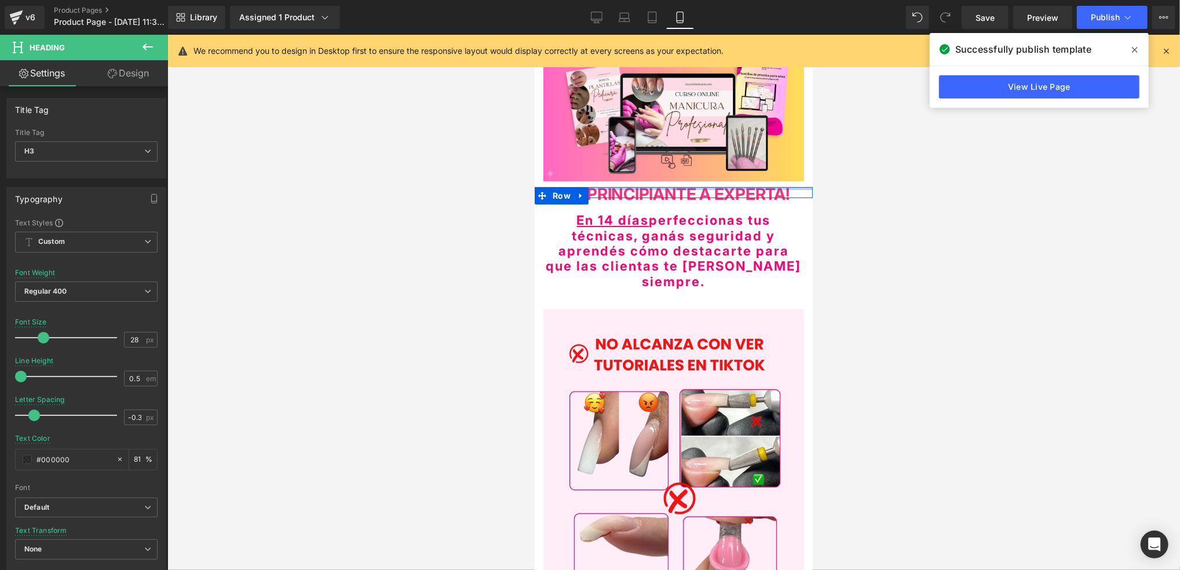
click at [601, 187] on div at bounding box center [673, 188] width 278 height 3
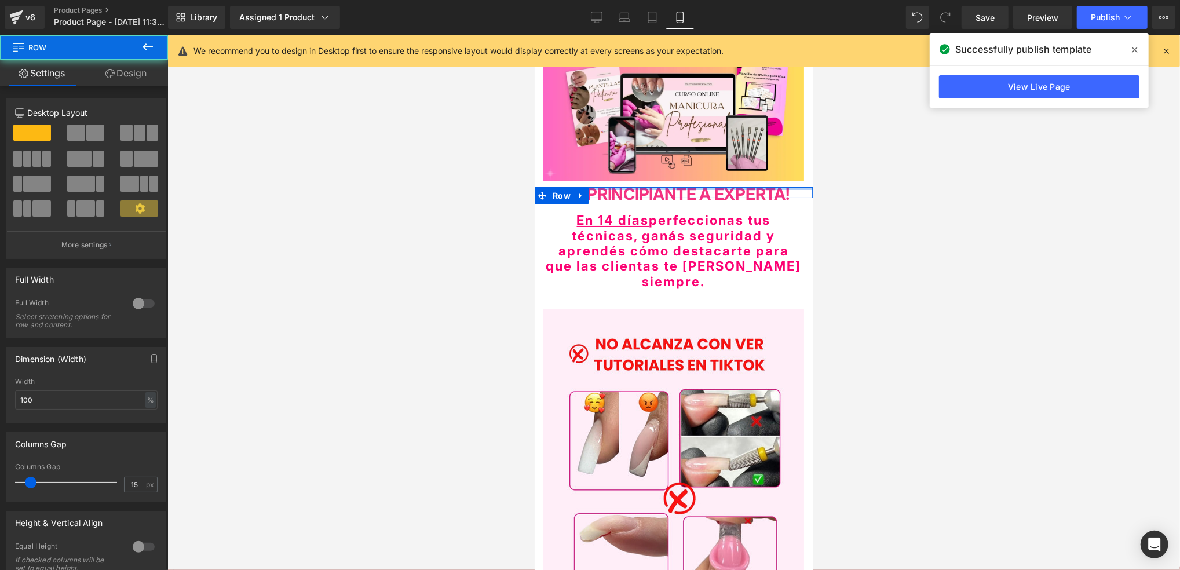
click at [601, 187] on div at bounding box center [673, 188] width 278 height 3
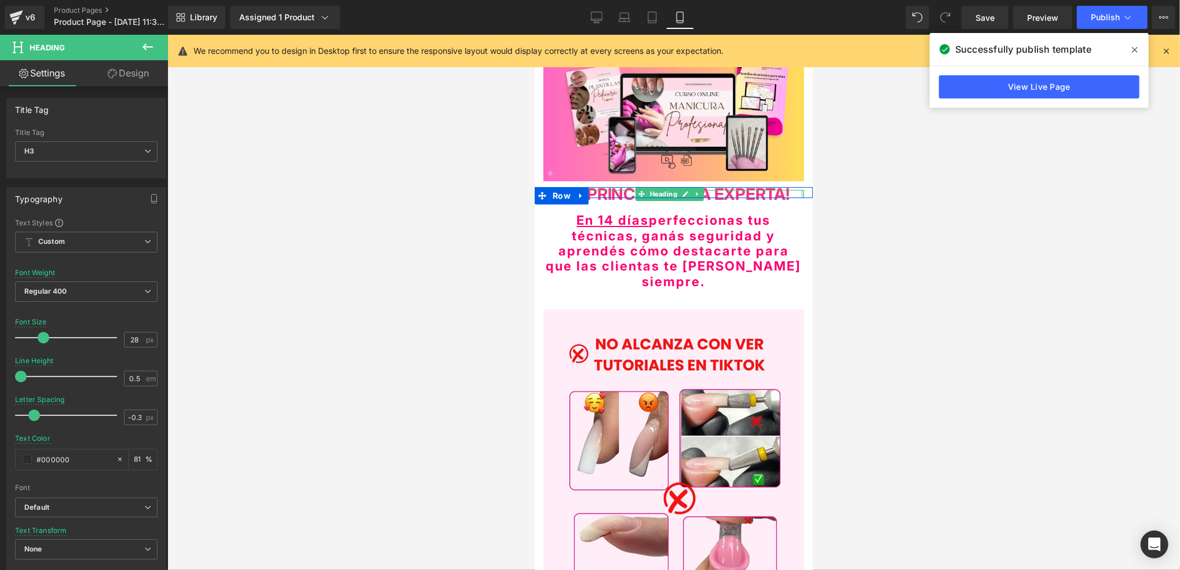
drag, startPoint x: 794, startPoint y: 185, endPoint x: 803, endPoint y: 185, distance: 9.8
click at [803, 187] on div "¡D E PRINCIPIANTE A EXPERTA! Heading Row" at bounding box center [673, 192] width 278 height 11
click at [789, 188] on strong "E PRINCIPIANTE A EXPERTA!" at bounding box center [680, 194] width 215 height 20
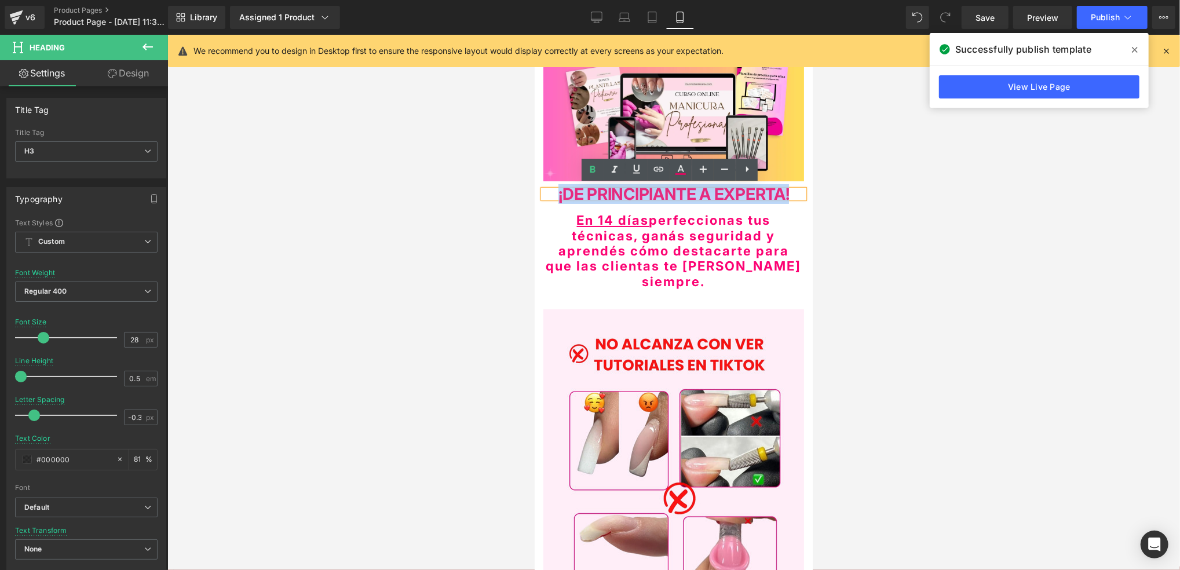
drag, startPoint x: 789, startPoint y: 188, endPoint x: 535, endPoint y: 184, distance: 253.7
click at [535, 187] on div "¡D E PRINCIPIANTE A EXPERTA! Heading" at bounding box center [673, 192] width 278 height 11
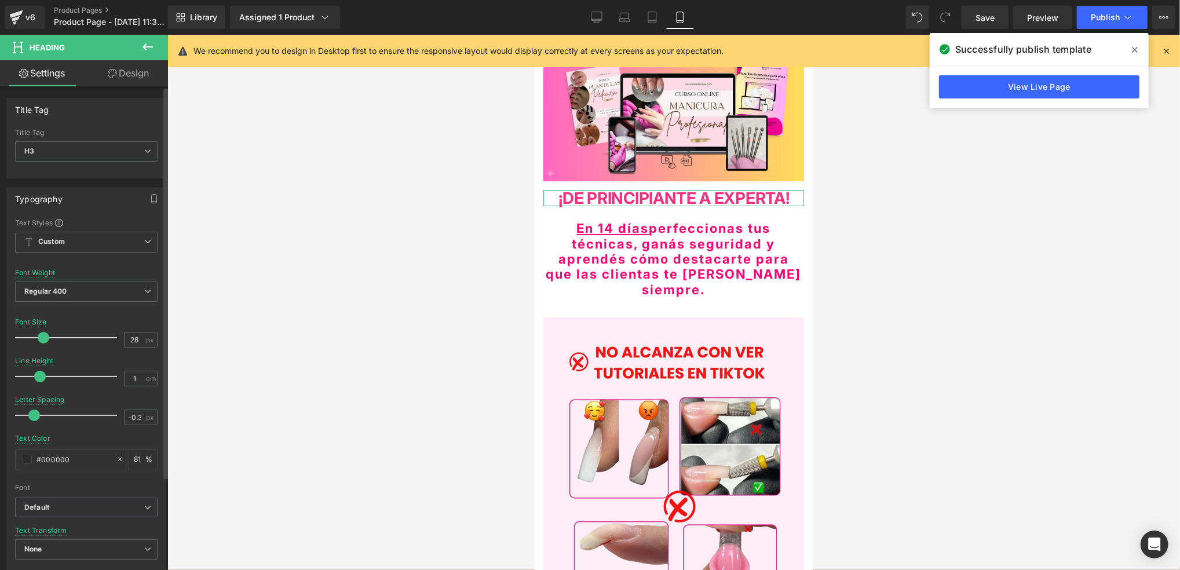
type input "0.9"
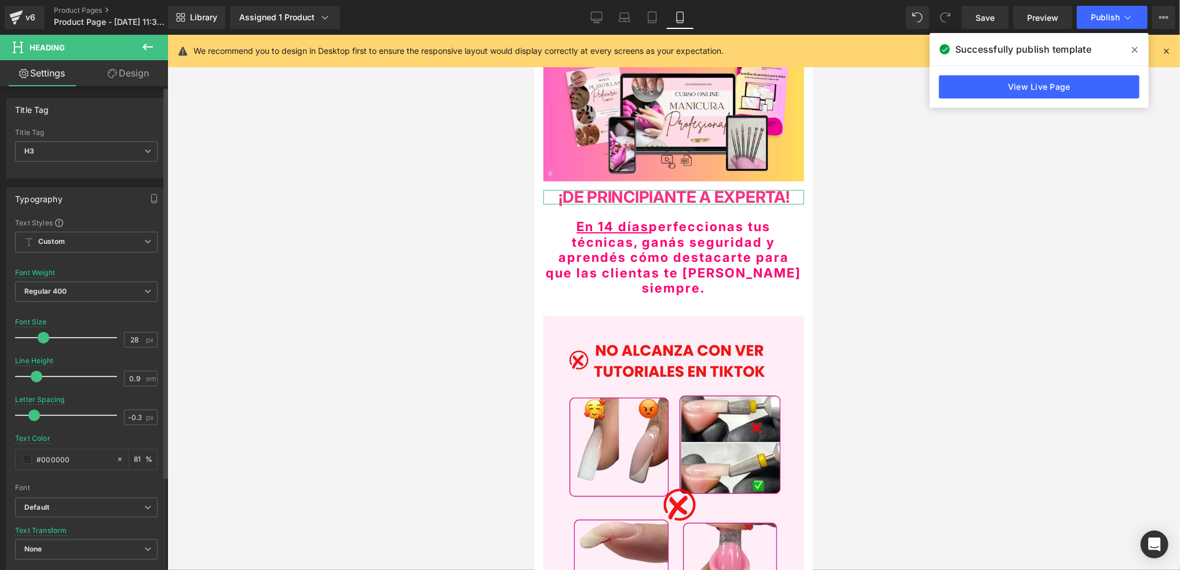
drag, startPoint x: 17, startPoint y: 375, endPoint x: 34, endPoint y: 381, distance: 17.2
click at [34, 381] on span at bounding box center [37, 377] width 12 height 12
type input "26"
click at [41, 339] on span at bounding box center [41, 338] width 12 height 12
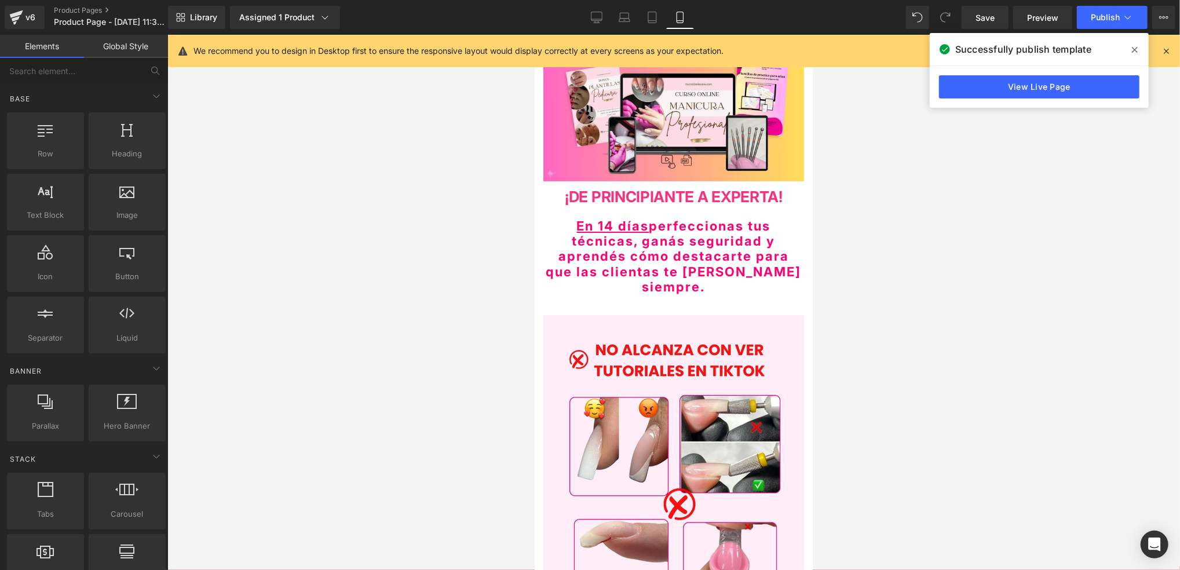
click at [851, 244] on div at bounding box center [673, 302] width 1012 height 535
drag, startPoint x: 999, startPoint y: 22, endPoint x: 1059, endPoint y: 28, distance: 61.1
click at [999, 24] on link "Save" at bounding box center [984, 17] width 47 height 23
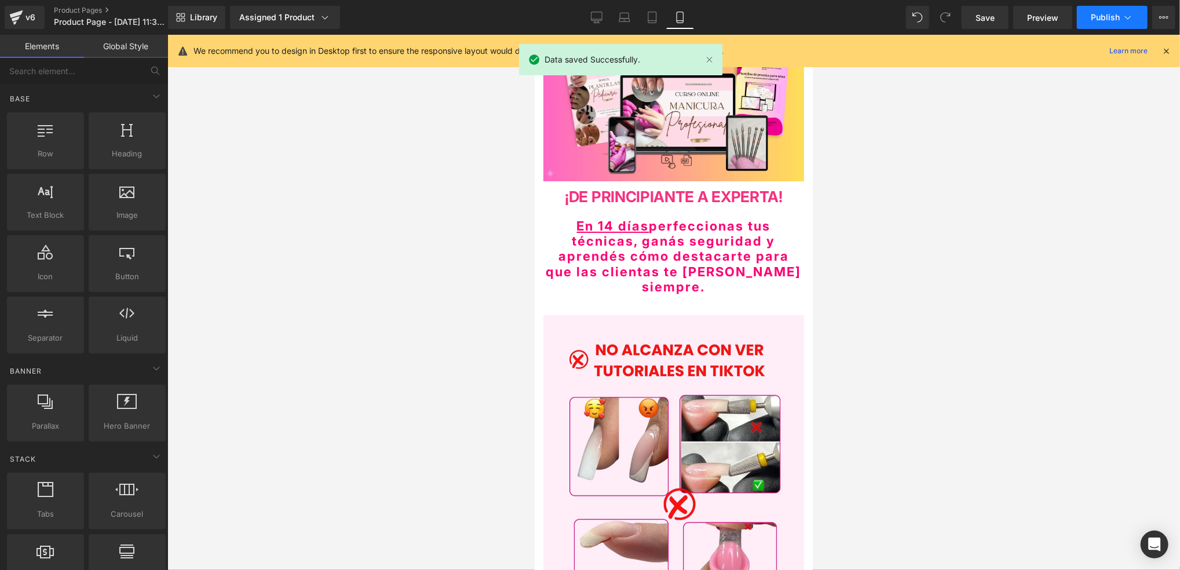
click at [1106, 19] on span "Publish" at bounding box center [1105, 17] width 29 height 9
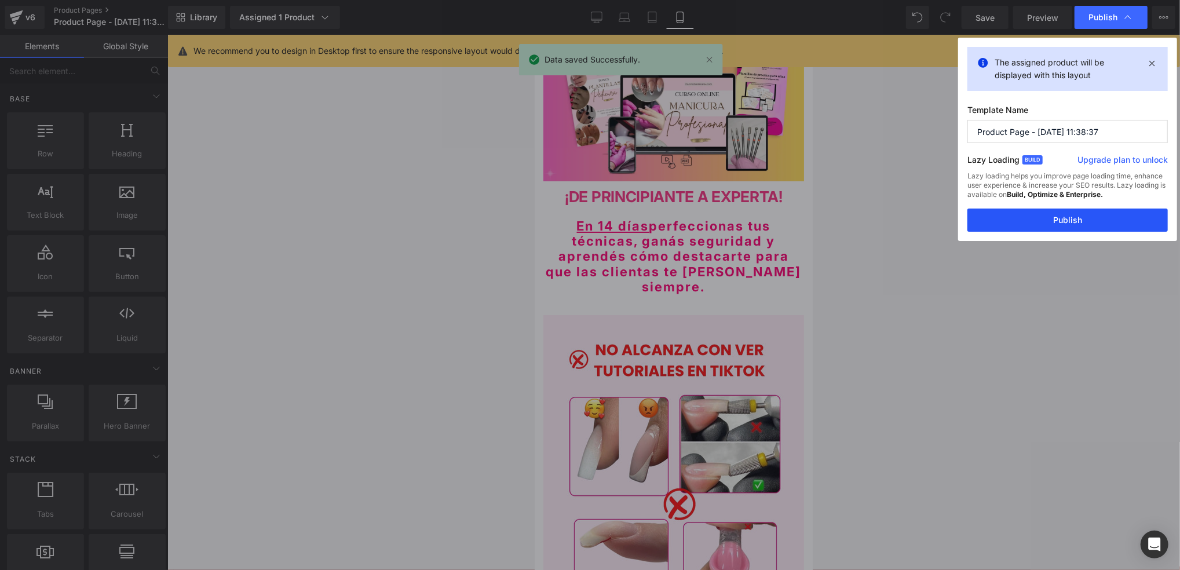
click at [1092, 219] on button "Publish" at bounding box center [1067, 220] width 200 height 23
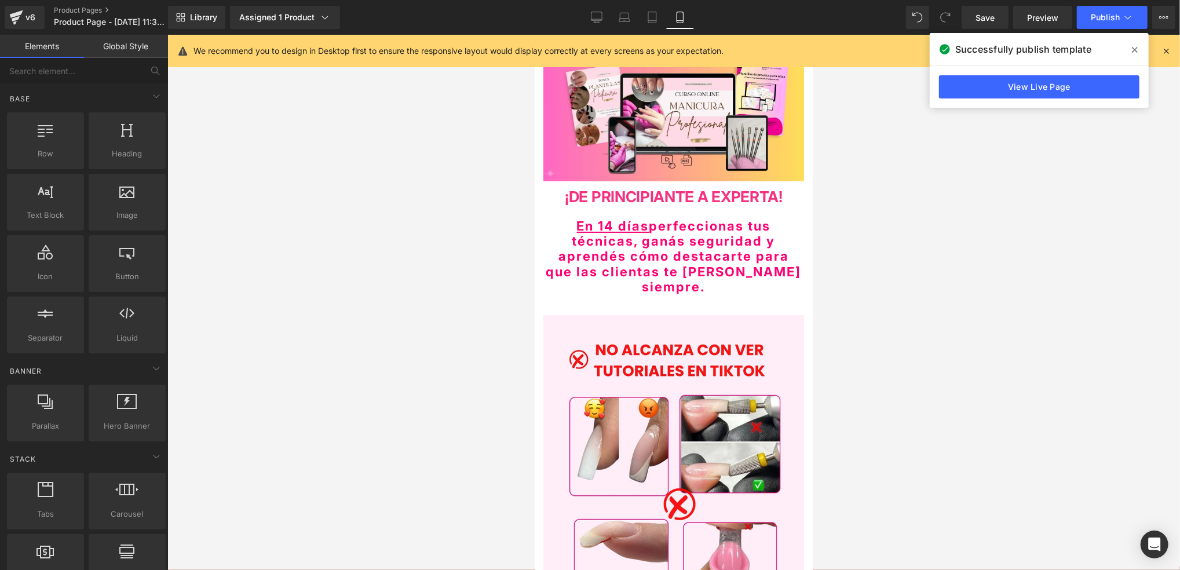
click at [1091, 211] on div at bounding box center [673, 302] width 1012 height 535
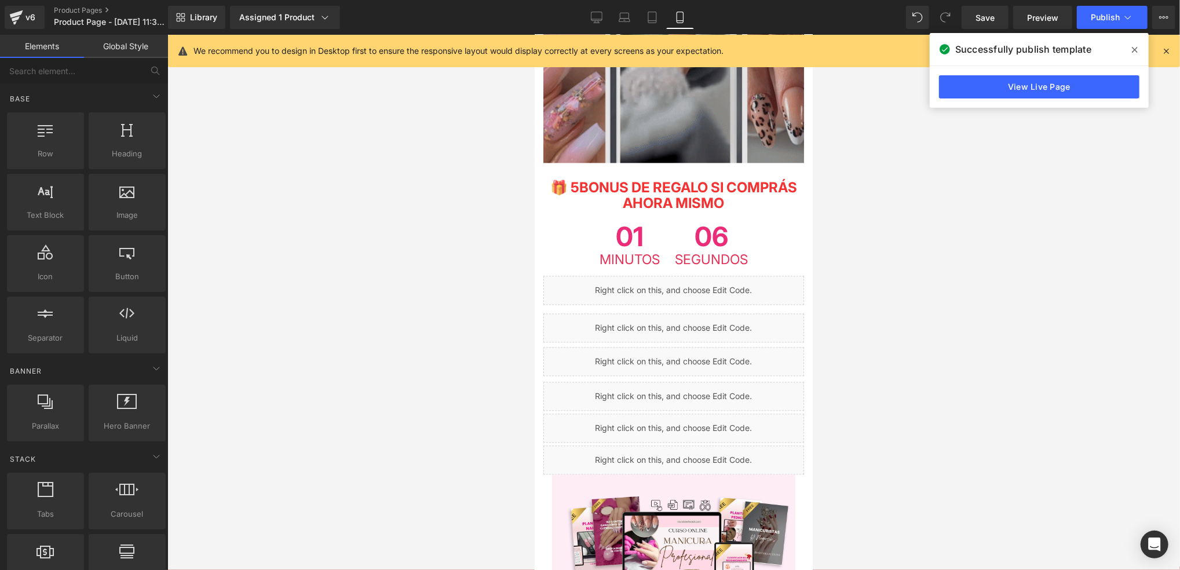
scroll to position [2008, 0]
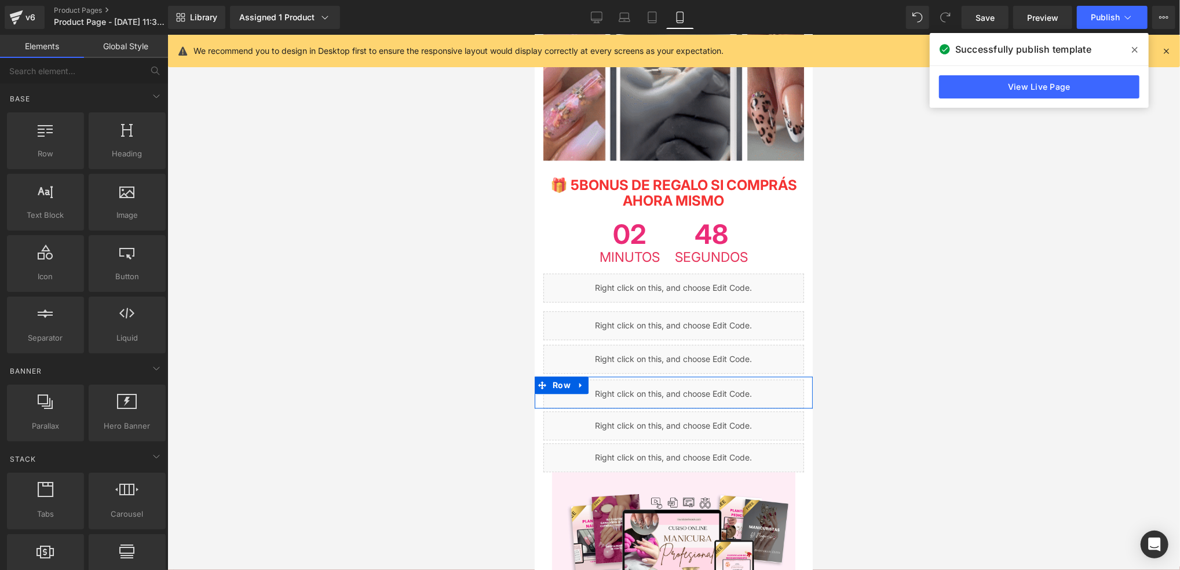
click at [686, 379] on div "Liquid" at bounding box center [673, 393] width 261 height 29
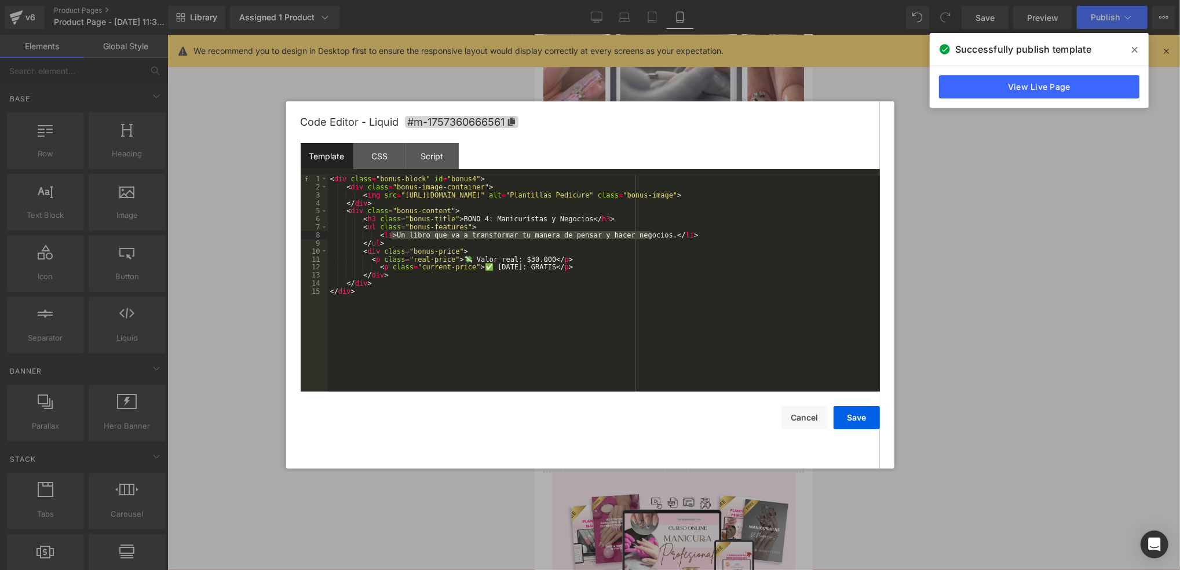
drag, startPoint x: 392, startPoint y: 237, endPoint x: 650, endPoint y: 232, distance: 258.4
click at [650, 232] on div "< div class = "bonus-block" id = "bonus4" > < div class = "bonus-image-containe…" at bounding box center [604, 291] width 552 height 233
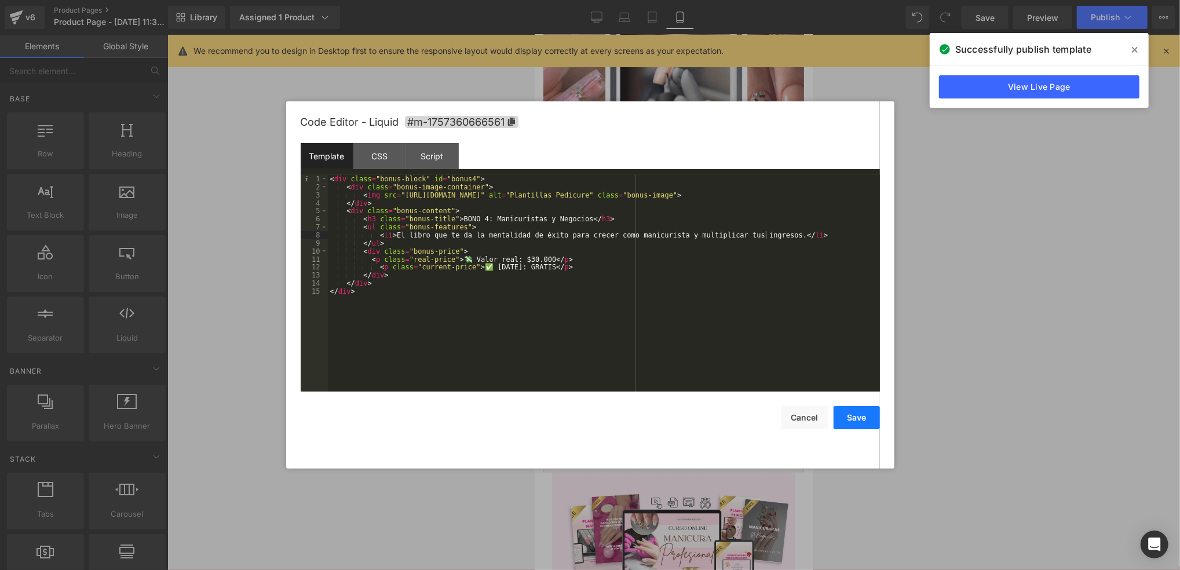
click at [853, 426] on button "Save" at bounding box center [856, 417] width 46 height 23
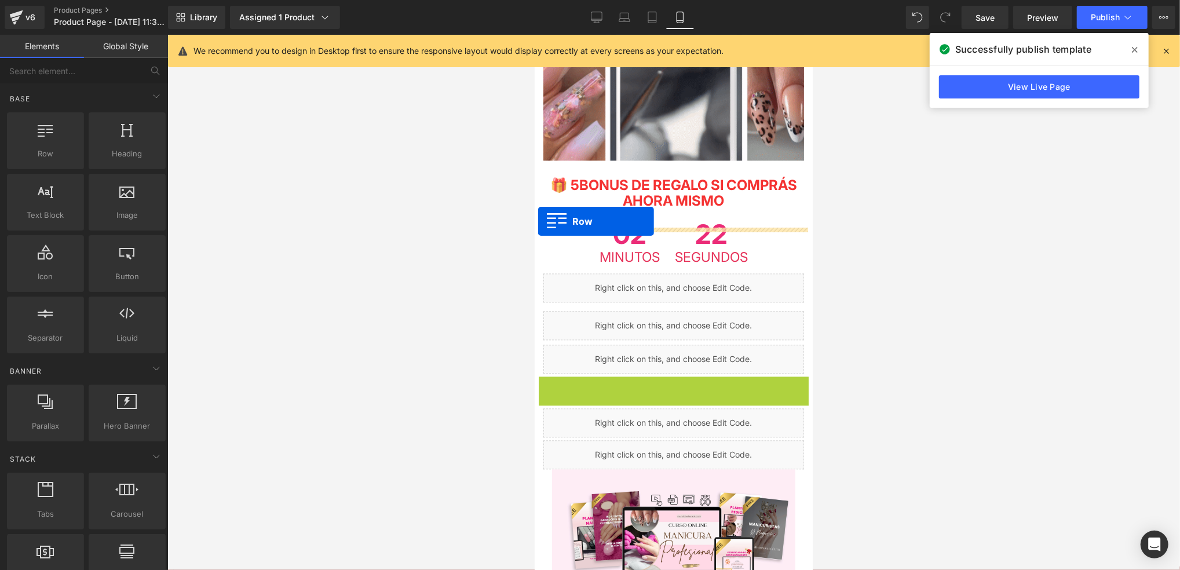
drag, startPoint x: 542, startPoint y: 307, endPoint x: 538, endPoint y: 222, distance: 84.7
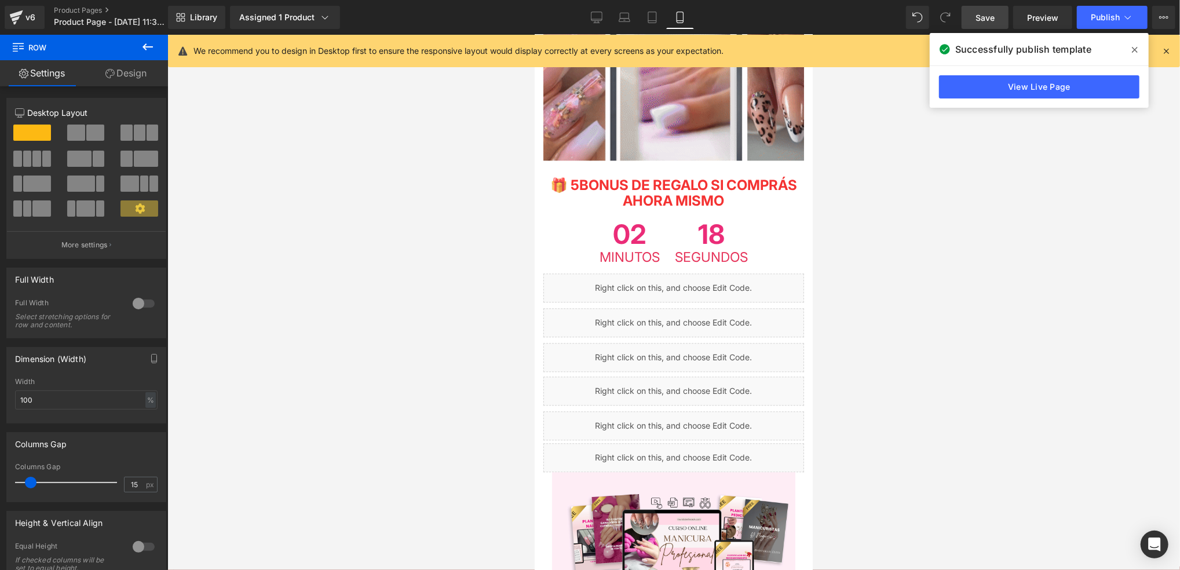
click at [996, 18] on link "Save" at bounding box center [984, 17] width 47 height 23
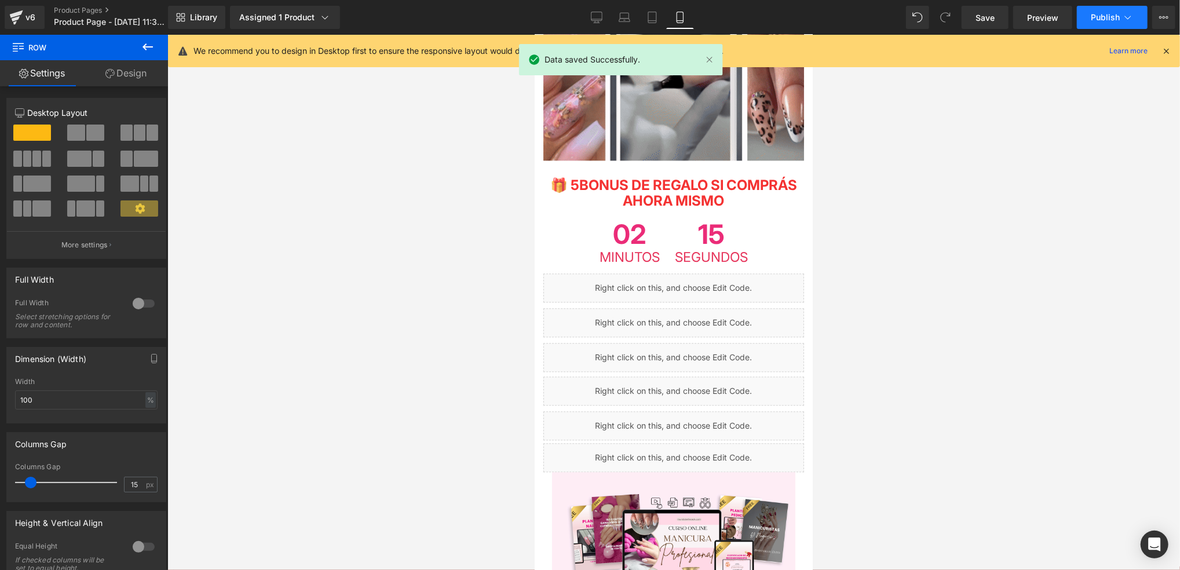
click at [1119, 20] on span "Publish" at bounding box center [1105, 17] width 29 height 9
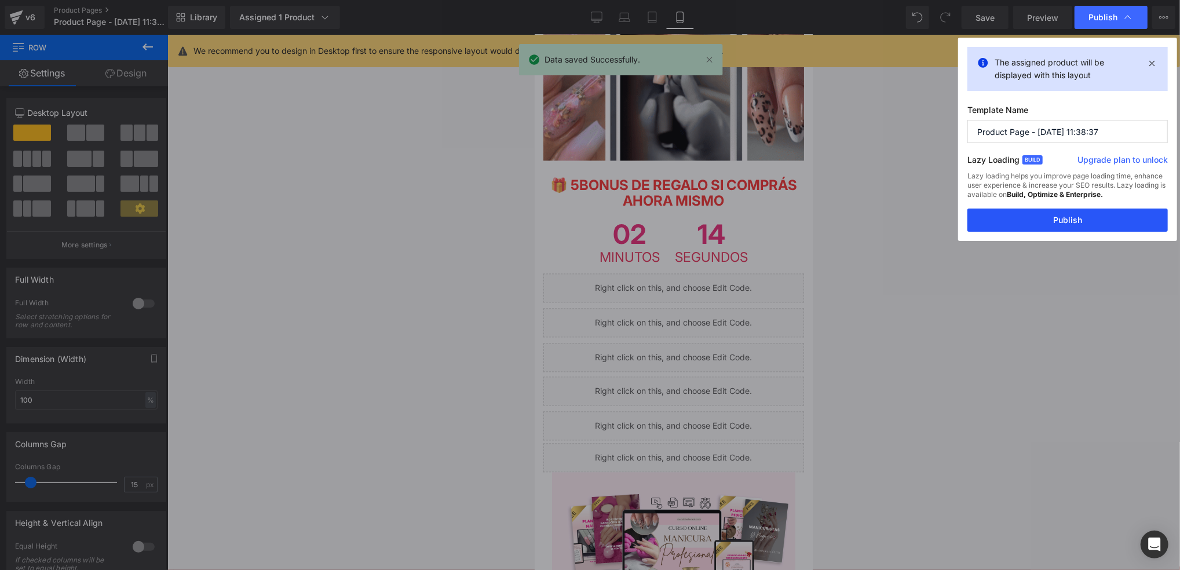
click at [1048, 221] on button "Publish" at bounding box center [1067, 220] width 200 height 23
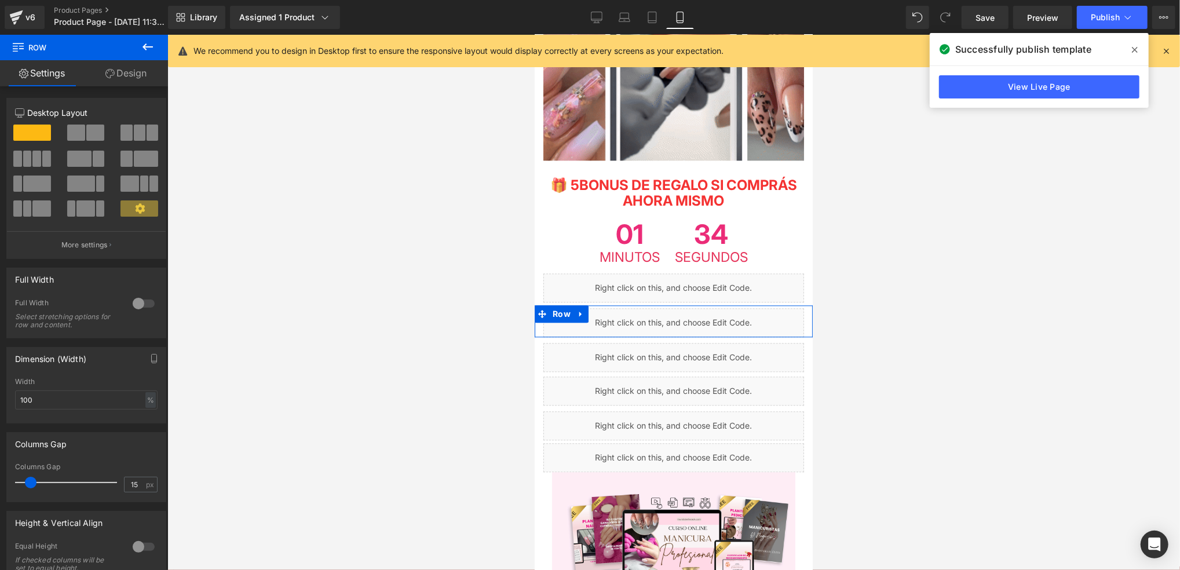
click at [682, 308] on div "Liquid" at bounding box center [673, 322] width 261 height 29
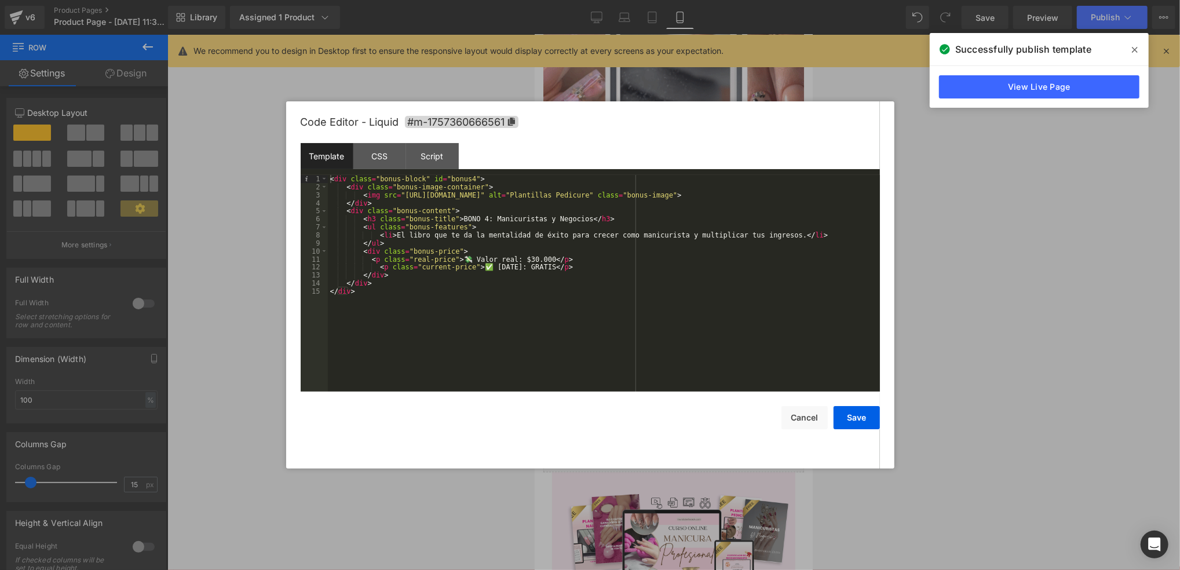
click at [475, 220] on div "< div class = "bonus-block" id = "bonus4" > < div class = "bonus-image-containe…" at bounding box center [604, 291] width 552 height 233
click at [858, 408] on button "Save" at bounding box center [856, 417] width 46 height 23
click at [681, 342] on div "Liquid" at bounding box center [673, 356] width 261 height 29
click at [473, 218] on div "< div class = "bonus-block" id = "bonus3" > < div class = "bonus-image-containe…" at bounding box center [604, 291] width 552 height 233
click at [863, 412] on button "Save" at bounding box center [856, 417] width 46 height 23
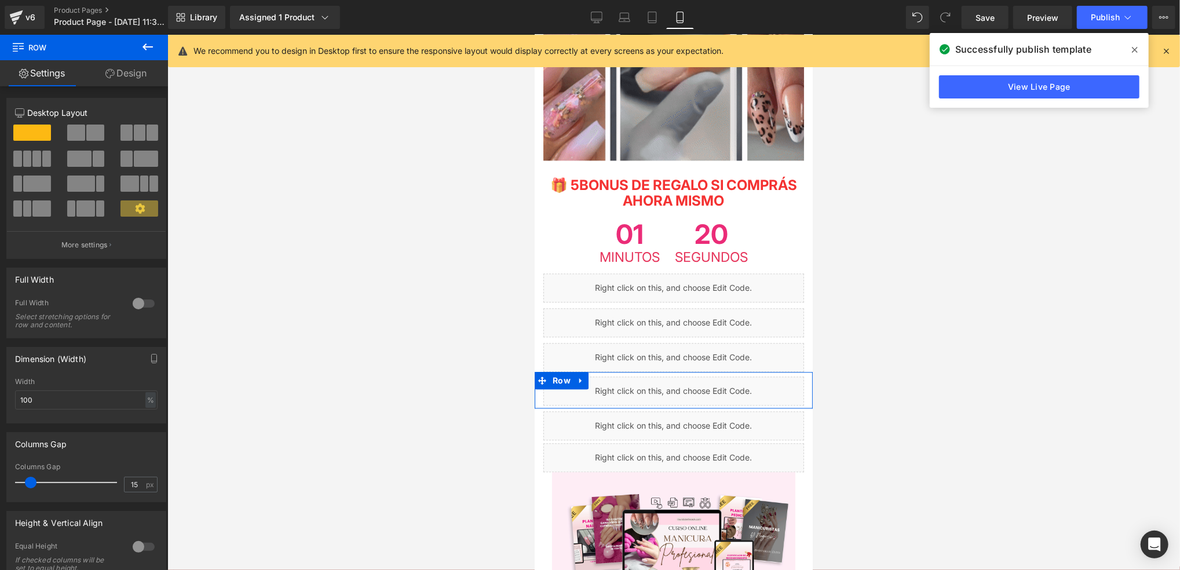
click at [689, 376] on div "Liquid" at bounding box center [673, 390] width 261 height 29
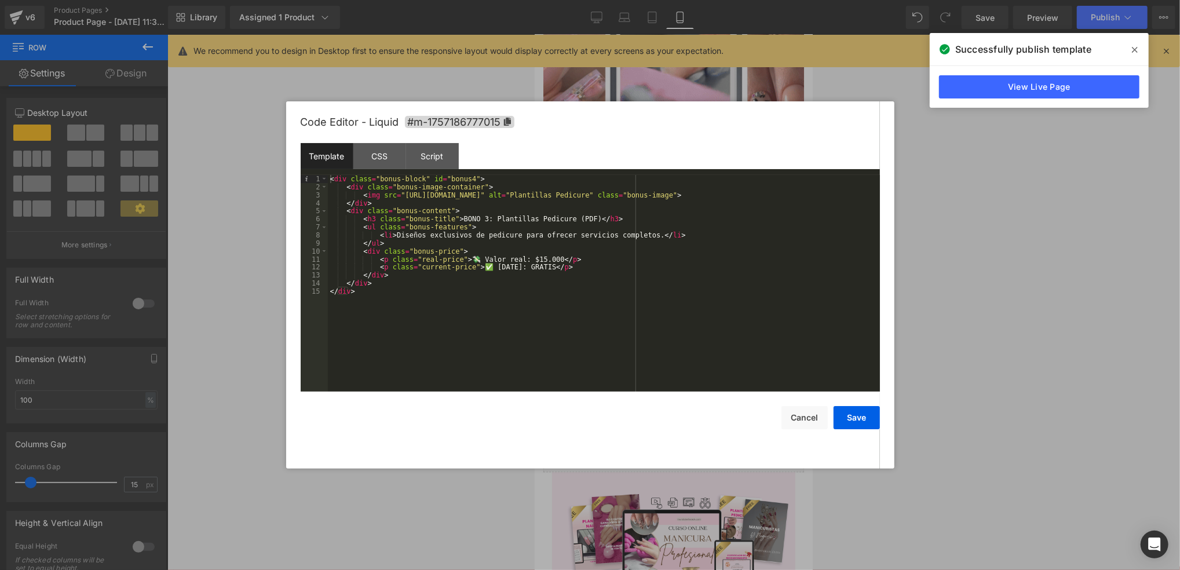
click at [474, 218] on div "< div class = "bonus-block" id = "bonus4" > < div class = "bonus-image-containe…" at bounding box center [604, 291] width 552 height 233
click at [859, 422] on button "Save" at bounding box center [856, 417] width 46 height 23
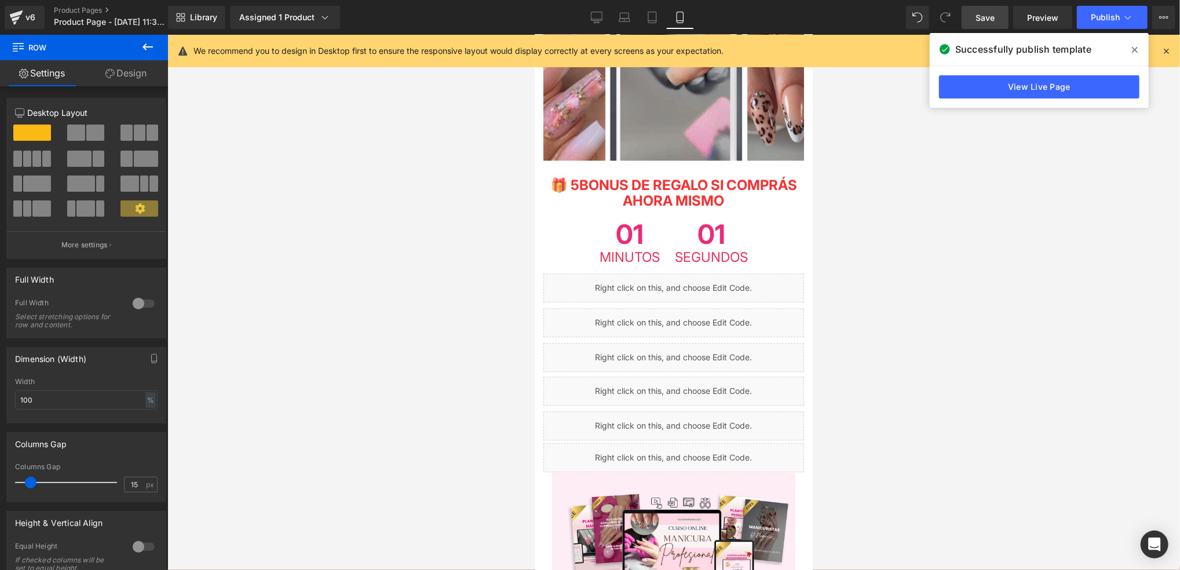
click at [992, 19] on span "Save" at bounding box center [984, 18] width 19 height 12
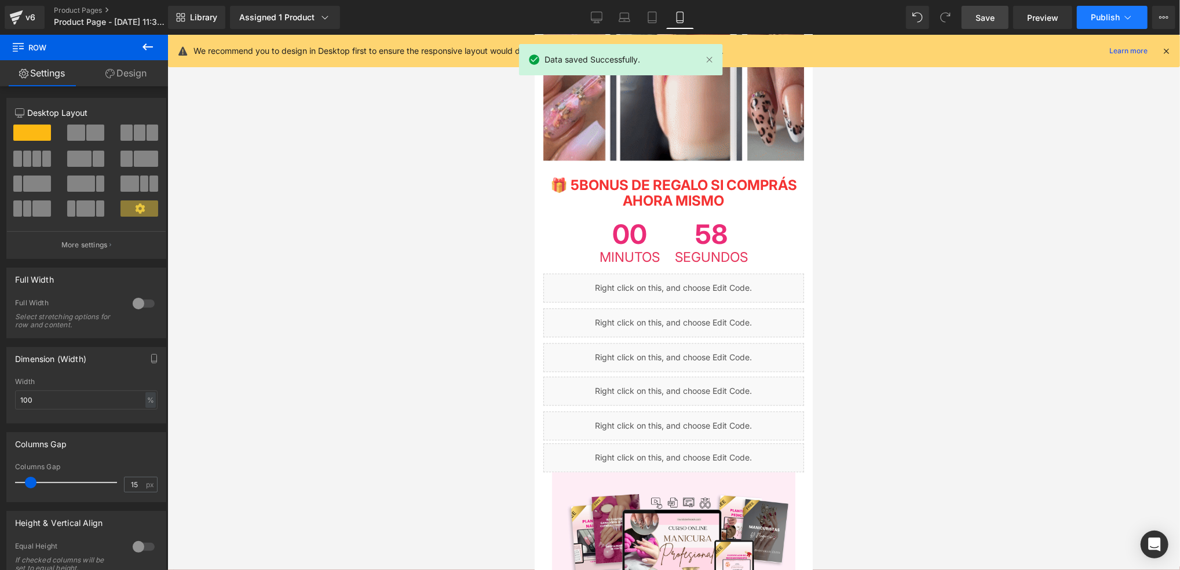
click at [1088, 14] on button "Publish" at bounding box center [1112, 17] width 71 height 23
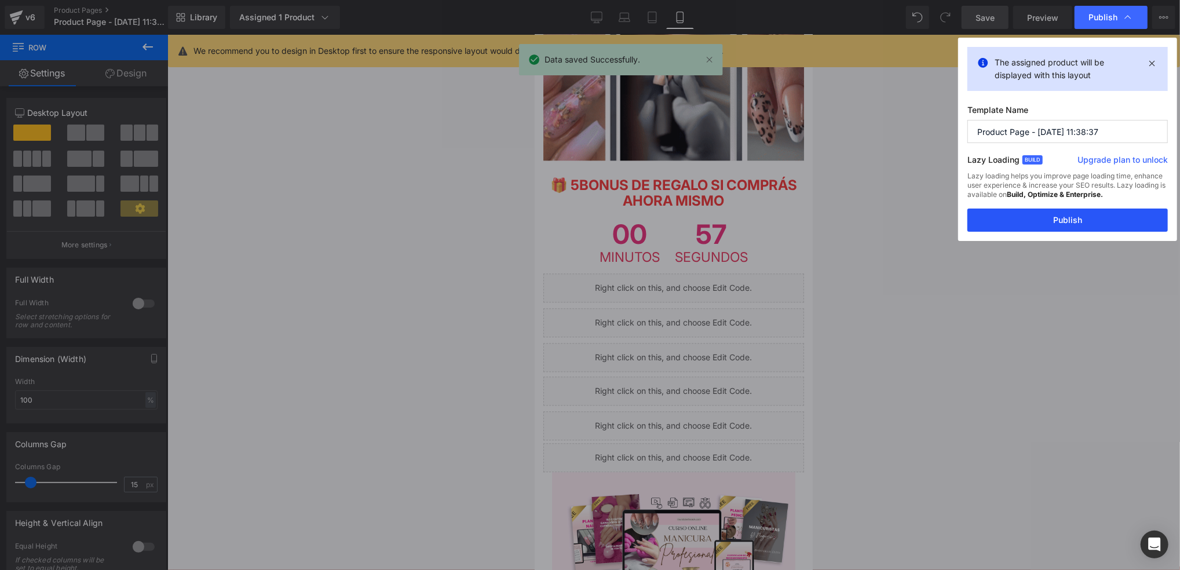
click at [1029, 222] on button "Publish" at bounding box center [1067, 220] width 200 height 23
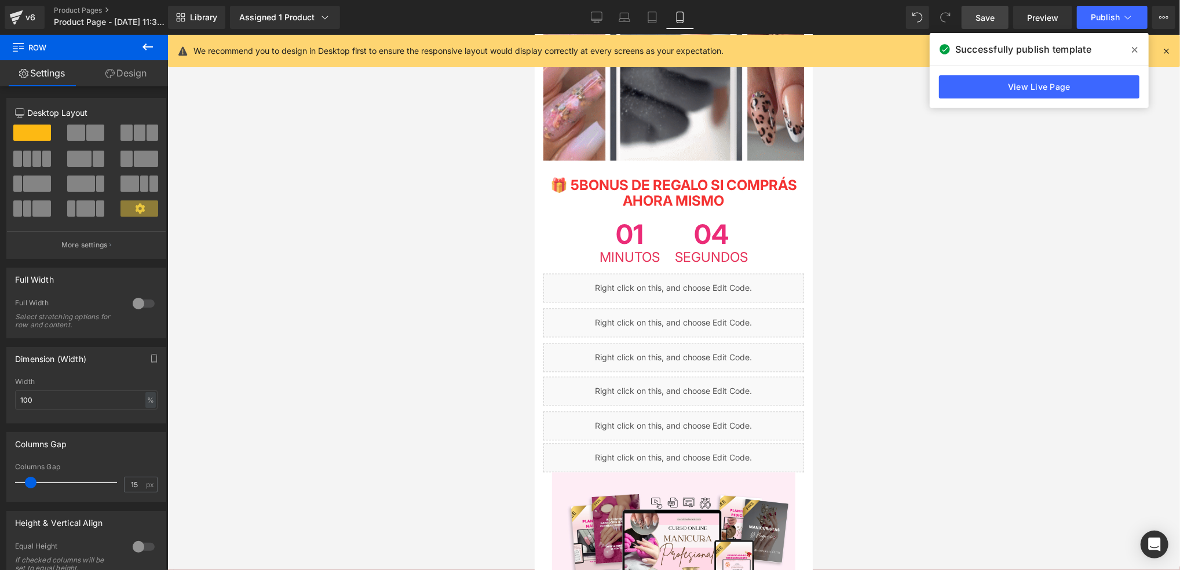
click at [855, 154] on div at bounding box center [673, 302] width 1012 height 535
